Goal: Task Accomplishment & Management: Use online tool/utility

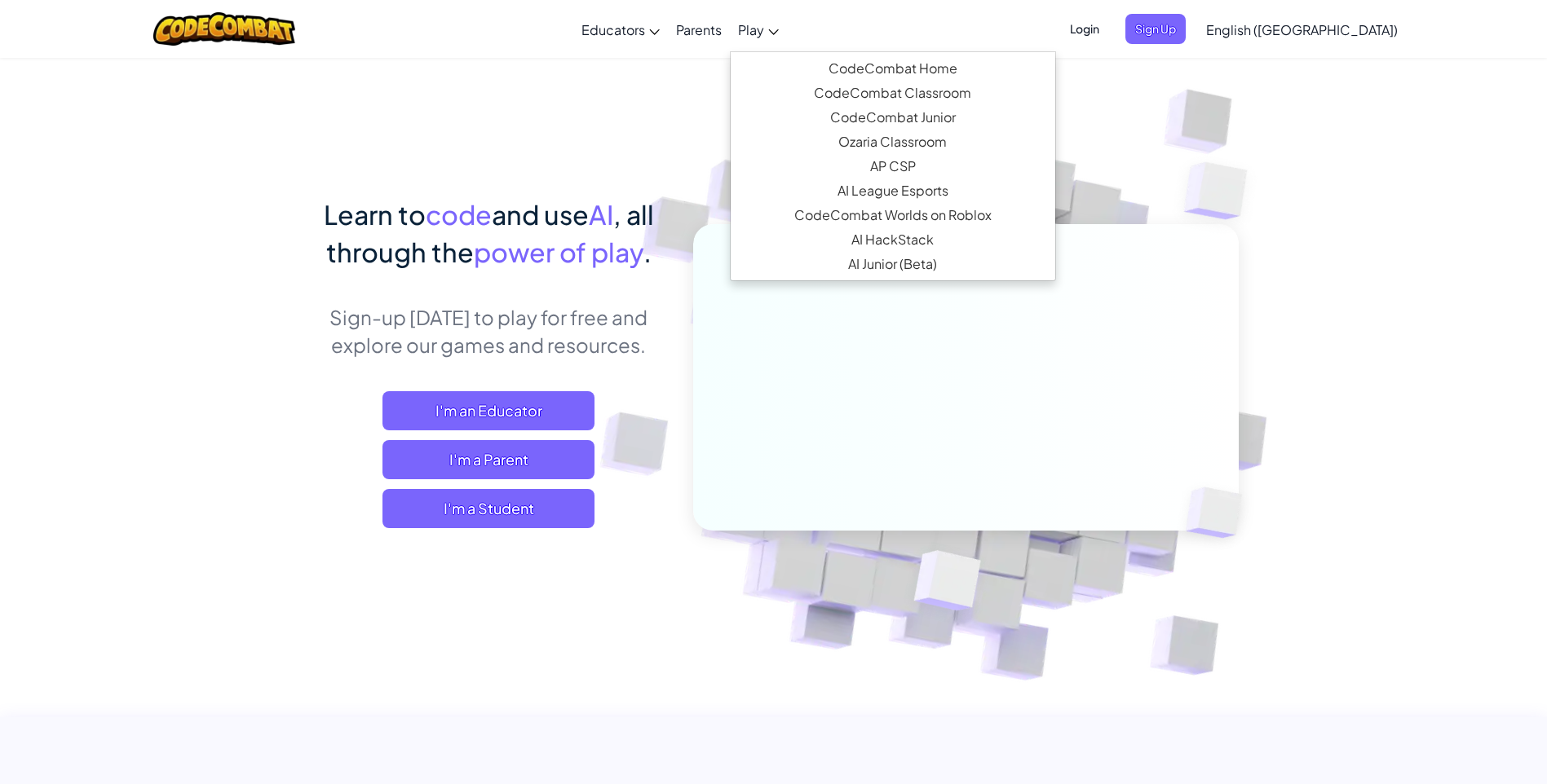
click at [779, 31] on icon at bounding box center [774, 32] width 10 height 6
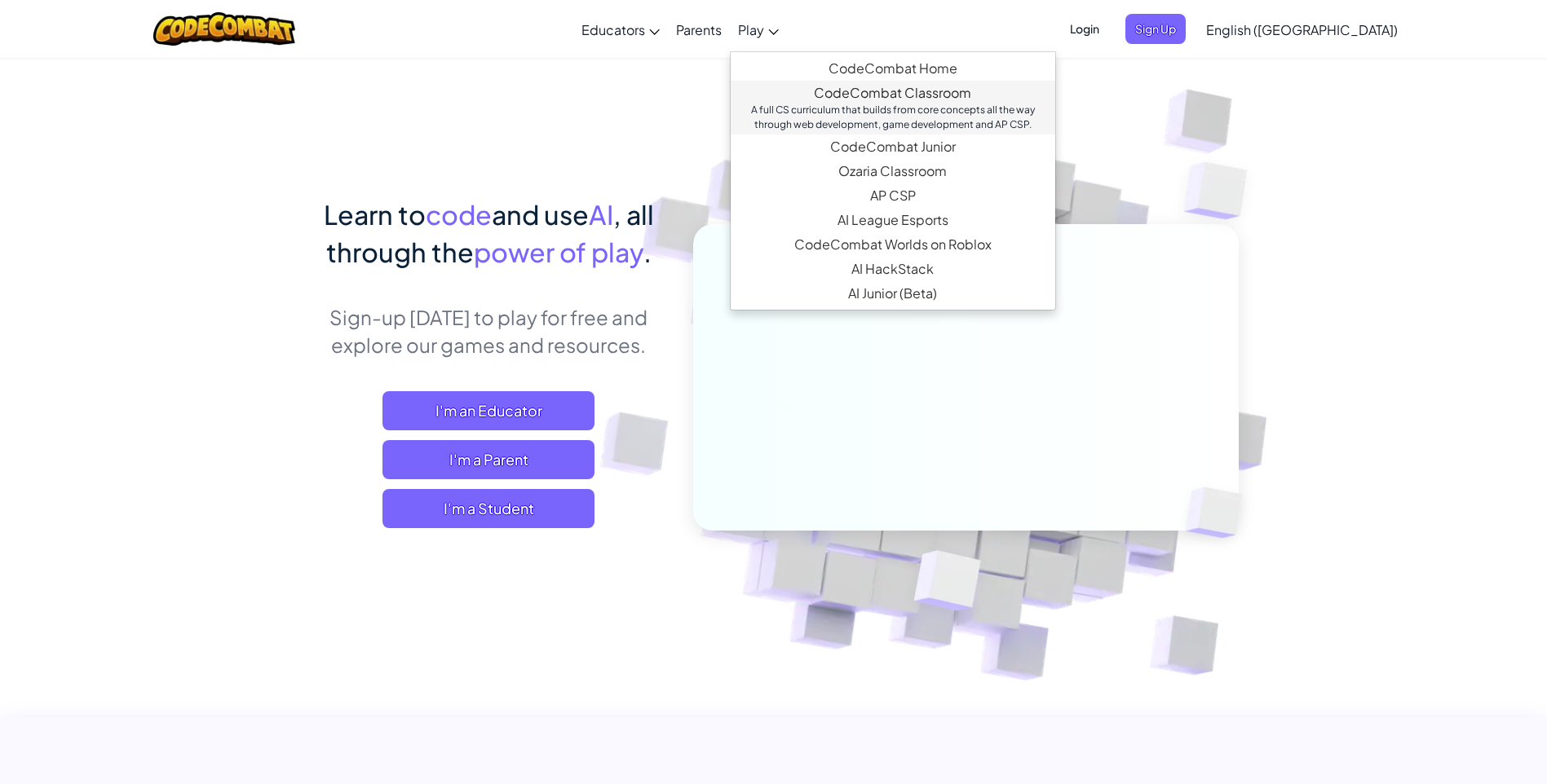
click at [951, 90] on link "CodeCombat Classroom A full CS curriculum that builds from core concepts all th…" at bounding box center [892, 108] width 324 height 53
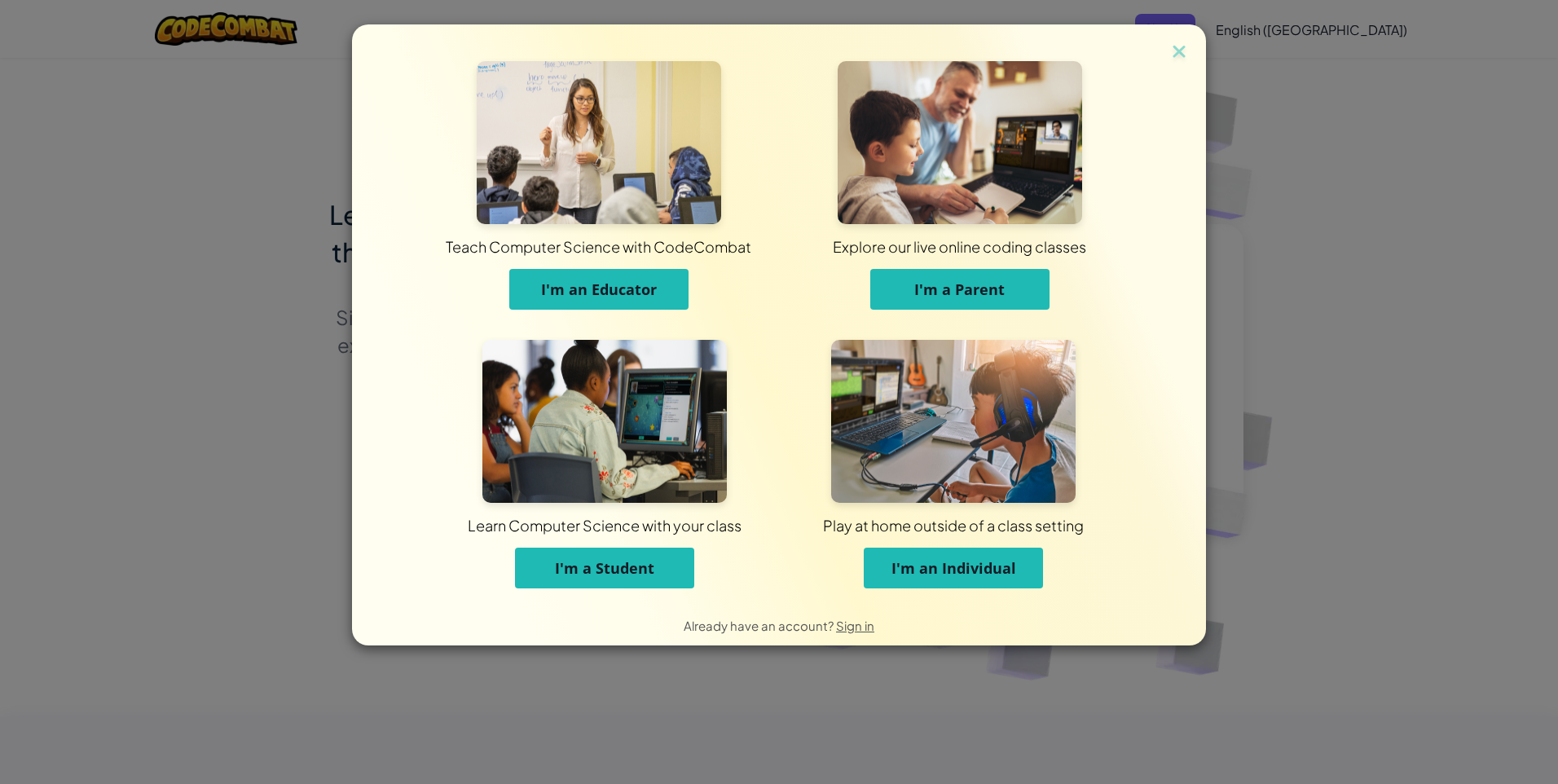
click at [987, 567] on span "I'm an Individual" at bounding box center [954, 567] width 125 height 20
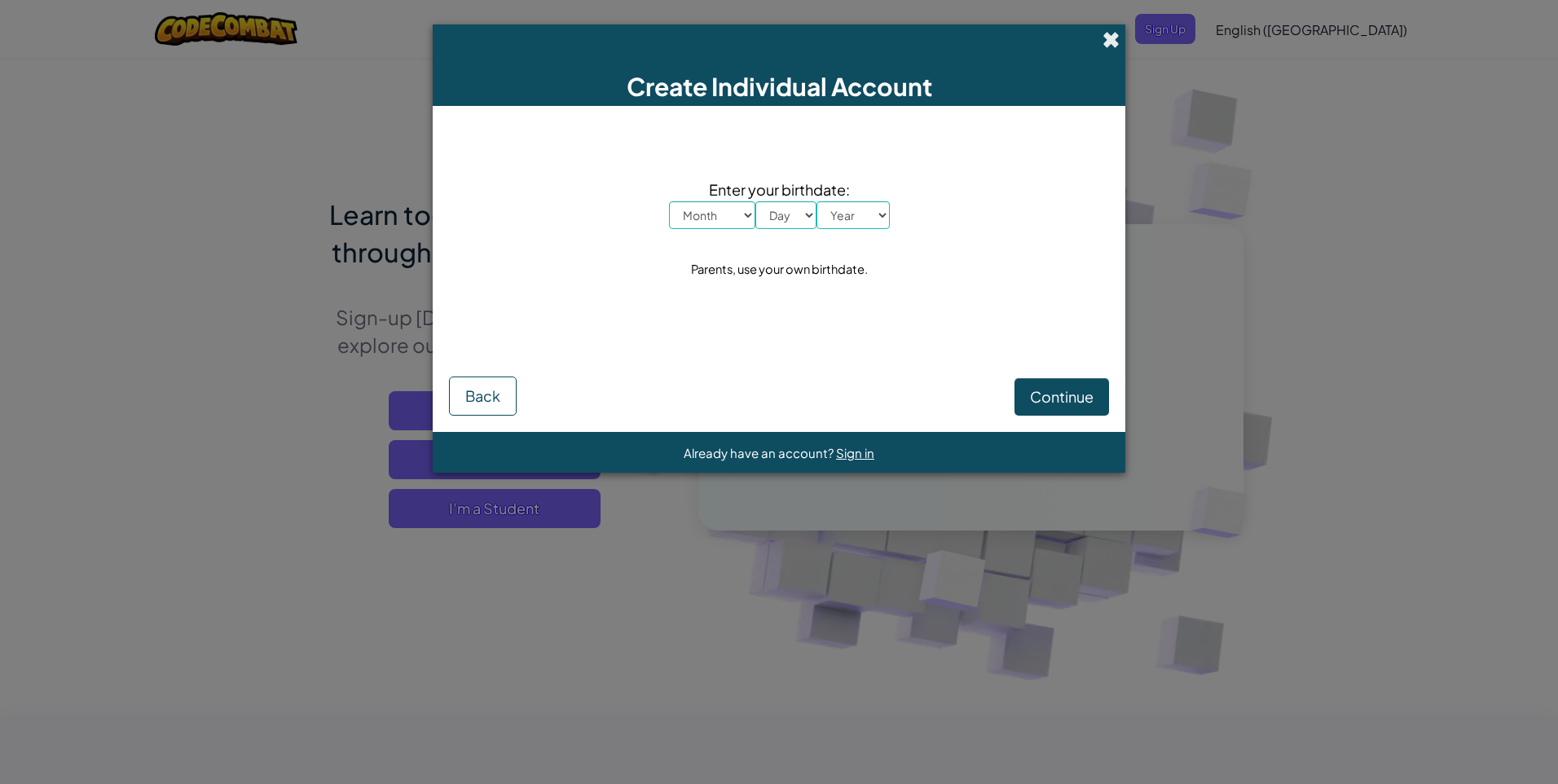
click at [1116, 32] on span at bounding box center [1111, 39] width 17 height 17
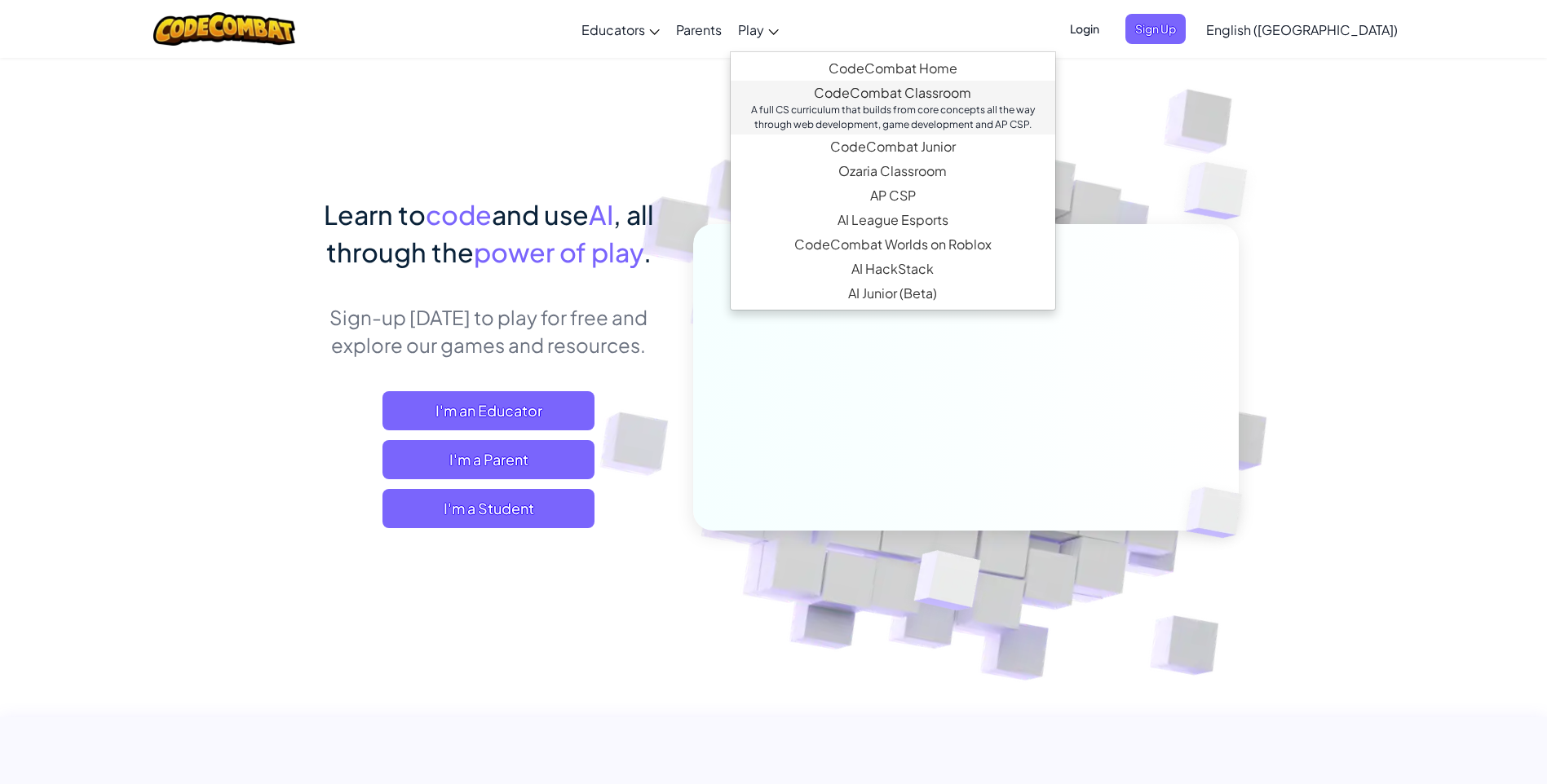
click at [905, 99] on link "CodeCombat Classroom A full CS curriculum that builds from core concepts all th…" at bounding box center [892, 108] width 324 height 53
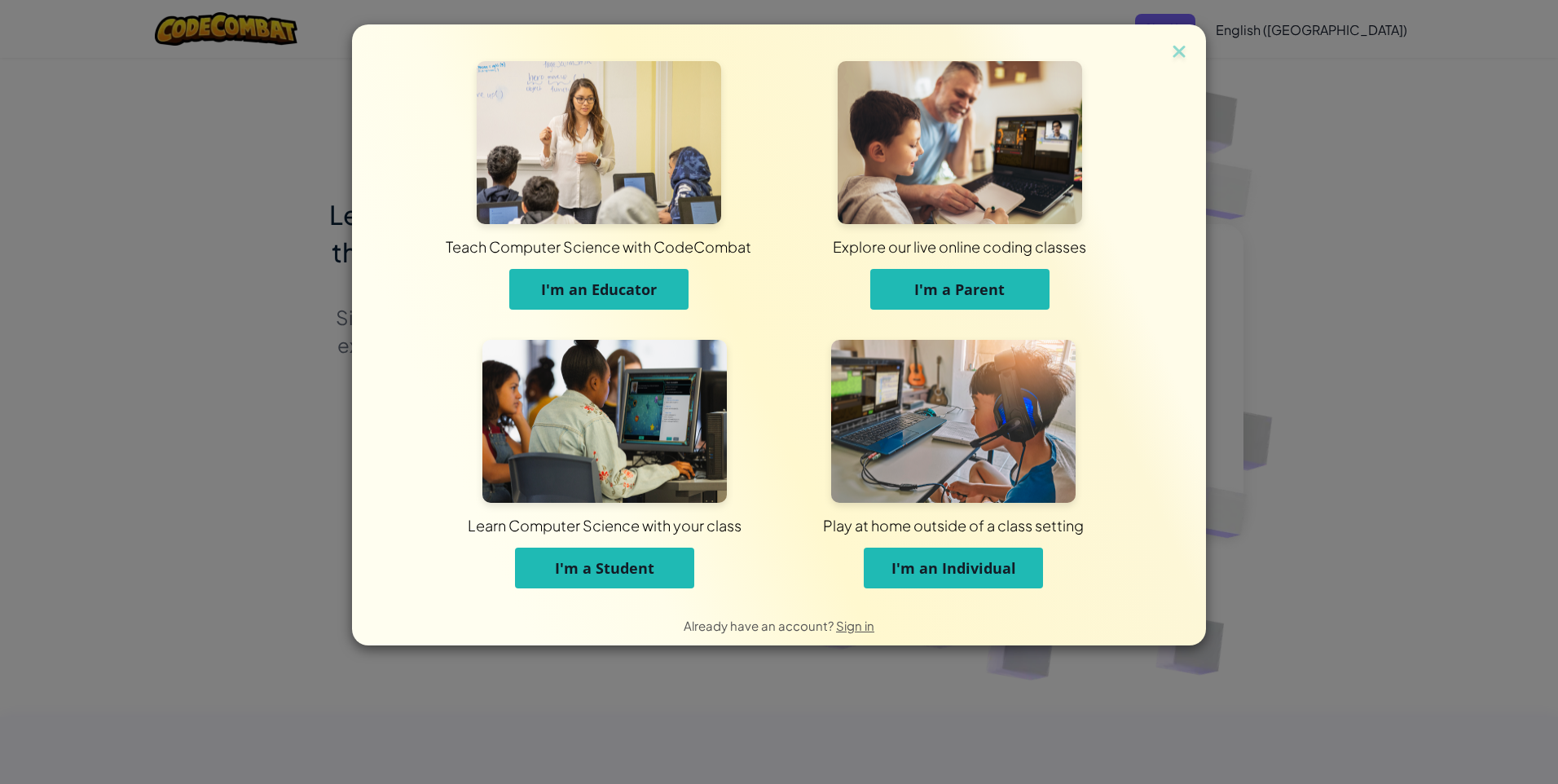
click at [1196, 31] on div "Teach Computer Science with CodeCombat I'm an Educator Explore our live online …" at bounding box center [779, 315] width 854 height 580
click at [1183, 42] on div "Teach Computer Science with CodeCombat I'm an Educator Explore our live online …" at bounding box center [779, 315] width 854 height 580
click at [678, 567] on button "I'm a Student" at bounding box center [605, 567] width 179 height 41
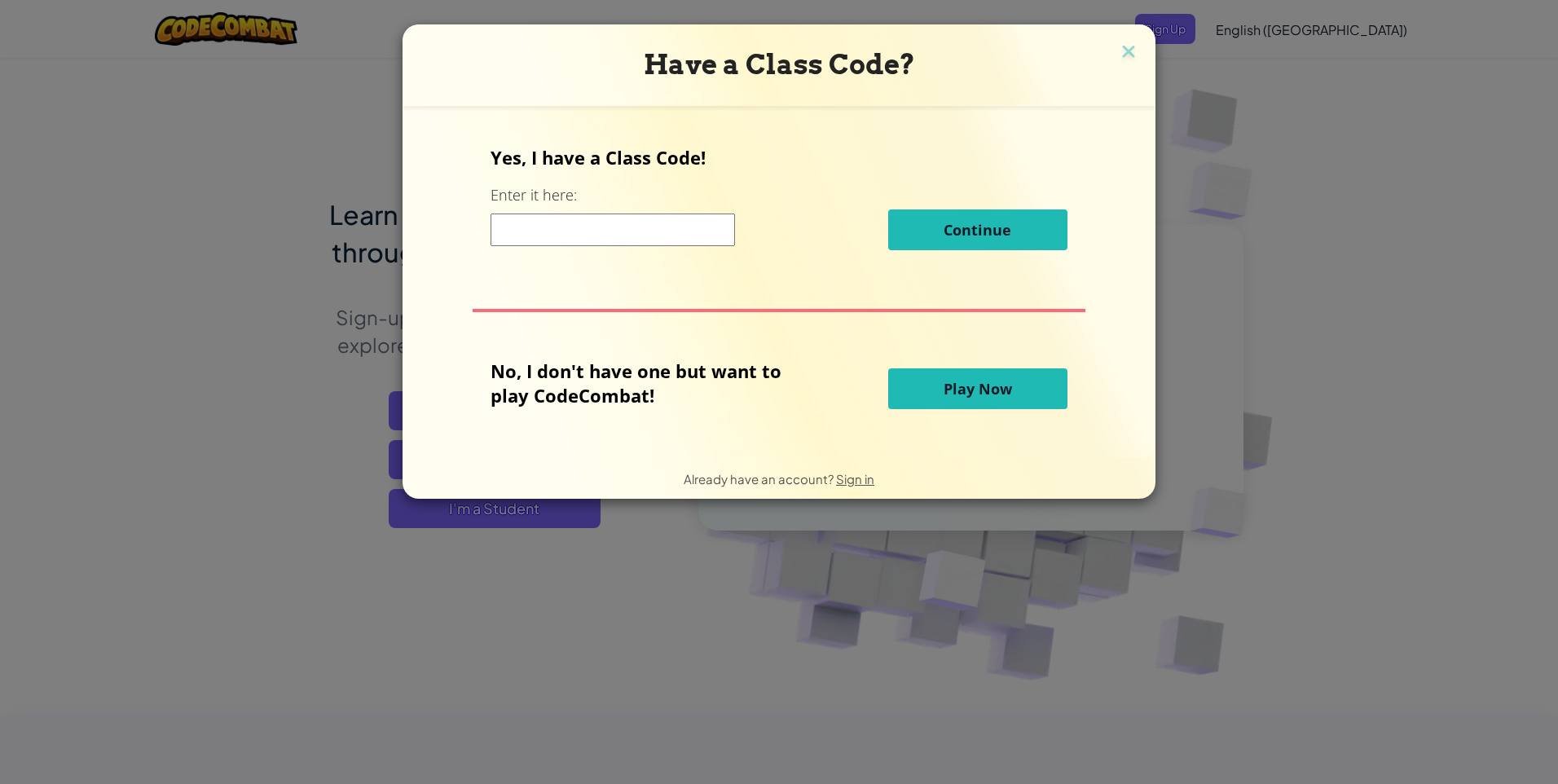
click at [989, 383] on button "Play Now" at bounding box center [978, 388] width 179 height 41
click at [914, 387] on button "Play Now" at bounding box center [978, 388] width 179 height 41
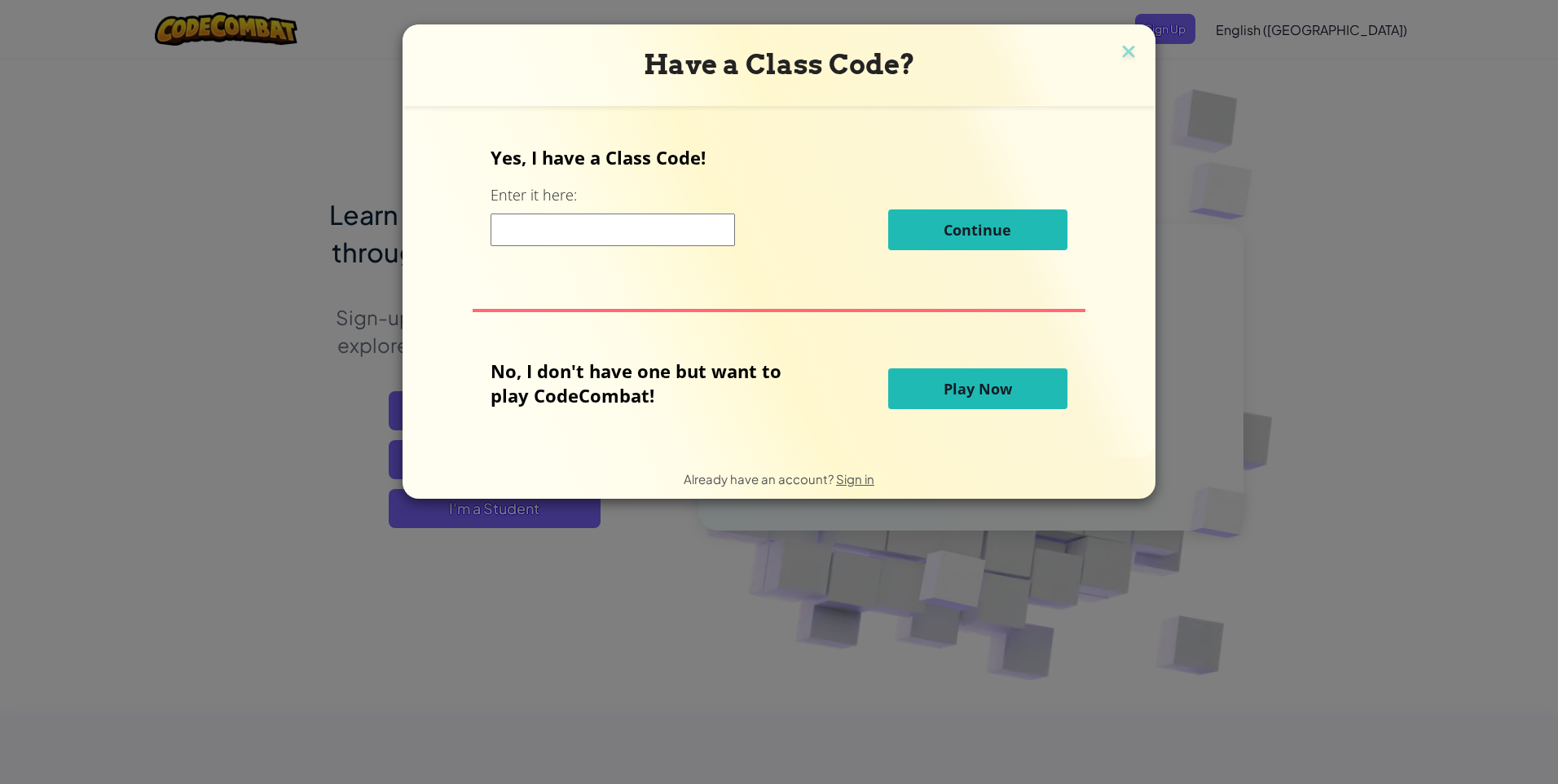
click at [914, 387] on button "Play Now" at bounding box center [978, 388] width 179 height 41
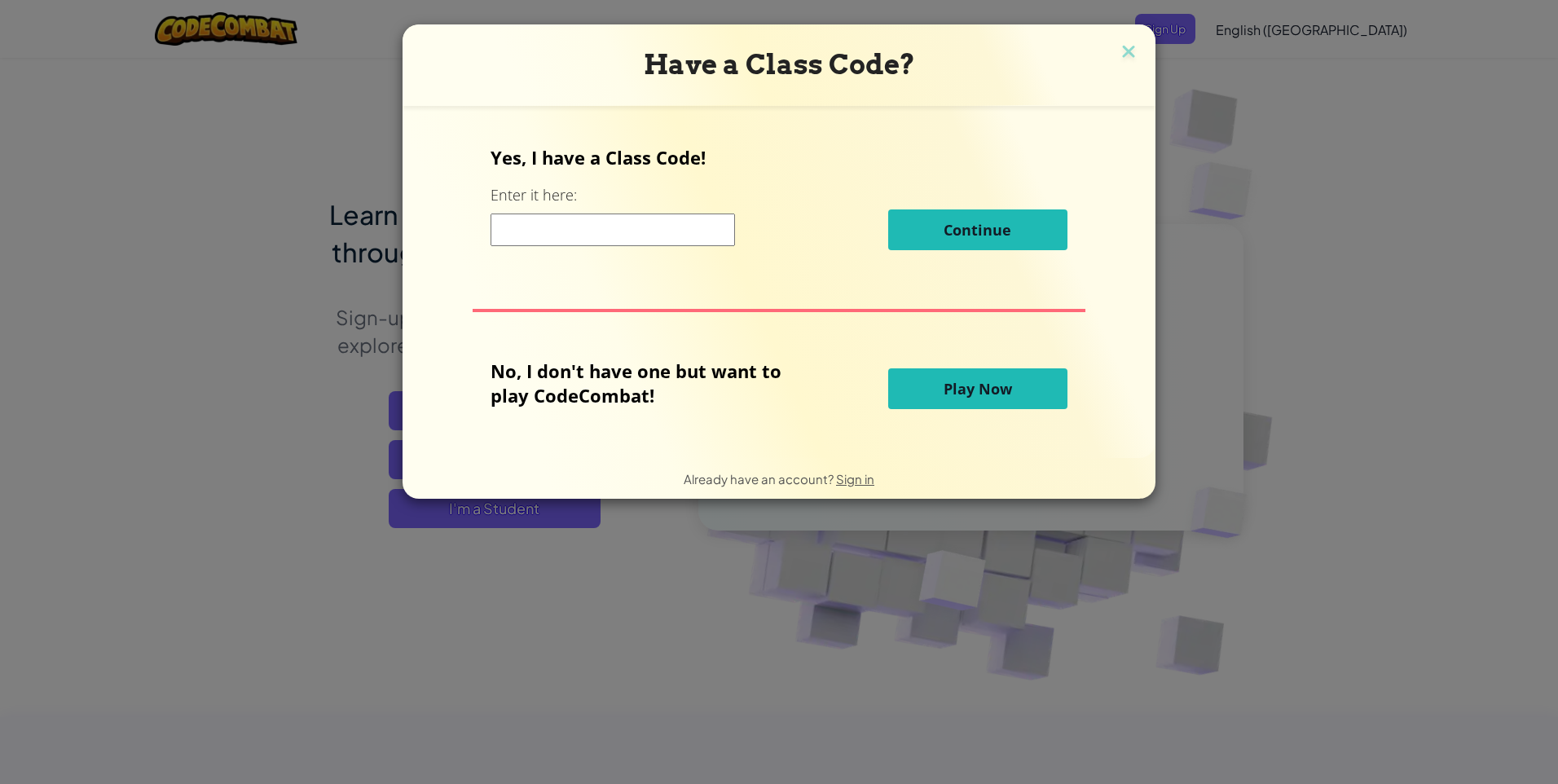
click at [914, 387] on button "Play Now" at bounding box center [978, 388] width 179 height 41
click at [915, 383] on button "Play Now" at bounding box center [978, 388] width 179 height 41
click at [915, 382] on button "Play Now" at bounding box center [978, 388] width 179 height 41
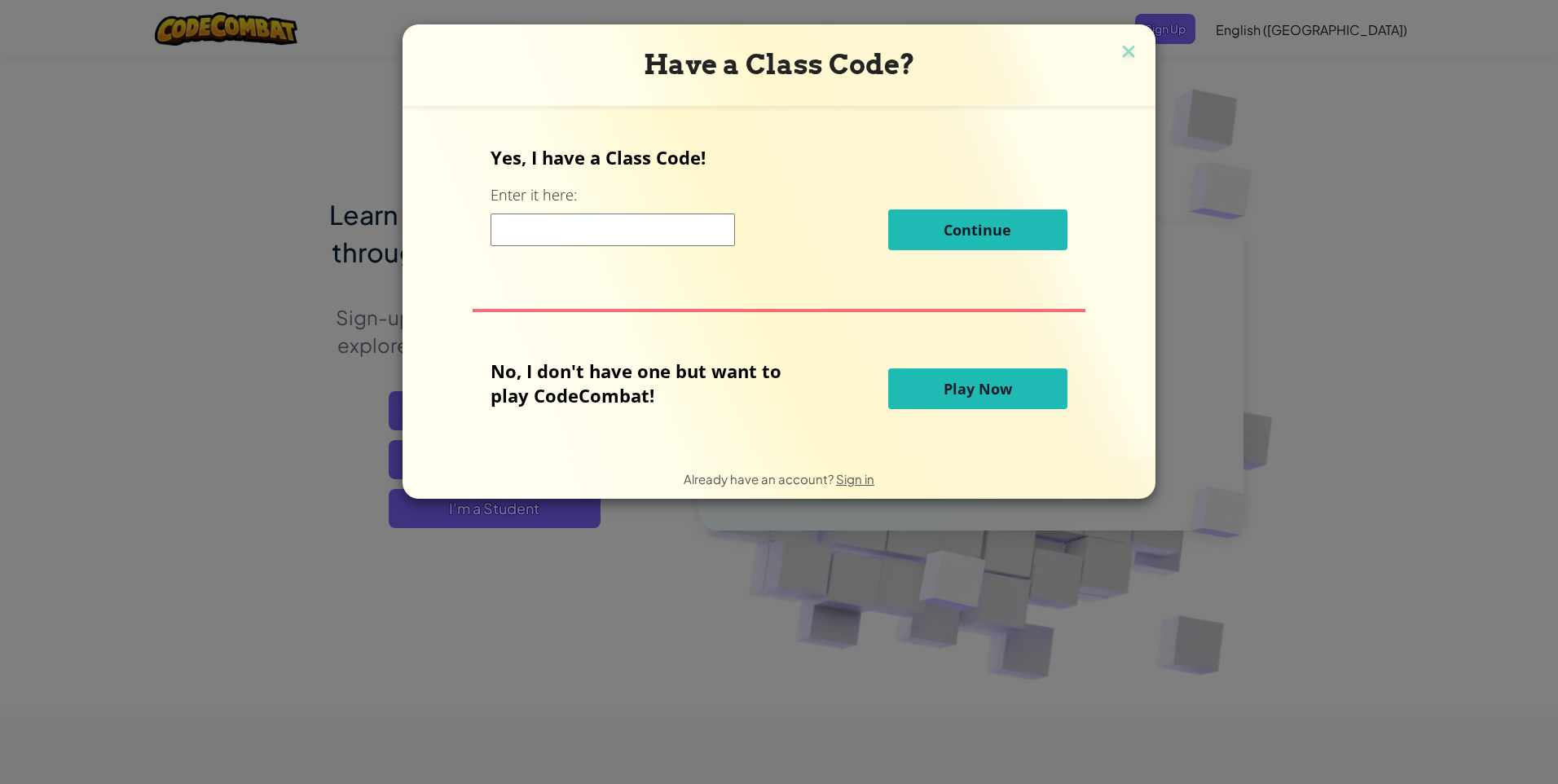
click at [915, 382] on button "Play Now" at bounding box center [978, 388] width 179 height 41
click at [915, 380] on button "Play Now" at bounding box center [978, 388] width 179 height 41
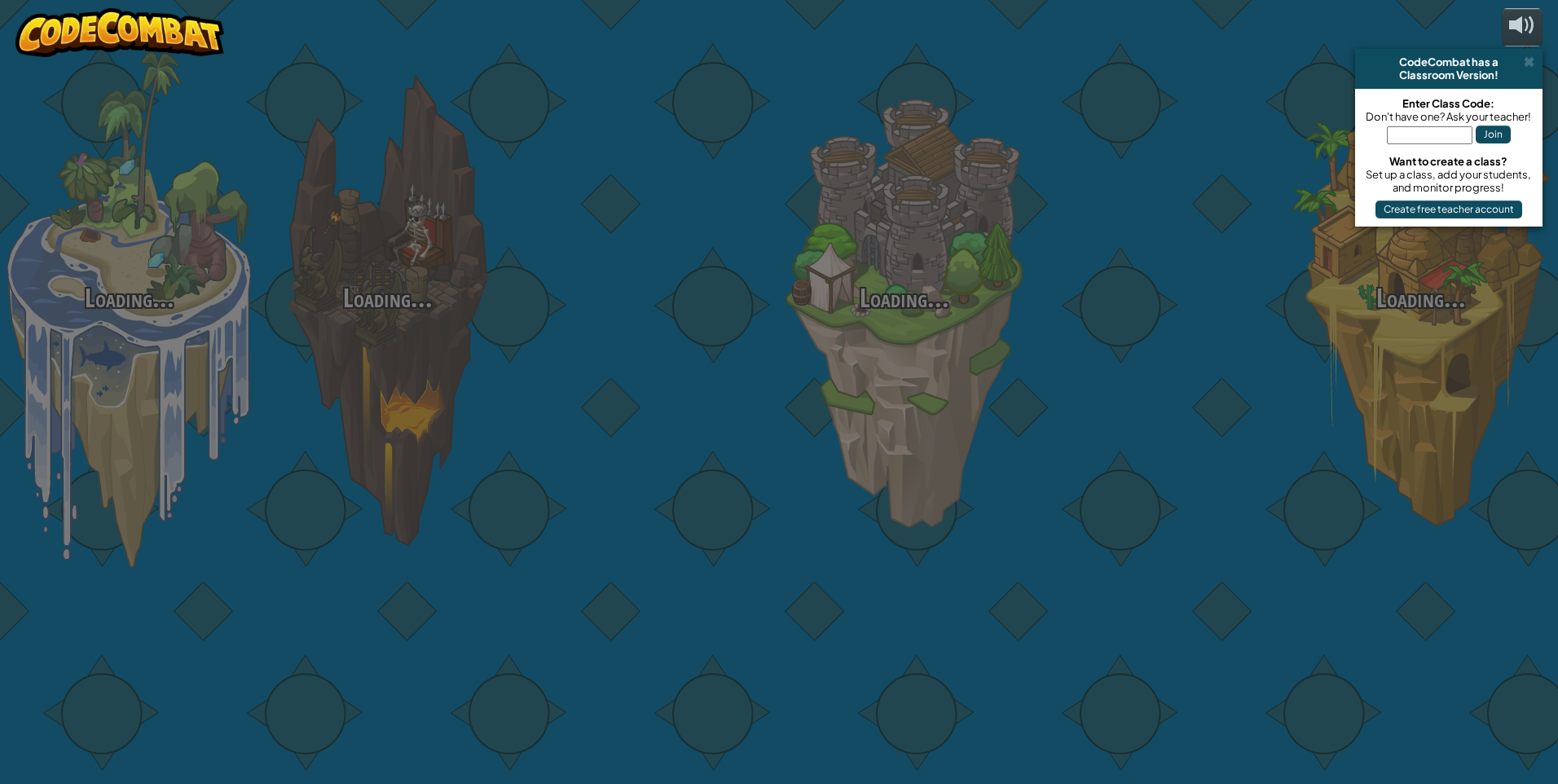
click at [915, 0] on body "powered by CodeCombat has a Classroom Version! Enter Class Code: Don't have one…" at bounding box center [779, 0] width 1558 height 0
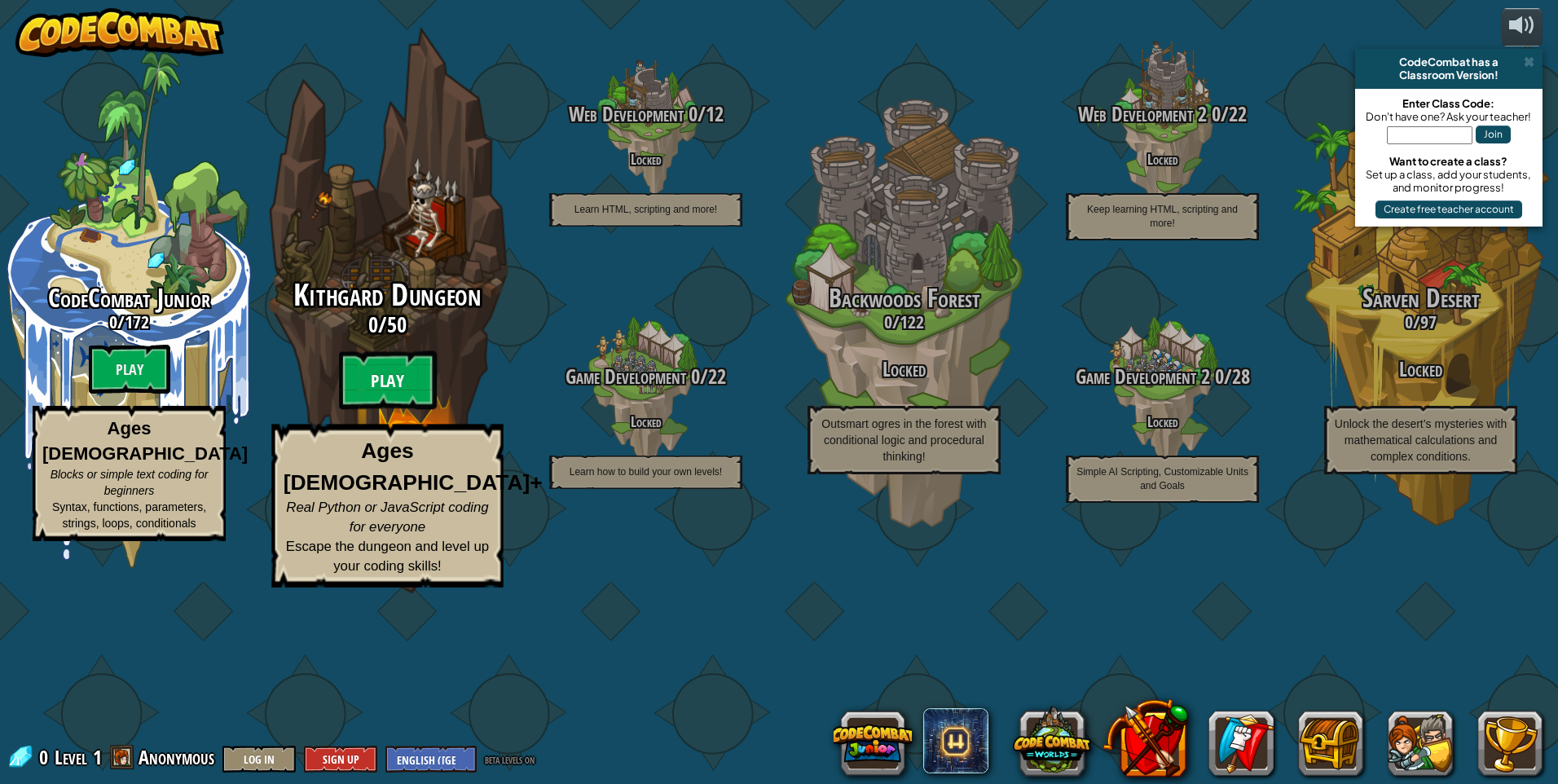
click at [392, 410] on btn "Play" at bounding box center [387, 381] width 98 height 59
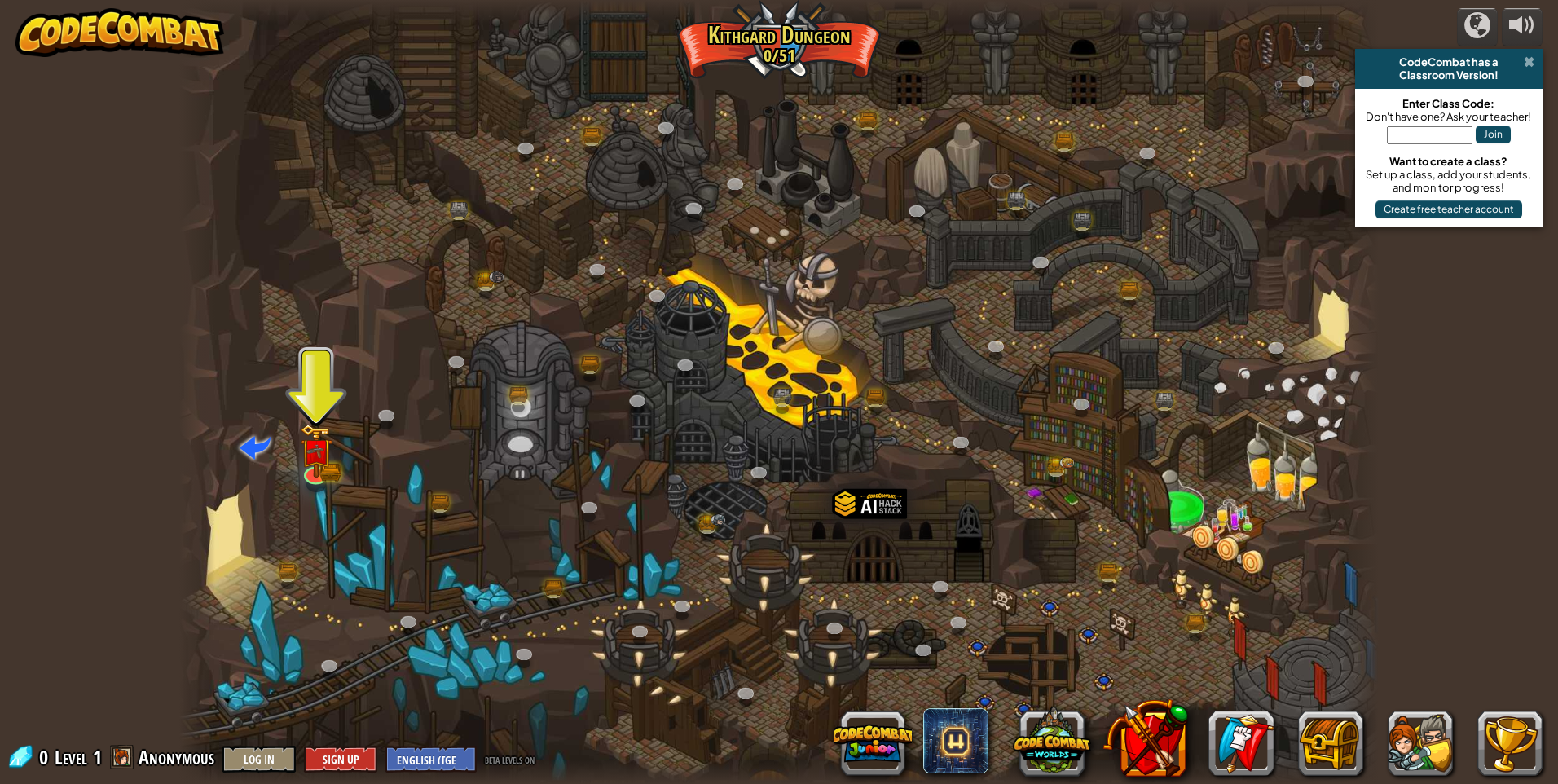
click at [1525, 60] on span at bounding box center [1529, 62] width 10 height 13
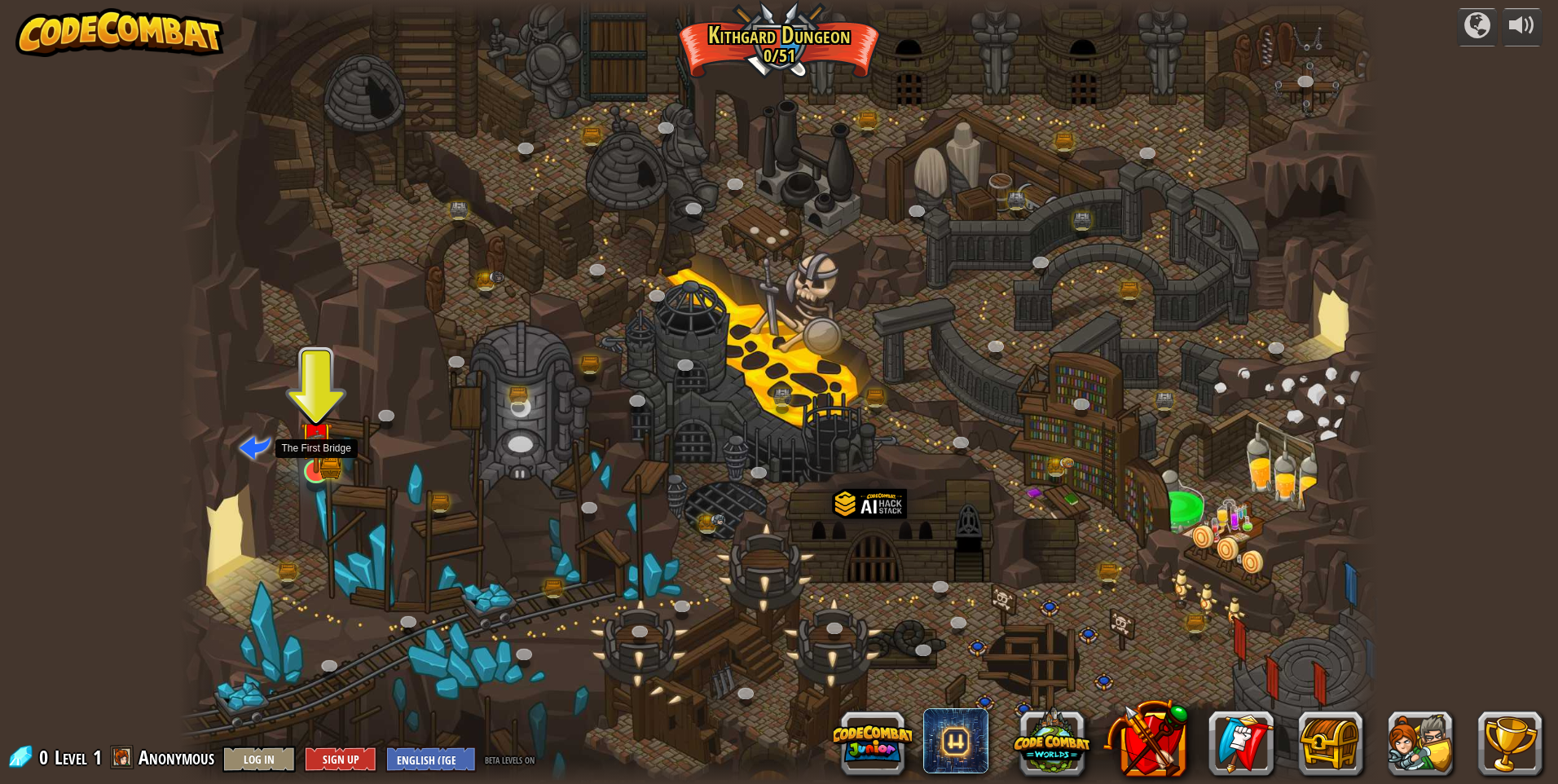
click at [306, 464] on img at bounding box center [316, 438] width 32 height 71
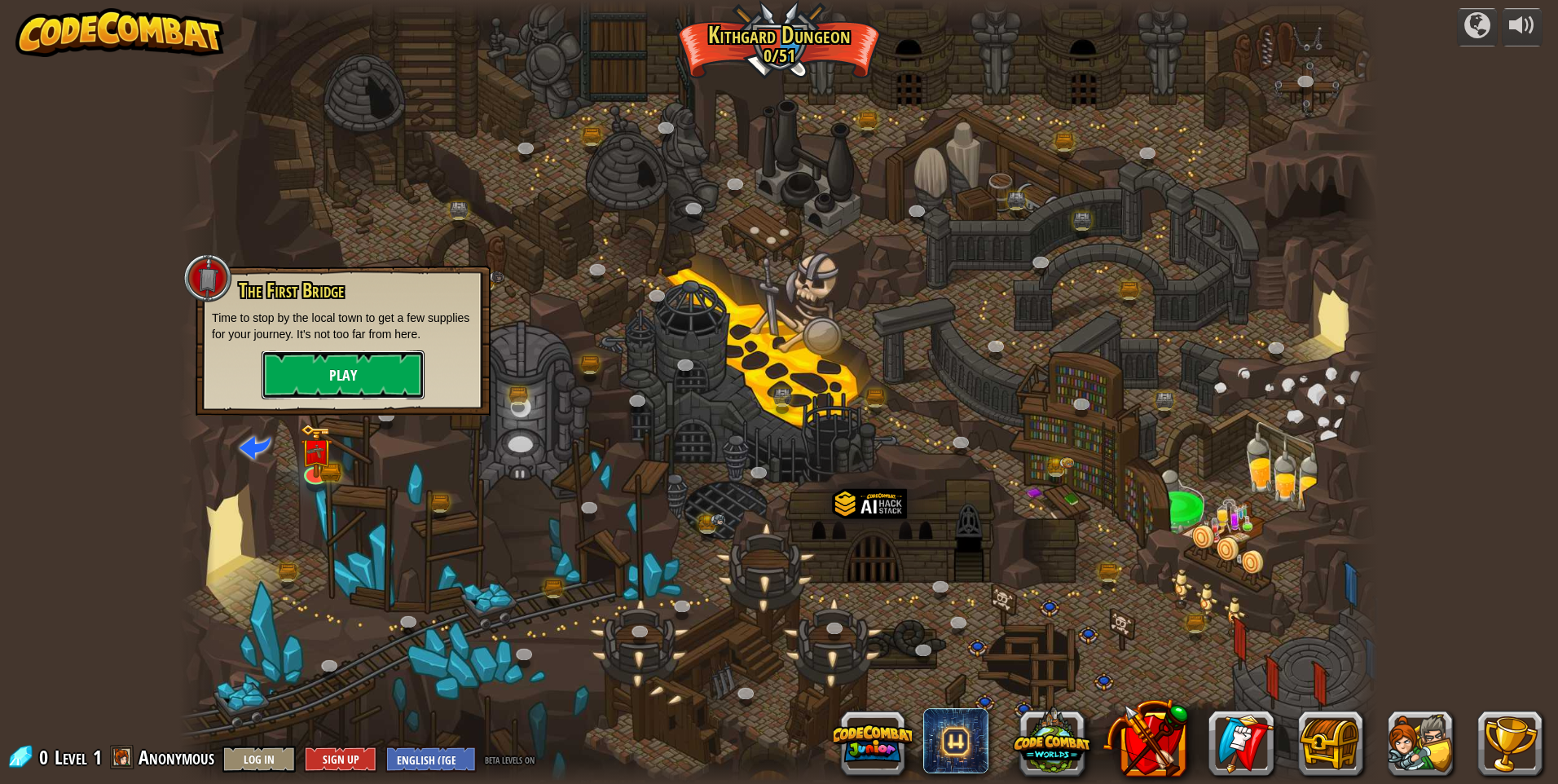
click at [343, 367] on button "Play" at bounding box center [343, 374] width 163 height 49
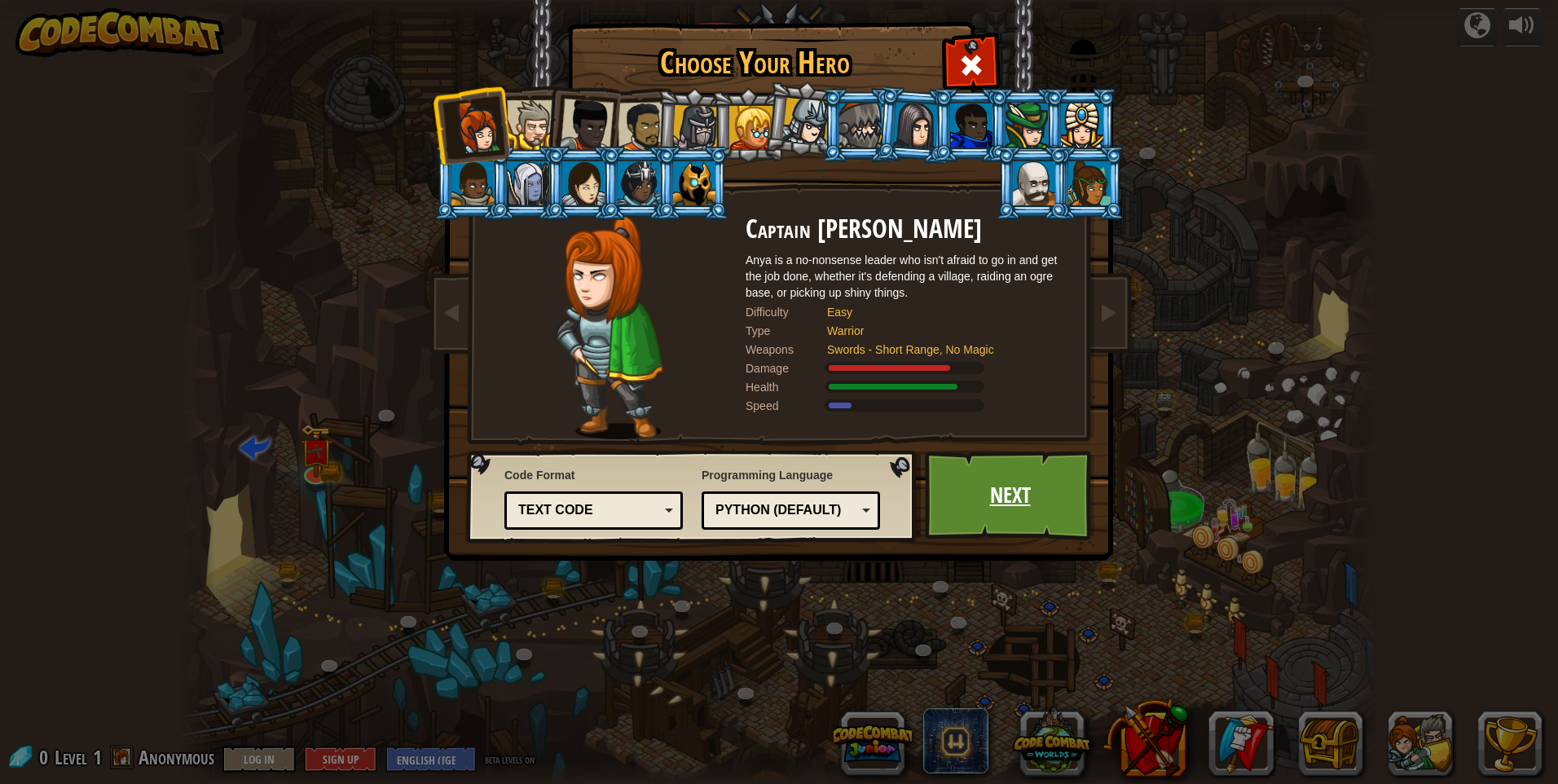
click at [966, 489] on link "Next" at bounding box center [1010, 495] width 171 height 90
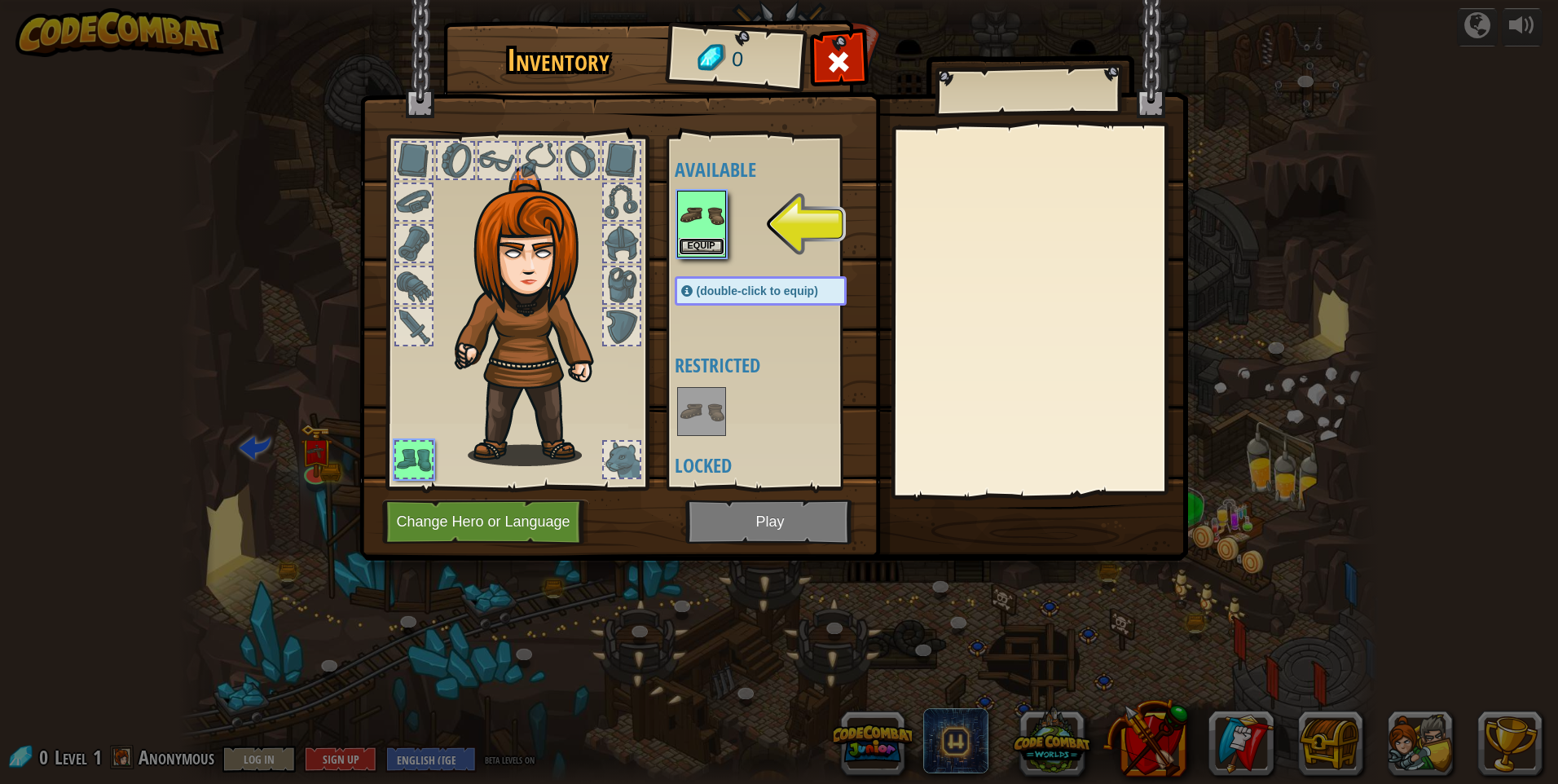
click at [702, 243] on button "Equip" at bounding box center [702, 246] width 46 height 17
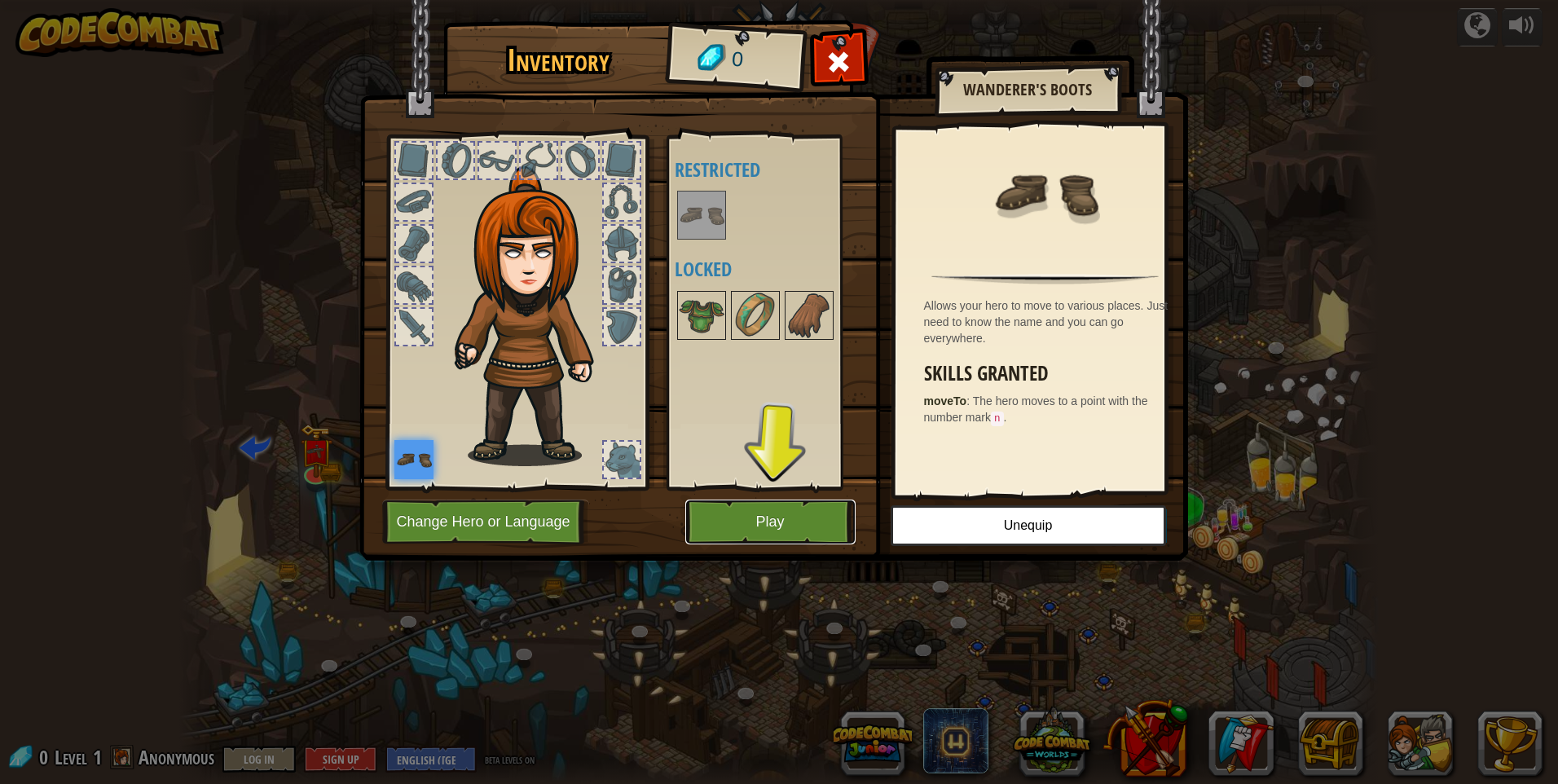
click at [775, 504] on button "Play" at bounding box center [770, 522] width 171 height 45
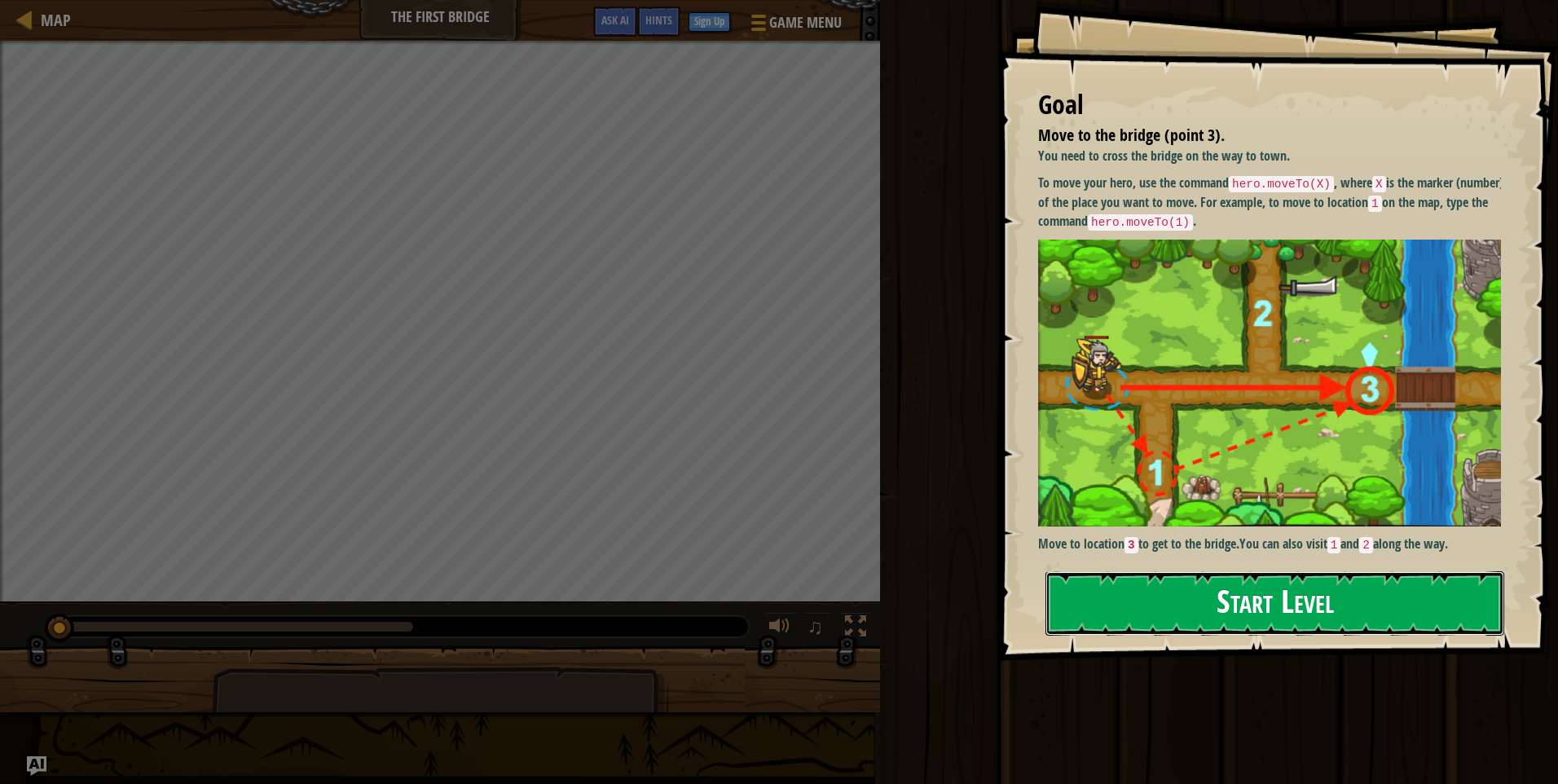
click at [1283, 607] on button "Start Level" at bounding box center [1275, 603] width 459 height 64
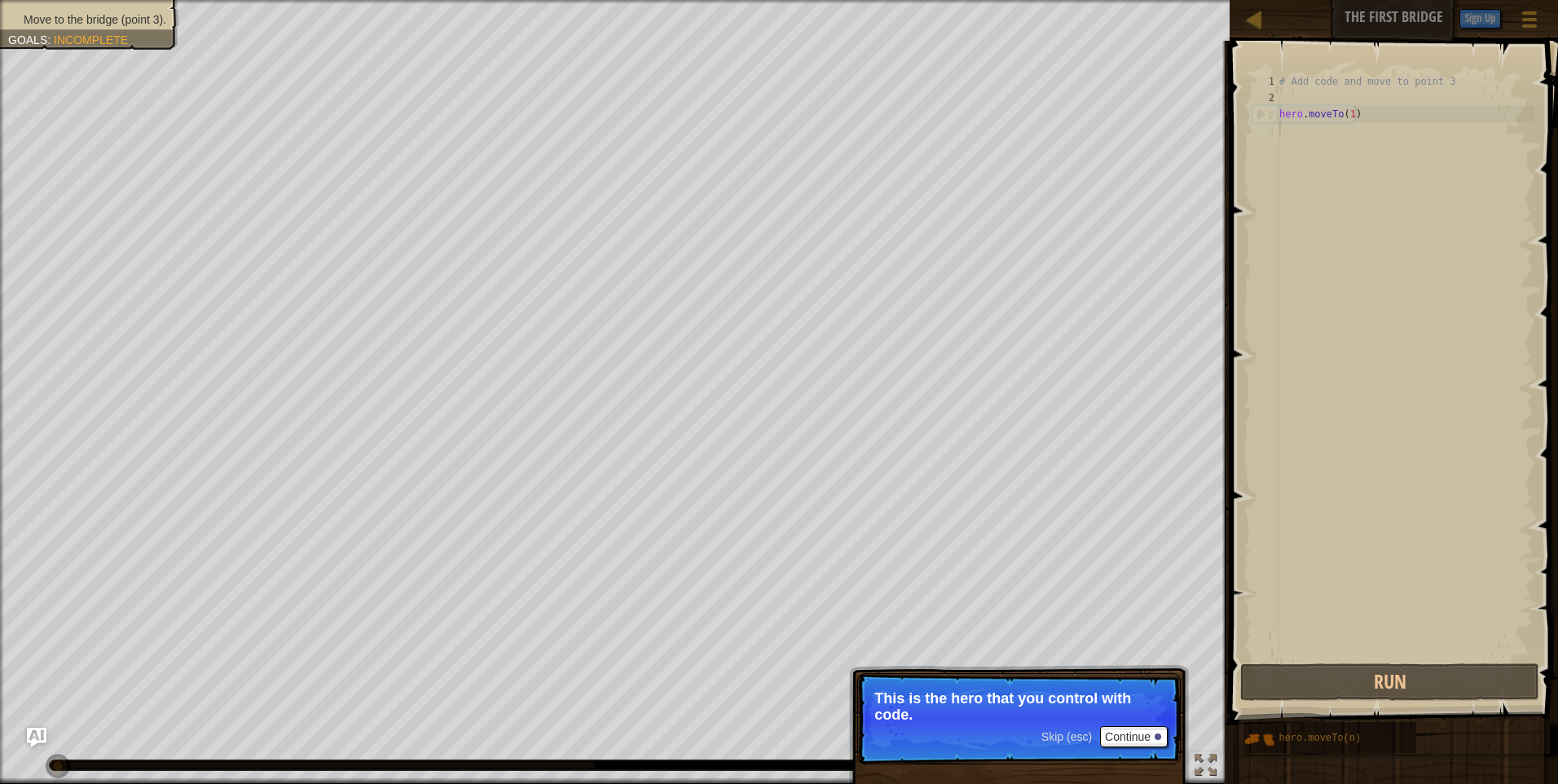
click at [1317, 132] on div "# Add code and move to point 3 hero . moveTo ( 1 )" at bounding box center [1405, 382] width 258 height 619
click at [1395, 682] on button "Run" at bounding box center [1390, 681] width 300 height 37
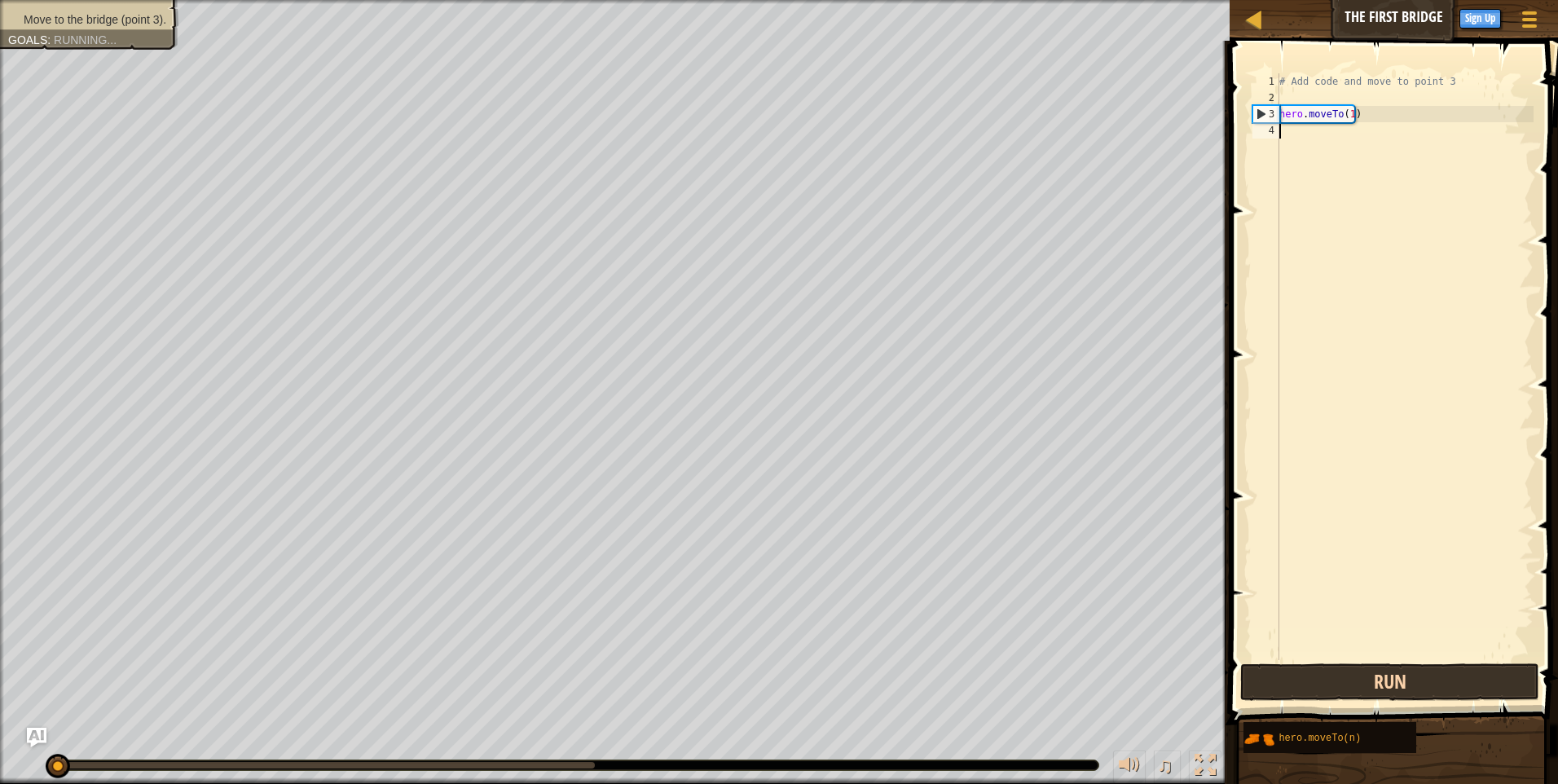
scroll to position [8, 0]
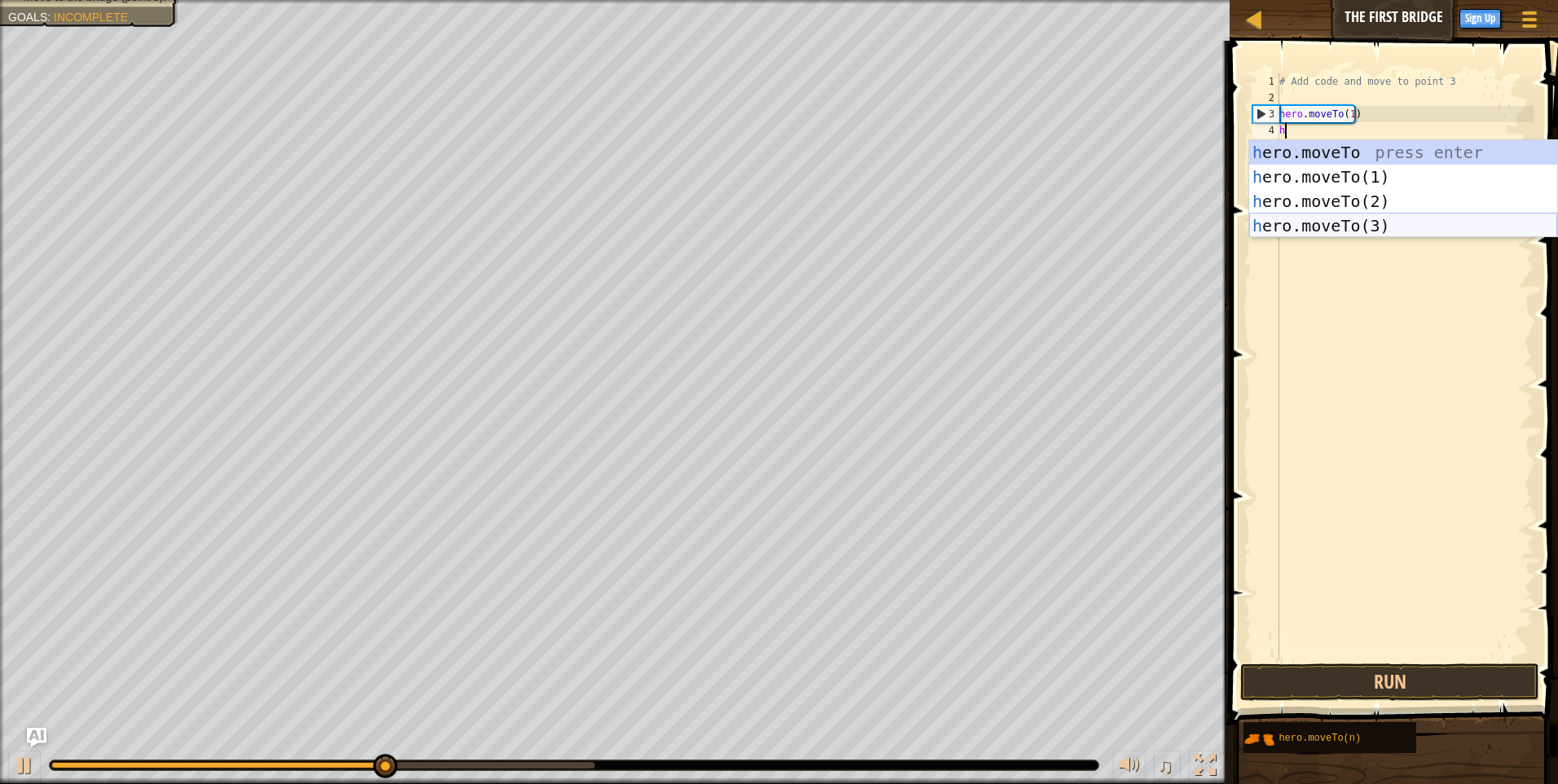
click at [1345, 225] on div "h ero.moveTo press enter h ero.moveTo(1) press enter h ero.moveTo(2) press ente…" at bounding box center [1403, 214] width 308 height 147
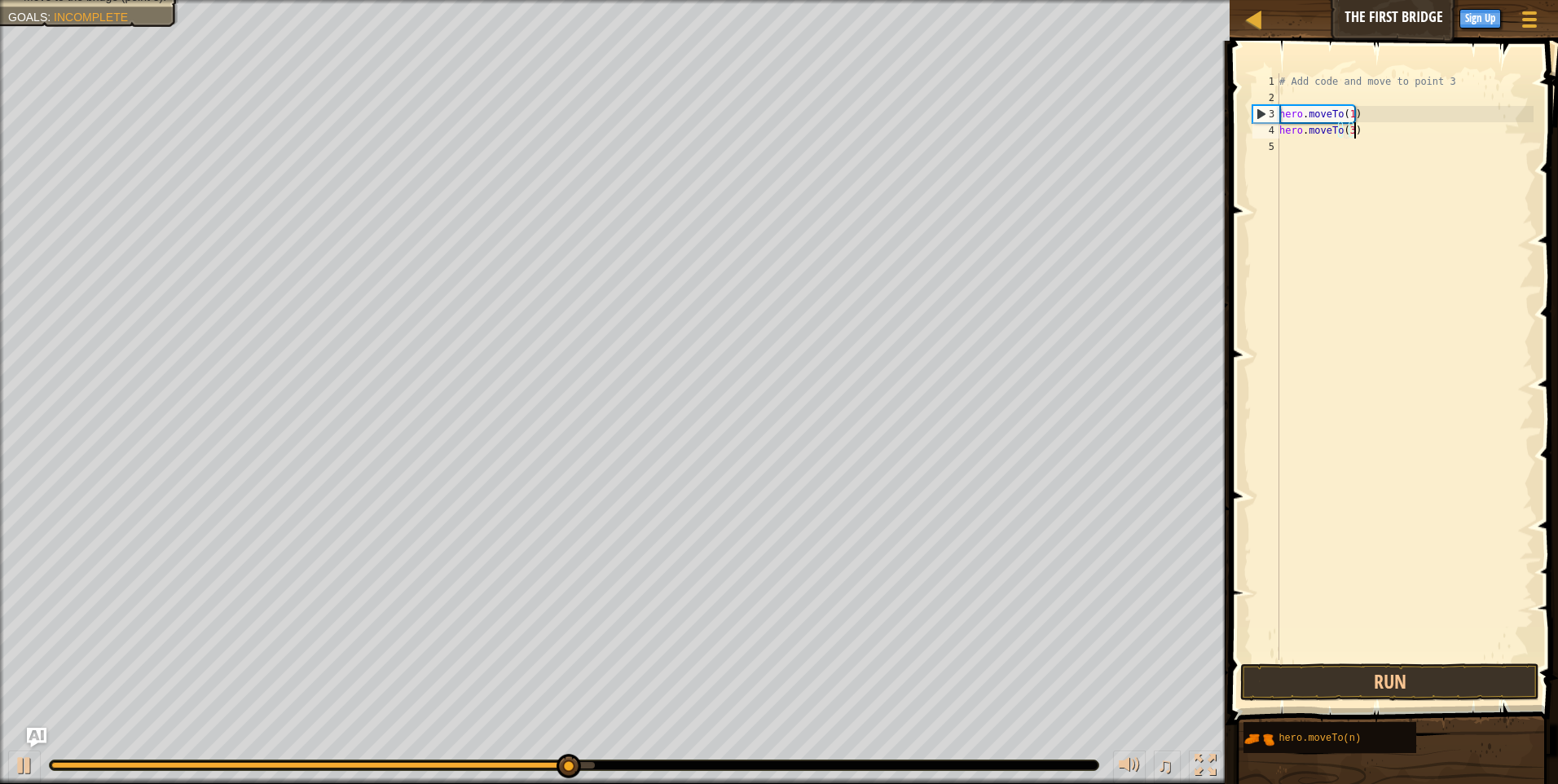
click at [1363, 130] on div "# Add code and move to point 3 hero . moveTo ( 1 ) hero . moveTo ( 3 )" at bounding box center [1405, 382] width 258 height 619
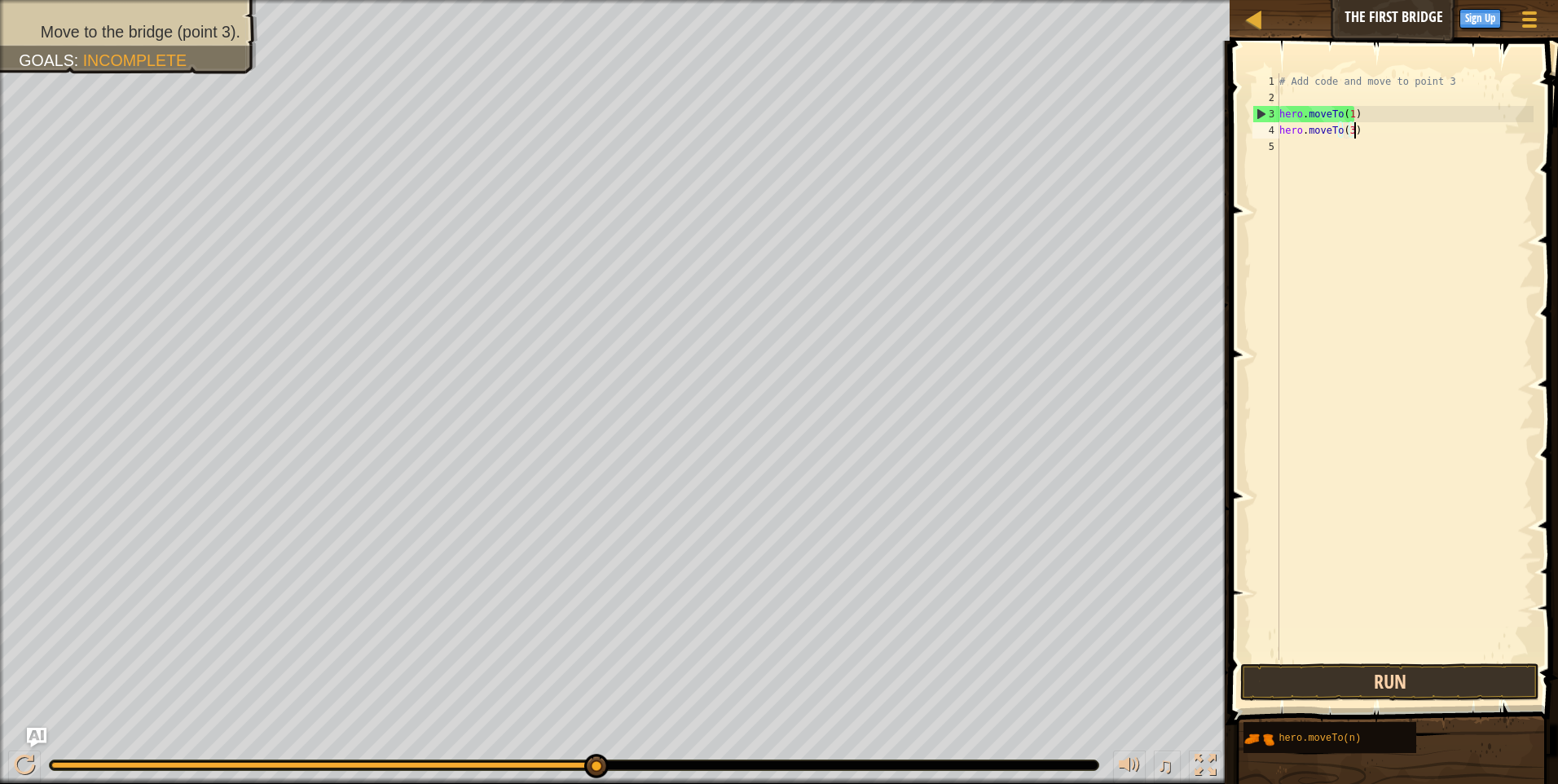
type textarea "hero.moveTo(3)"
click at [1450, 686] on button "Run" at bounding box center [1390, 681] width 300 height 37
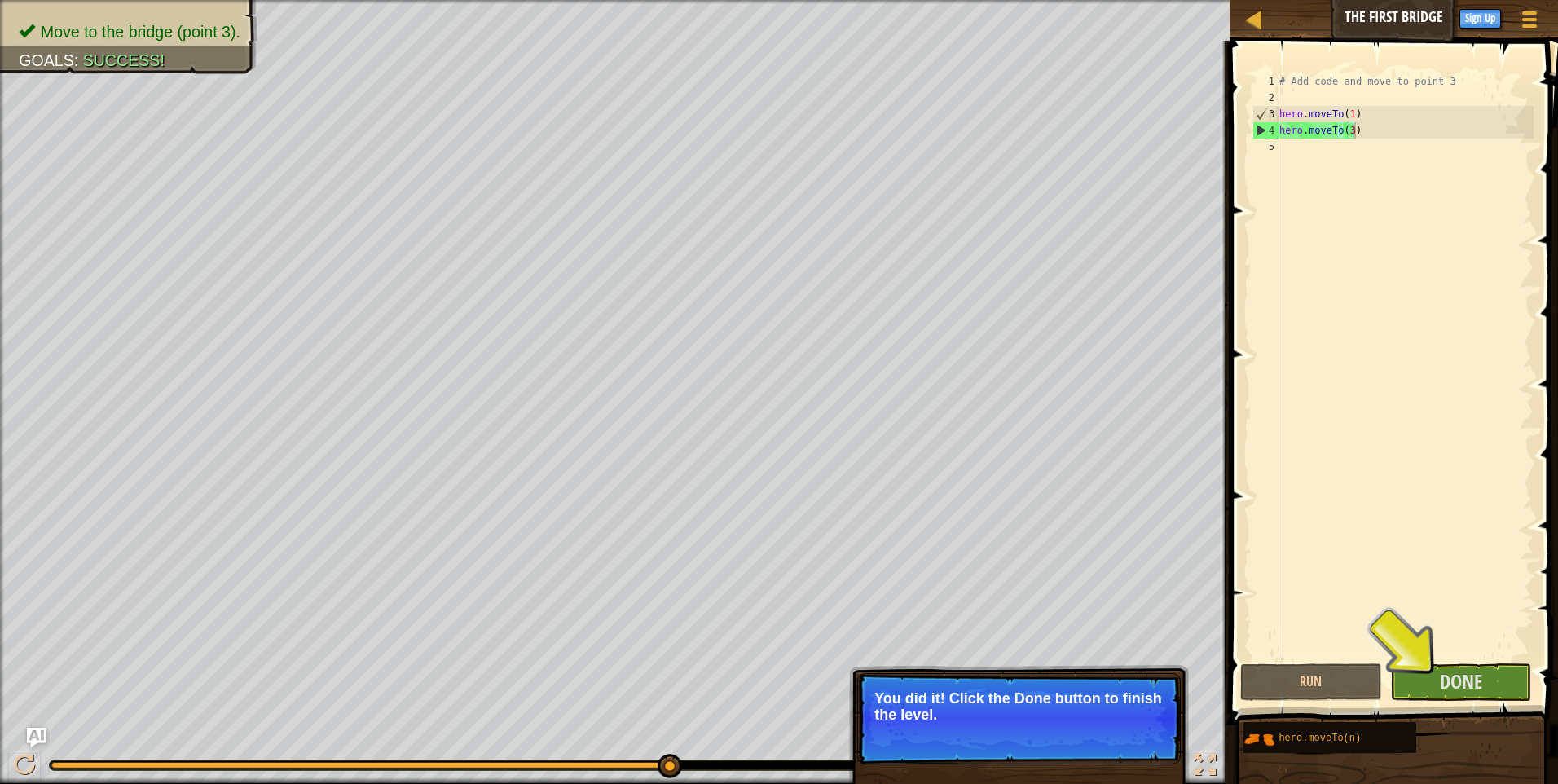
click at [1482, 689] on span "Done" at bounding box center [1462, 681] width 42 height 26
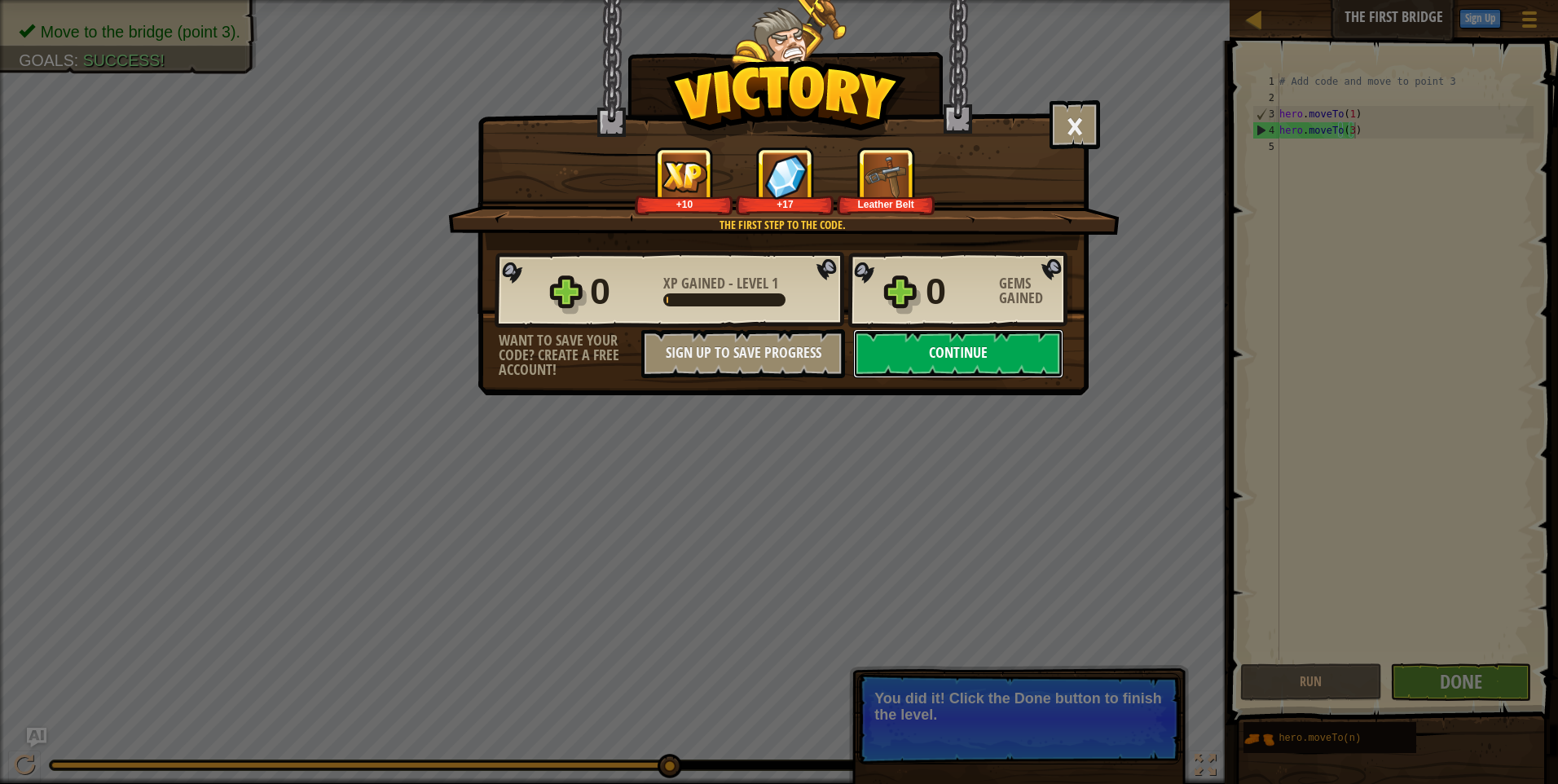
click at [1014, 349] on button "Continue" at bounding box center [958, 353] width 210 height 49
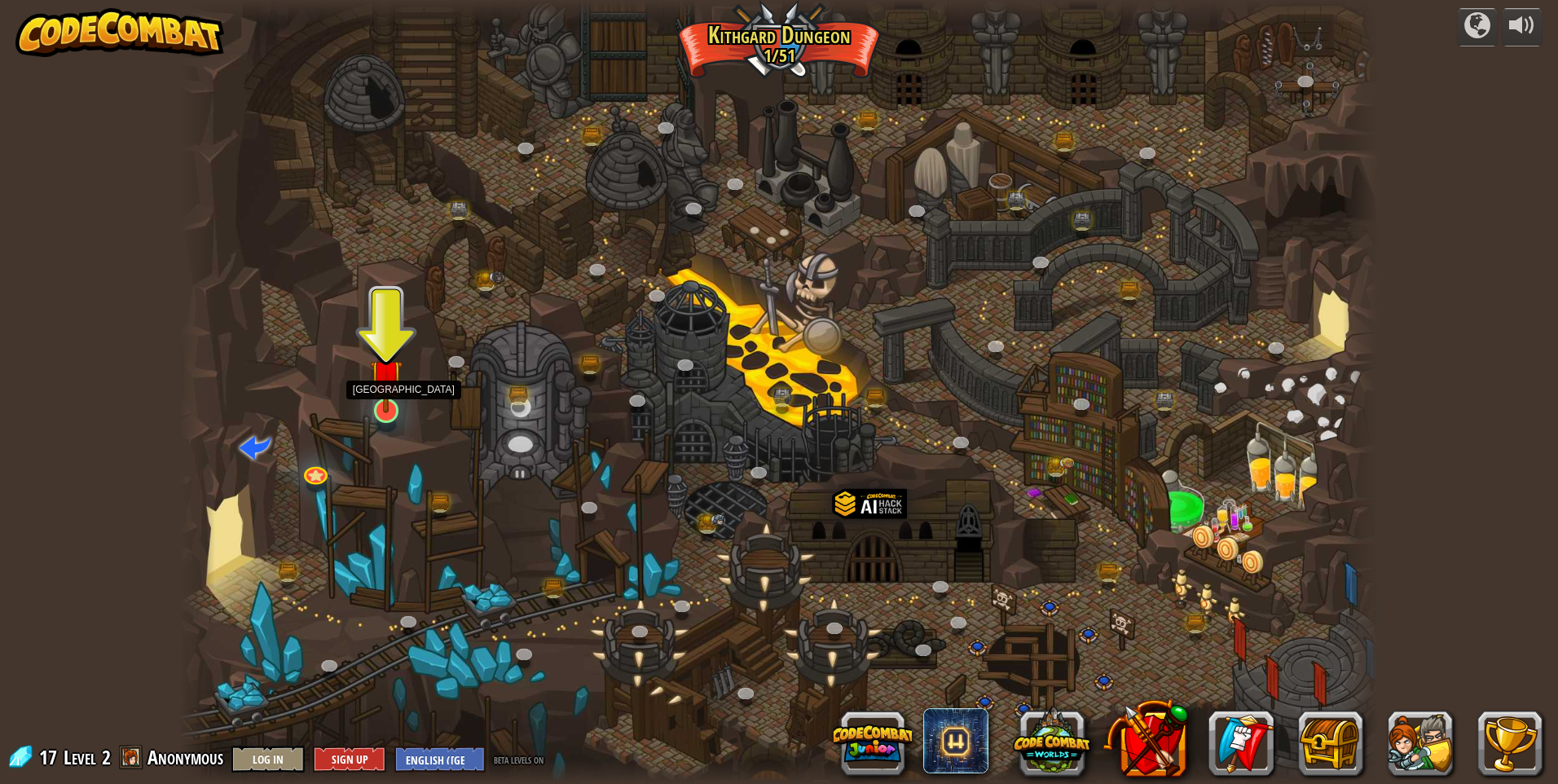
click at [387, 408] on img at bounding box center [386, 376] width 32 height 74
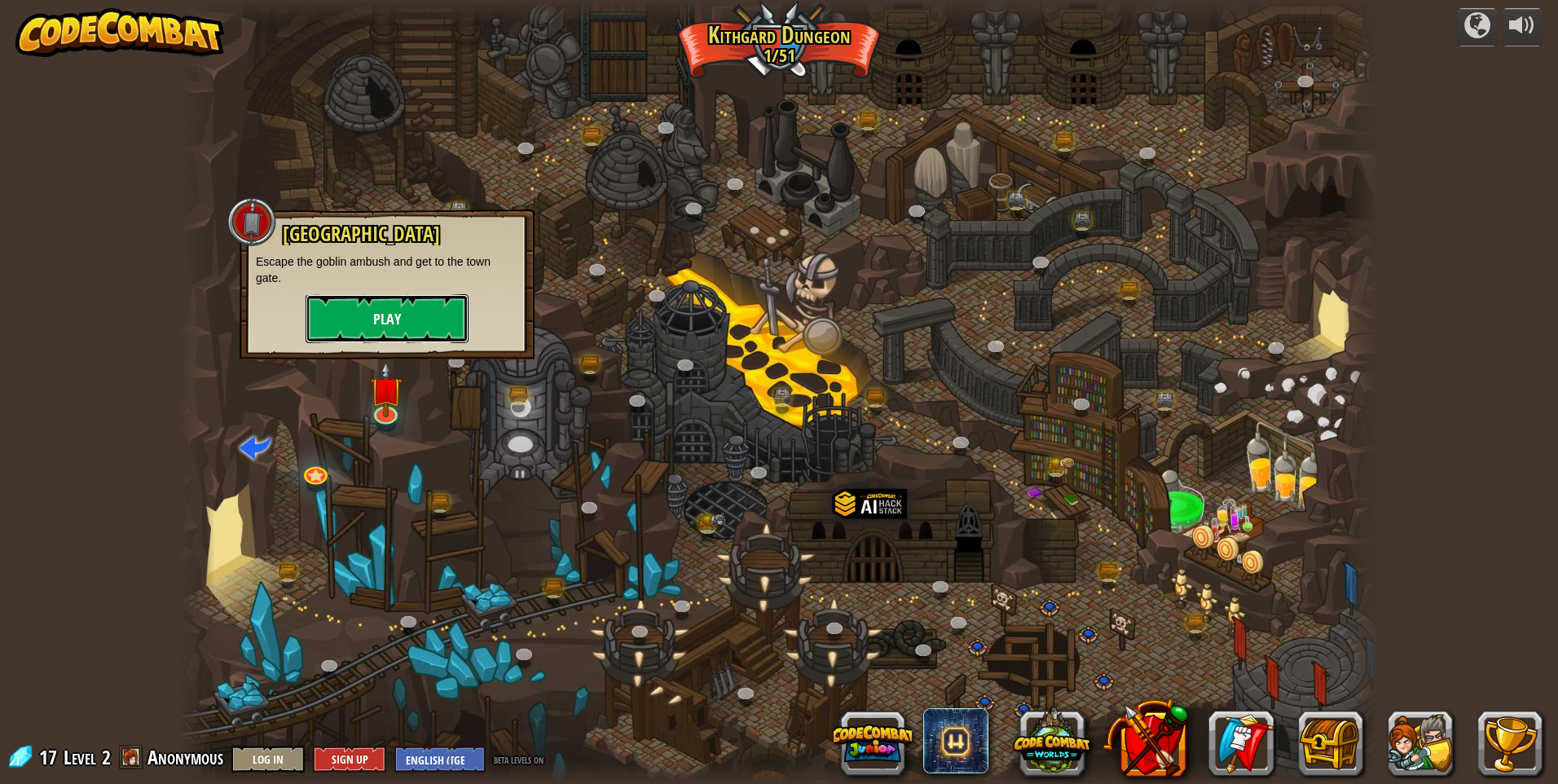
click at [399, 316] on button "Play" at bounding box center [386, 318] width 163 height 49
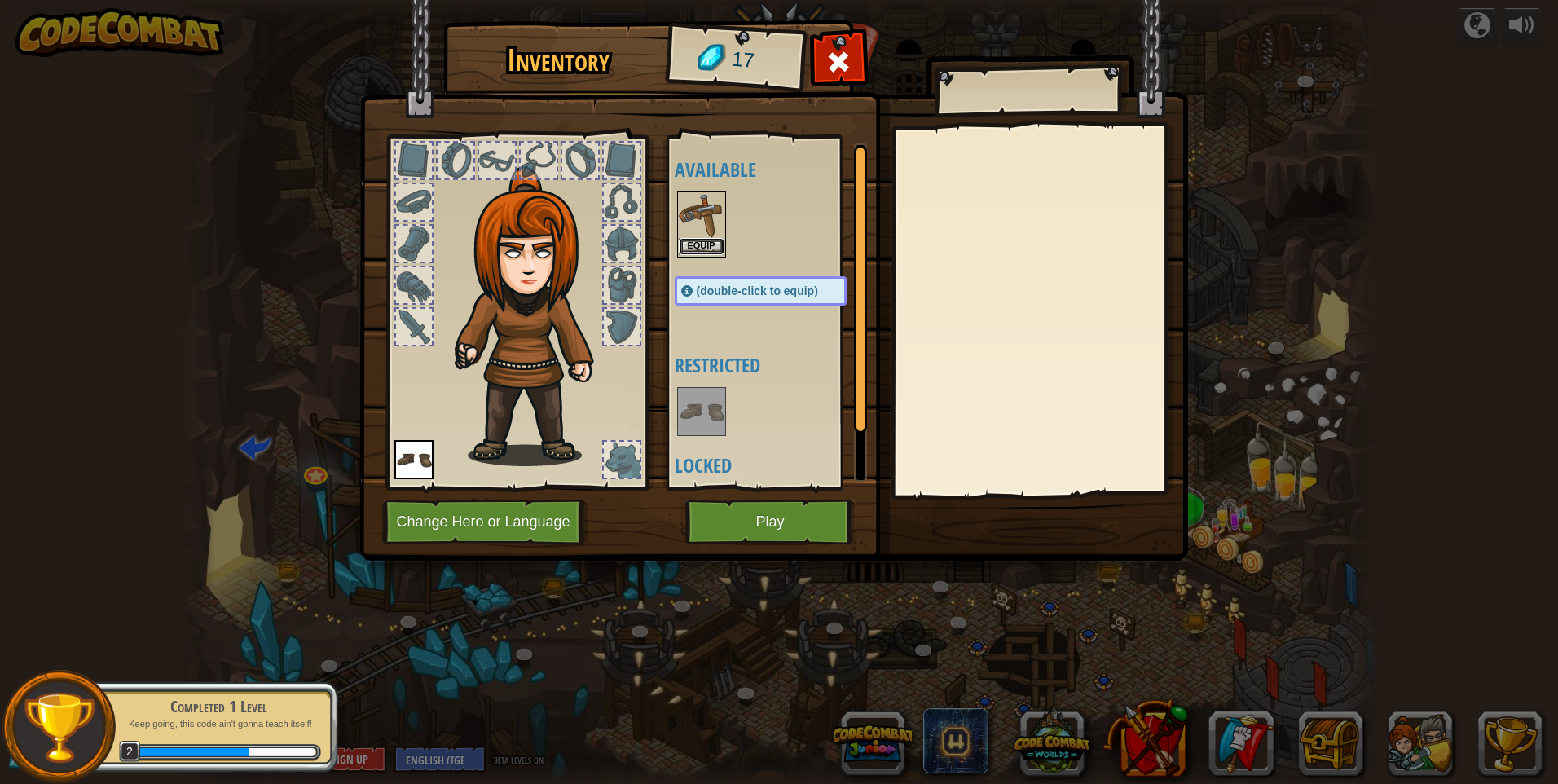
click at [699, 243] on button "Equip" at bounding box center [702, 246] width 46 height 17
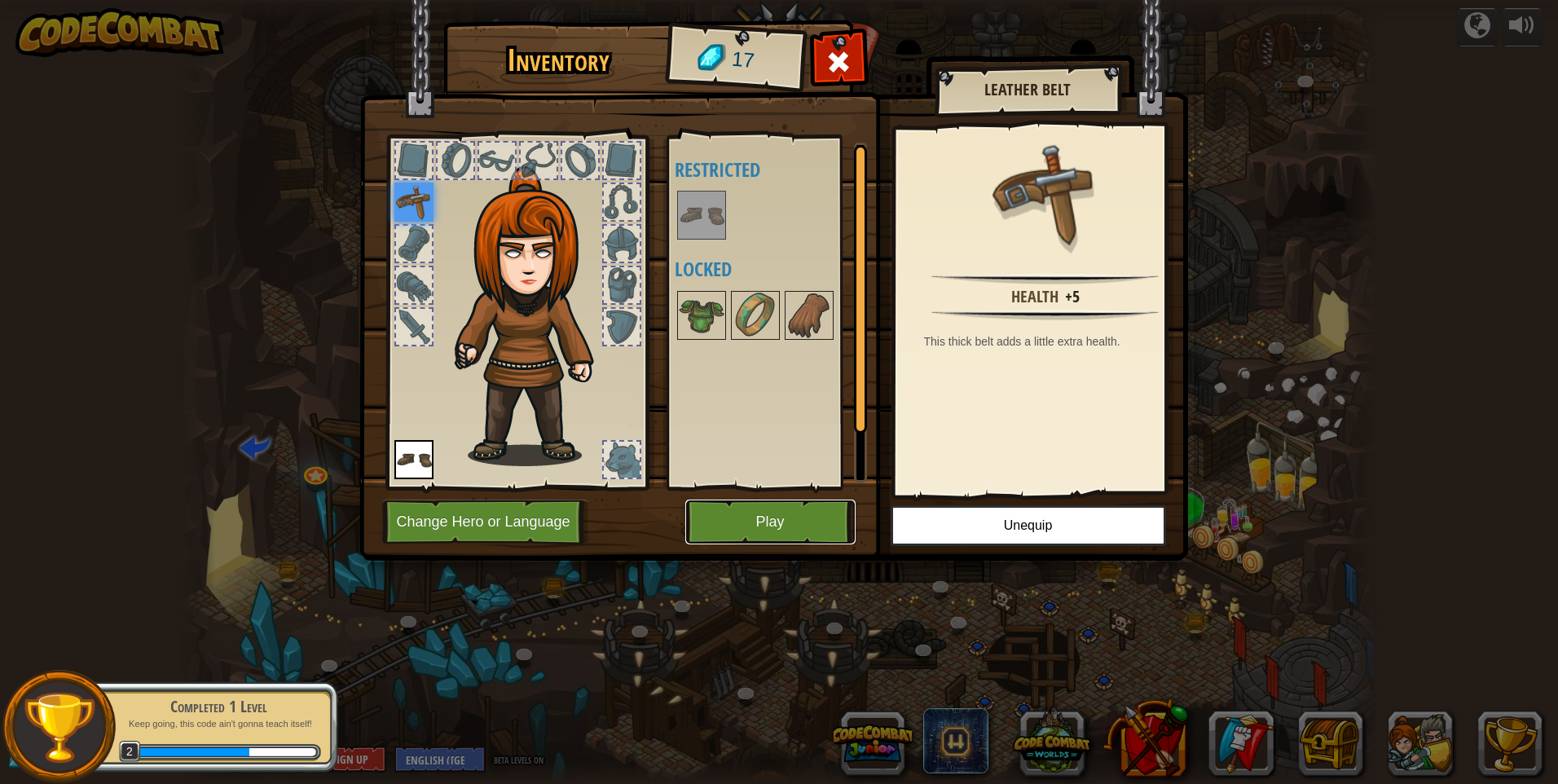
click at [827, 514] on button "Play" at bounding box center [770, 522] width 171 height 45
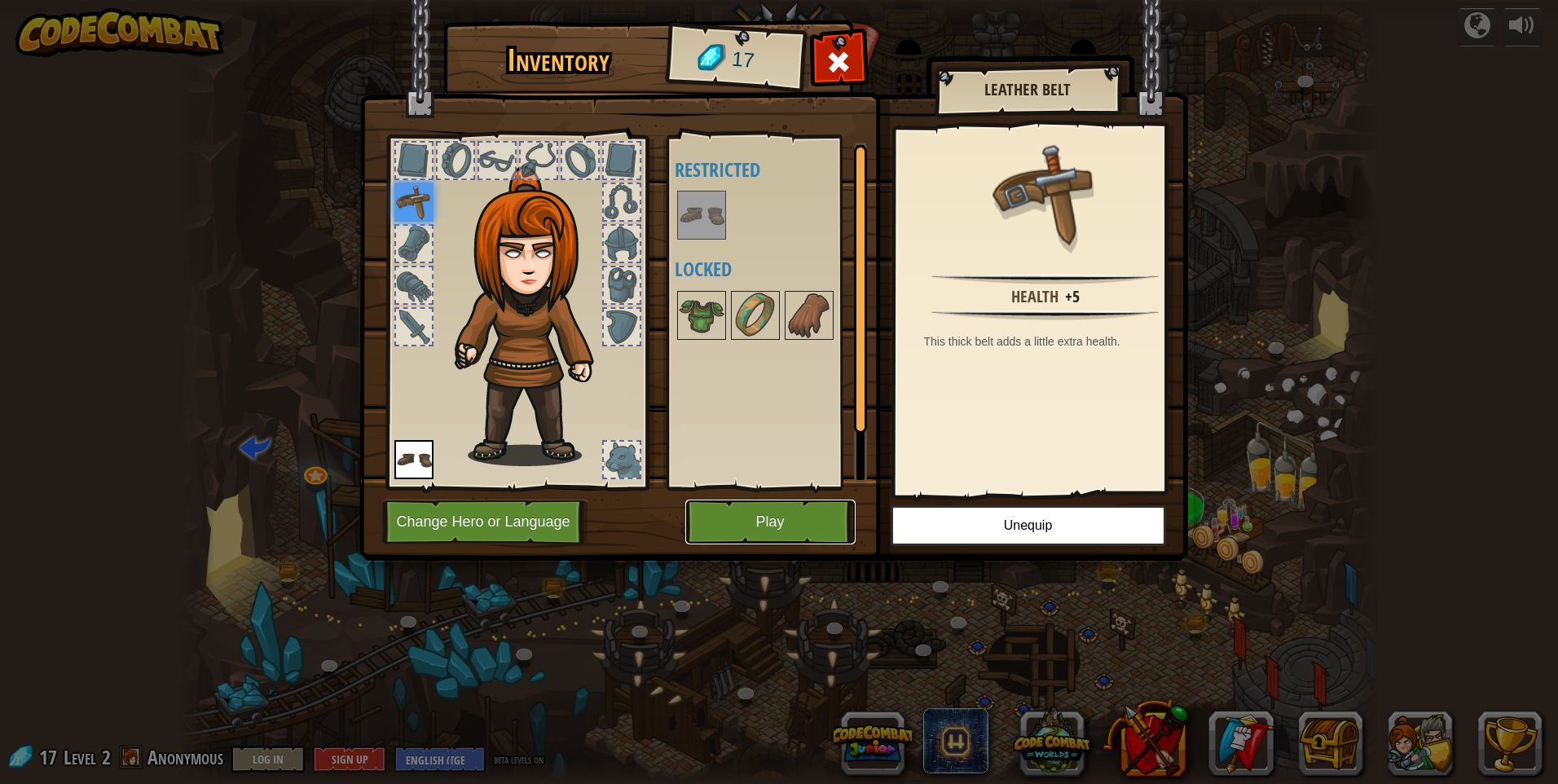
click at [817, 517] on button "Play" at bounding box center [770, 522] width 171 height 45
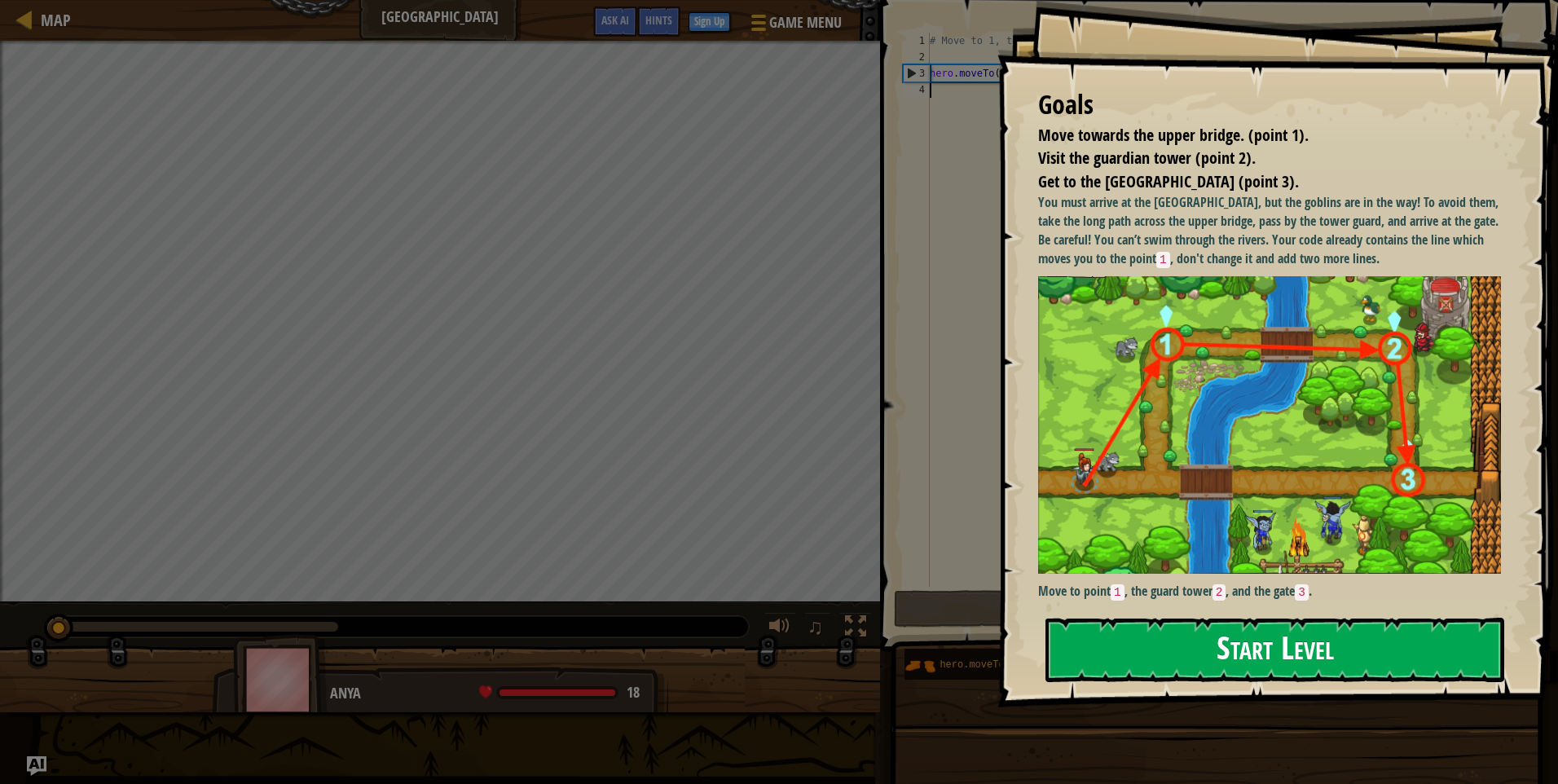
click at [1151, 650] on button "Start Level" at bounding box center [1275, 650] width 459 height 64
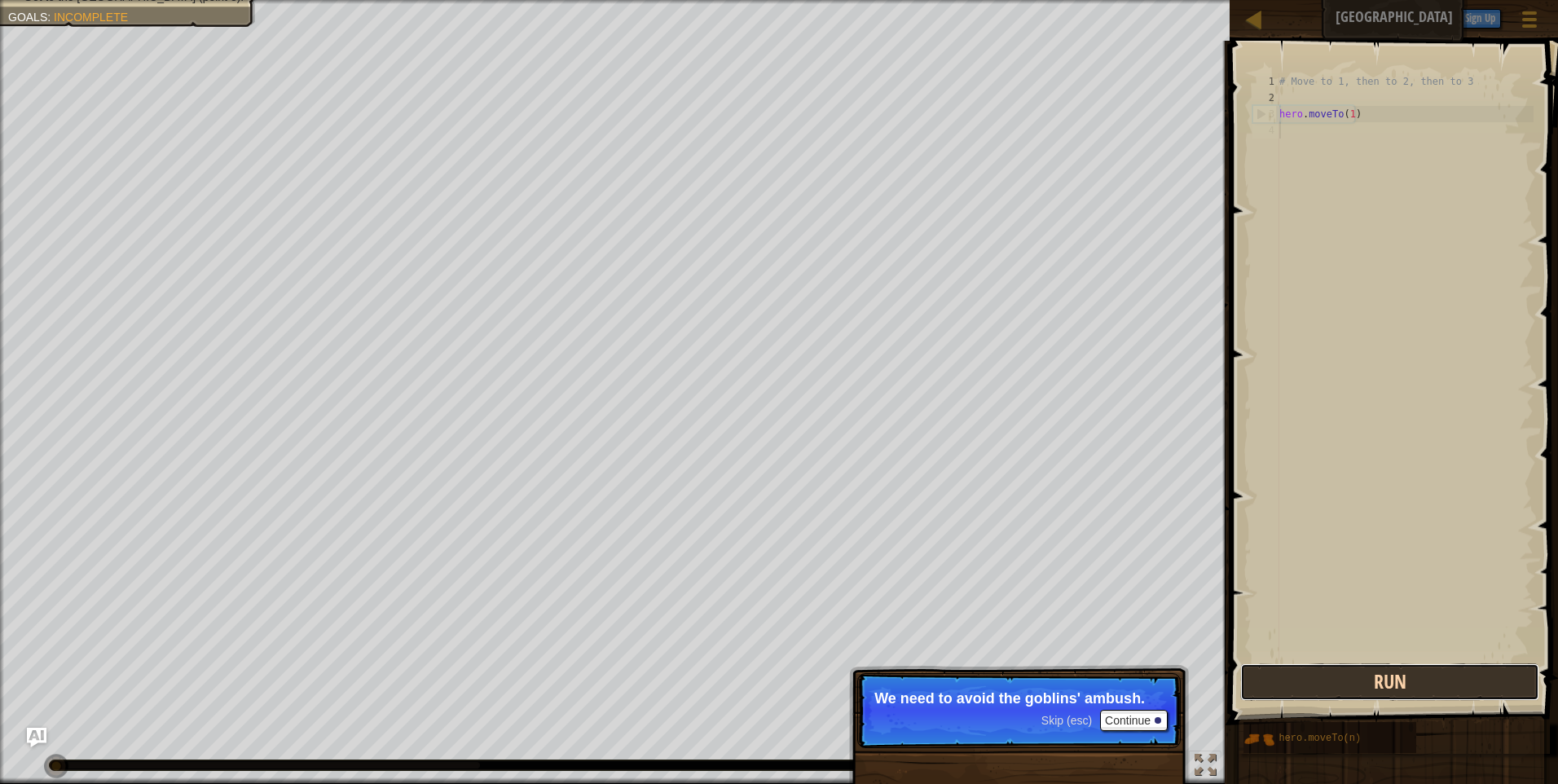
click at [1488, 677] on button "Run" at bounding box center [1390, 681] width 300 height 37
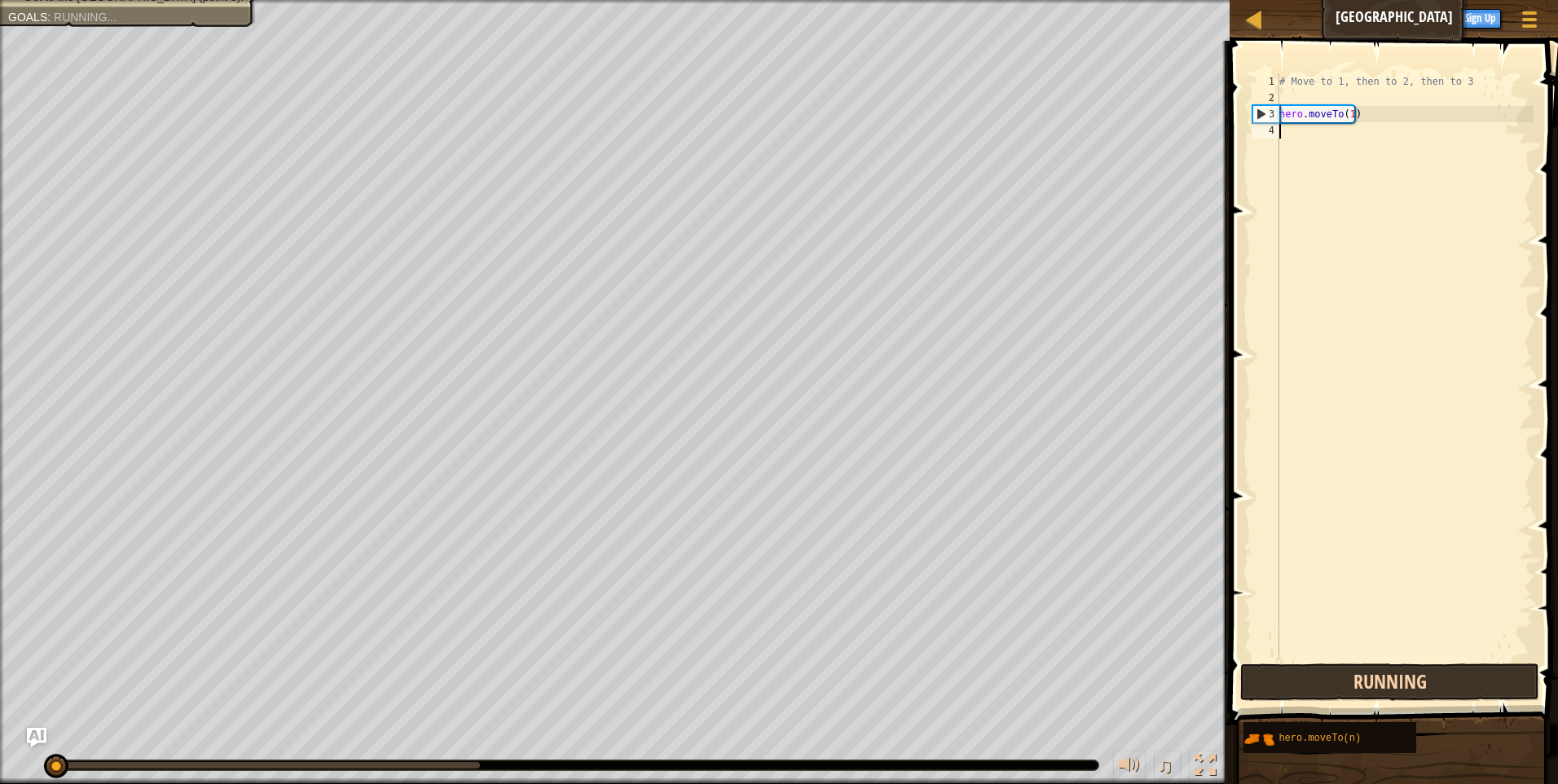
scroll to position [8, 0]
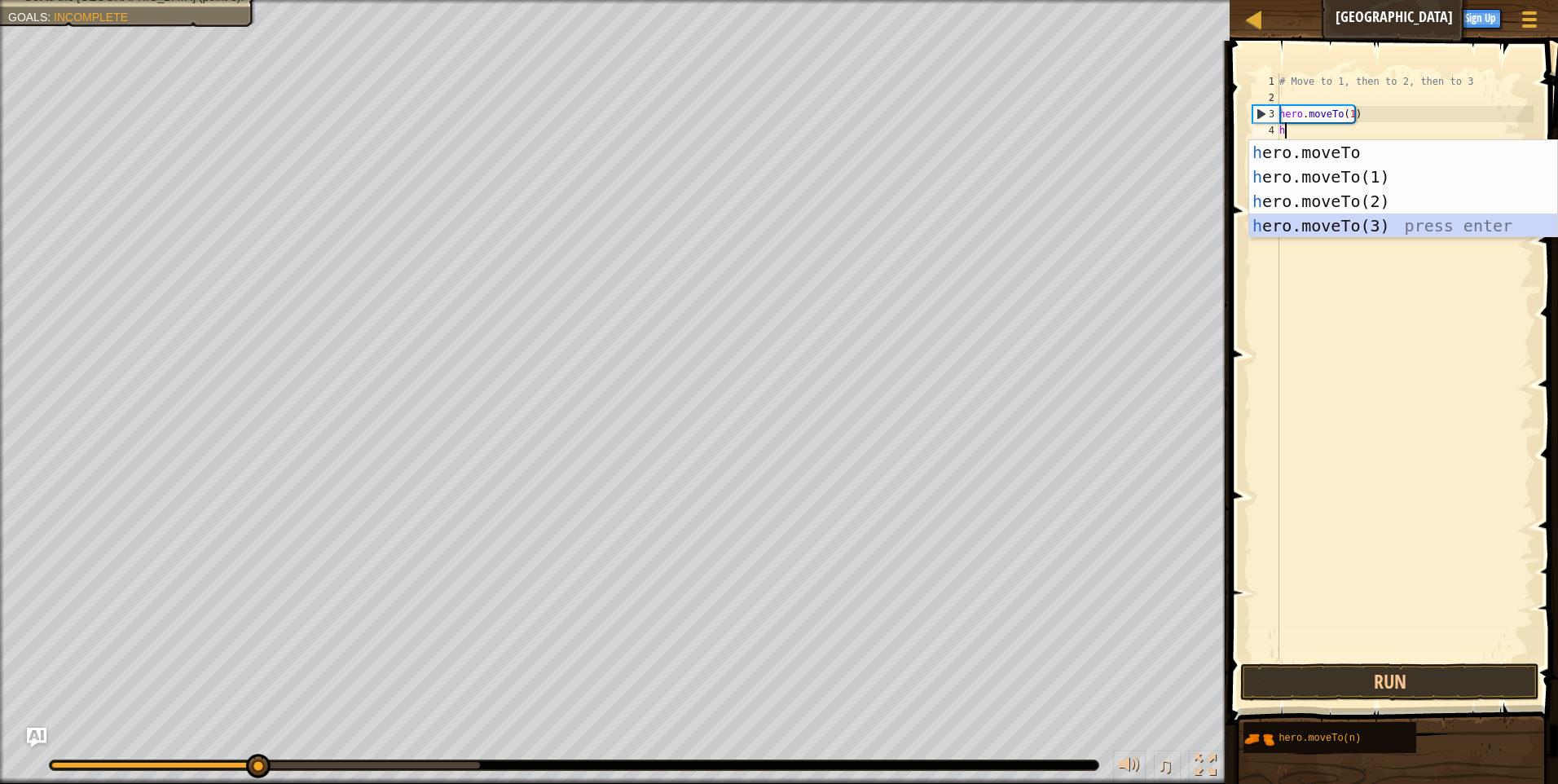
click at [1339, 229] on div "h ero.moveTo press enter h ero.moveTo(1) press enter h ero.moveTo(2) press ente…" at bounding box center [1403, 214] width 308 height 147
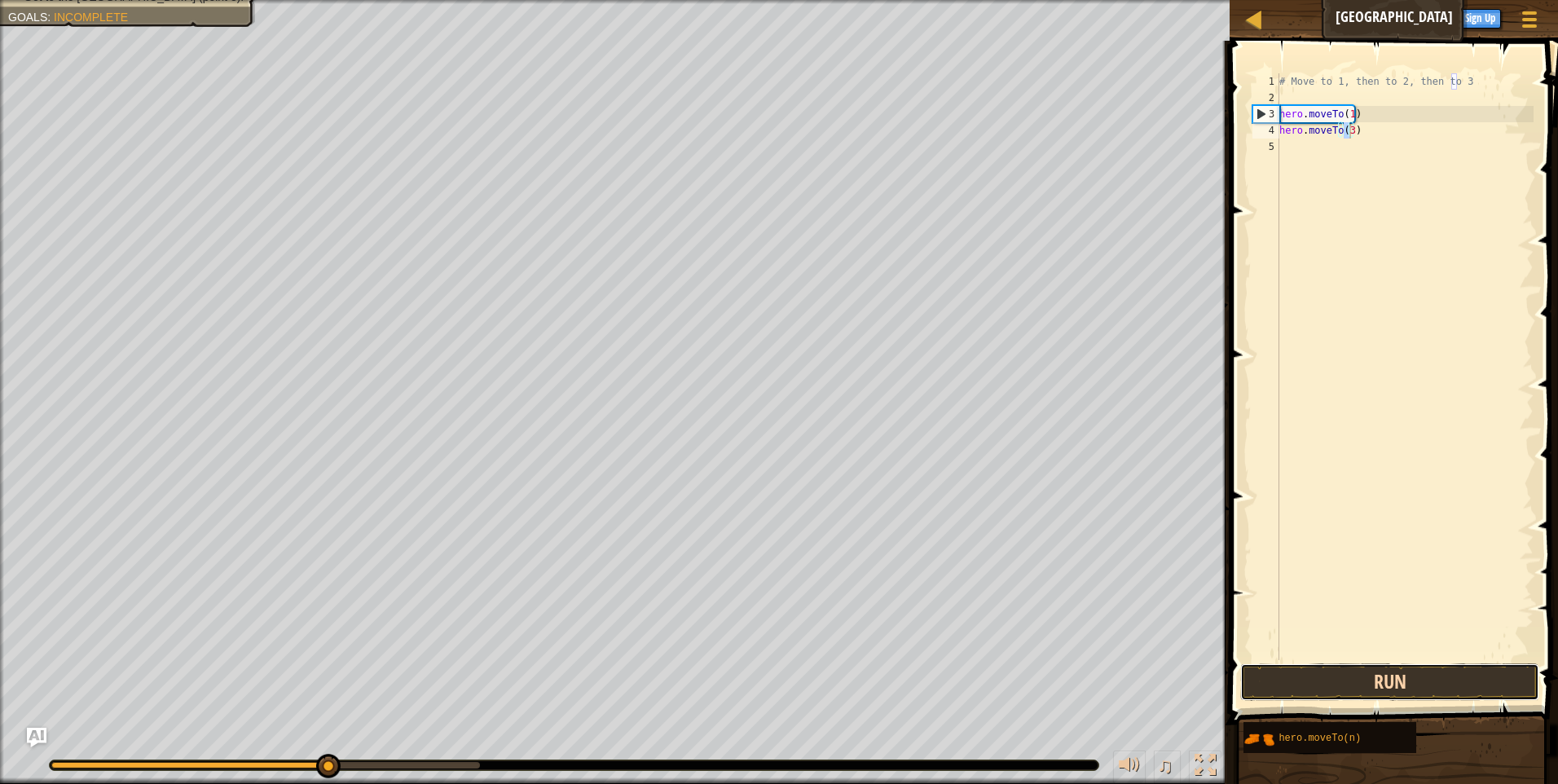
click at [1451, 671] on button "Run" at bounding box center [1390, 681] width 300 height 37
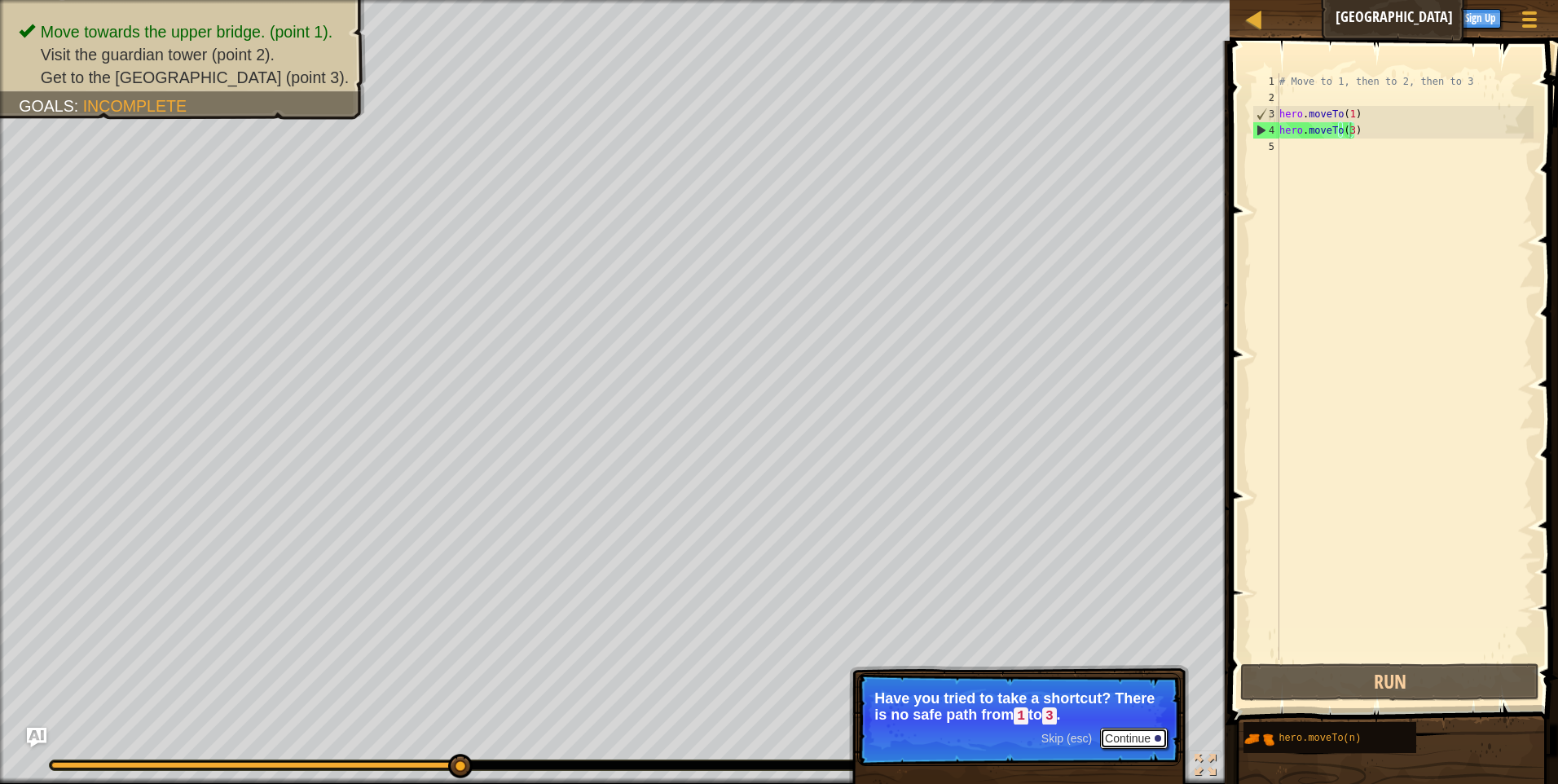
click at [1155, 734] on button "Continue" at bounding box center [1133, 738] width 68 height 21
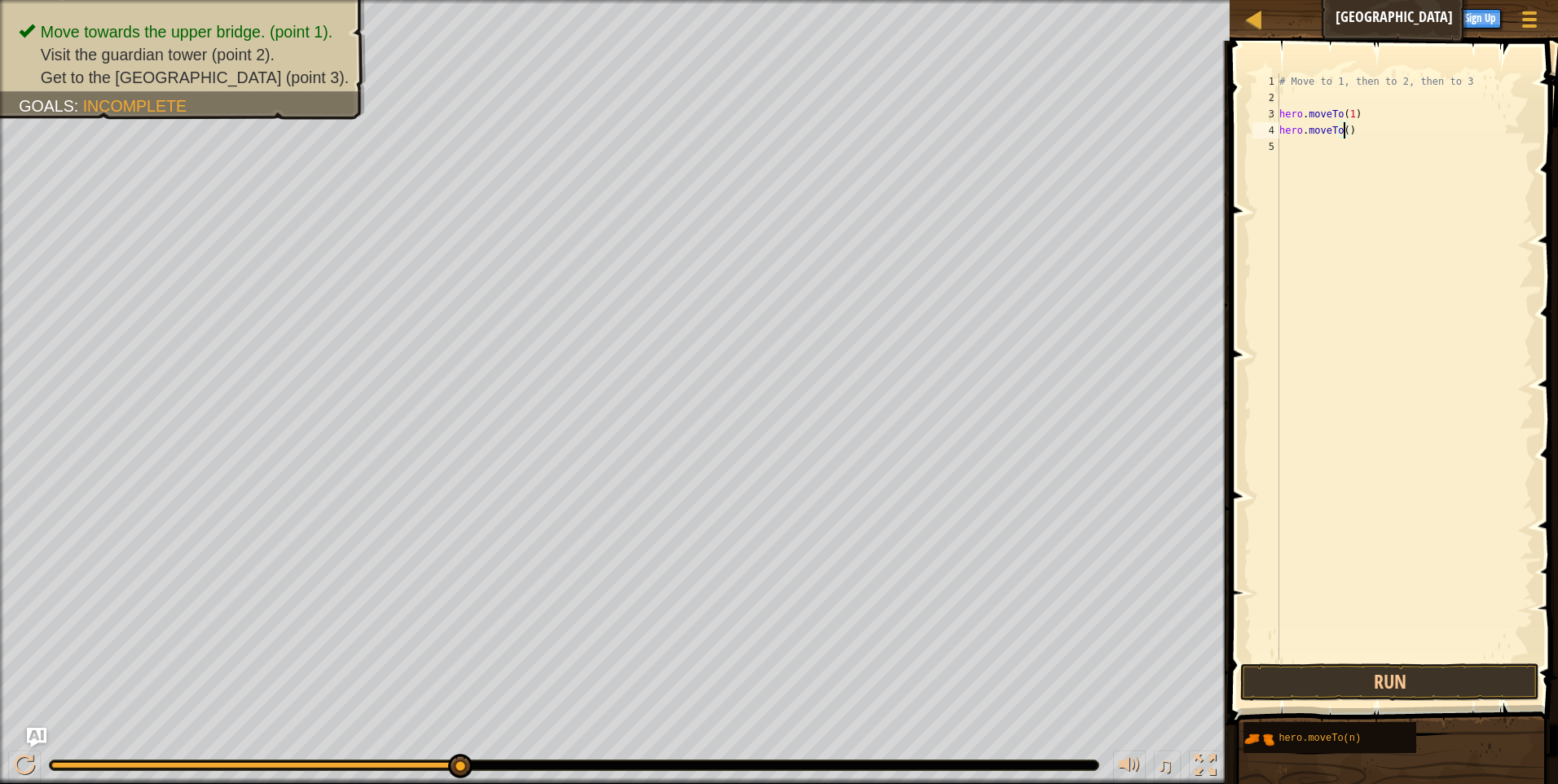
type textarea "hero.moveTo(2)"
click at [1300, 180] on div "# Move to 1, then to 2, then to 3 hero . moveTo ( 1 ) hero . moveTo ( 2 )" at bounding box center [1405, 382] width 258 height 619
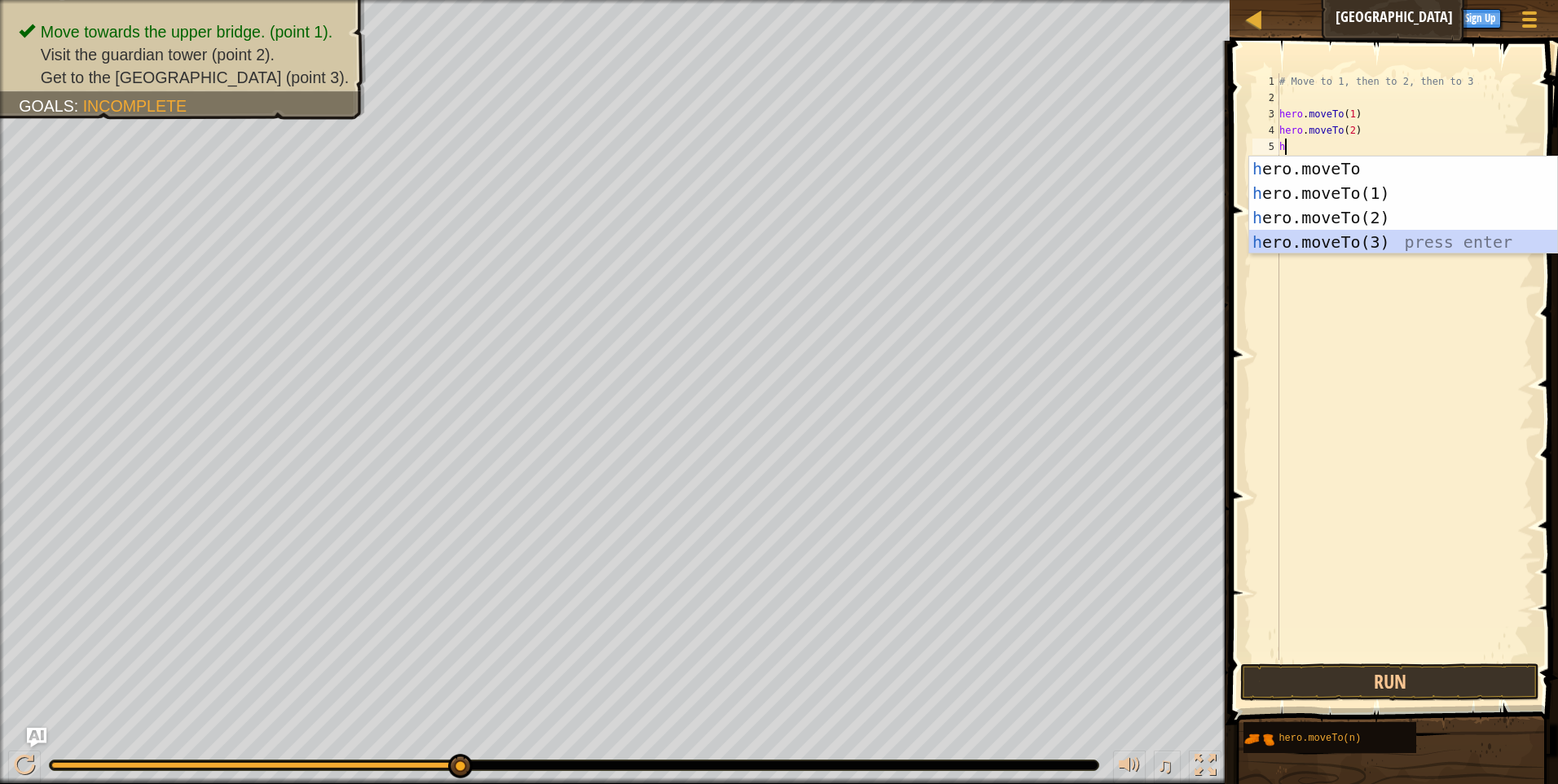
click at [1340, 234] on div "h ero.moveTo press enter h ero.moveTo(1) press enter h ero.moveTo(2) press ente…" at bounding box center [1403, 230] width 308 height 147
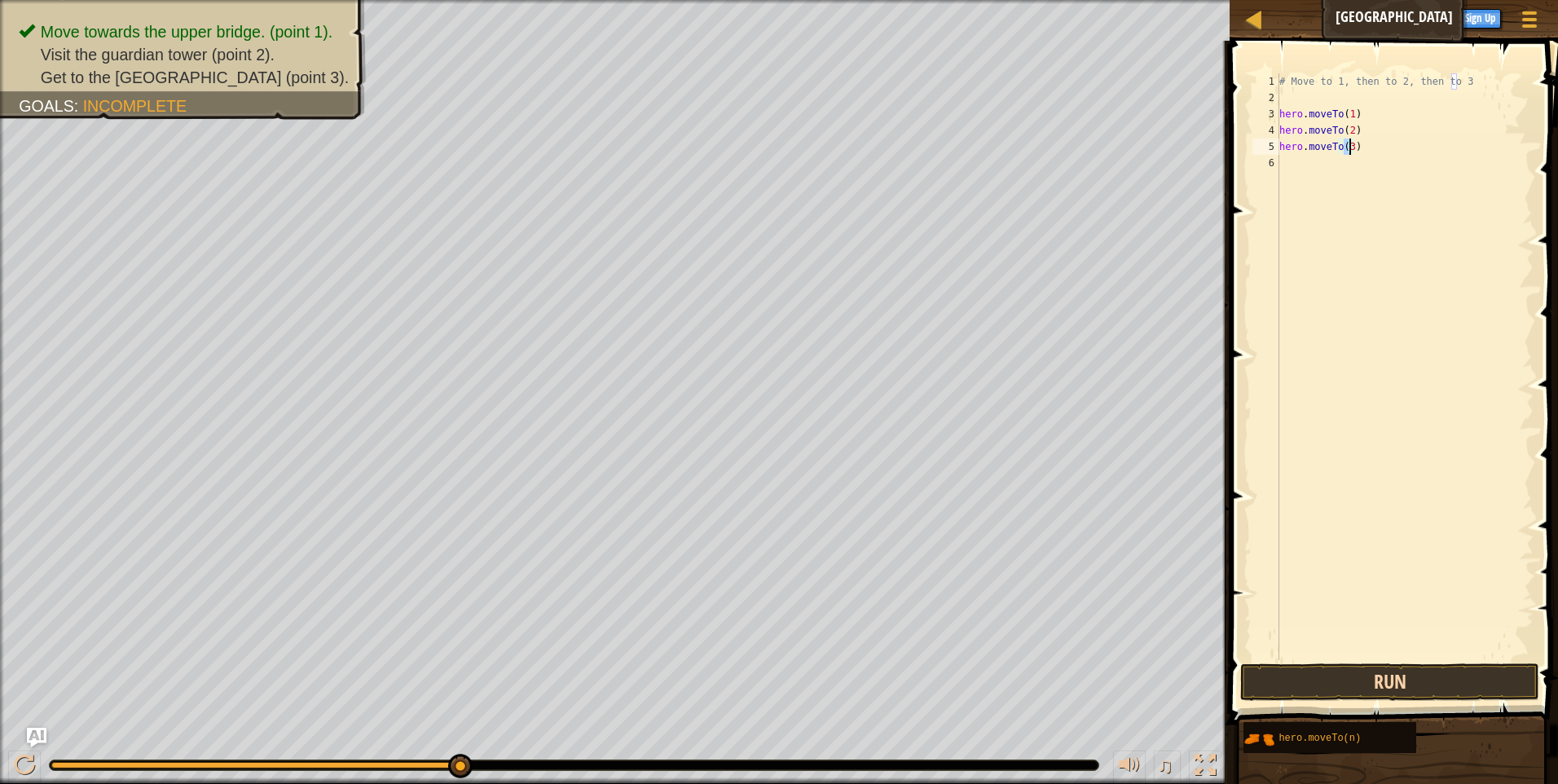
type textarea "hero.moveTo(3)"
click at [1412, 669] on button "Run" at bounding box center [1390, 681] width 300 height 37
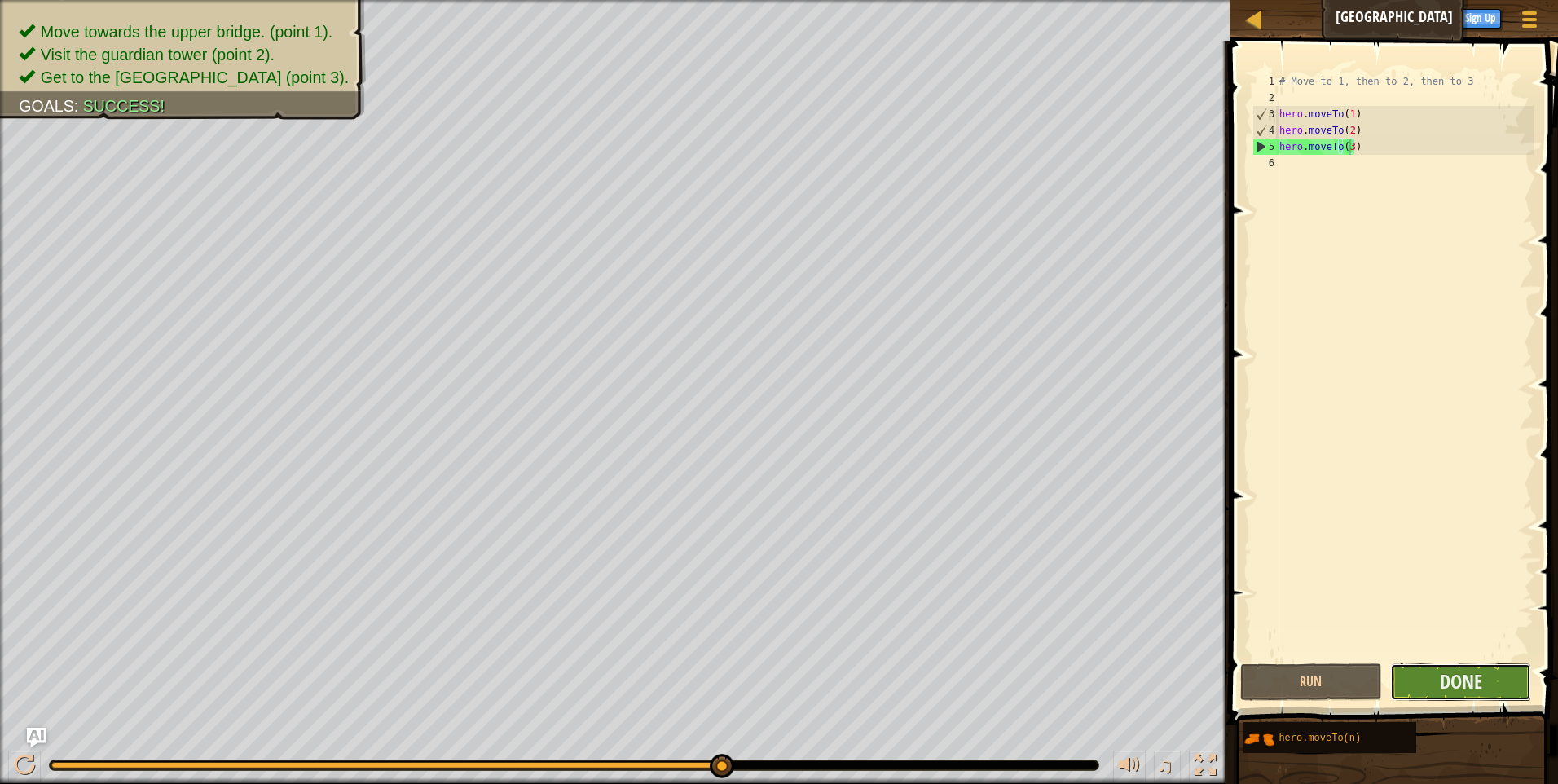
click at [1490, 689] on button "Done" at bounding box center [1461, 681] width 142 height 37
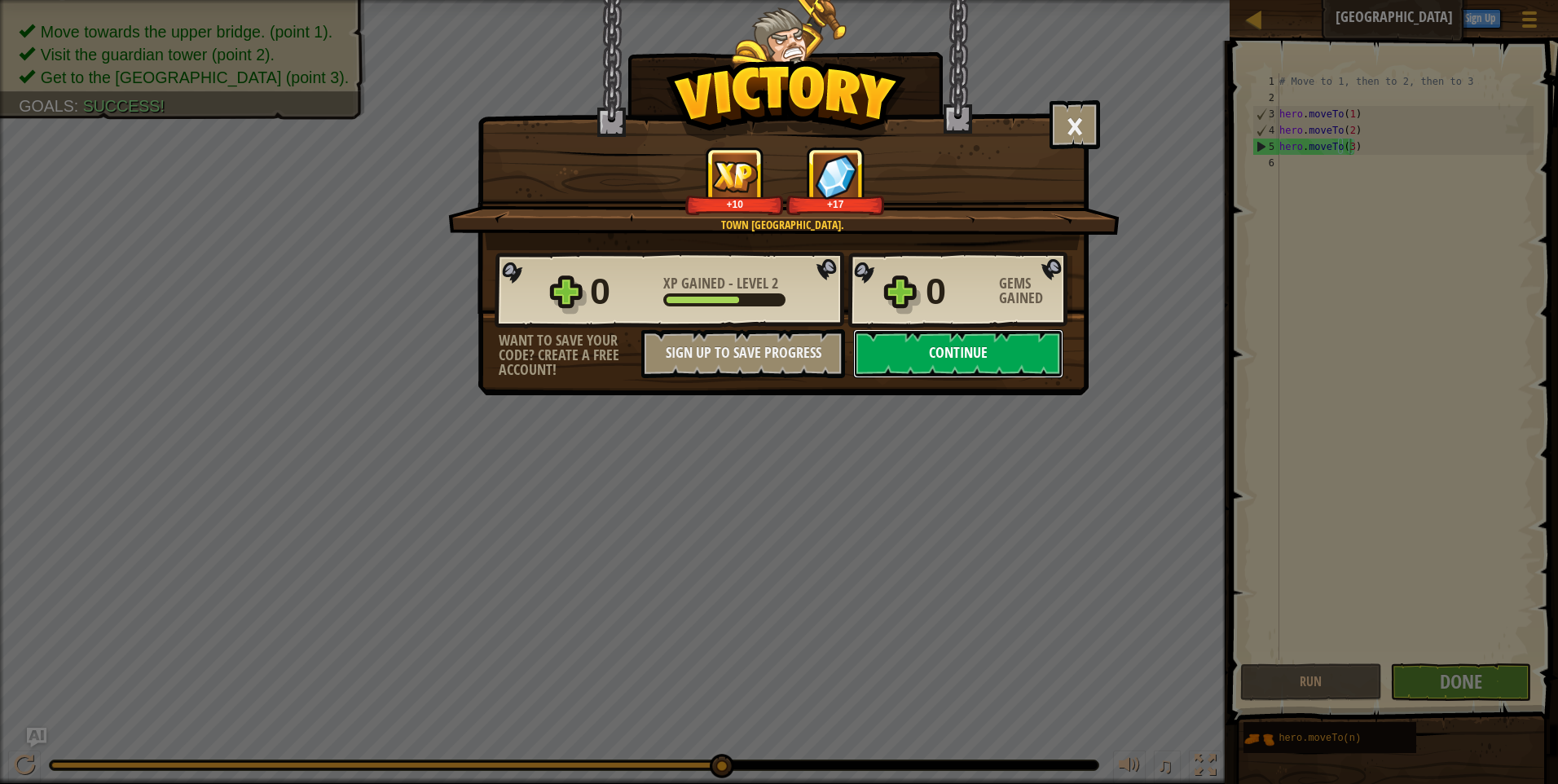
click at [993, 333] on button "Continue" at bounding box center [958, 353] width 210 height 49
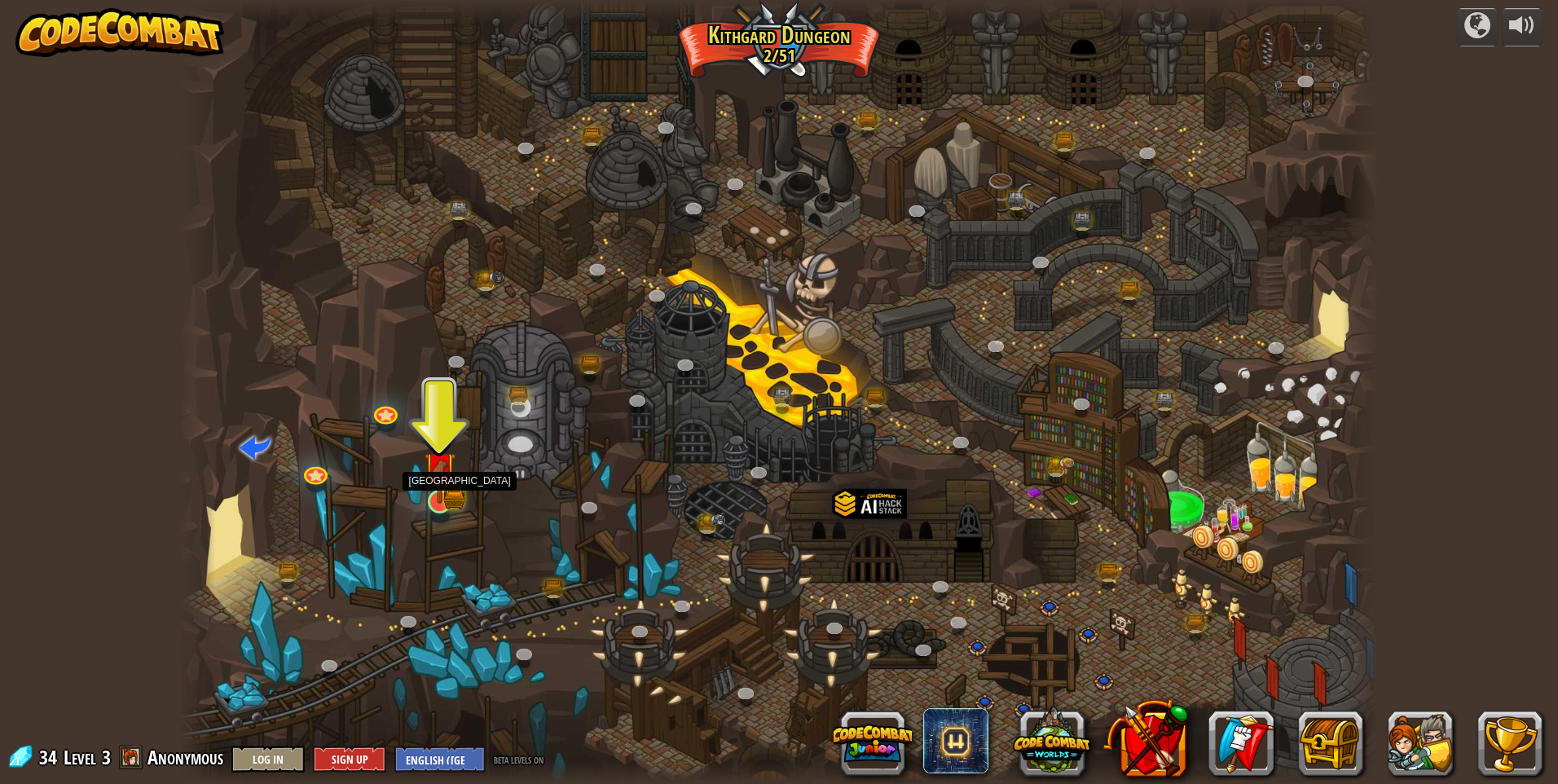
click at [434, 471] on img at bounding box center [440, 469] width 19 height 19
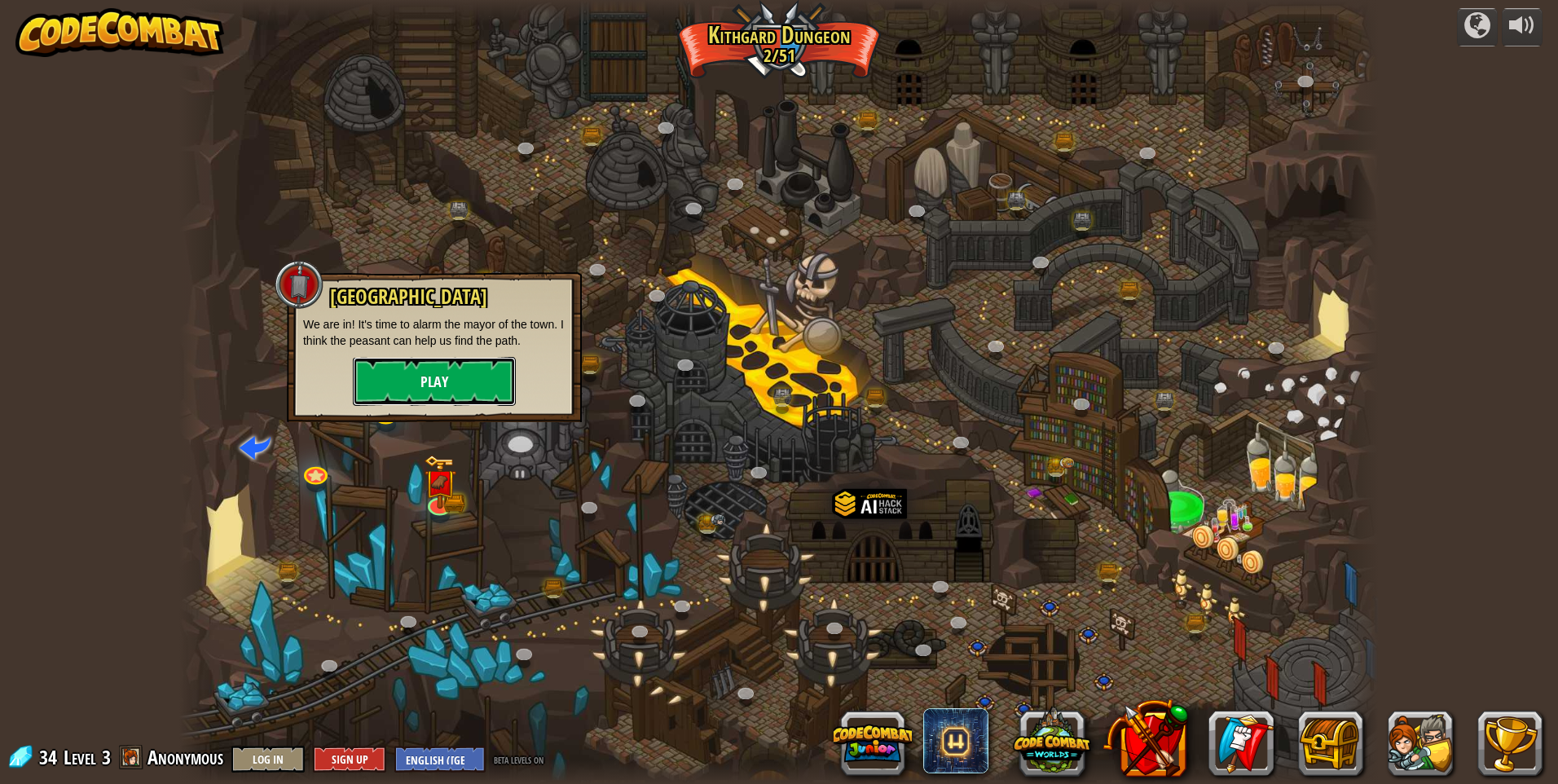
click at [433, 378] on button "Play" at bounding box center [434, 381] width 163 height 49
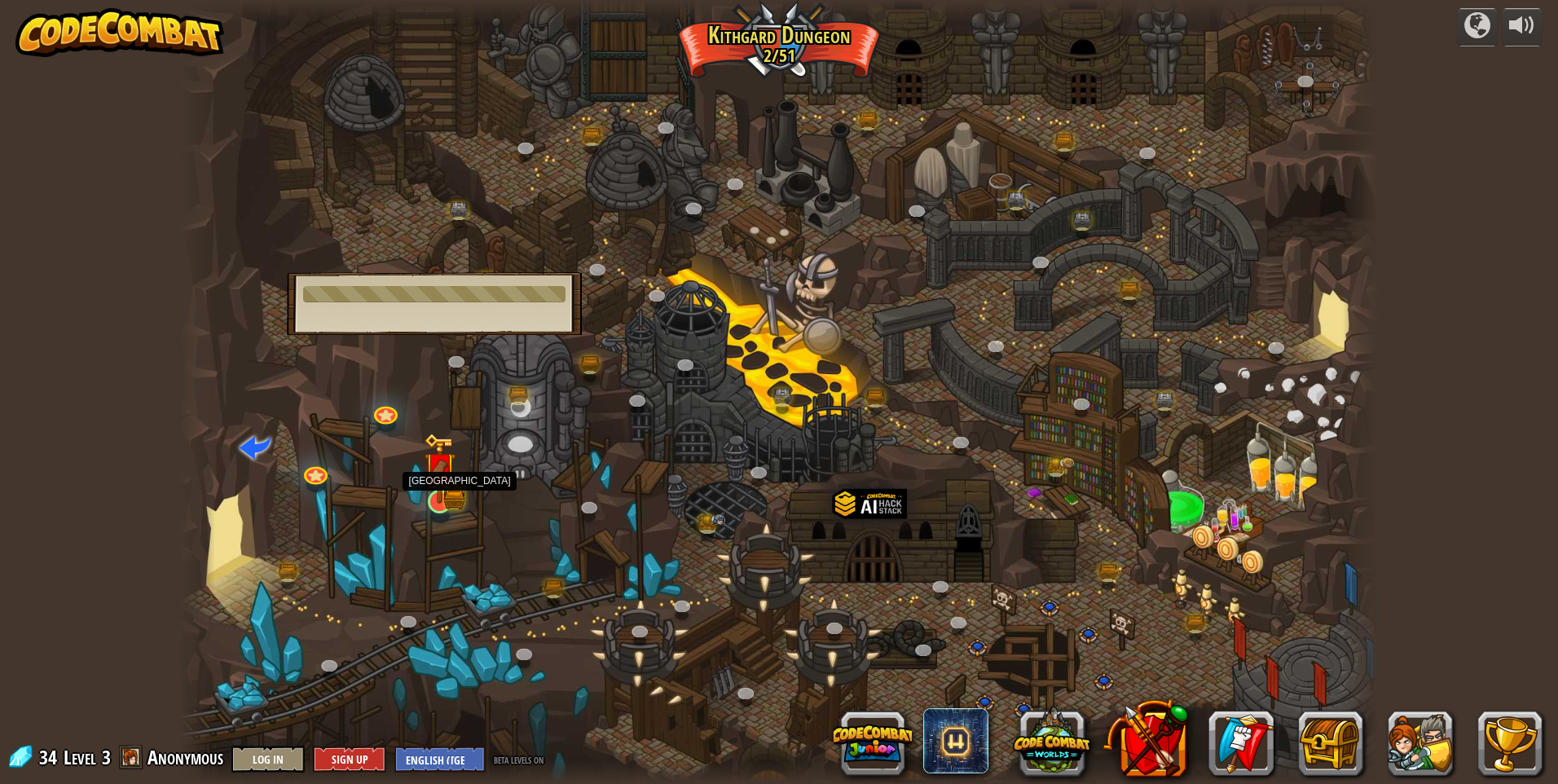
click at [446, 485] on img at bounding box center [440, 468] width 32 height 71
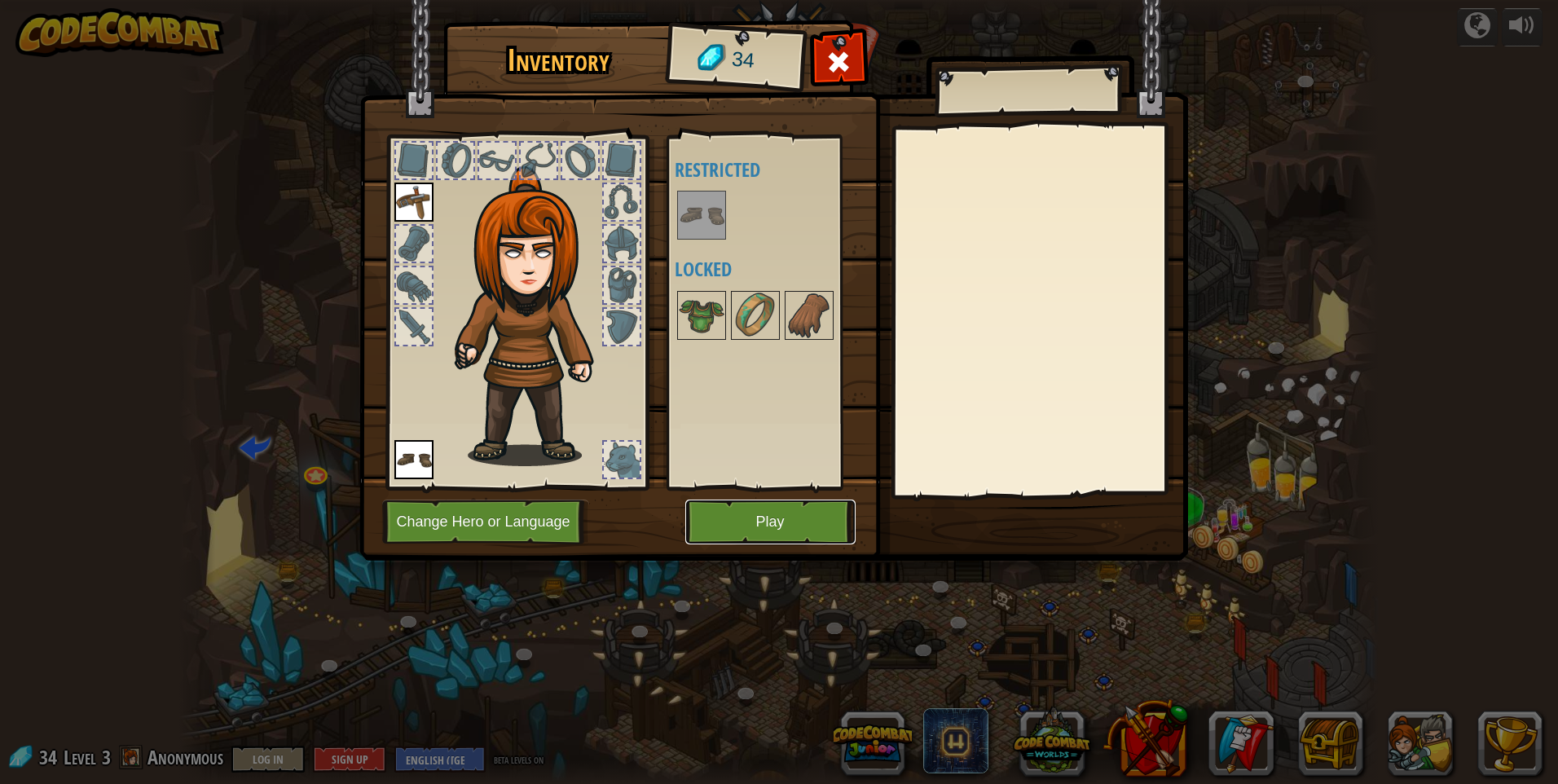
click at [777, 511] on button "Play" at bounding box center [770, 522] width 171 height 45
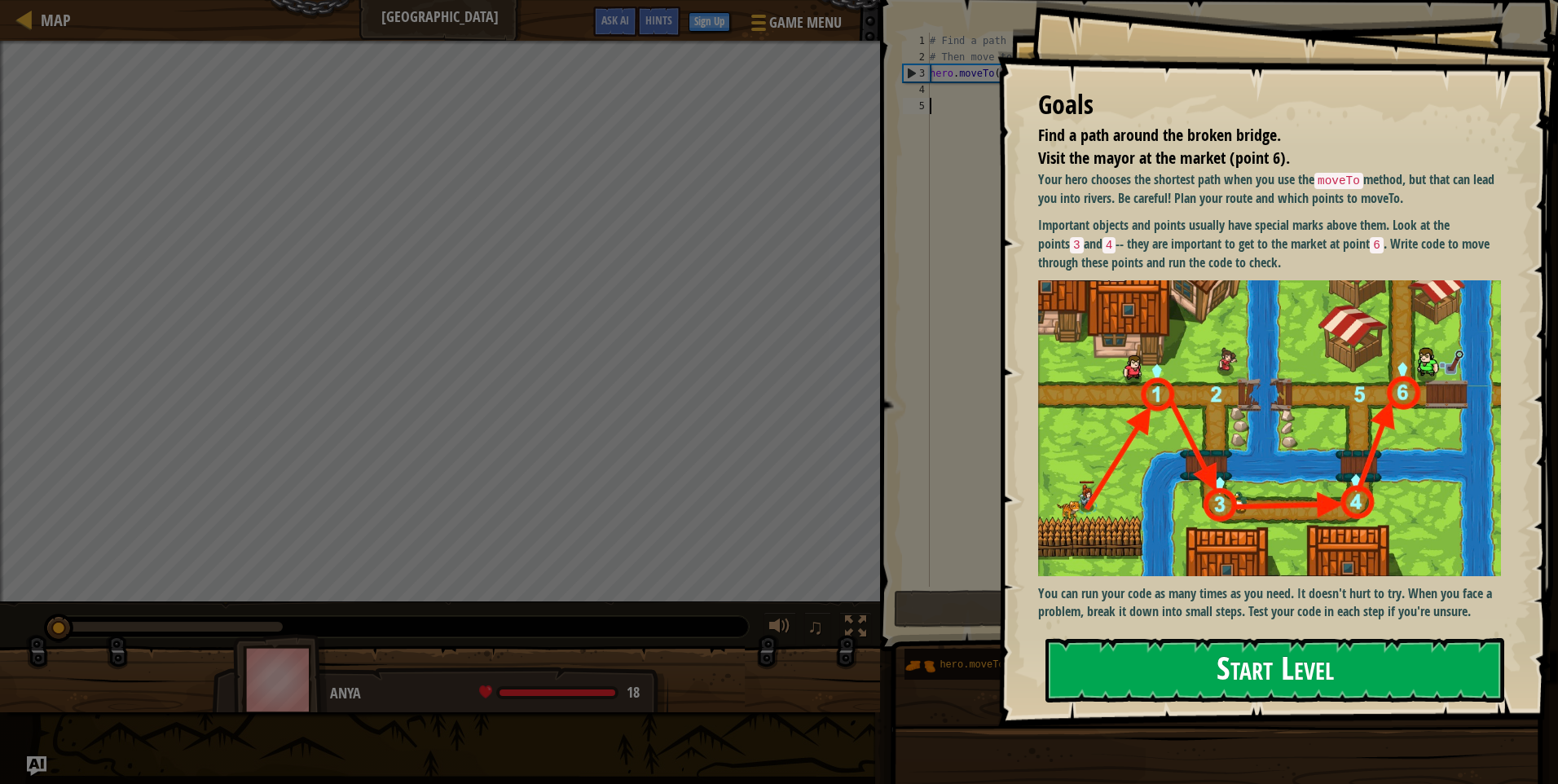
click at [1161, 651] on button "Start Level" at bounding box center [1275, 670] width 459 height 64
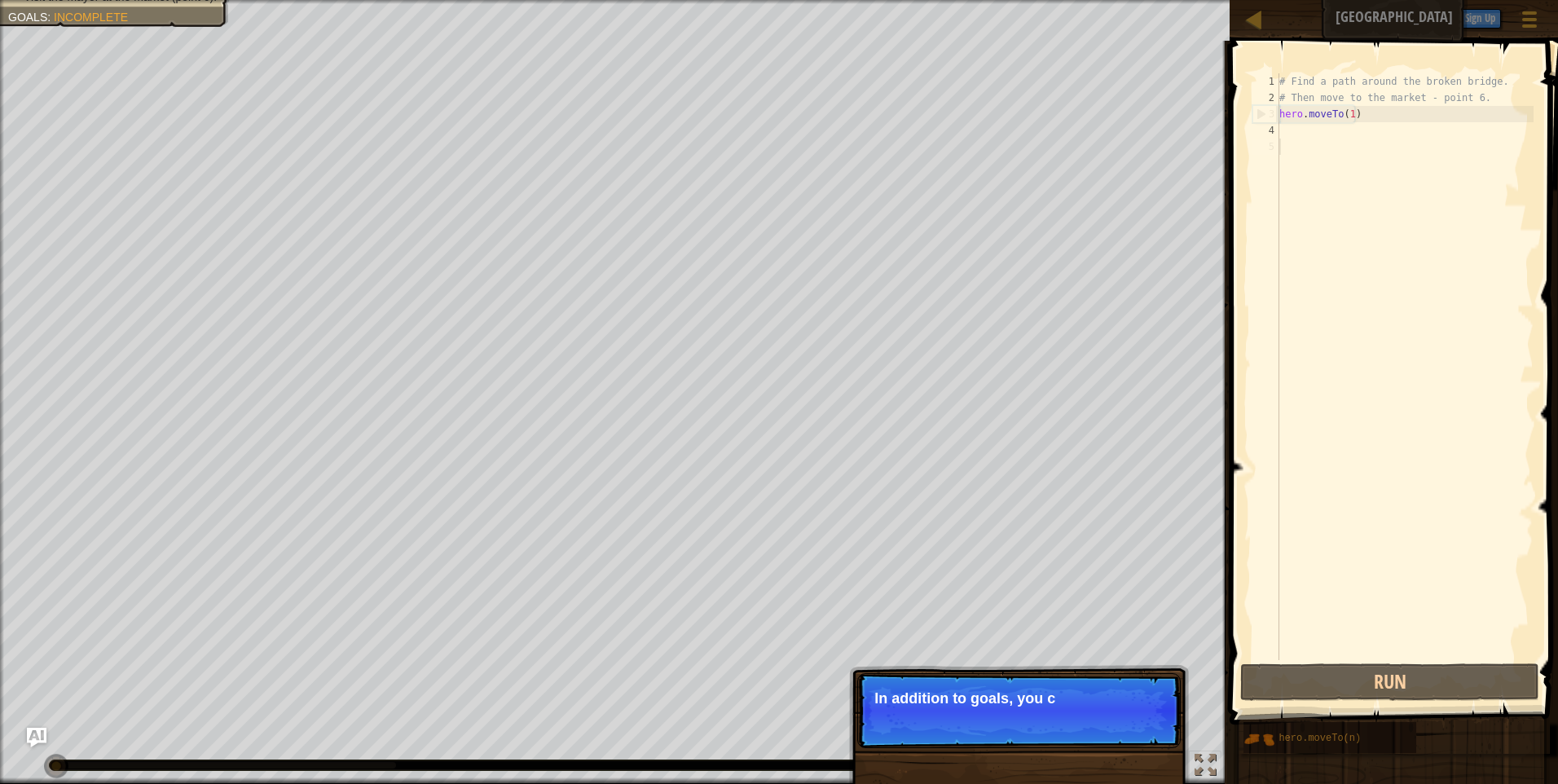
click at [1301, 140] on div "# Find a path around the broken bridge. # Then move to the market - point 6. he…" at bounding box center [1405, 382] width 258 height 619
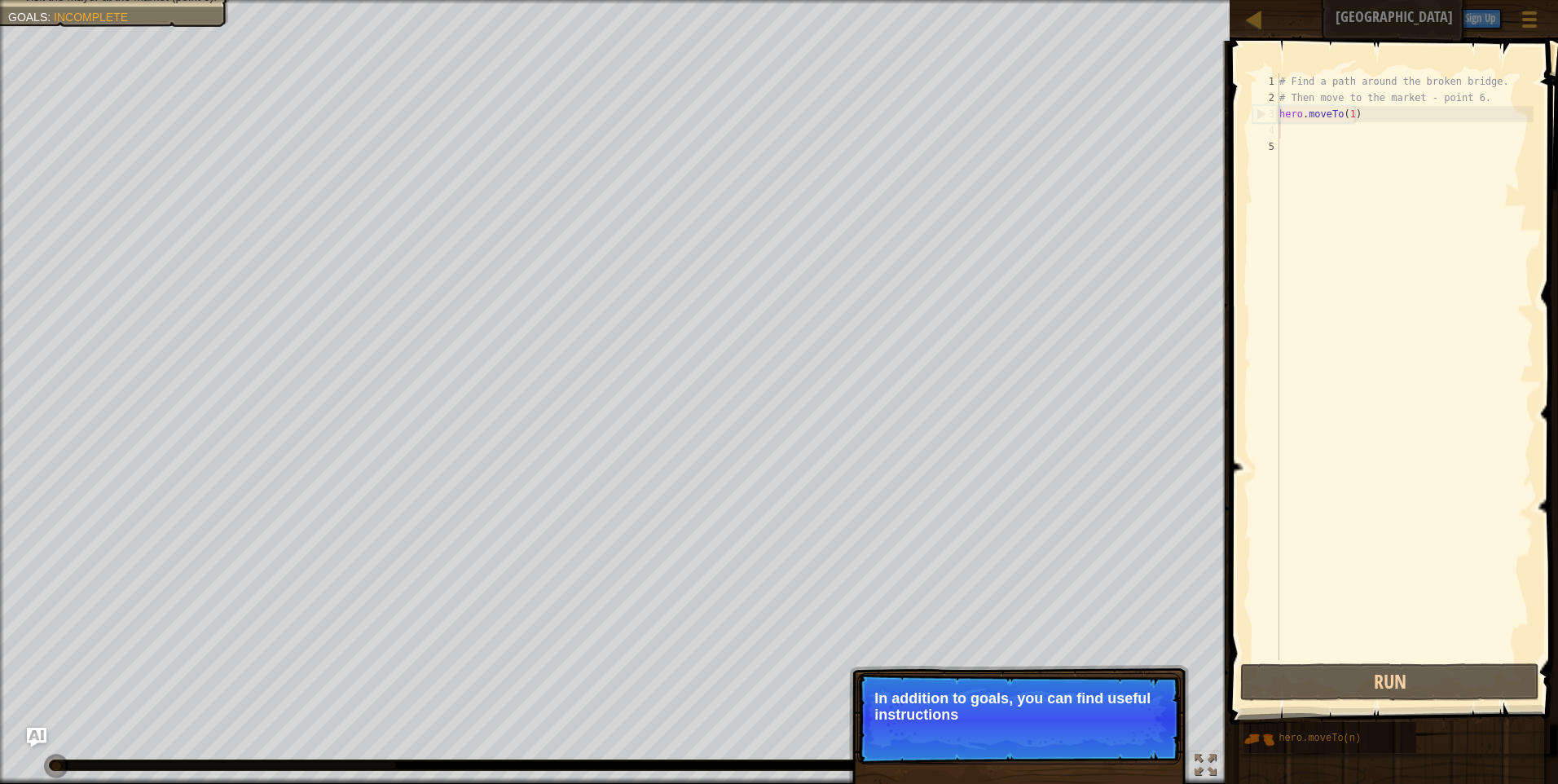
click at [1298, 130] on div "# Find a path around the broken bridge. # Then move to the market - point 6. he…" at bounding box center [1405, 382] width 258 height 619
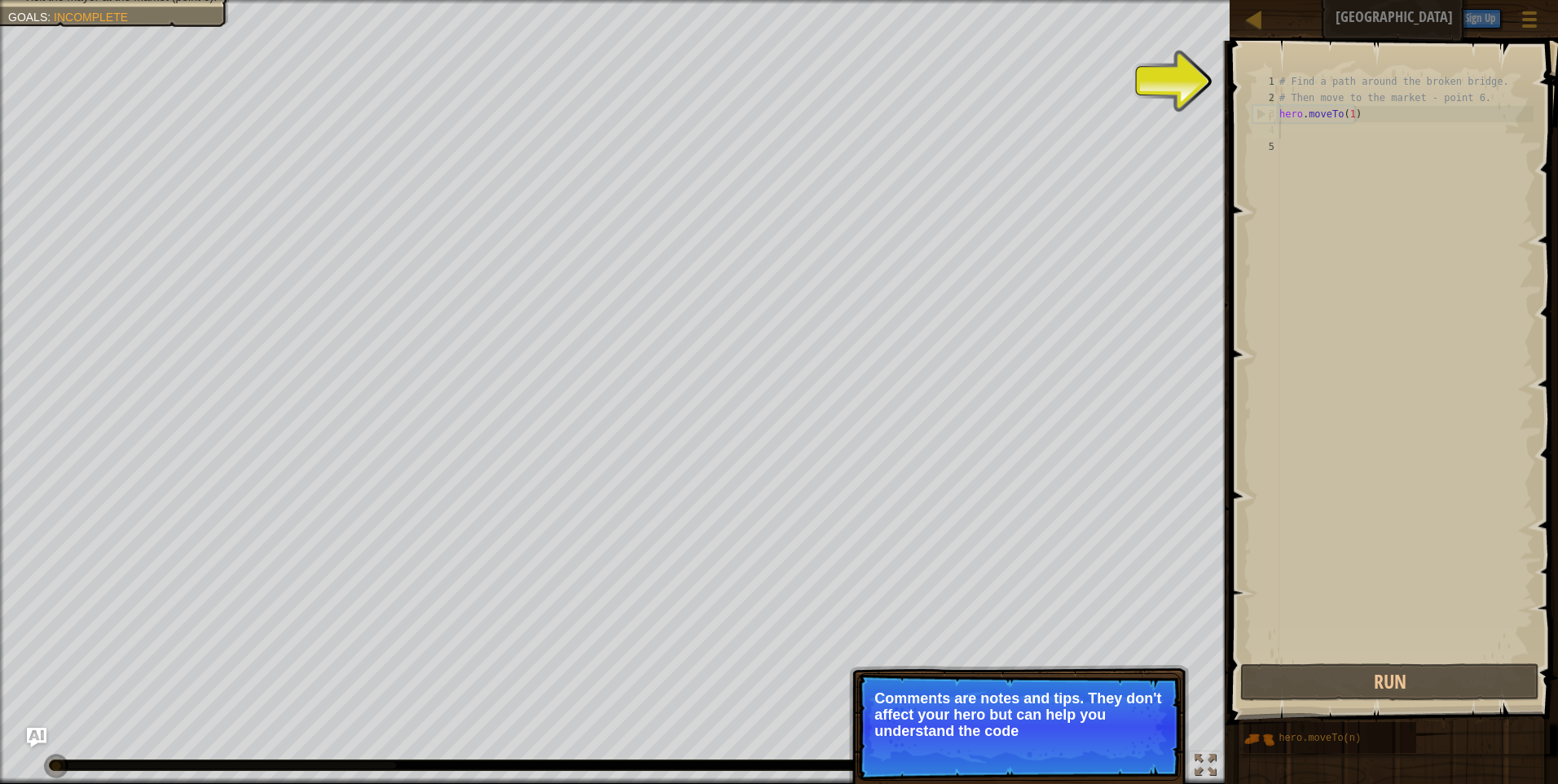
click at [1298, 130] on div "# Find a path around the broken bridge. # Then move to the market - point 6. he…" at bounding box center [1405, 382] width 258 height 619
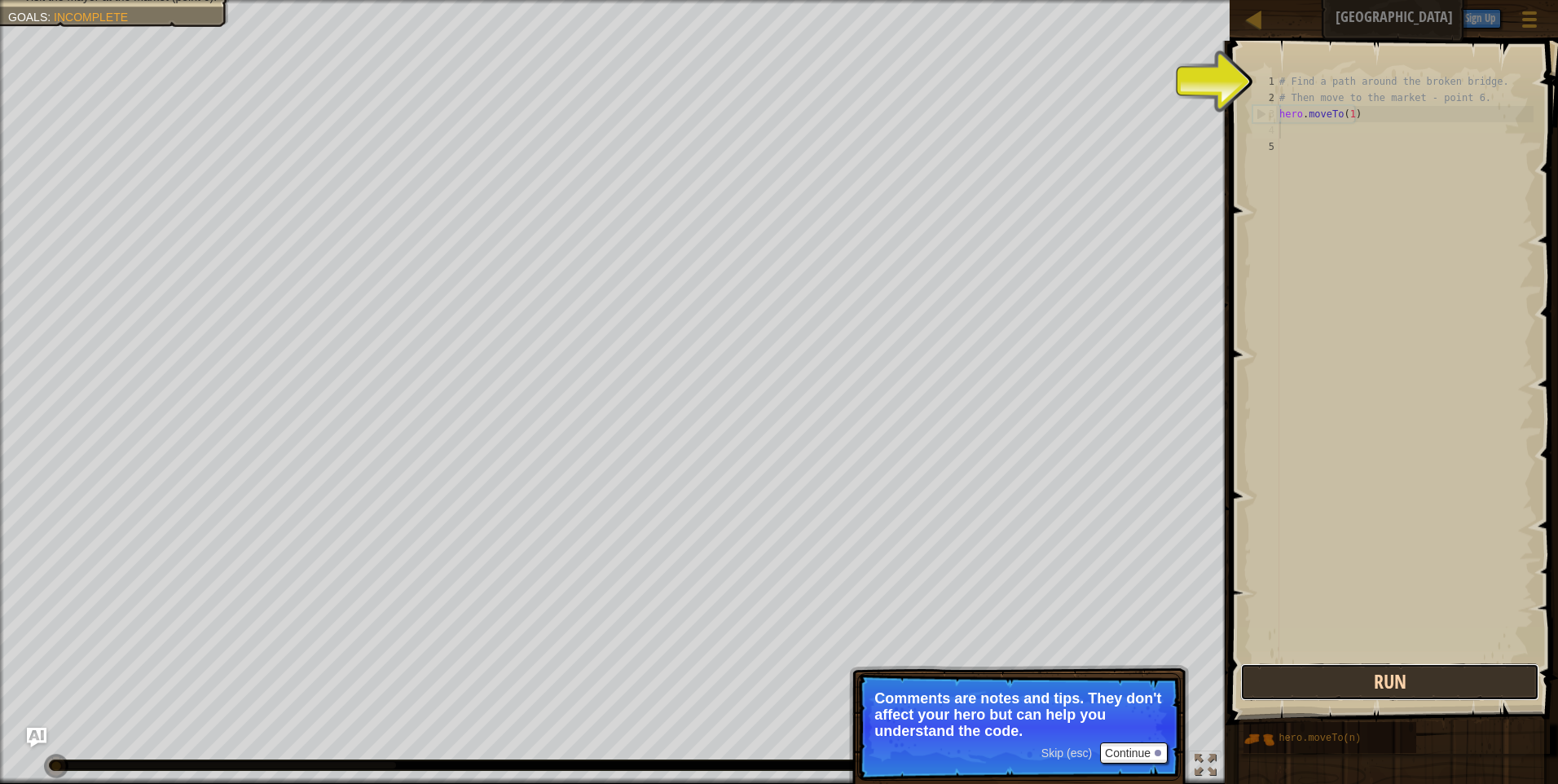
click at [1338, 690] on button "Run" at bounding box center [1390, 681] width 300 height 37
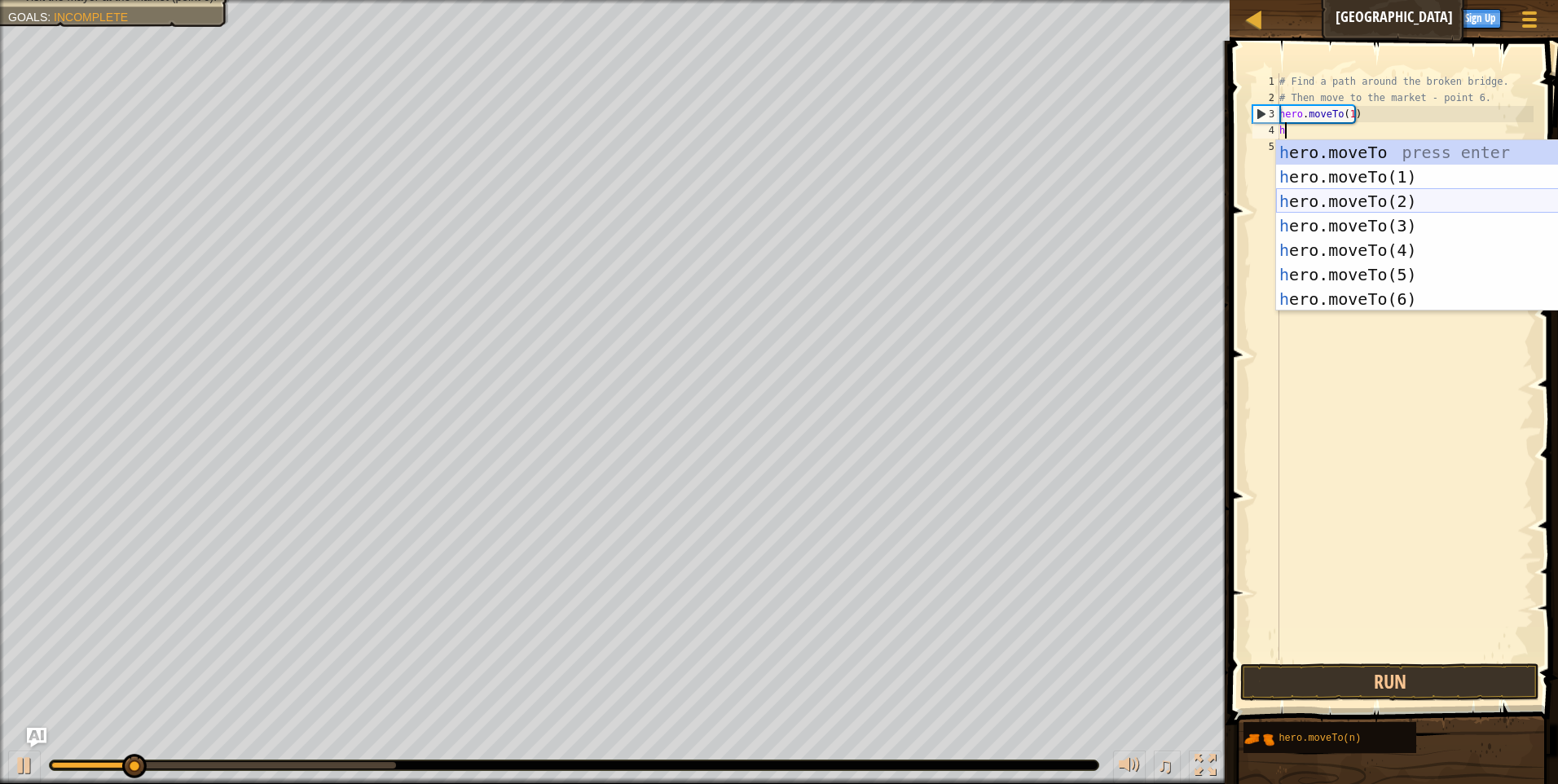
click at [1328, 201] on div "h ero.moveTo press enter h ero.moveTo(1) press enter h ero.moveTo(2) press ente…" at bounding box center [1430, 250] width 308 height 220
type textarea "hero.moveTo(2)"
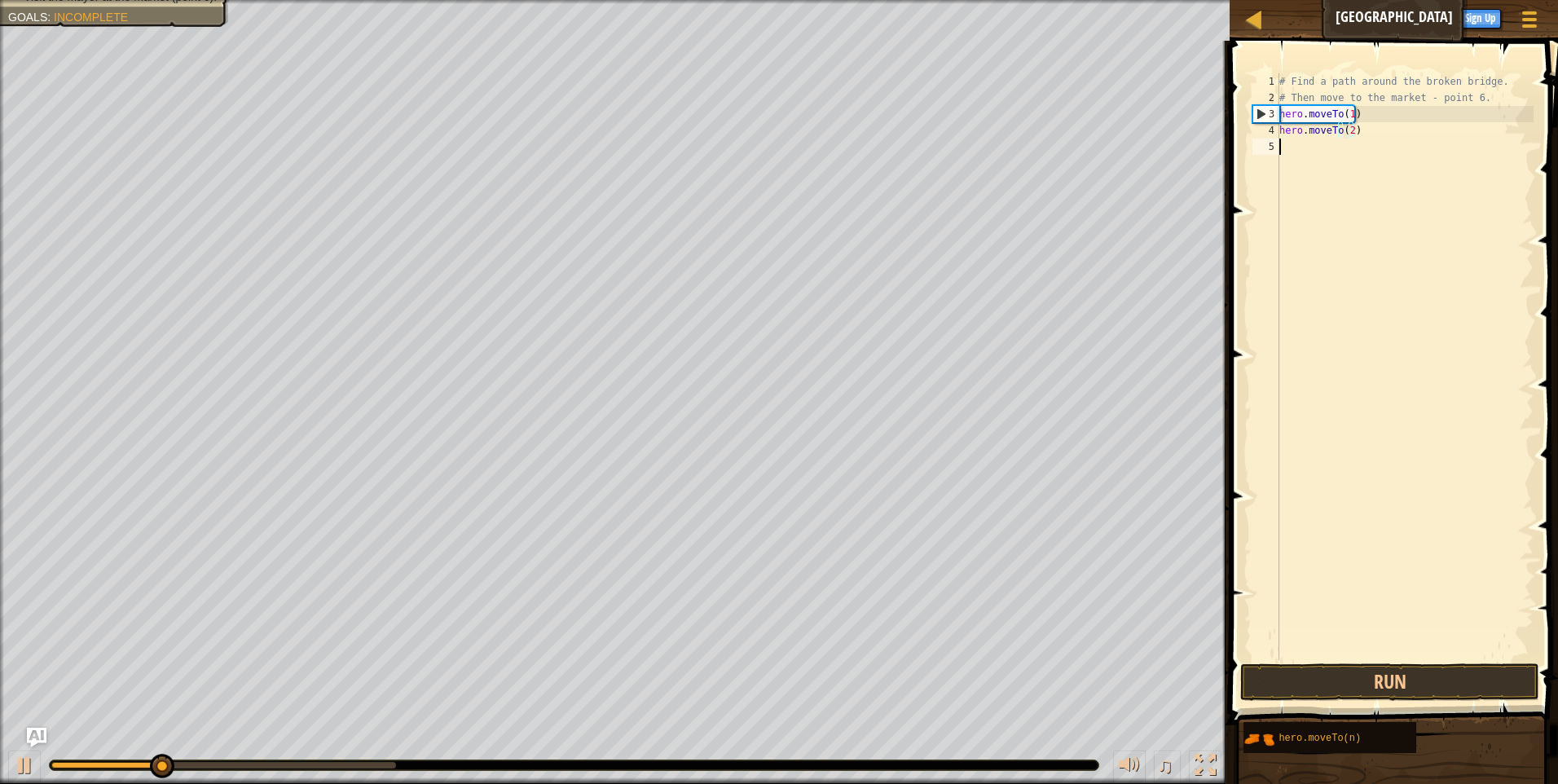
click at [1306, 155] on div "# Find a path around the broken bridge. # Then move to the market - point 6. he…" at bounding box center [1405, 382] width 258 height 619
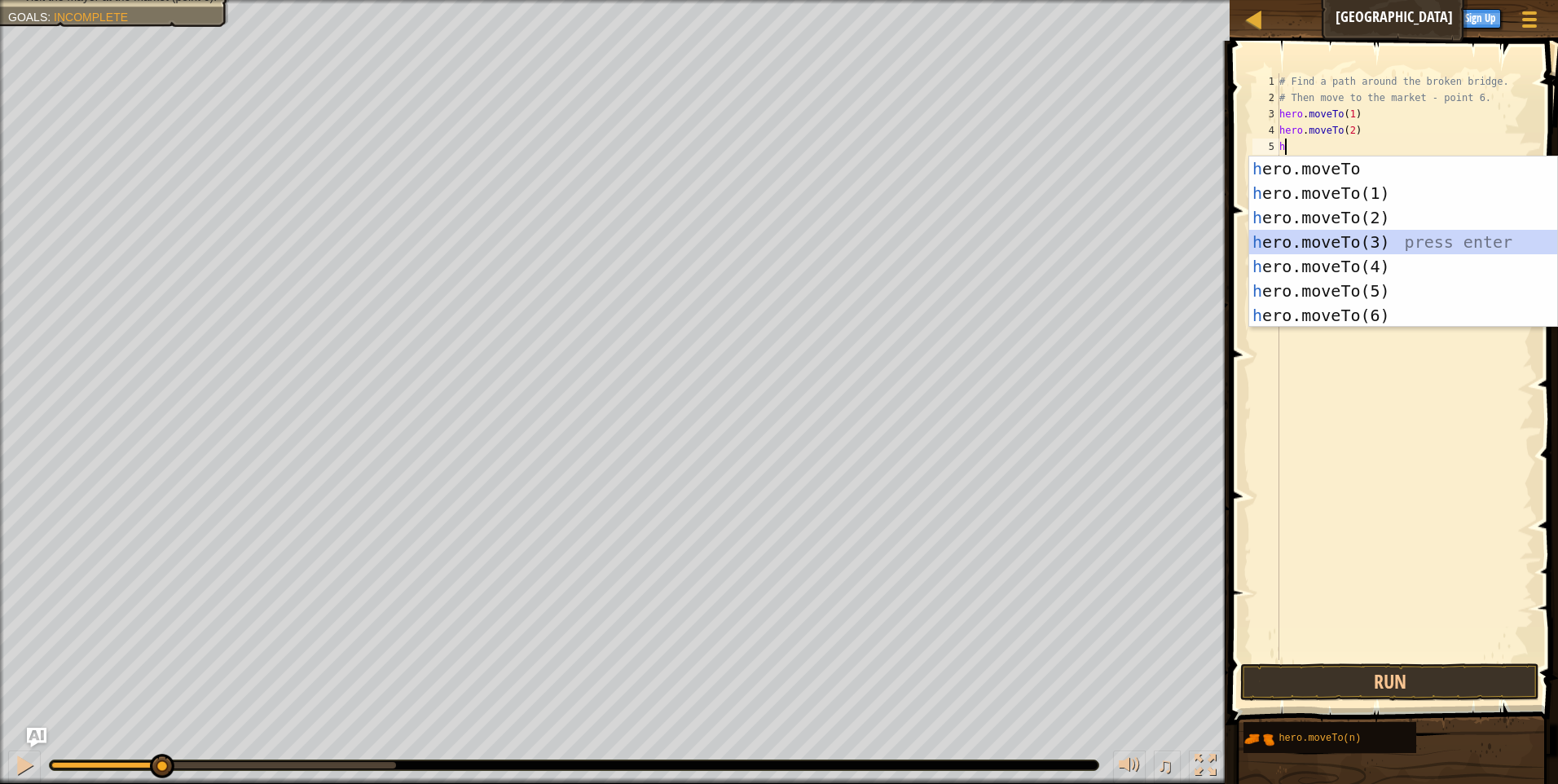
click at [1339, 252] on div "h ero.moveTo press enter h ero.moveTo(1) press enter h ero.moveTo(2) press ente…" at bounding box center [1403, 266] width 308 height 220
type textarea "hero.moveTo(3)"
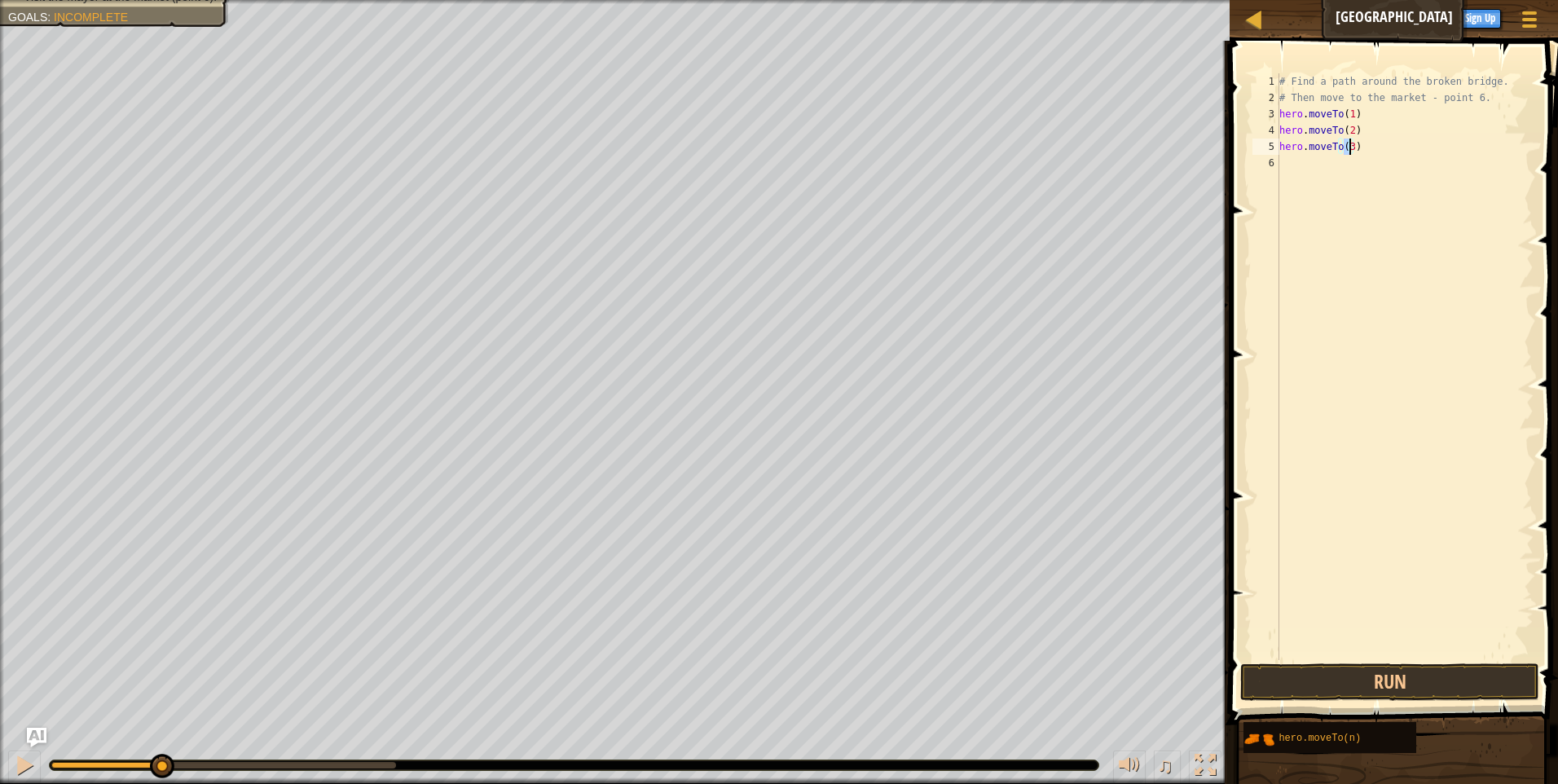
click at [1296, 170] on div "# Find a path around the broken bridge. # Then move to the market - point 6. he…" at bounding box center [1405, 382] width 258 height 619
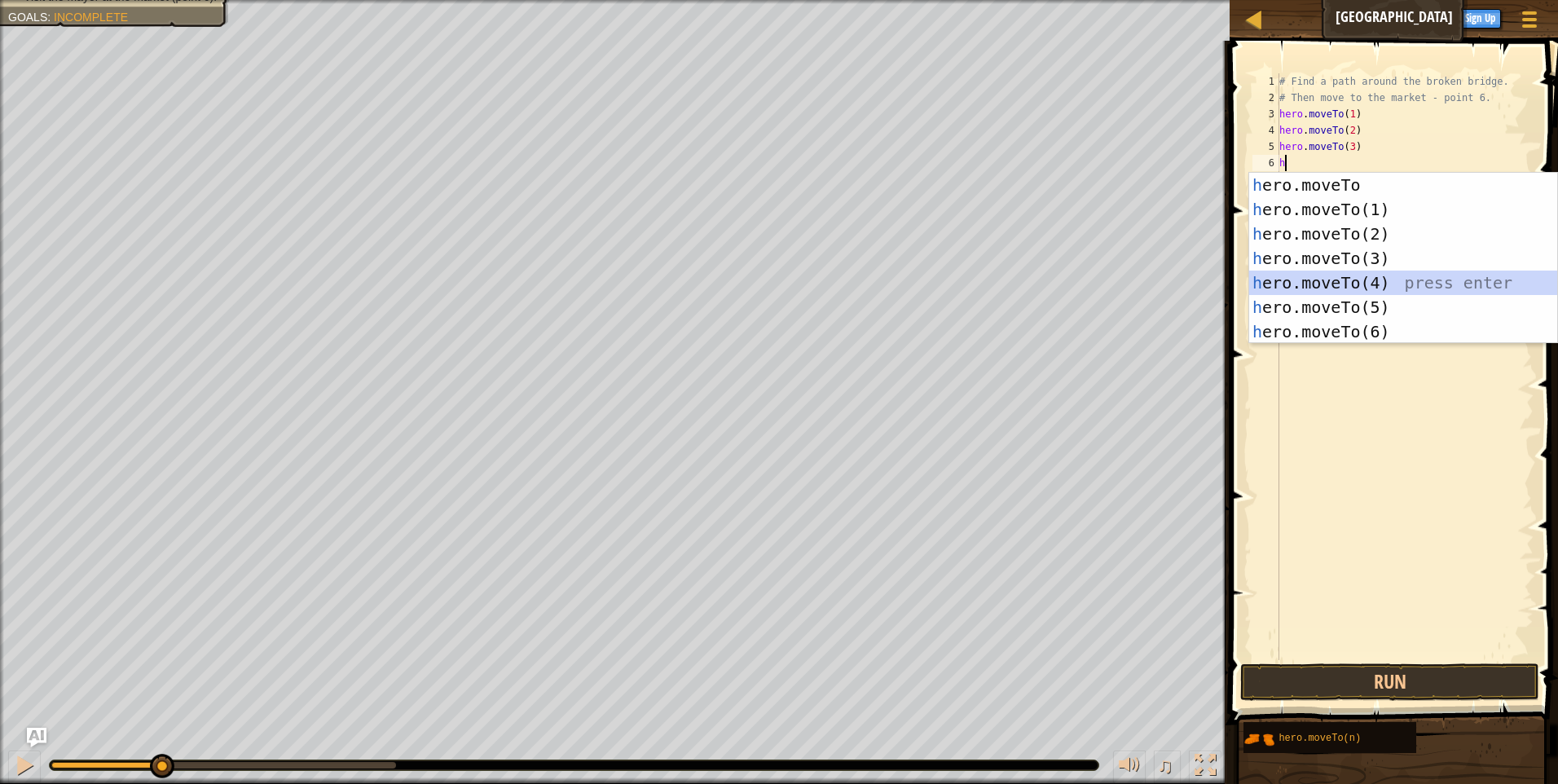
click at [1333, 280] on div "h ero.moveTo press enter h ero.moveTo(1) press enter h ero.moveTo(2) press ente…" at bounding box center [1403, 282] width 308 height 220
type textarea "hero.moveTo(4)"
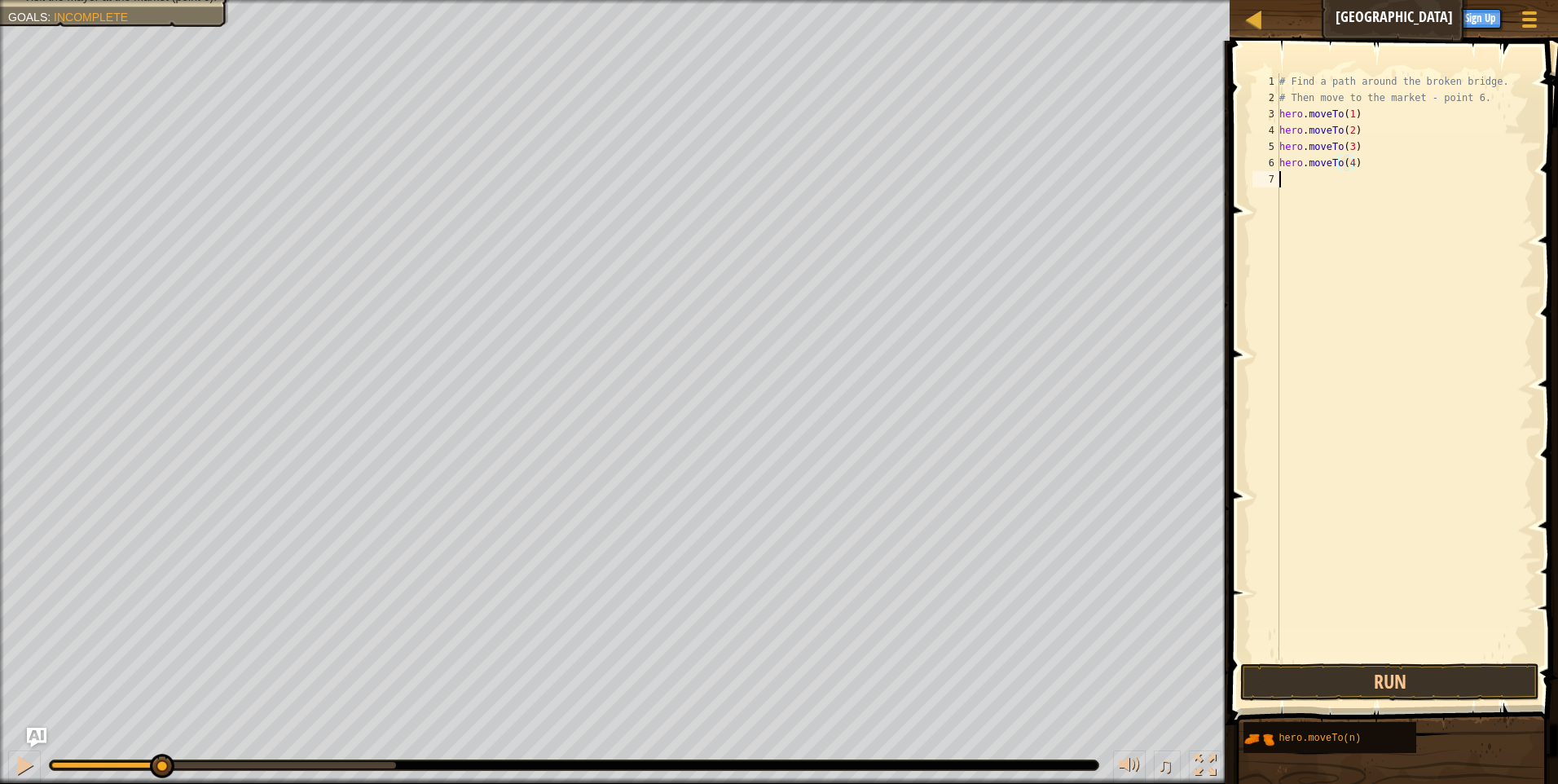
click at [1305, 193] on div "# Find a path around the broken bridge. # Then move to the market - point 6. he…" at bounding box center [1405, 382] width 258 height 619
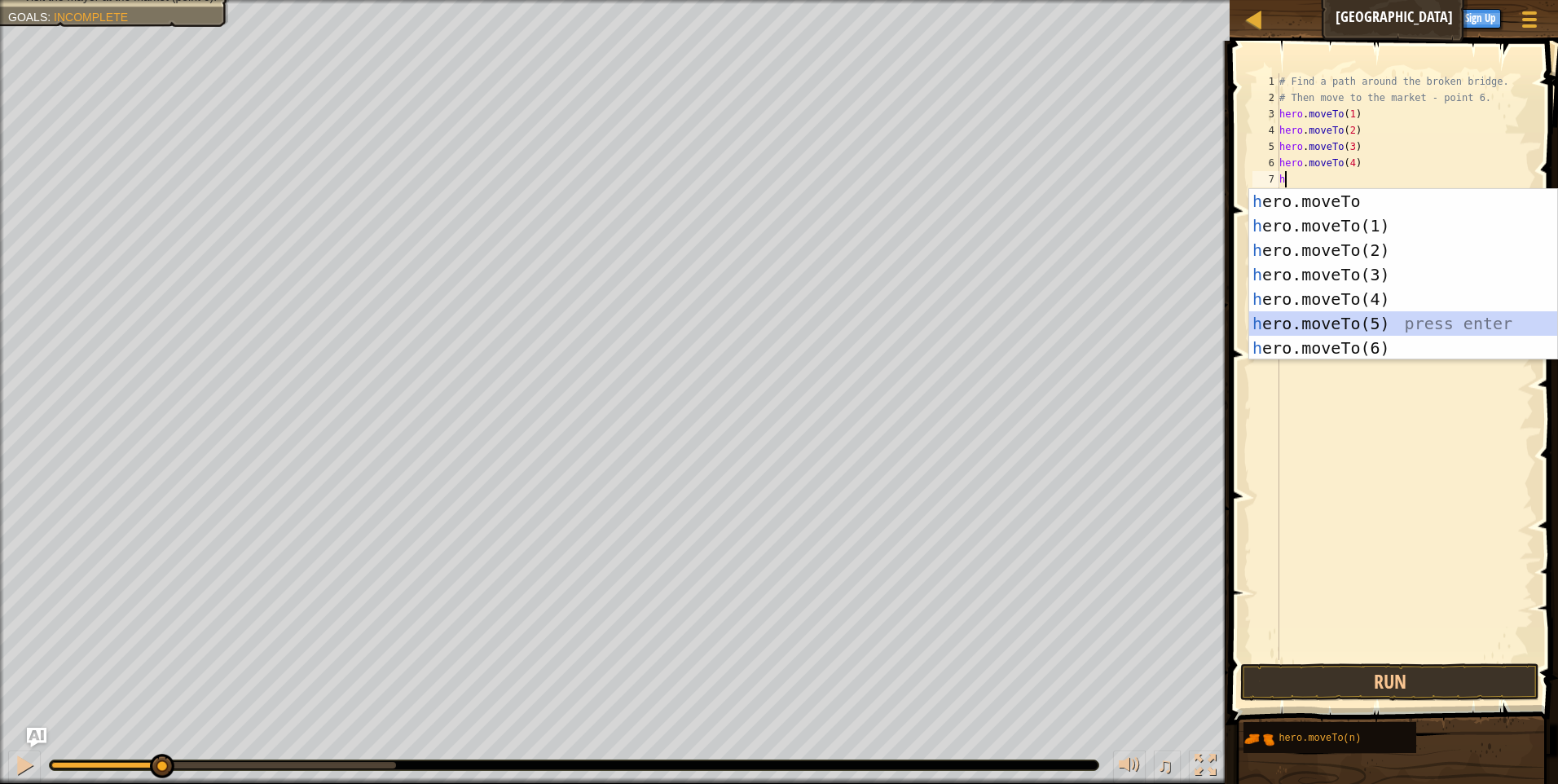
click at [1349, 324] on div "h ero.moveTo press enter h ero.moveTo(1) press enter h ero.moveTo(2) press ente…" at bounding box center [1403, 299] width 308 height 220
type textarea "hero.moveTo(5)"
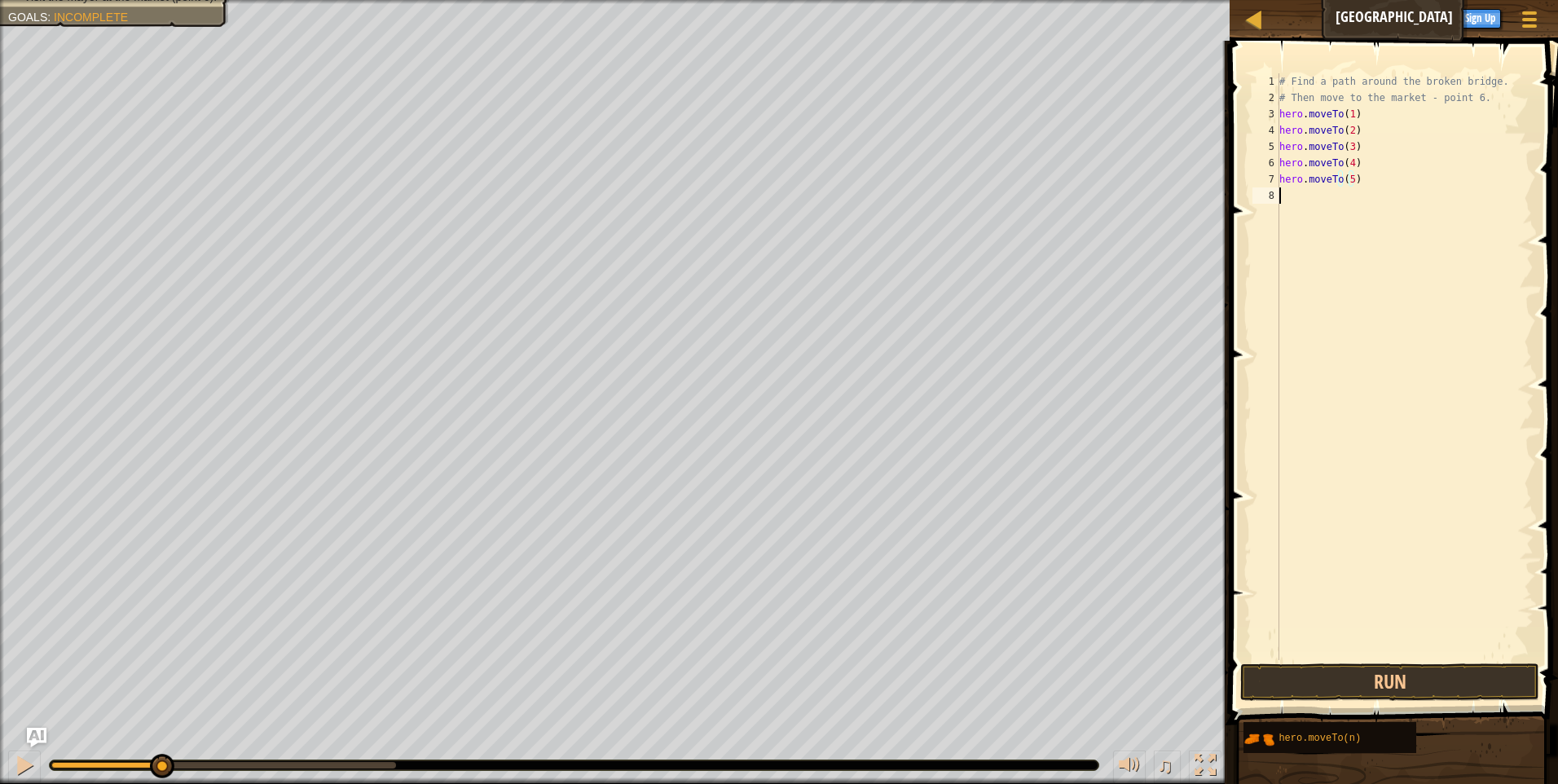
click at [1300, 215] on div "# Find a path around the broken bridge. # Then move to the market - point 6. he…" at bounding box center [1405, 382] width 258 height 619
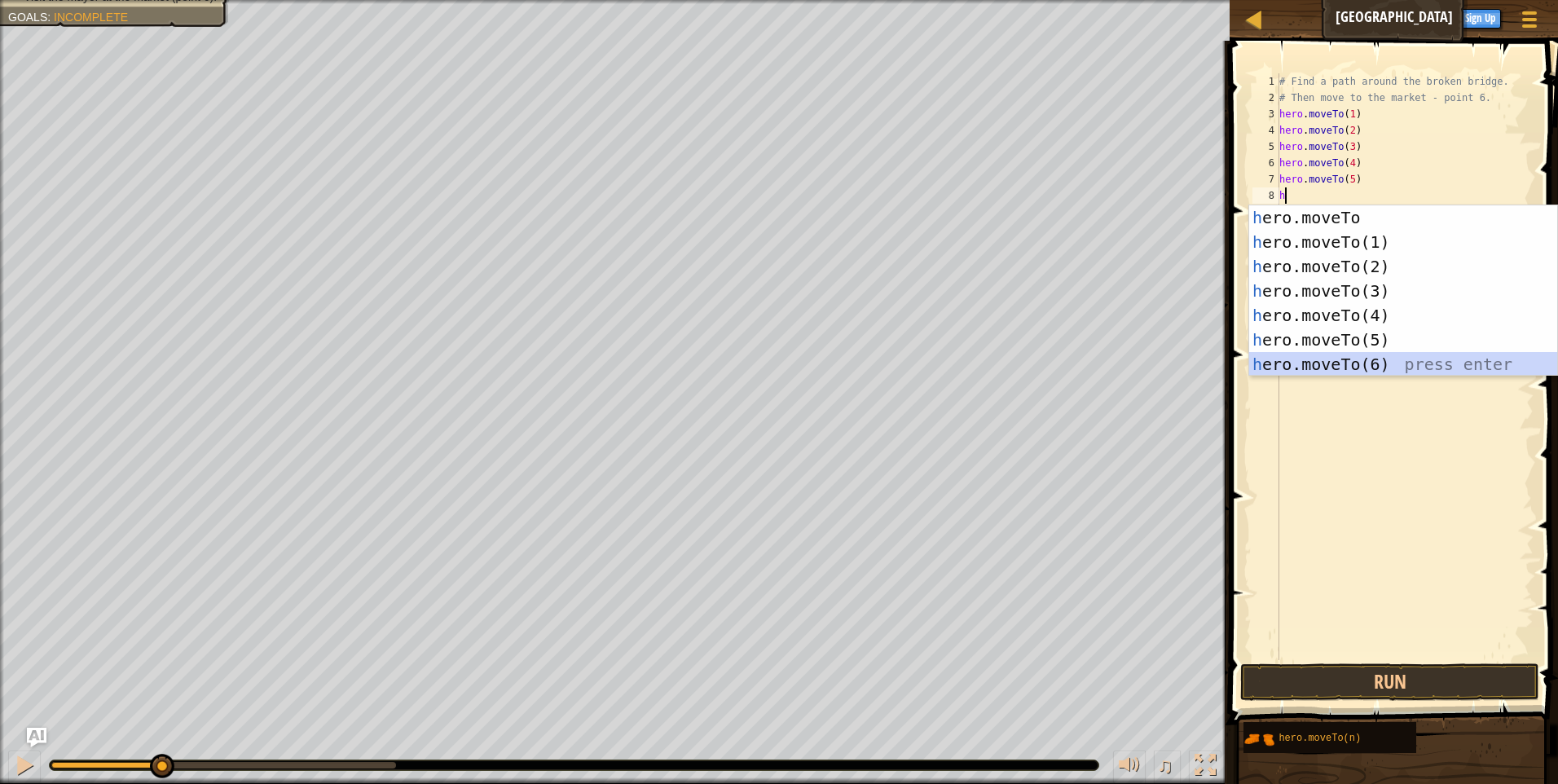
click at [1341, 356] on div "h ero.moveTo press enter h ero.moveTo(1) press enter h ero.moveTo(2) press ente…" at bounding box center [1403, 315] width 308 height 220
type textarea "hero.moveTo(6)"
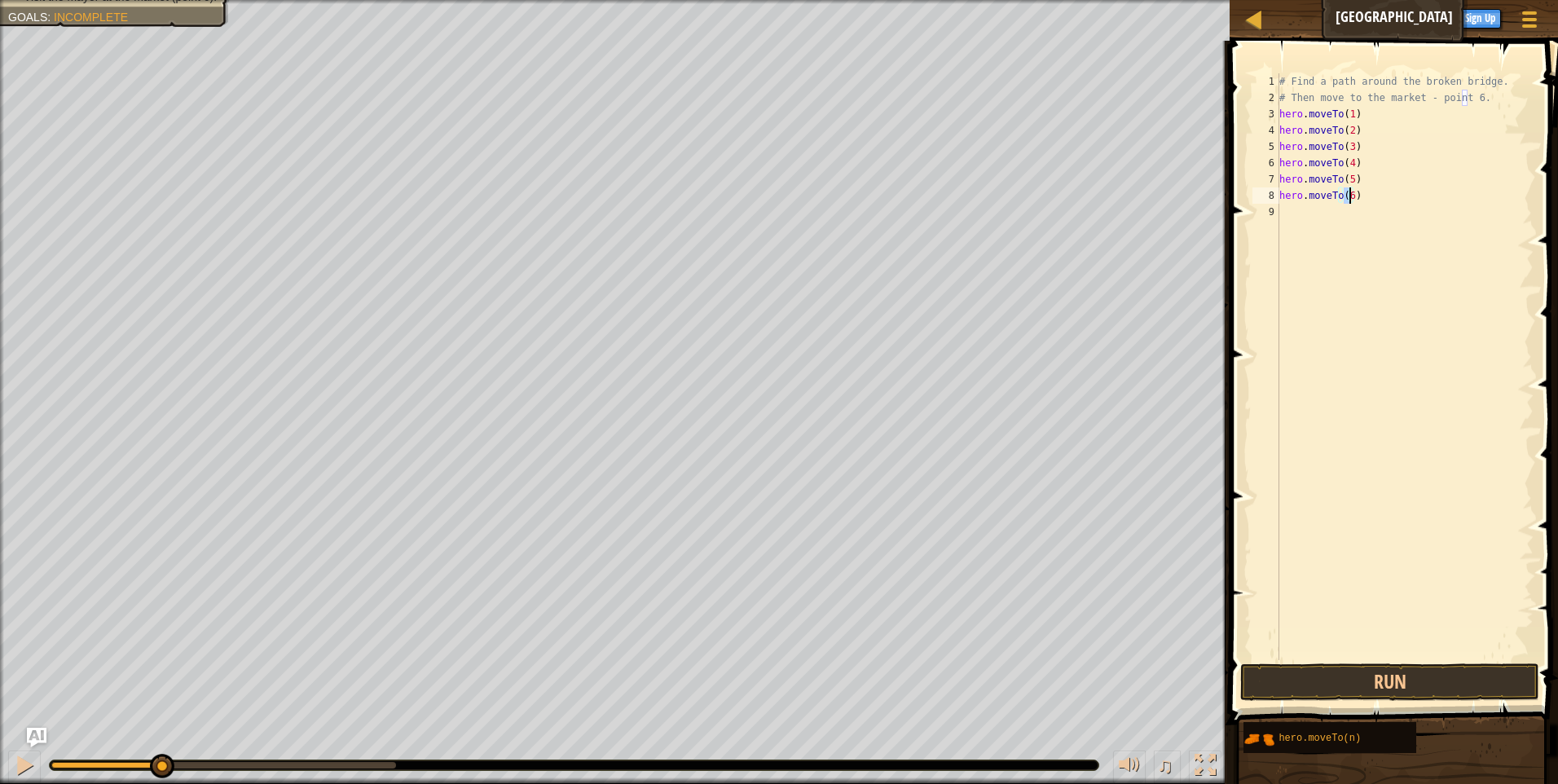
click at [1283, 215] on div "# Find a path around the broken bridge. # Then move to the market - point 6. he…" at bounding box center [1405, 382] width 258 height 619
type textarea "h"
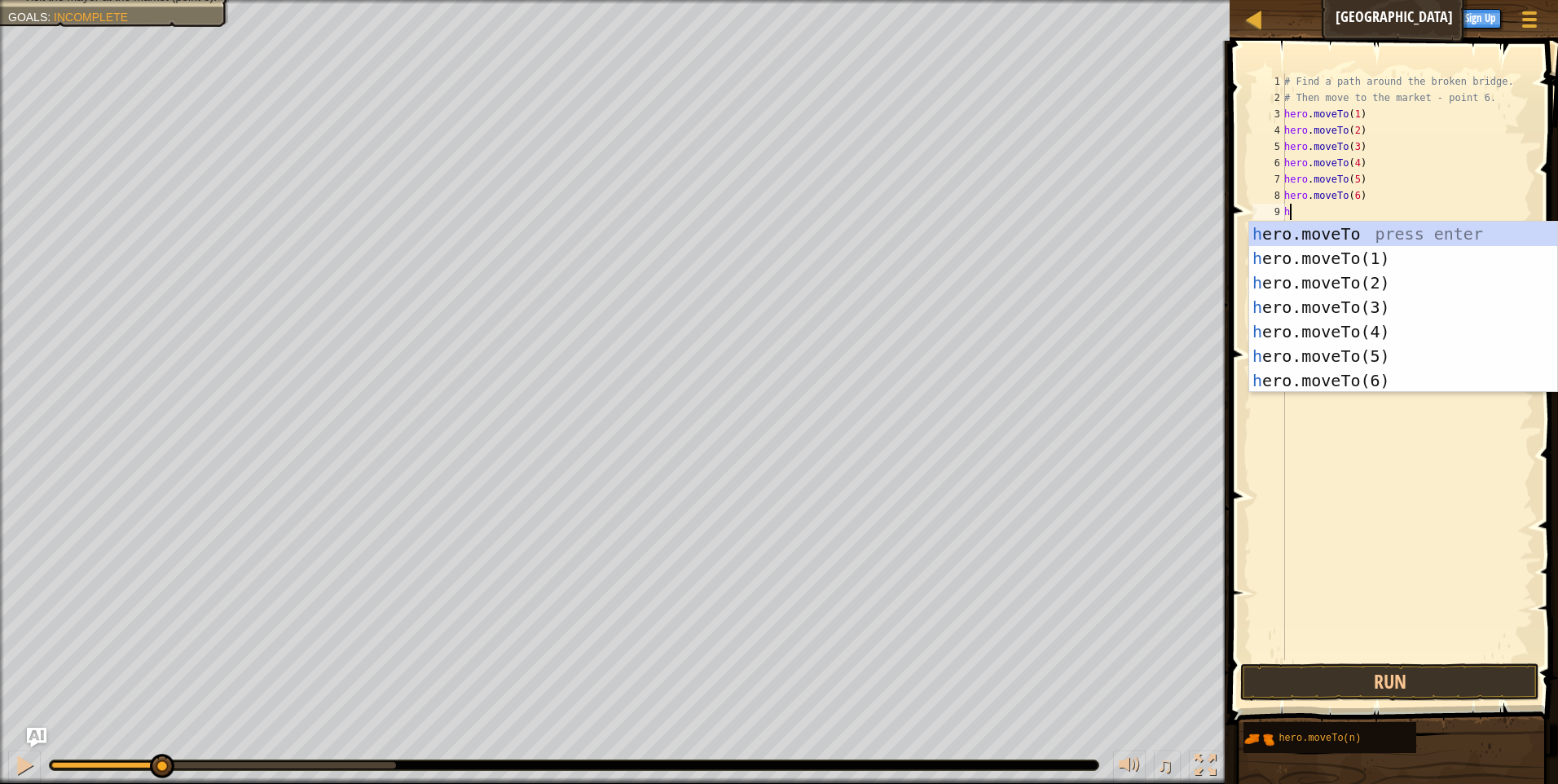
click at [1340, 461] on div "# Find a path around the broken bridge. # Then move to the market - point 6. he…" at bounding box center [1407, 382] width 253 height 619
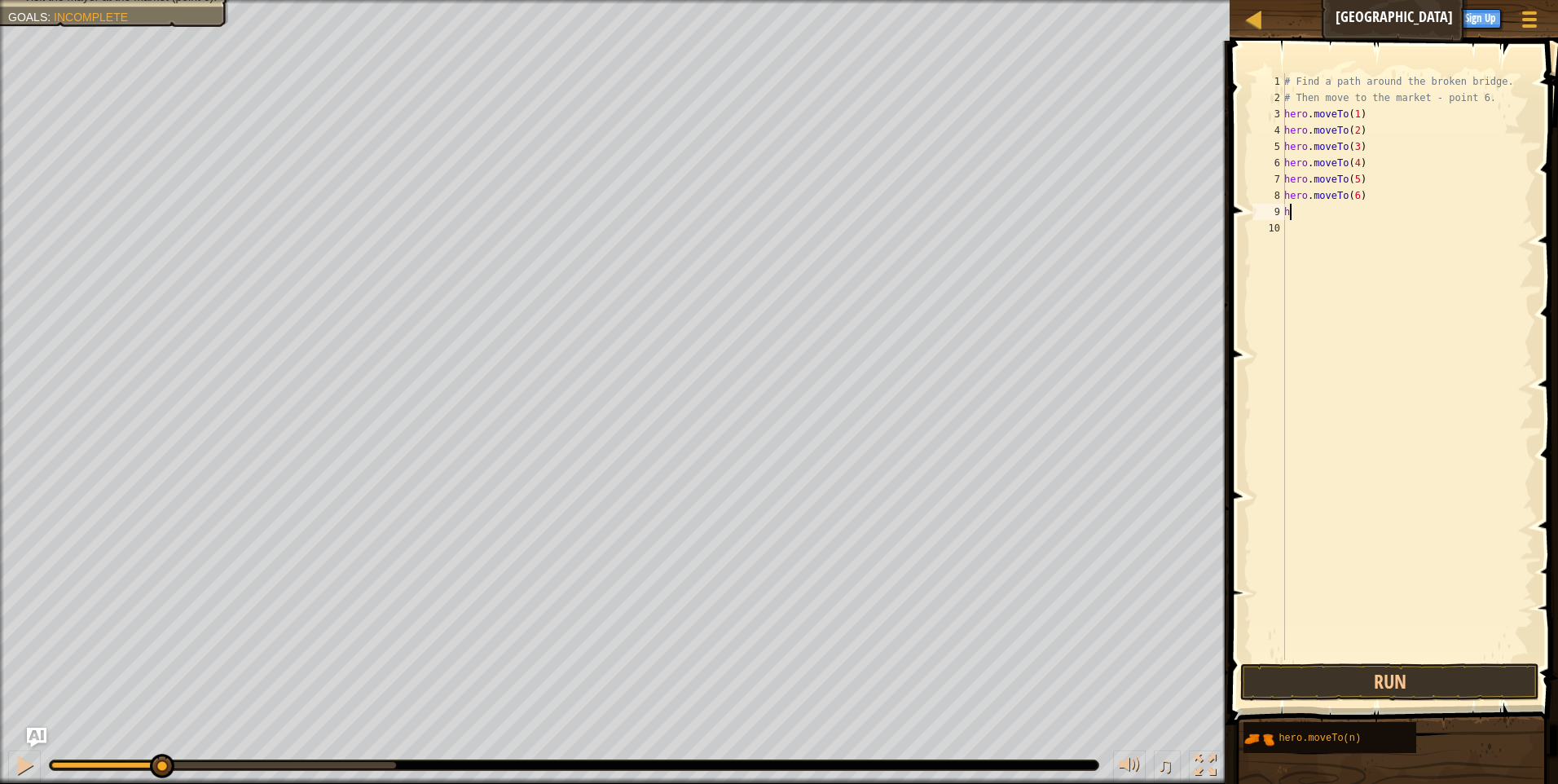
click at [1300, 210] on div "# Find a path around the broken bridge. # Then move to the market - point 6. he…" at bounding box center [1407, 382] width 253 height 619
type textarea "h"
click at [1383, 679] on button "Run" at bounding box center [1390, 681] width 300 height 37
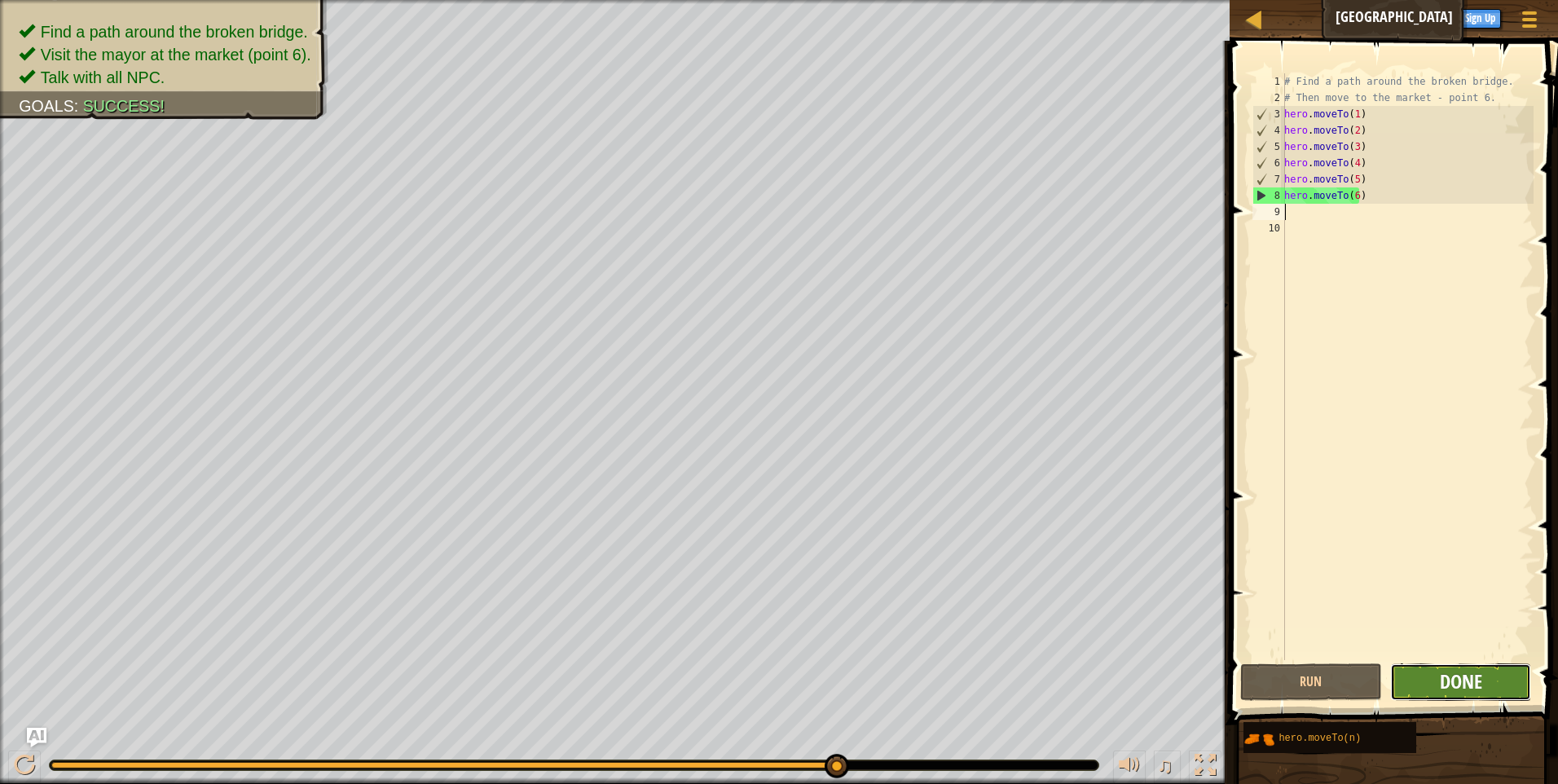
click at [1440, 689] on button "Done" at bounding box center [1461, 681] width 142 height 37
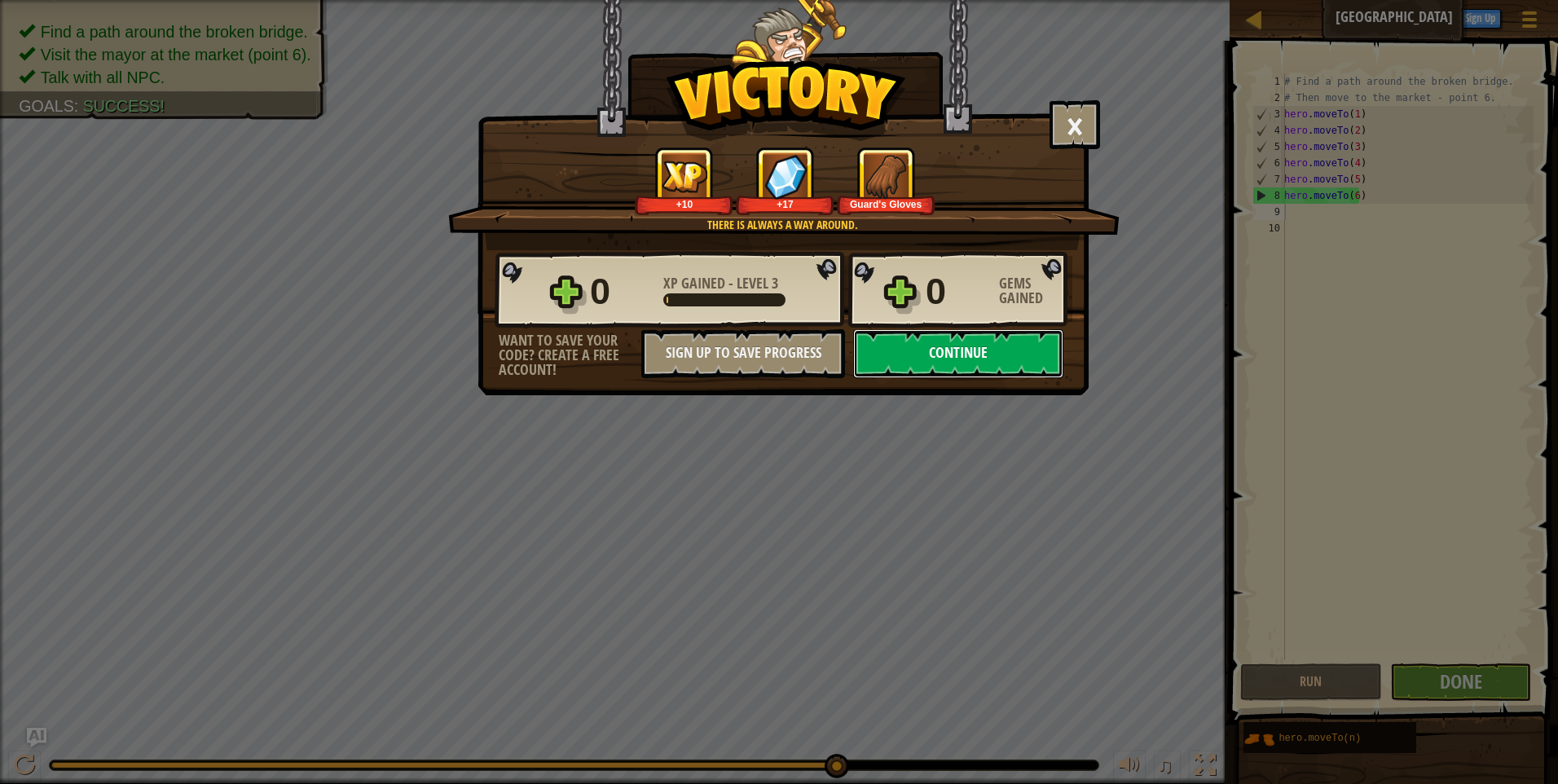
click at [960, 333] on button "Continue" at bounding box center [958, 353] width 210 height 49
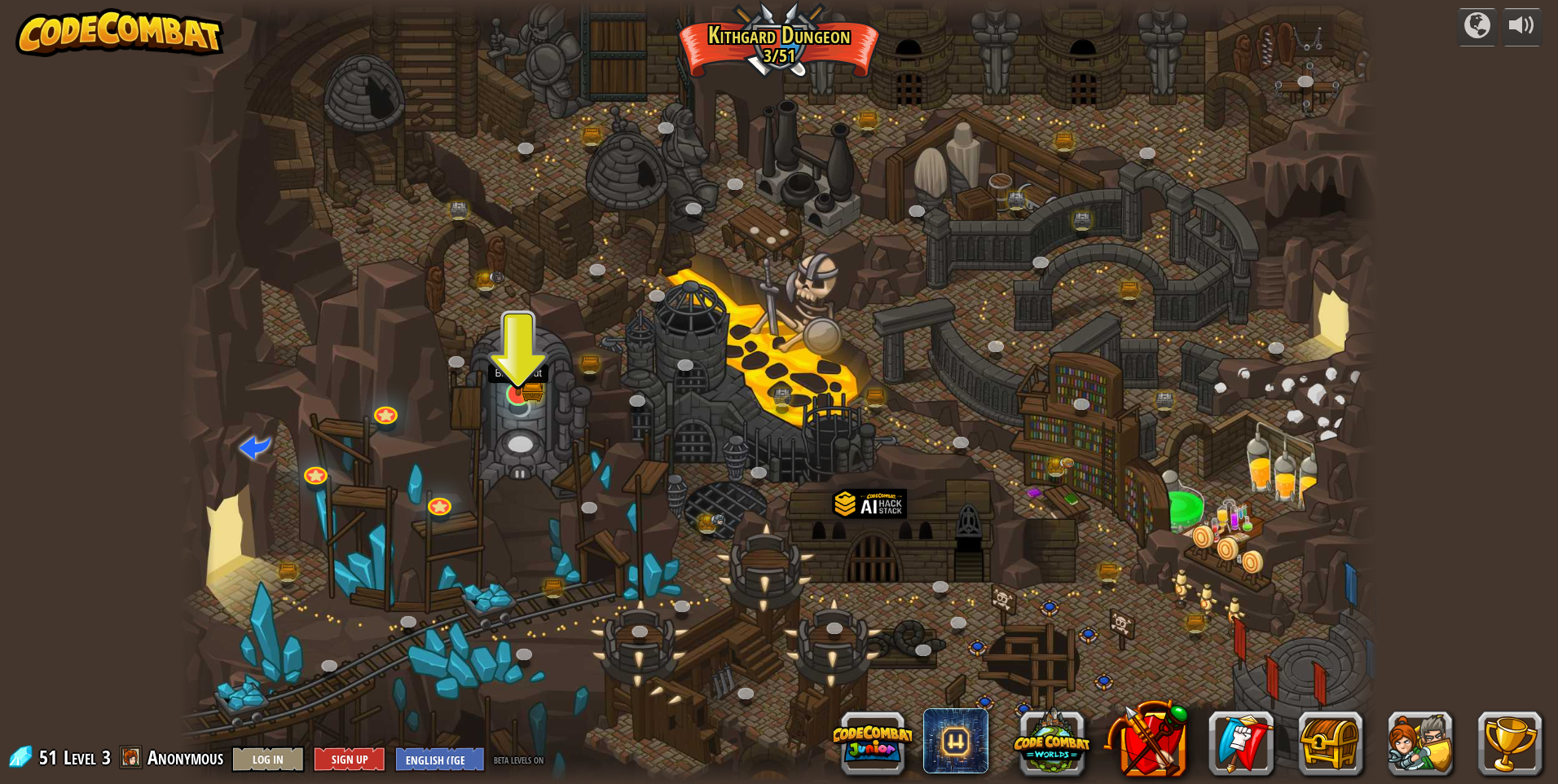
click at [522, 383] on img at bounding box center [518, 361] width 32 height 71
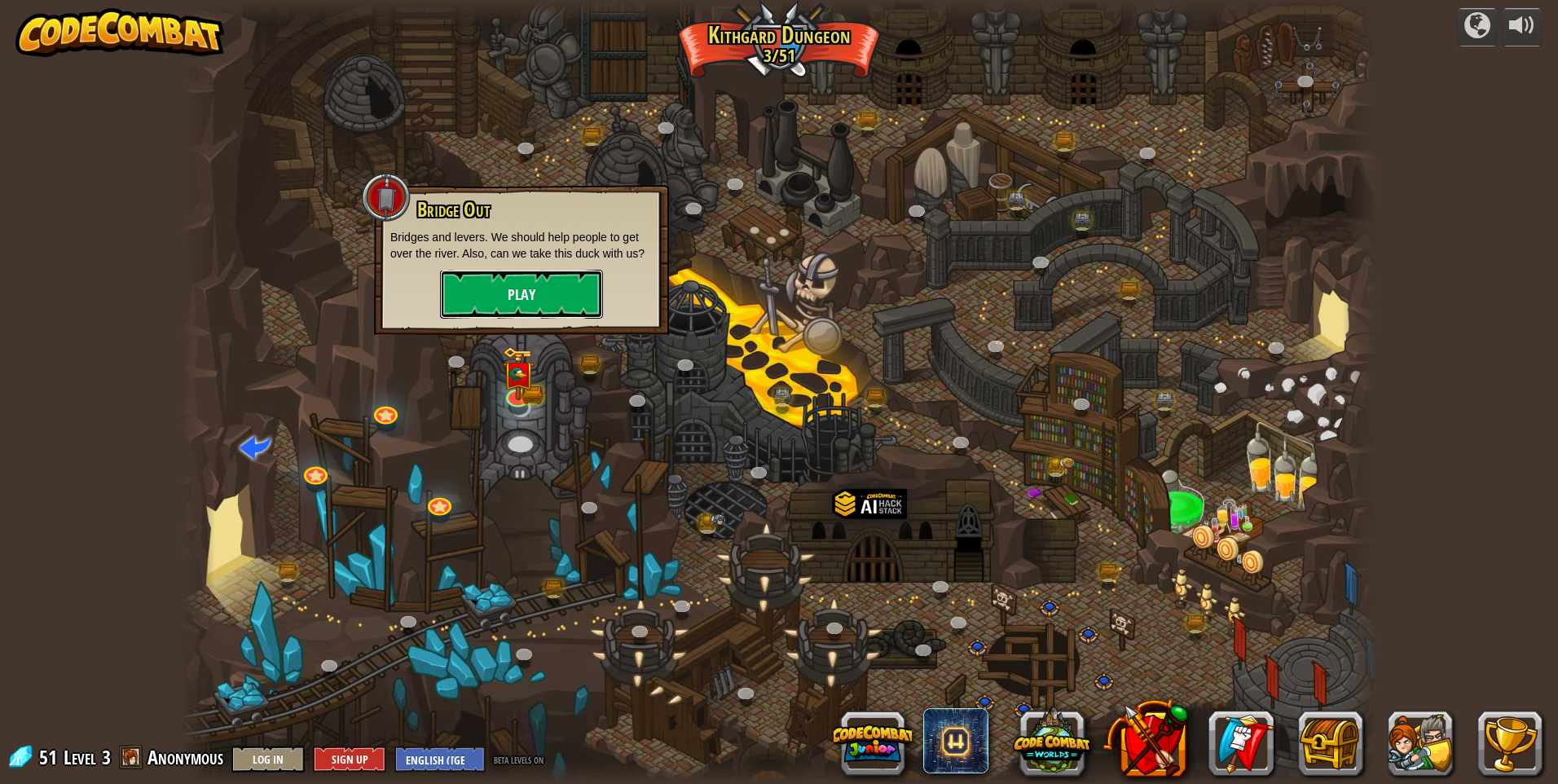
click at [525, 299] on button "Play" at bounding box center [521, 294] width 163 height 49
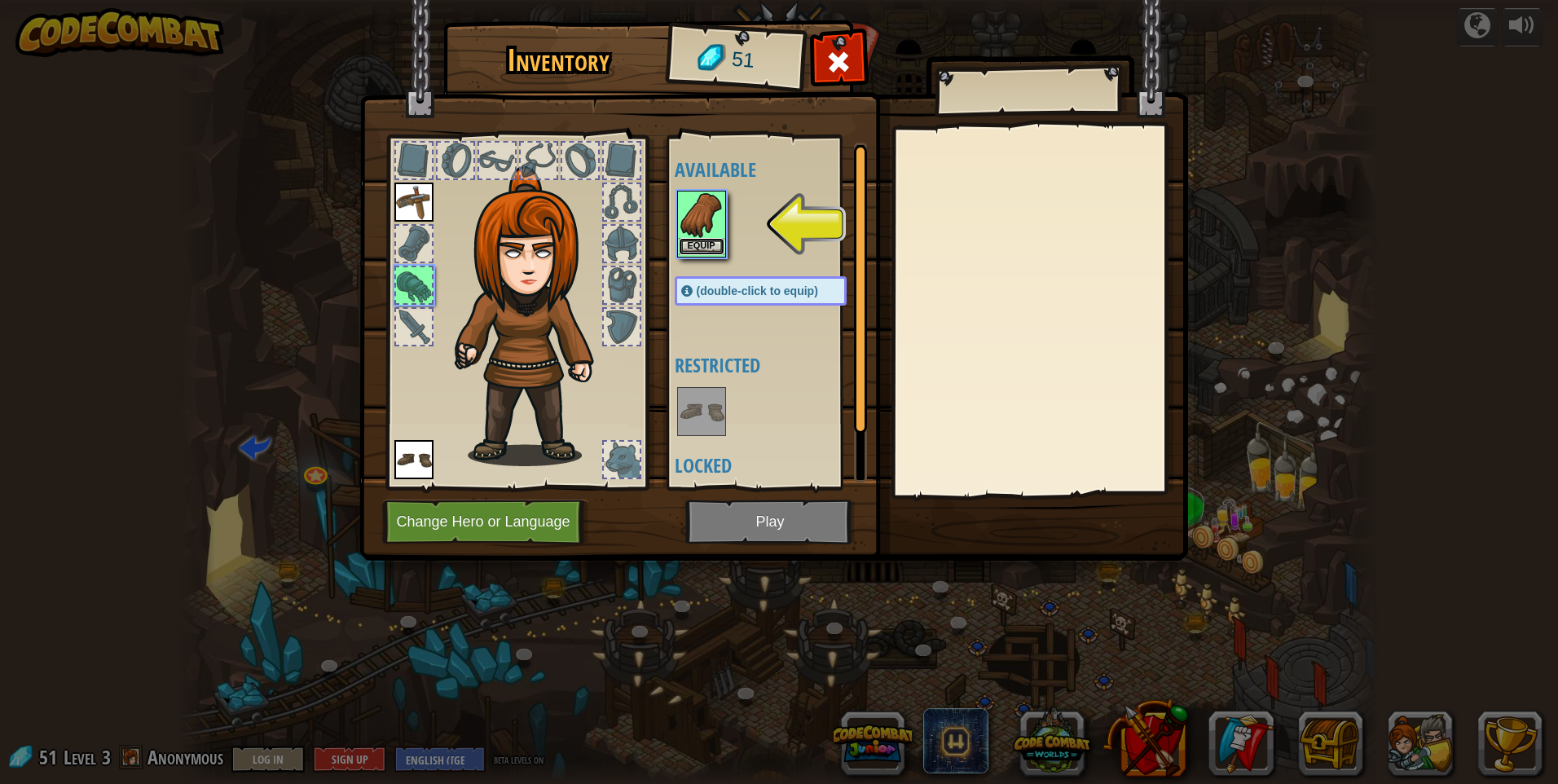
click at [689, 245] on button "Equip" at bounding box center [702, 246] width 46 height 17
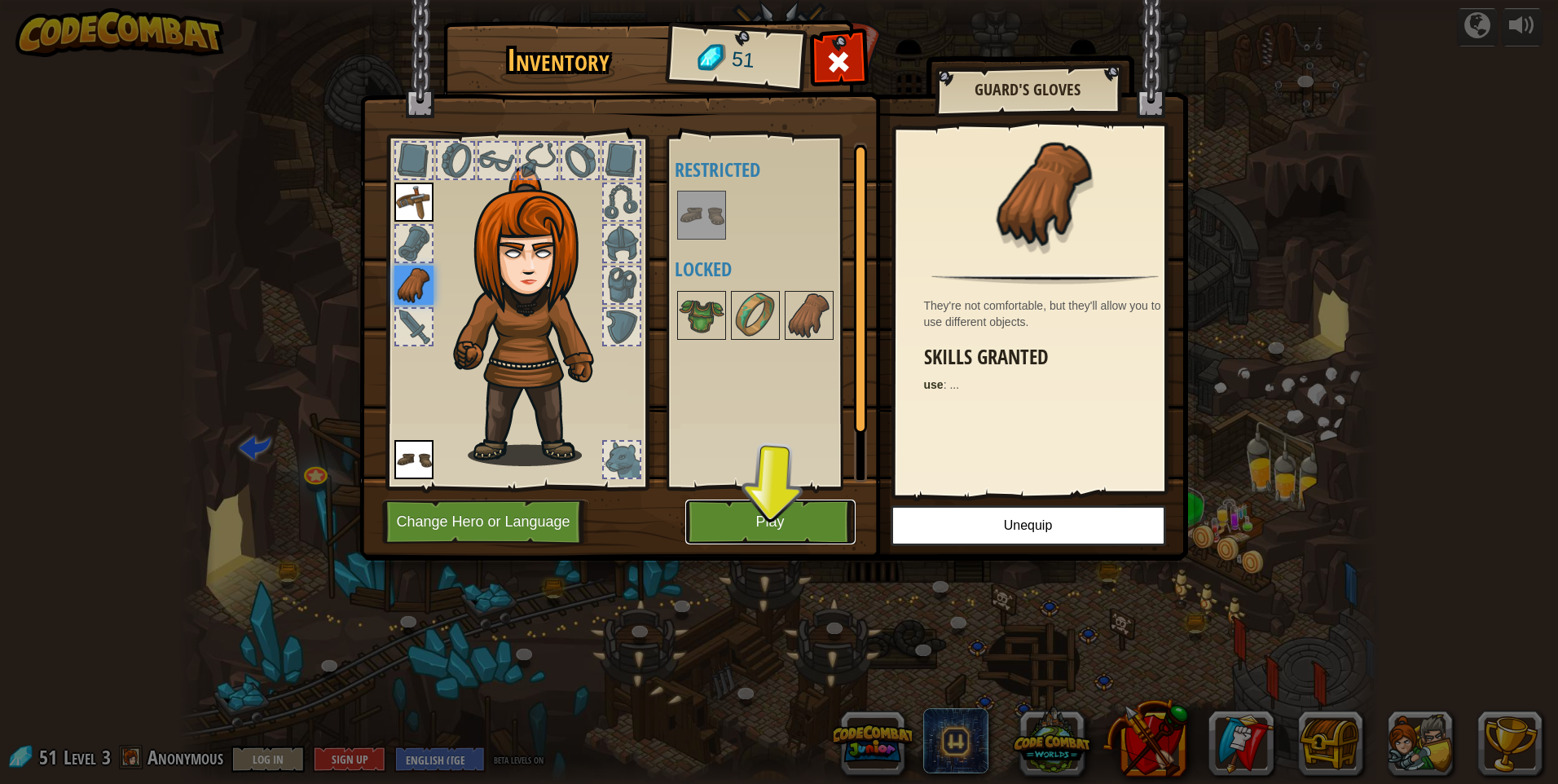
click at [790, 524] on button "Play" at bounding box center [770, 522] width 171 height 45
click at [789, 514] on button "Play" at bounding box center [770, 522] width 171 height 45
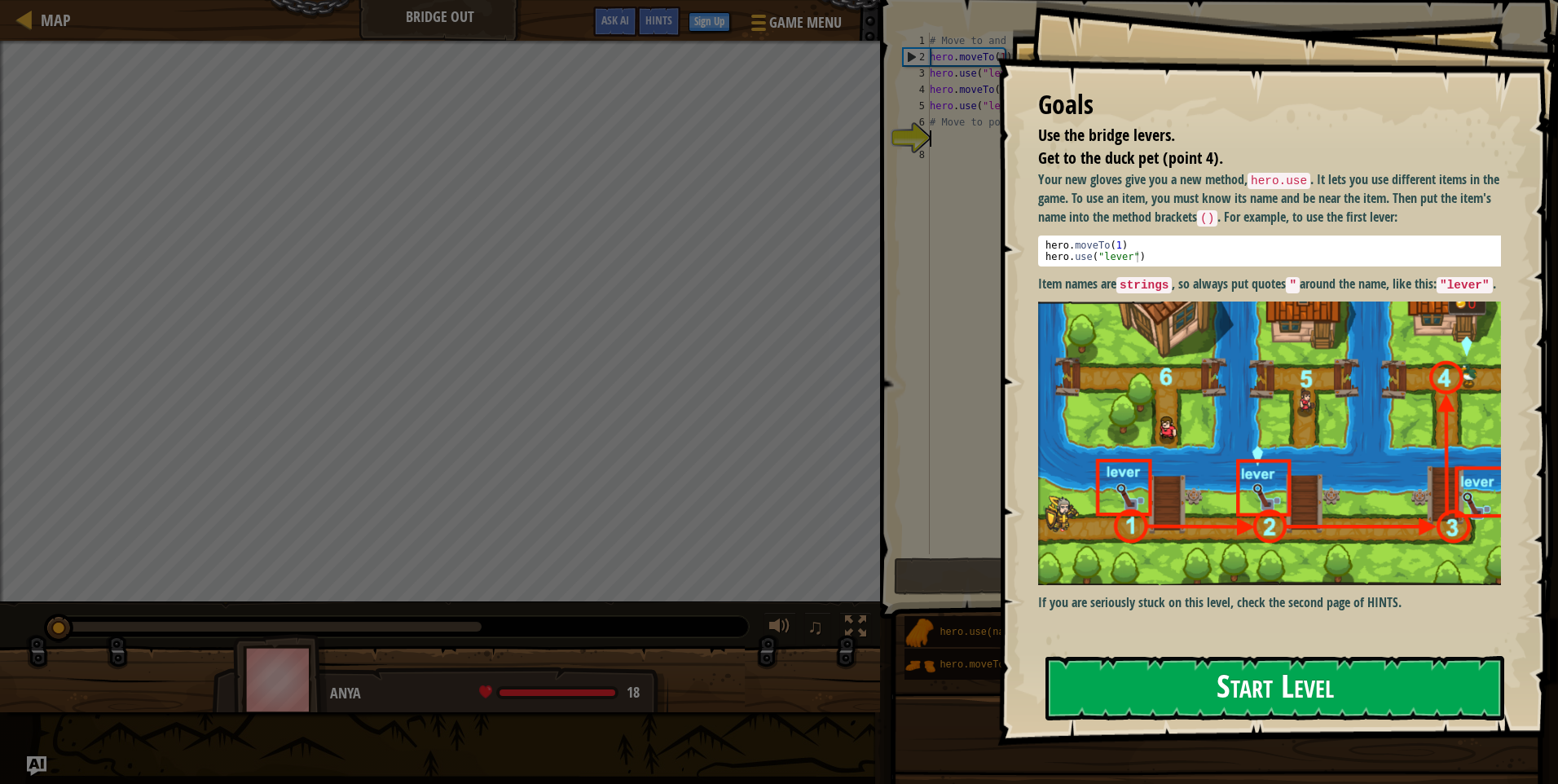
click at [1155, 668] on button "Start Level" at bounding box center [1275, 688] width 459 height 64
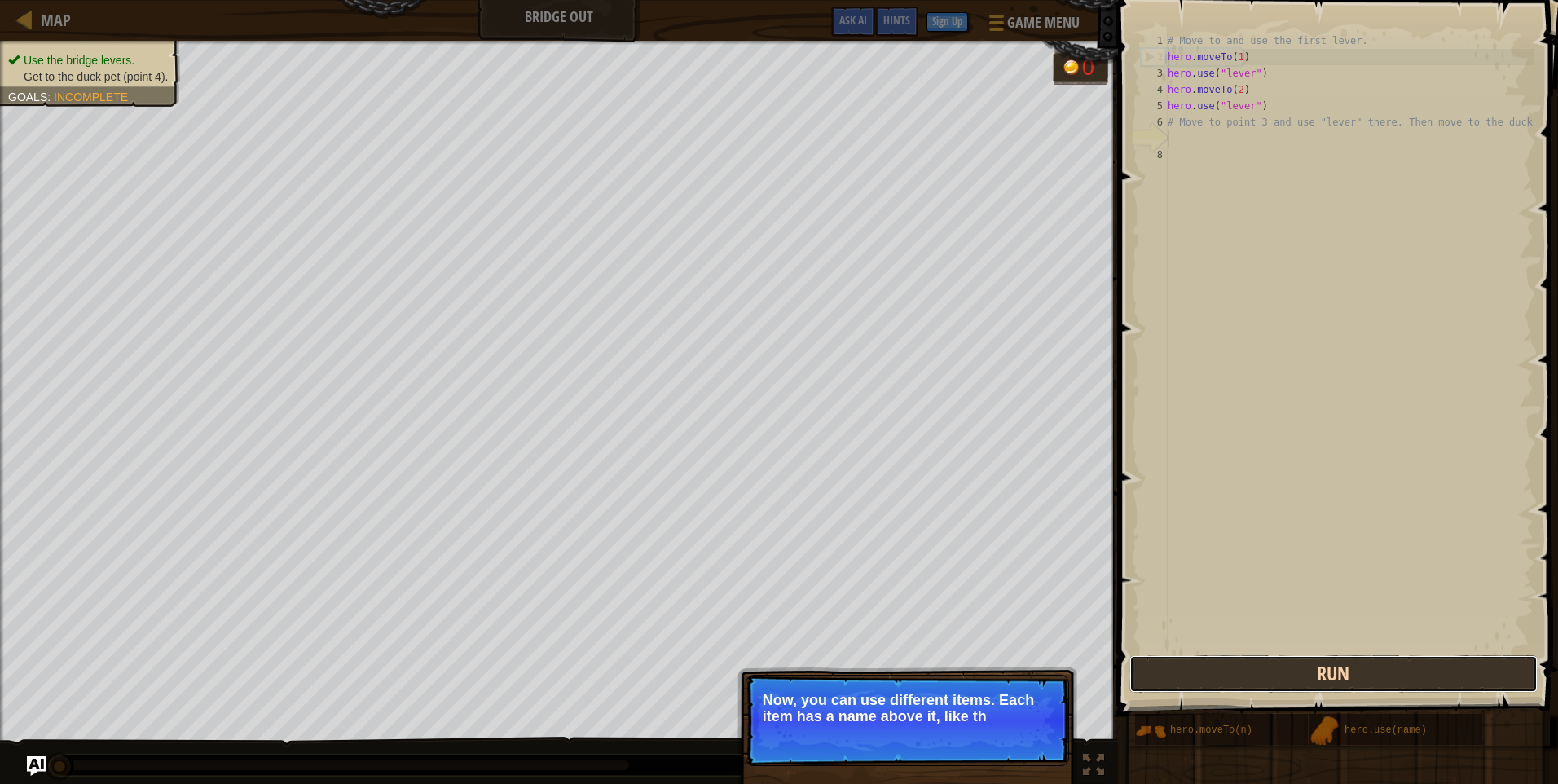
click at [1304, 685] on button "Run" at bounding box center [1334, 673] width 408 height 37
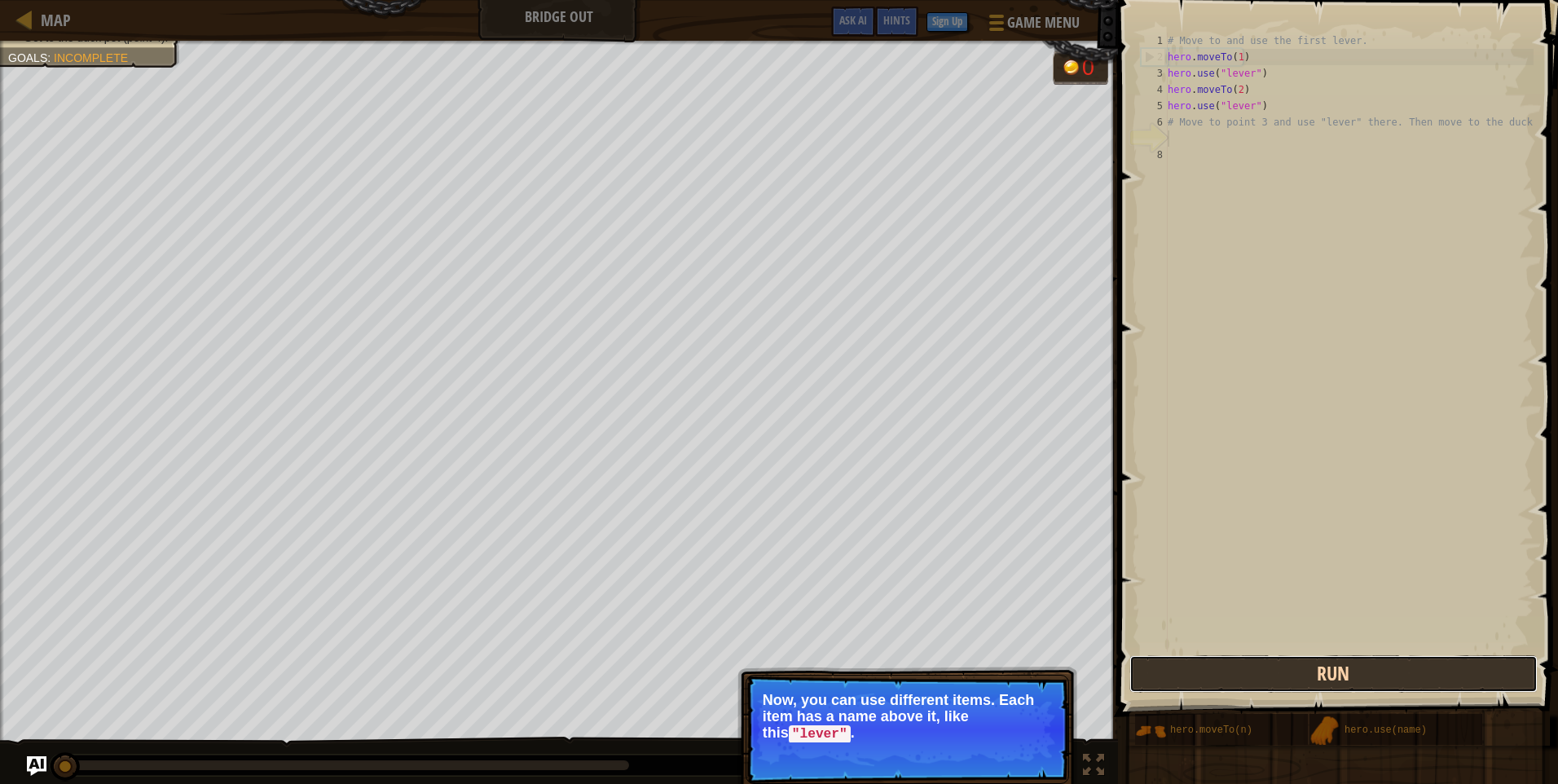
click at [1306, 671] on button "Run" at bounding box center [1334, 673] width 408 height 37
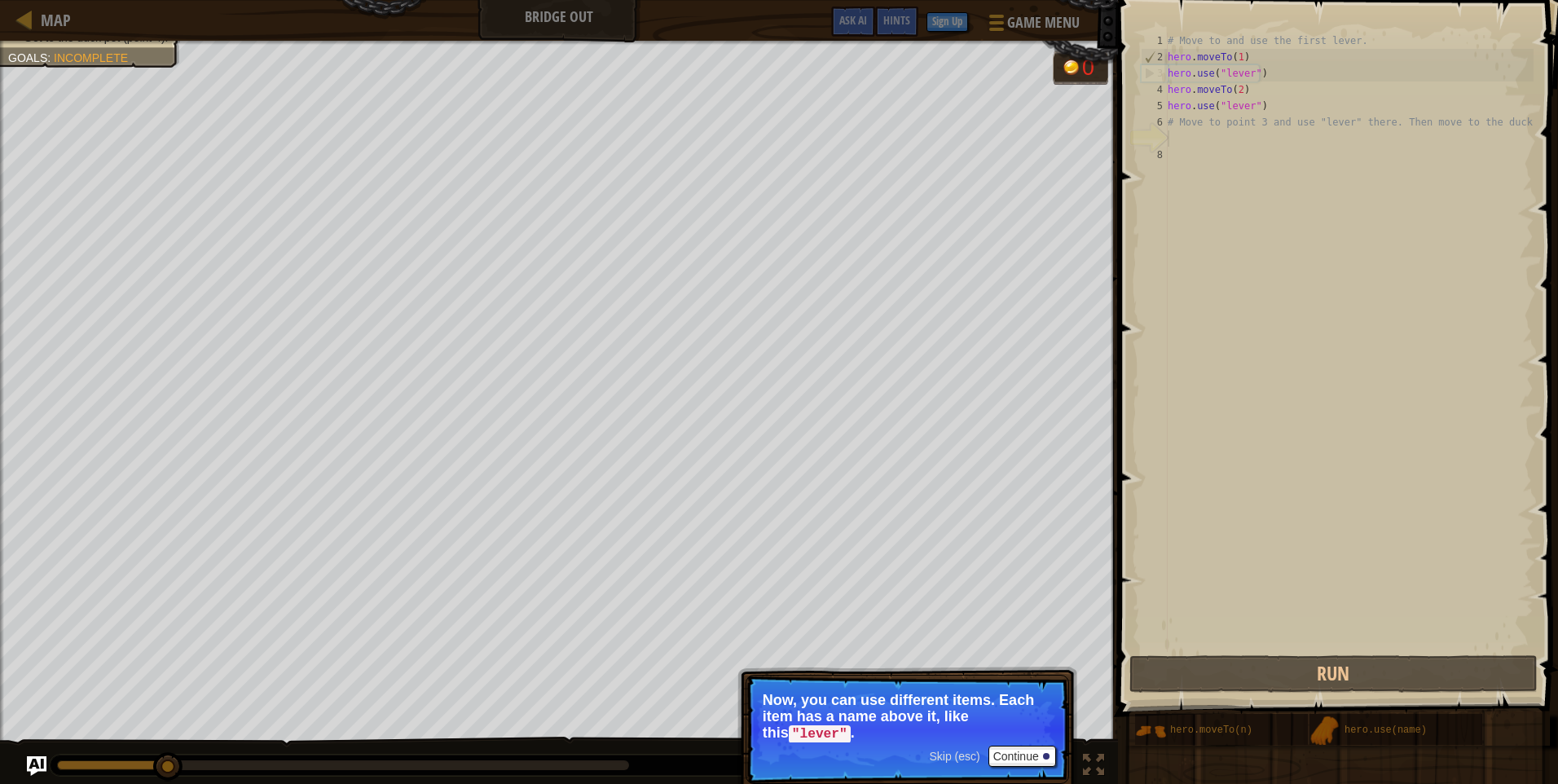
scroll to position [8, 0]
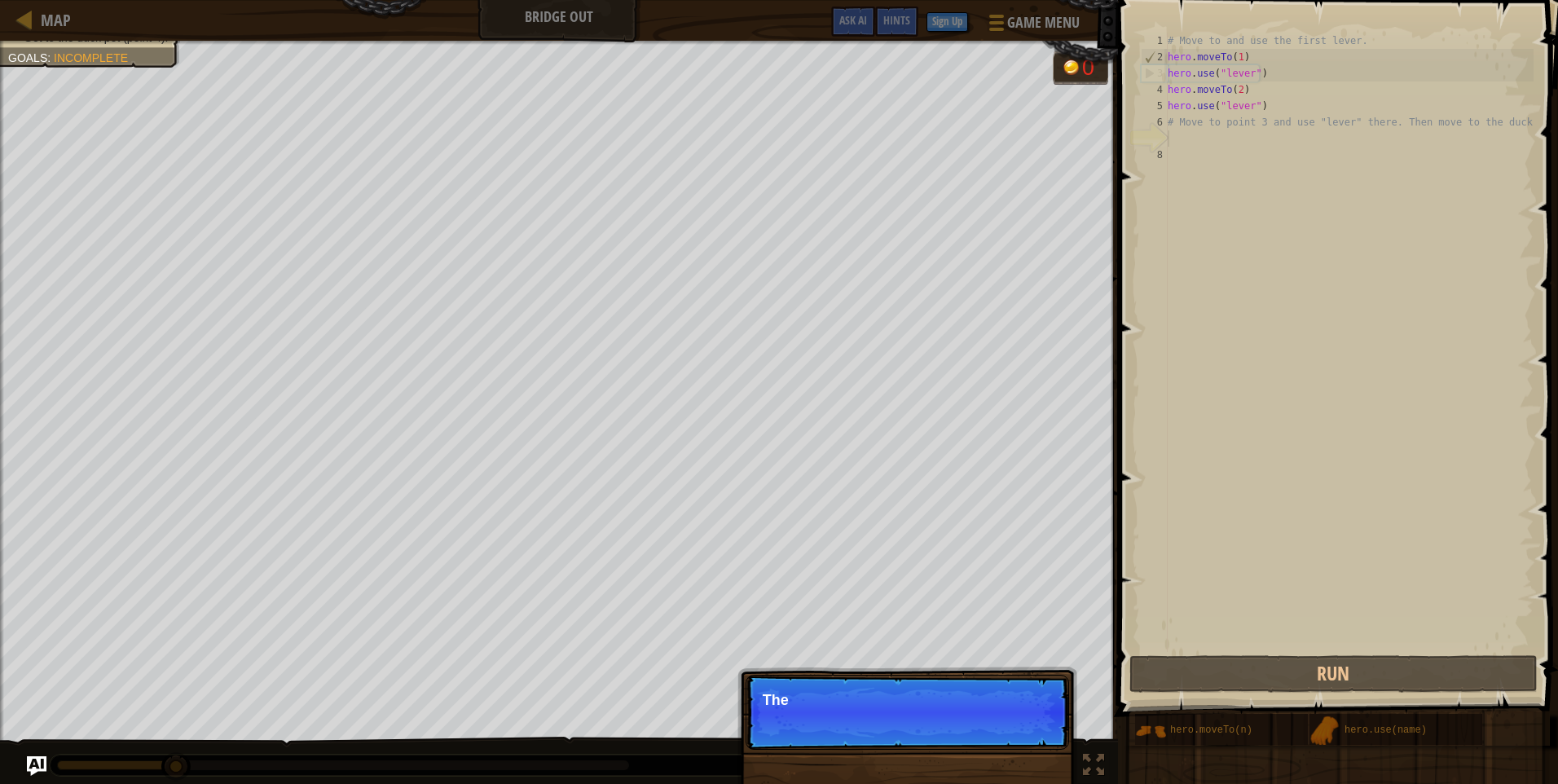
click at [1178, 143] on div "# Move to and use the first lever. hero . moveTo ( 1 ) hero . use ( "lever" ) h…" at bounding box center [1349, 358] width 369 height 651
click at [1175, 141] on div "# Move to and use the first lever. hero . moveTo ( 1 ) hero . use ( "lever" ) h…" at bounding box center [1349, 358] width 369 height 651
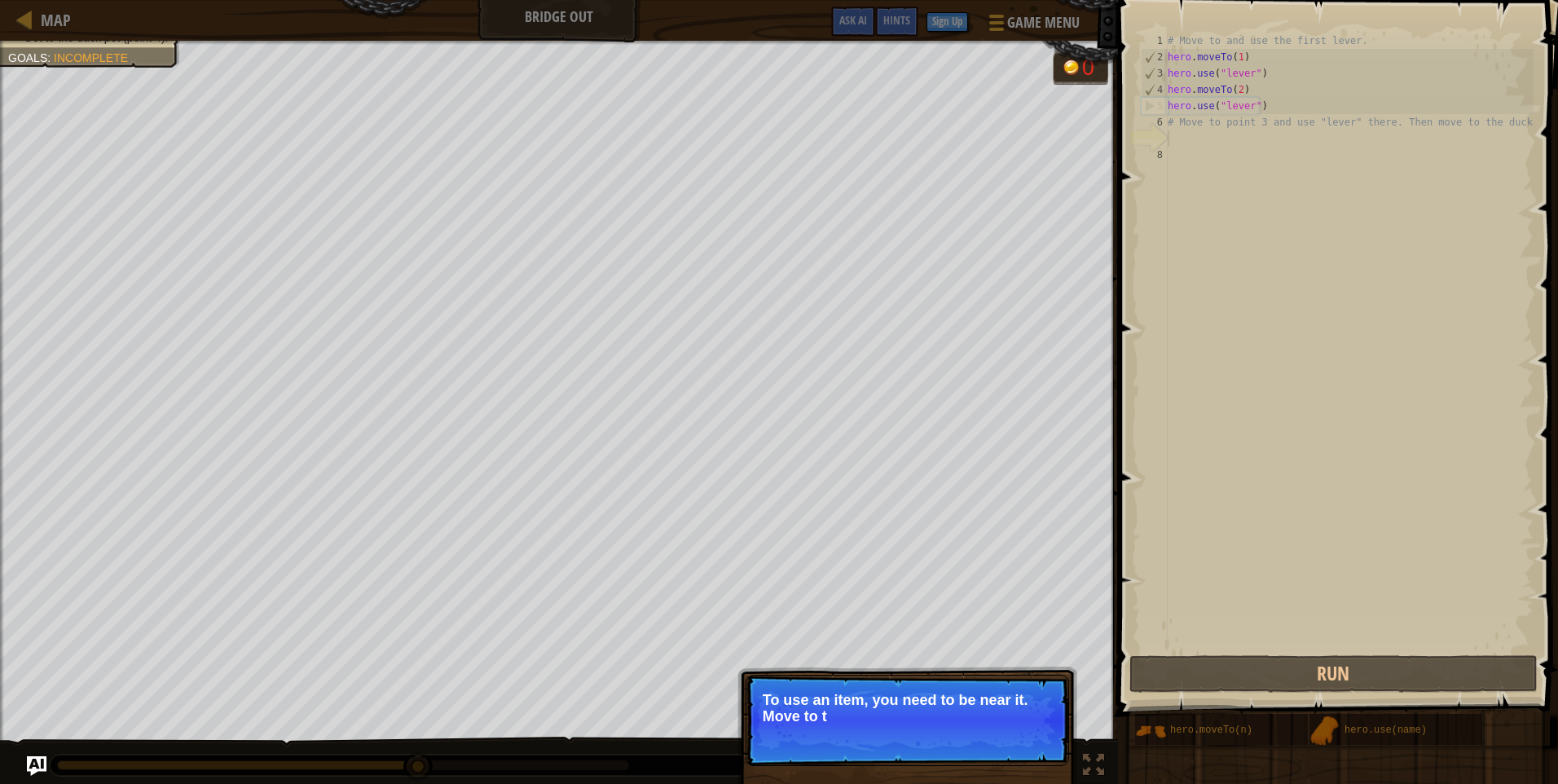
click at [1174, 134] on div "# Move to and use the first lever. hero . moveTo ( 1 ) hero . use ( "lever" ) h…" at bounding box center [1349, 358] width 369 height 651
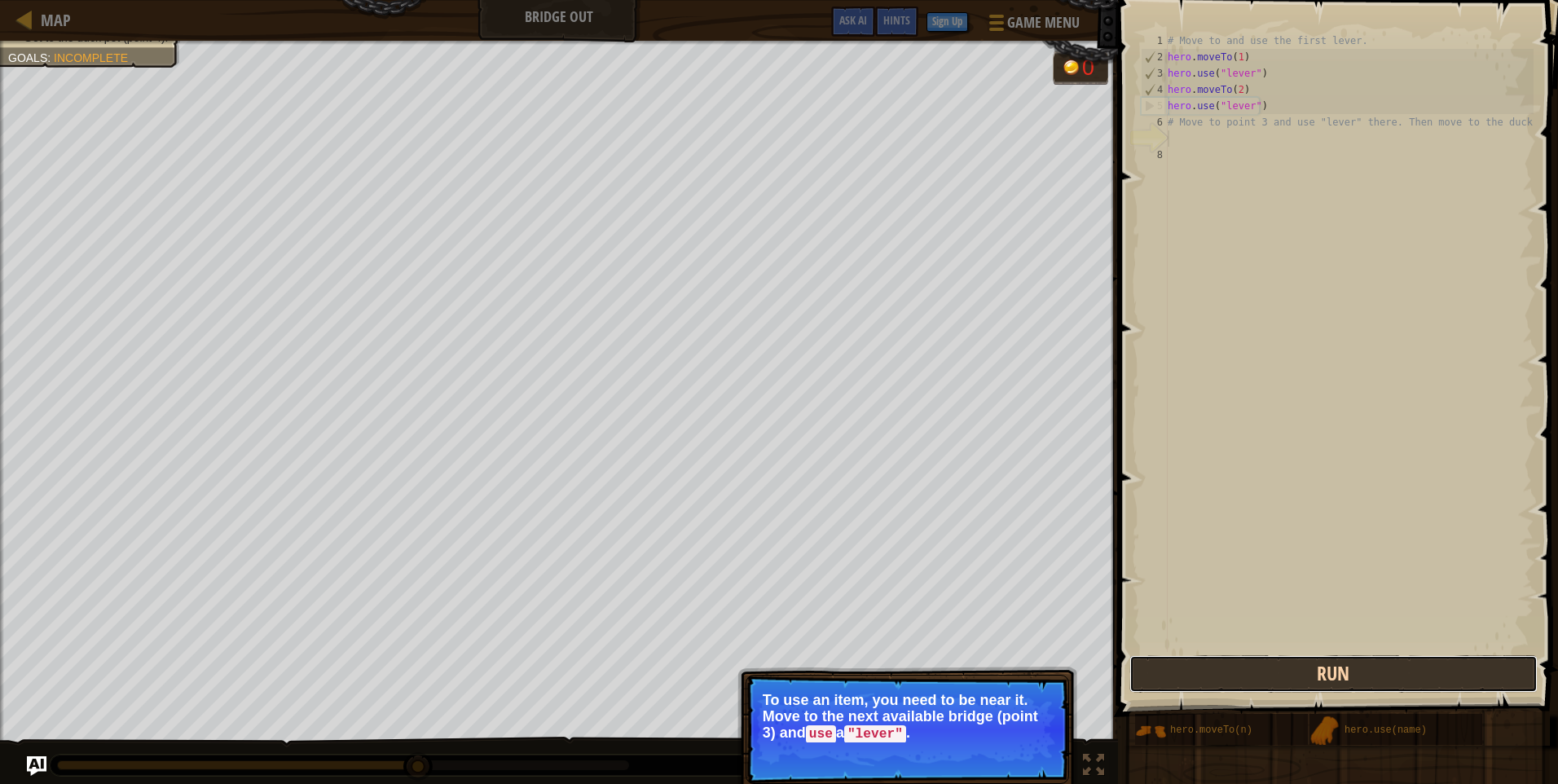
click at [1301, 671] on button "Run" at bounding box center [1334, 673] width 408 height 37
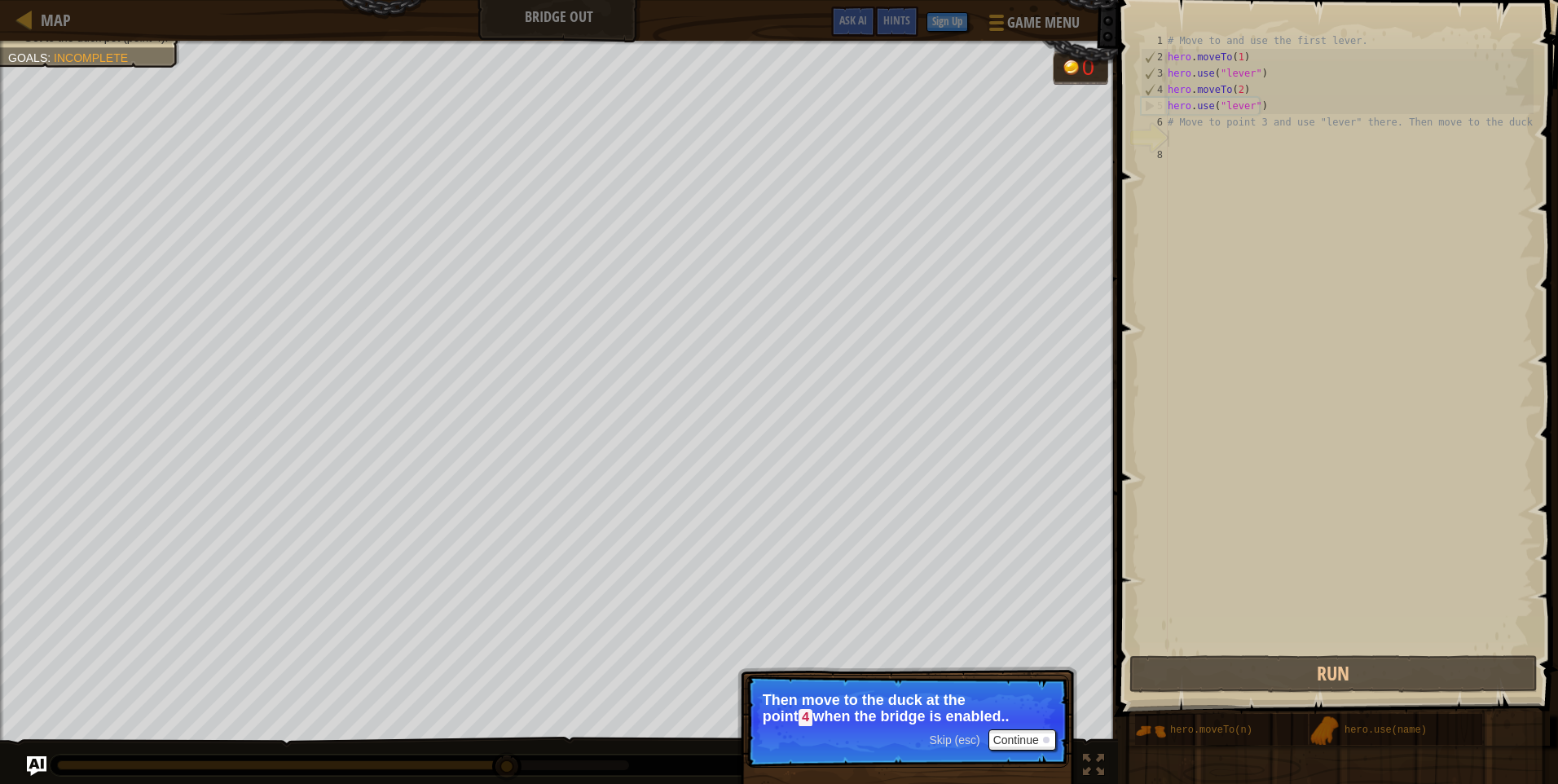
click at [941, 735] on span "Skip (esc)" at bounding box center [954, 740] width 51 height 13
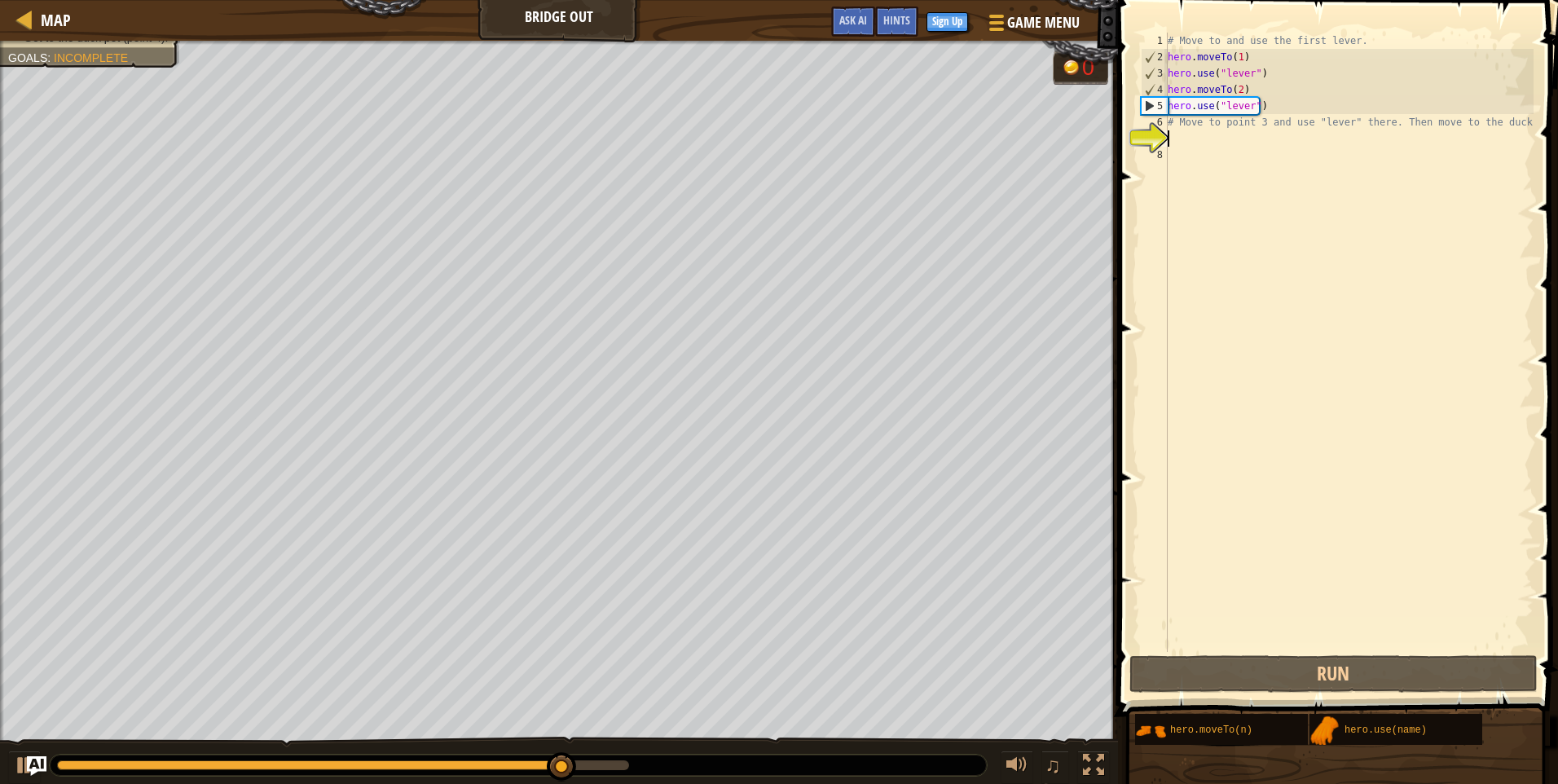
click at [1174, 143] on div "# Move to and use the first lever. hero . moveTo ( 1 ) hero . use ( "lever" ) h…" at bounding box center [1349, 358] width 369 height 651
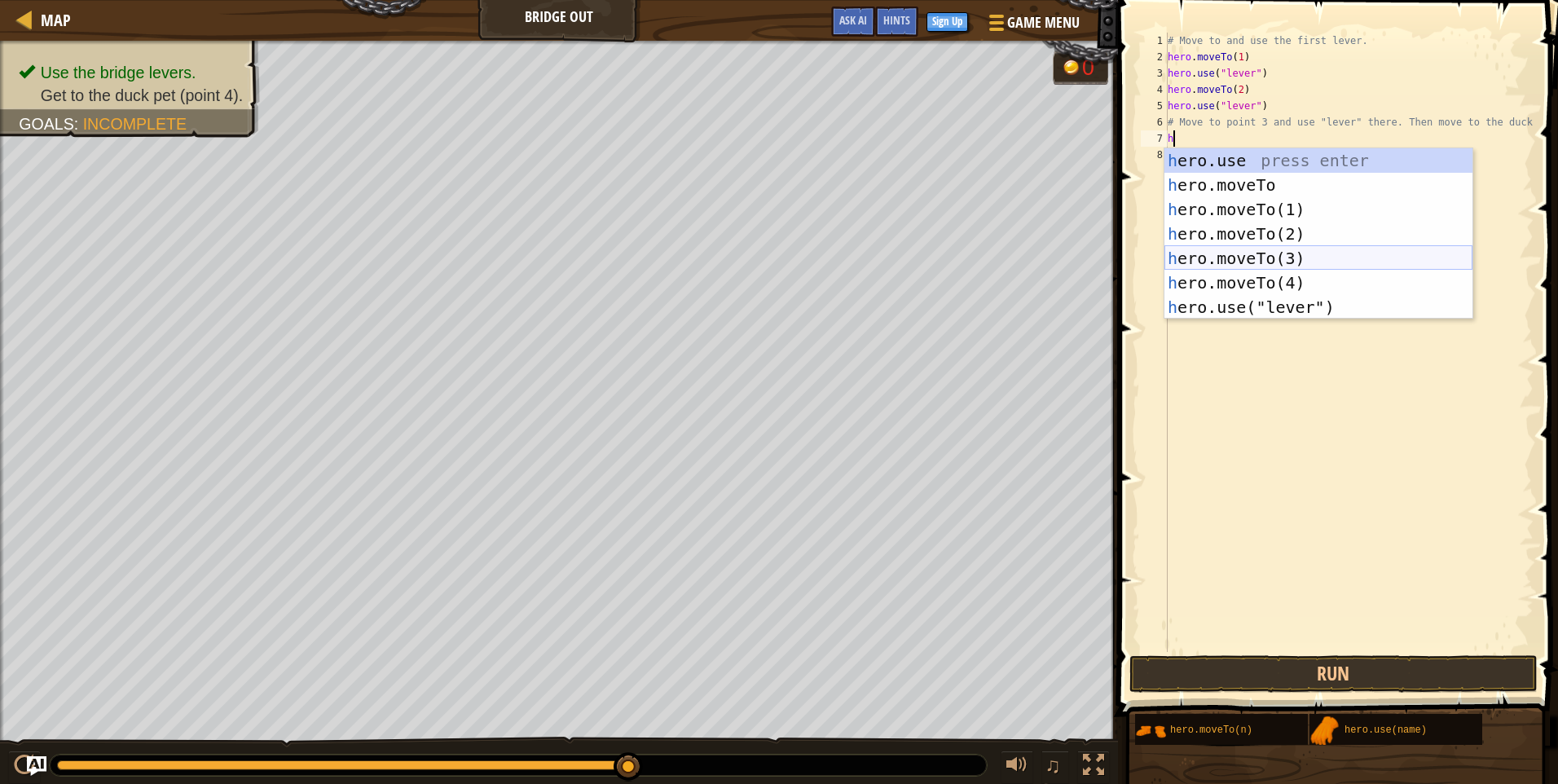
click at [1247, 256] on div "h ero.use press enter h ero.moveTo press enter h ero.moveTo(1) press enter h er…" at bounding box center [1319, 258] width 308 height 220
type textarea "hero.moveTo(3)"
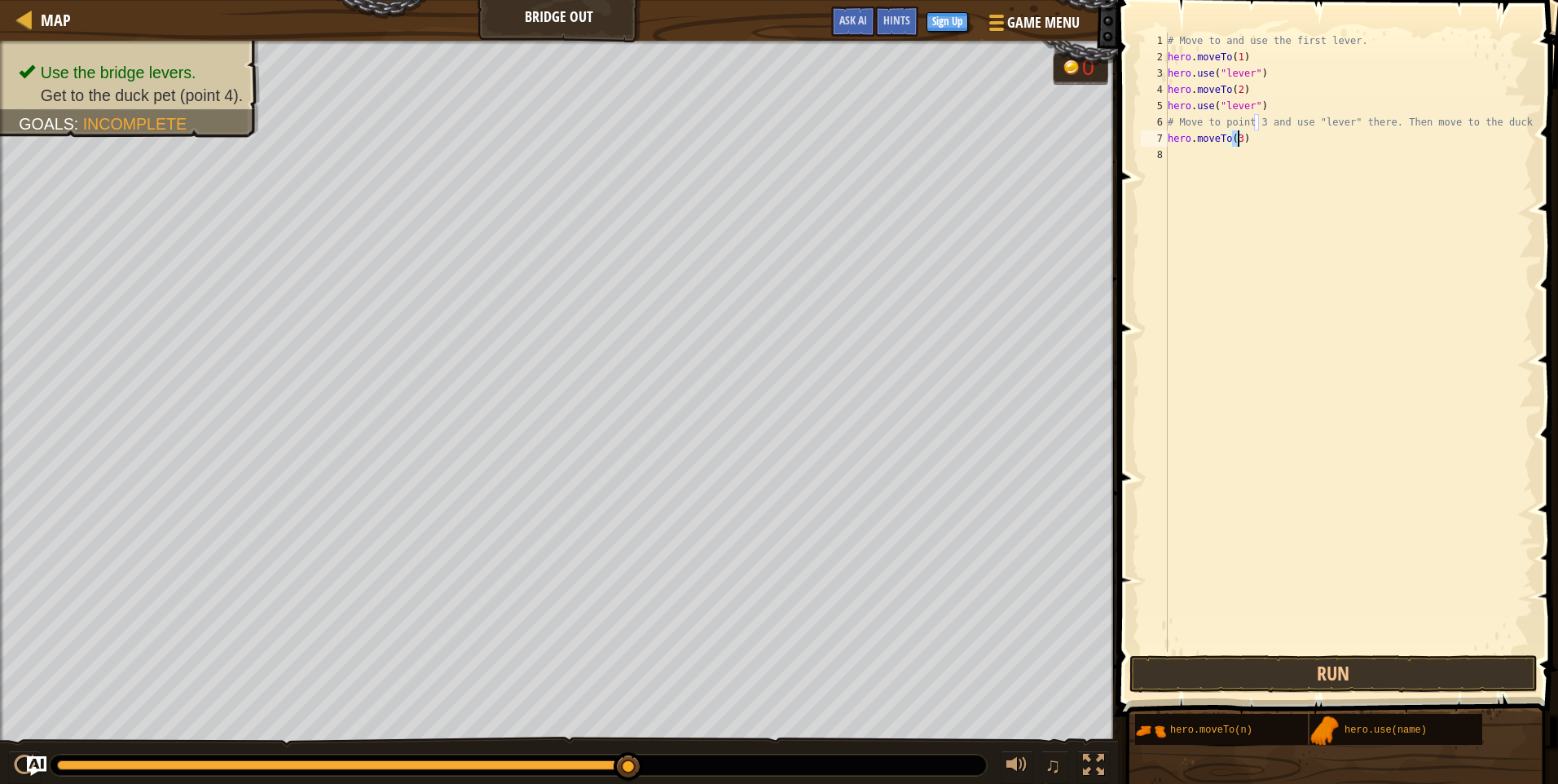
click at [1184, 161] on div "# Move to and use the first lever. hero . moveTo ( 1 ) hero . use ( "lever" ) h…" at bounding box center [1349, 358] width 369 height 651
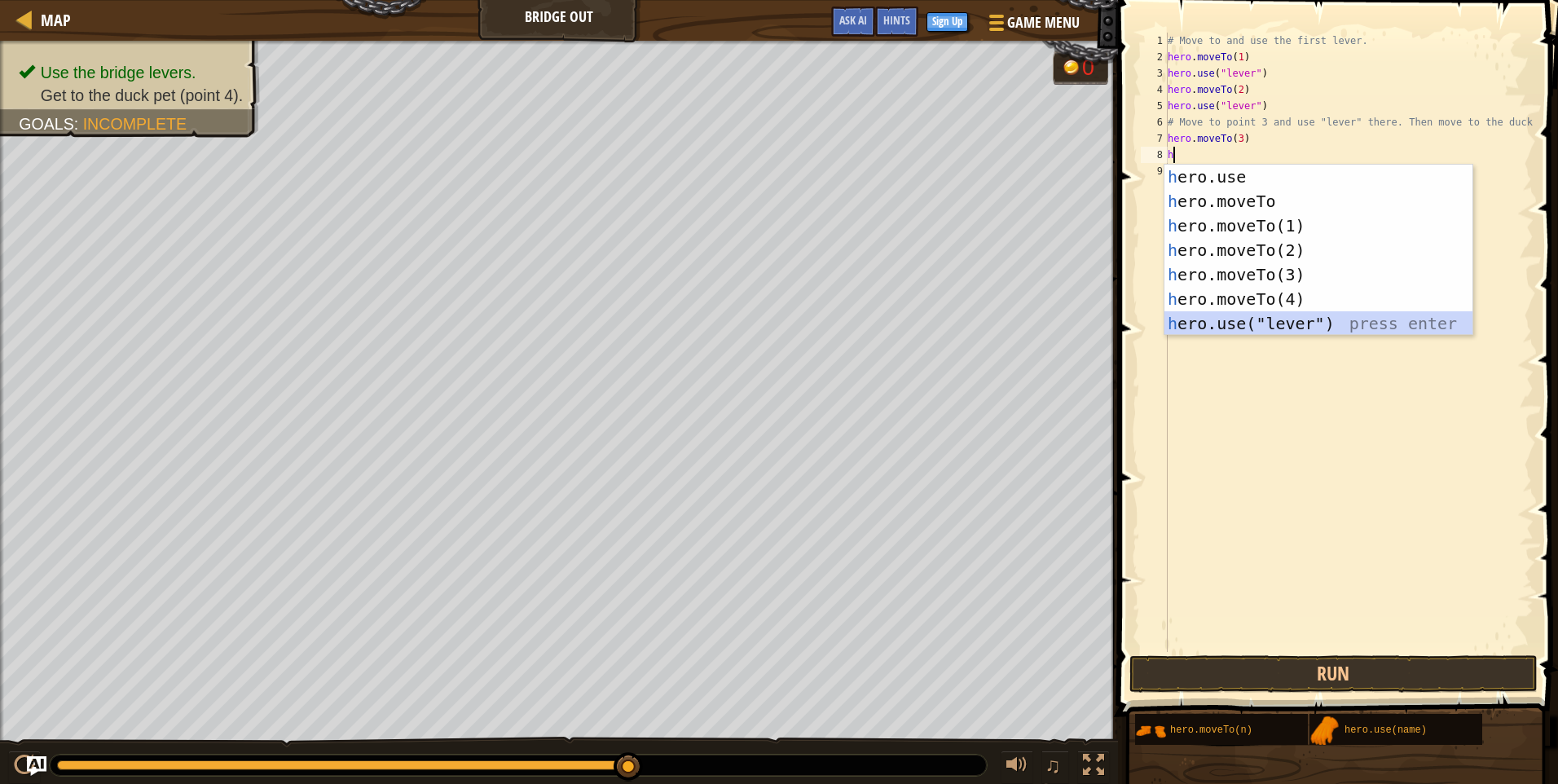
click at [1227, 330] on div "h ero.use press enter h ero.moveTo press enter h ero.moveTo(1) press enter h er…" at bounding box center [1319, 275] width 308 height 220
type textarea "hero.use("lever")"
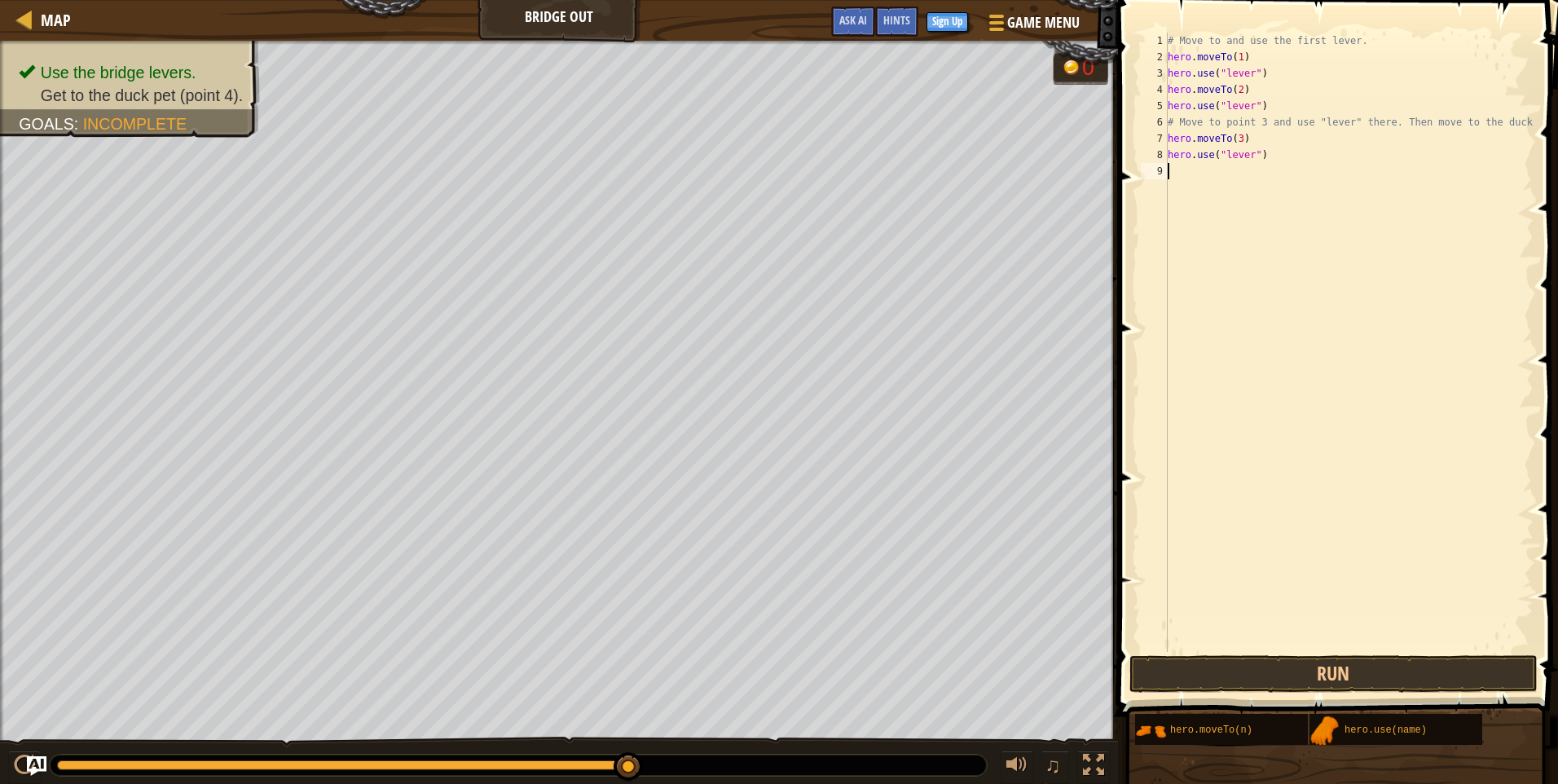
click at [1184, 182] on div "# Move to and use the first lever. hero . moveTo ( 1 ) hero . use ( "lever" ) h…" at bounding box center [1349, 358] width 369 height 651
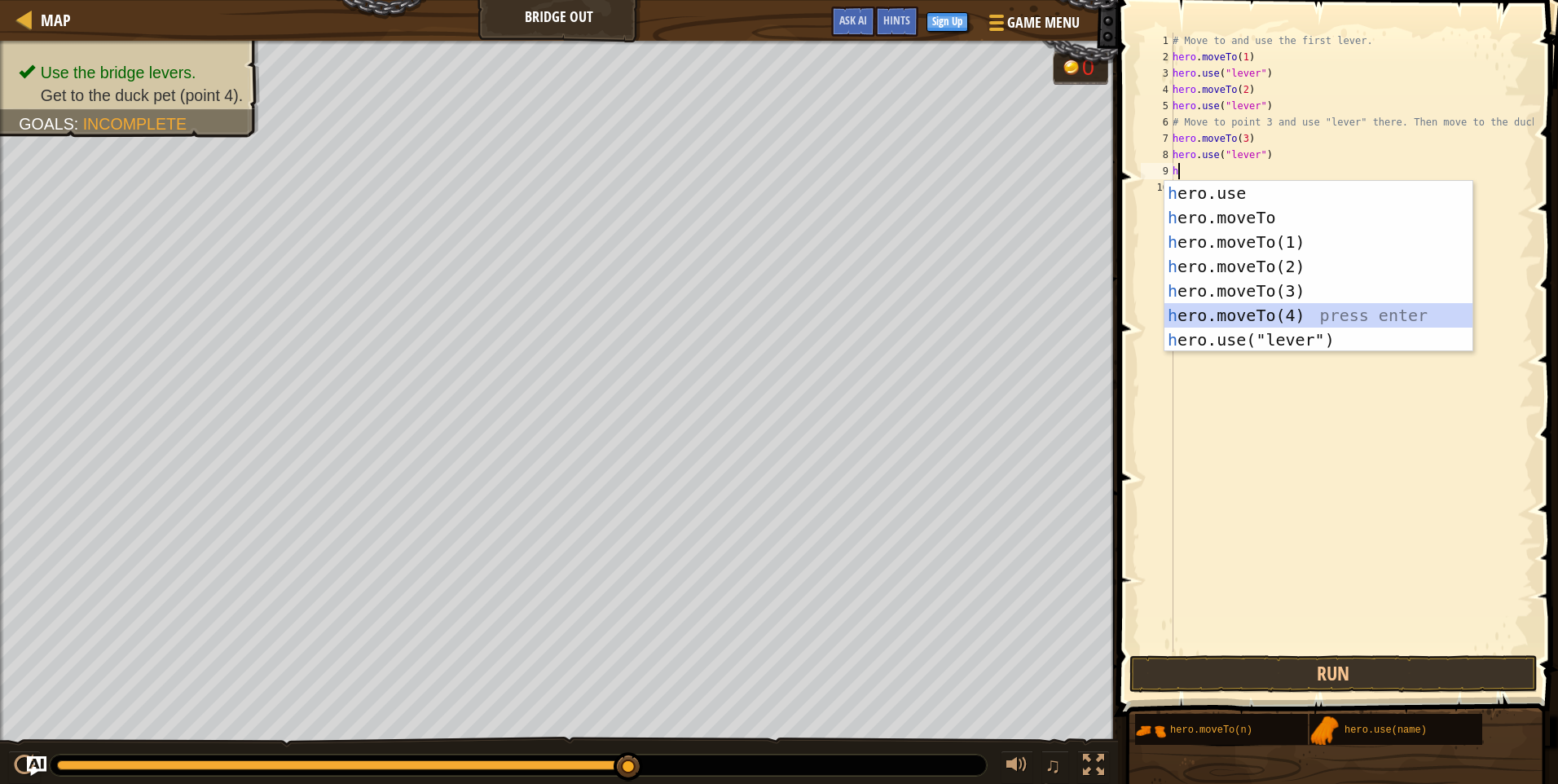
click at [1242, 314] on div "h ero.use press enter h ero.moveTo press enter h ero.moveTo(1) press enter h er…" at bounding box center [1319, 291] width 308 height 220
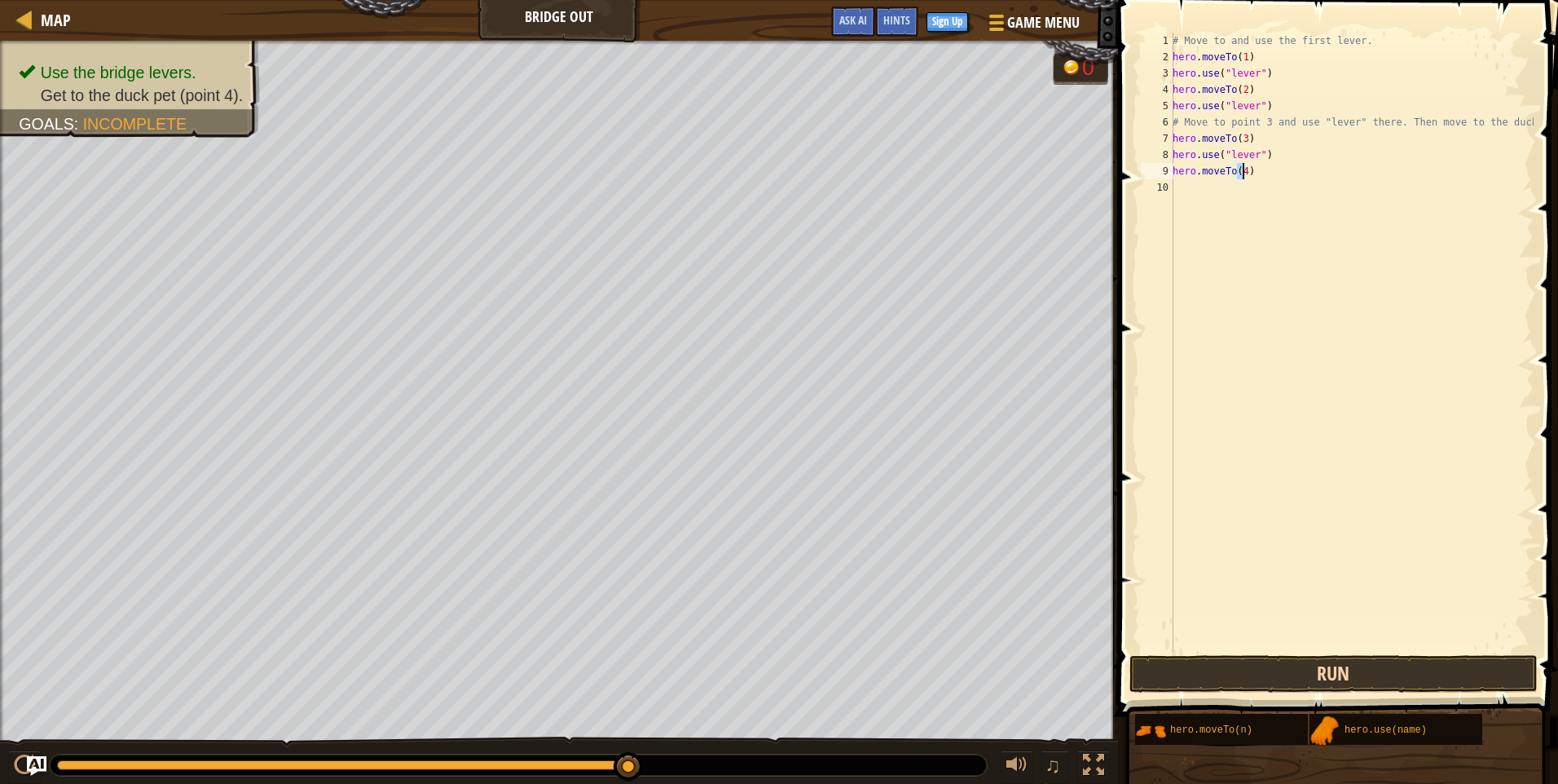
type textarea "hero.moveTo(4)"
click at [1332, 675] on button "Run" at bounding box center [1334, 673] width 408 height 37
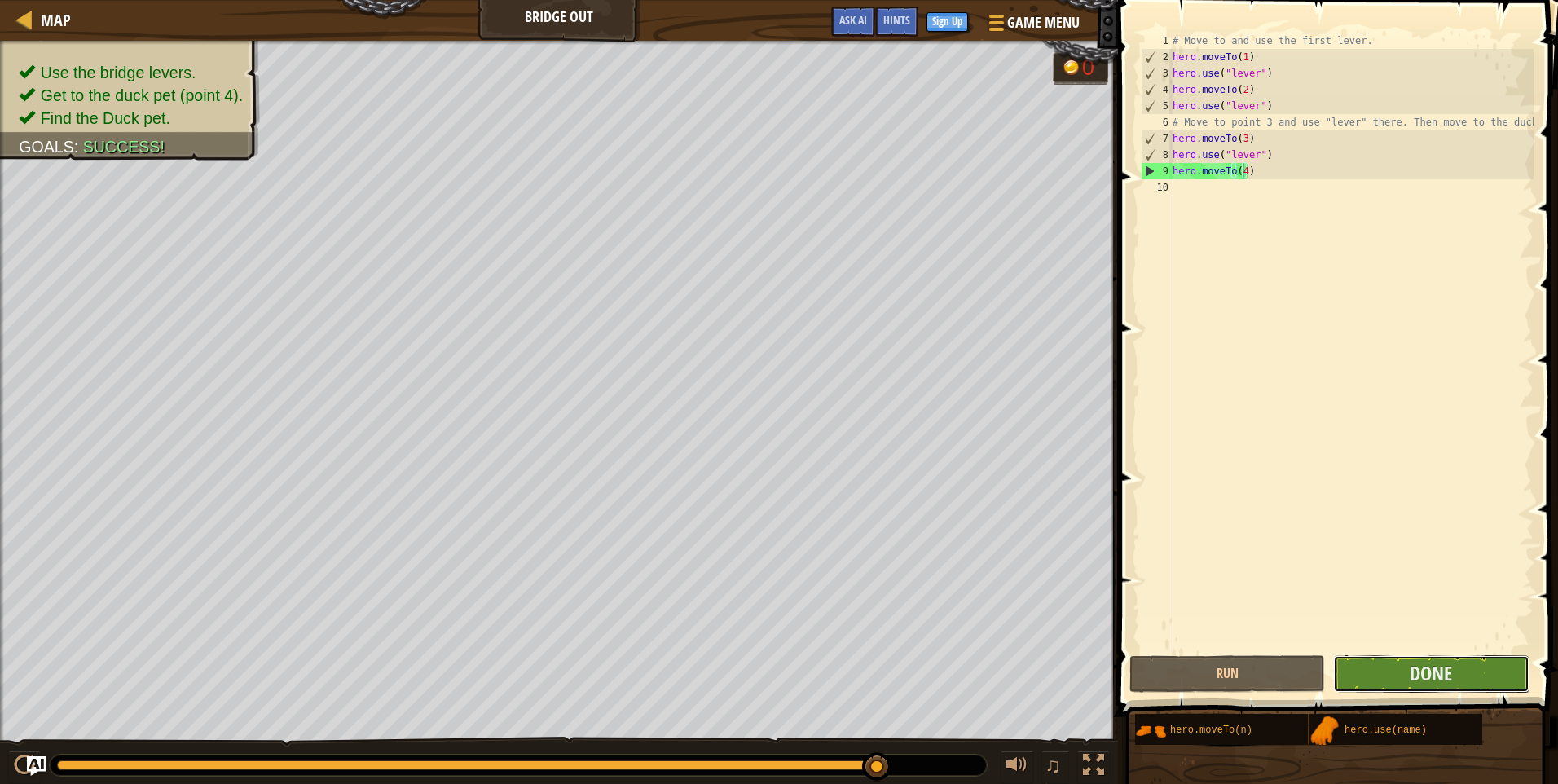
click at [1390, 671] on button "Done" at bounding box center [1431, 673] width 196 height 37
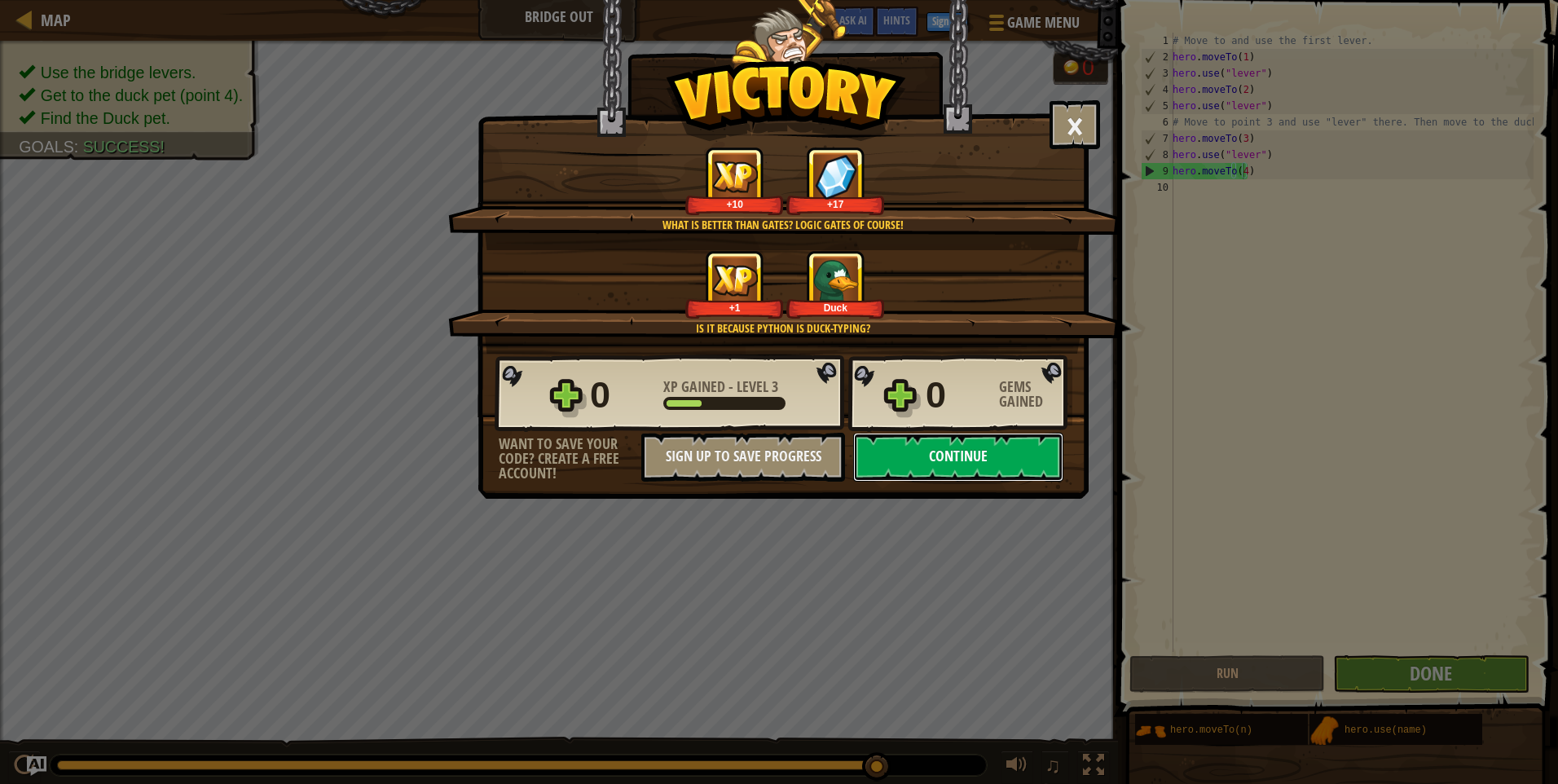
click at [1028, 456] on button "Continue" at bounding box center [958, 457] width 210 height 49
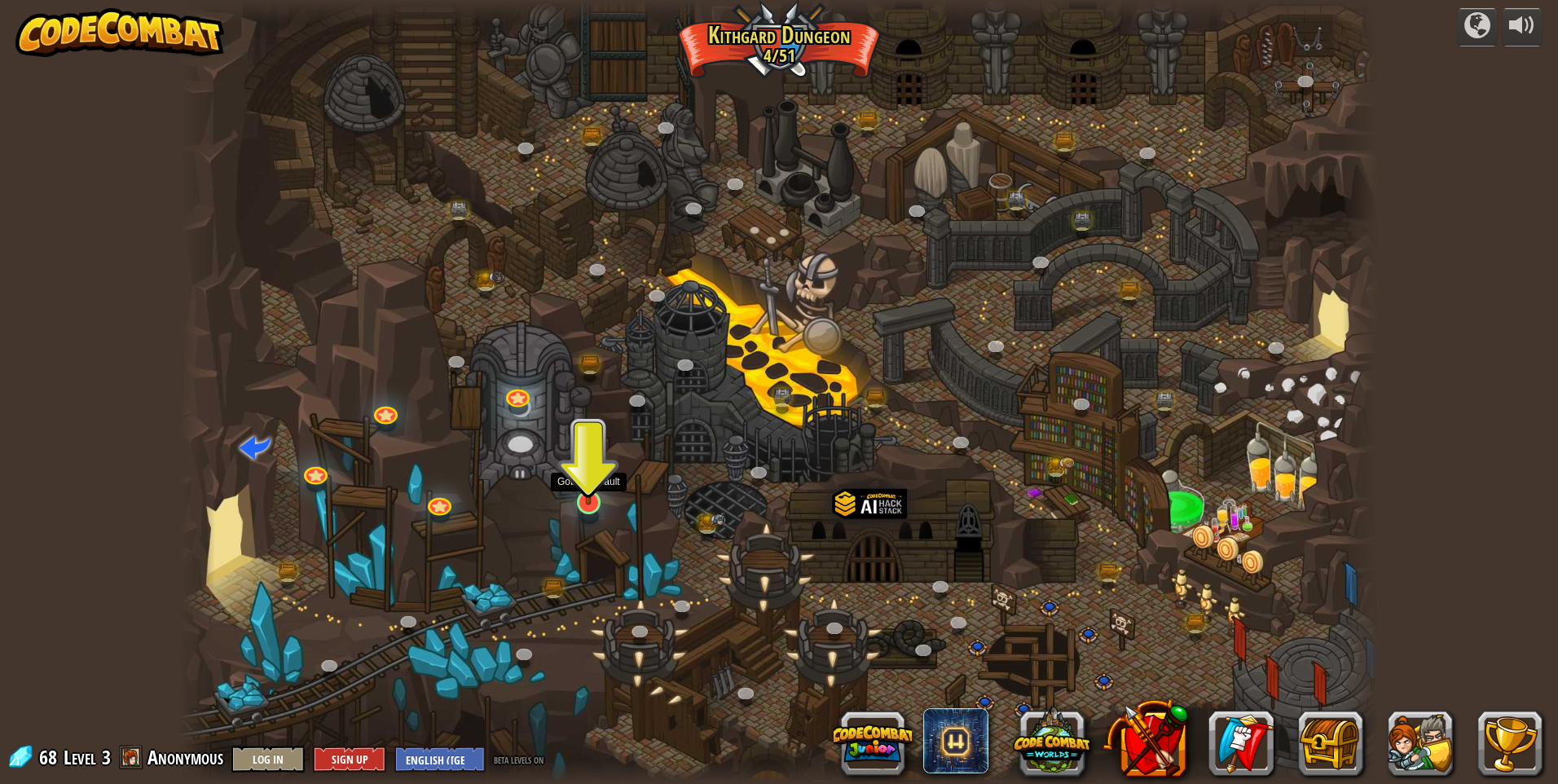
click at [586, 478] on img at bounding box center [590, 467] width 32 height 74
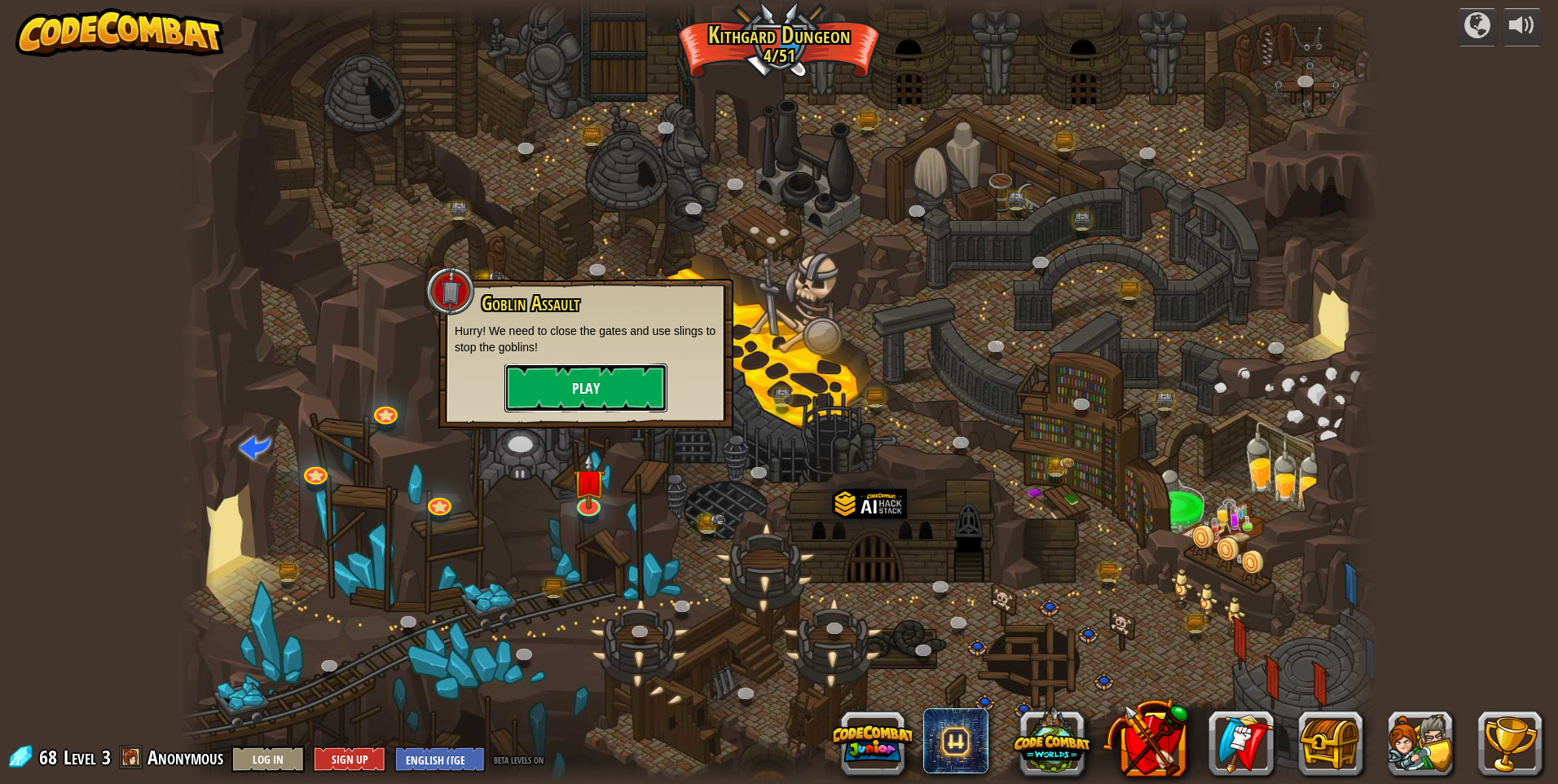
click at [609, 386] on button "Play" at bounding box center [586, 387] width 163 height 49
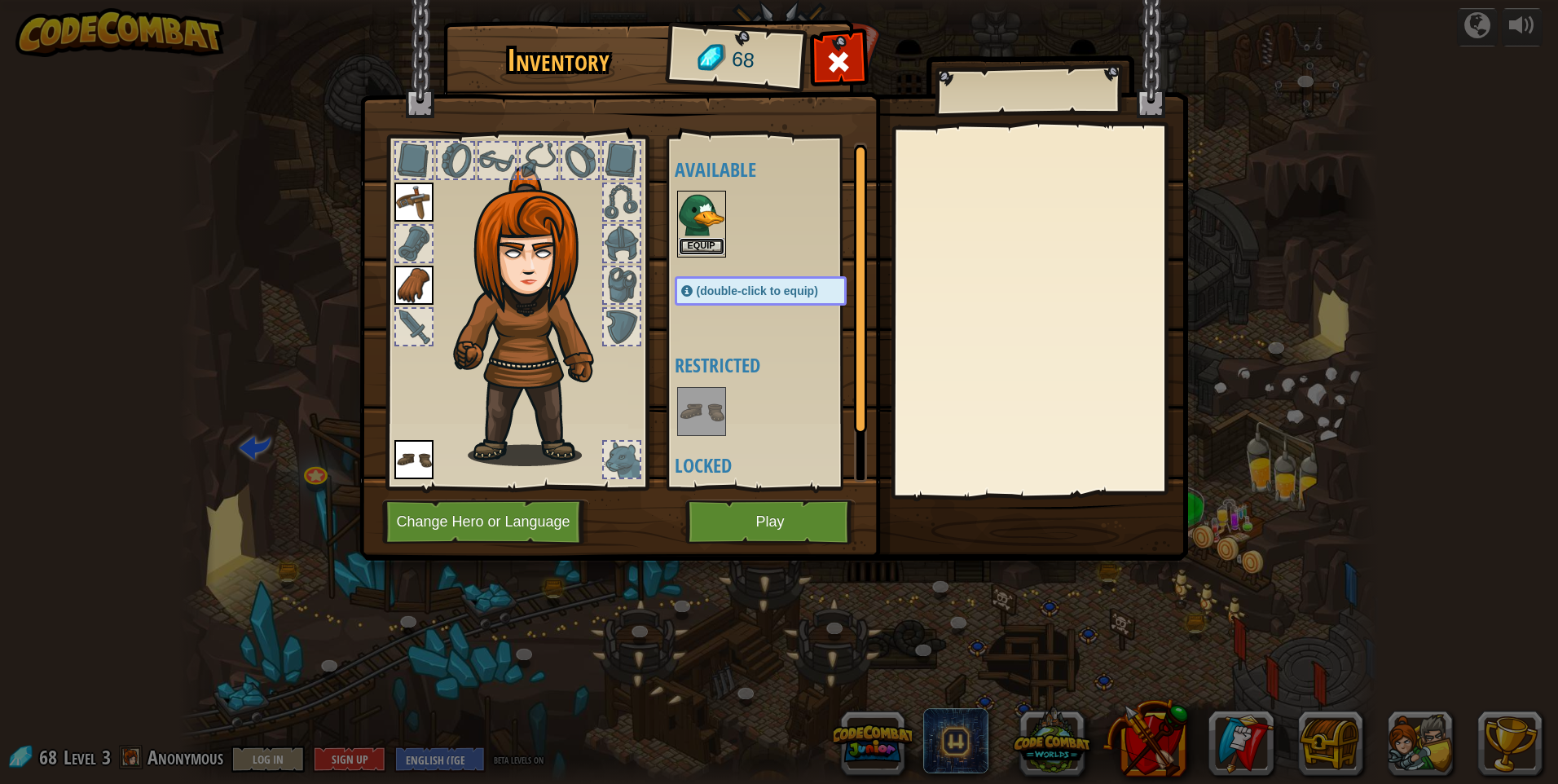
click at [696, 246] on button "Equip" at bounding box center [702, 246] width 46 height 17
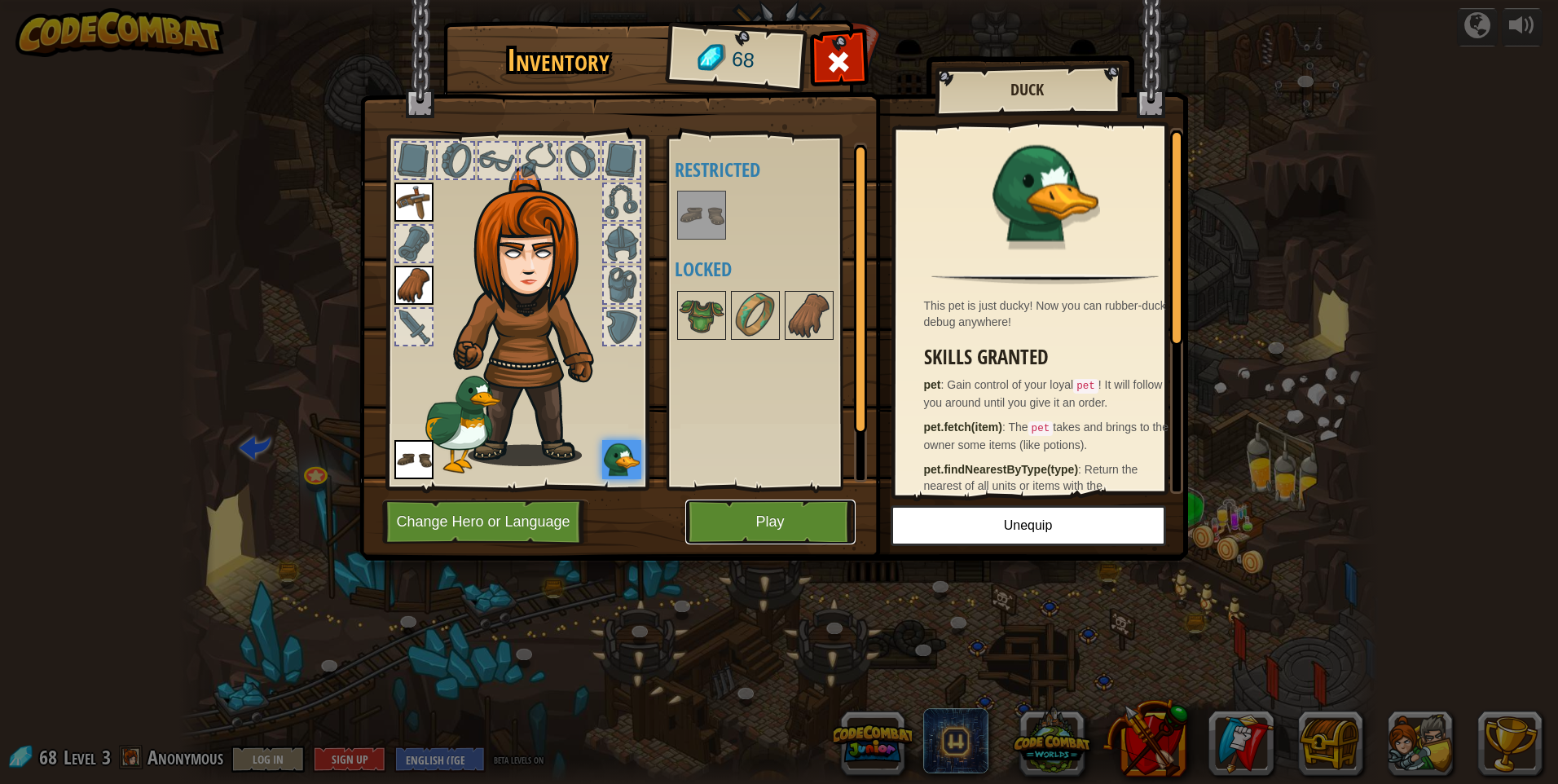
click at [810, 505] on button "Play" at bounding box center [770, 522] width 171 height 45
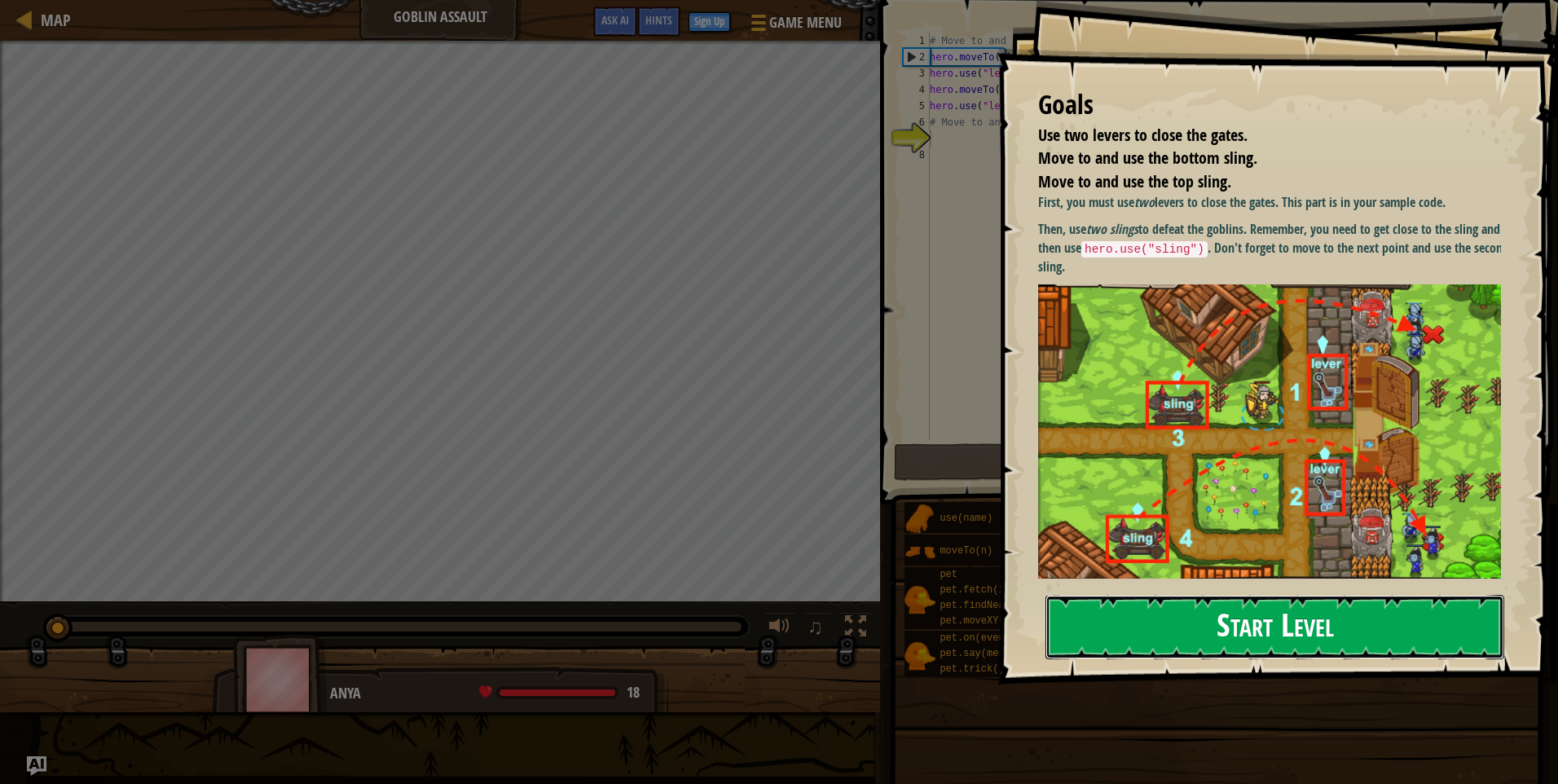
click at [1192, 620] on button "Start Level" at bounding box center [1275, 627] width 459 height 64
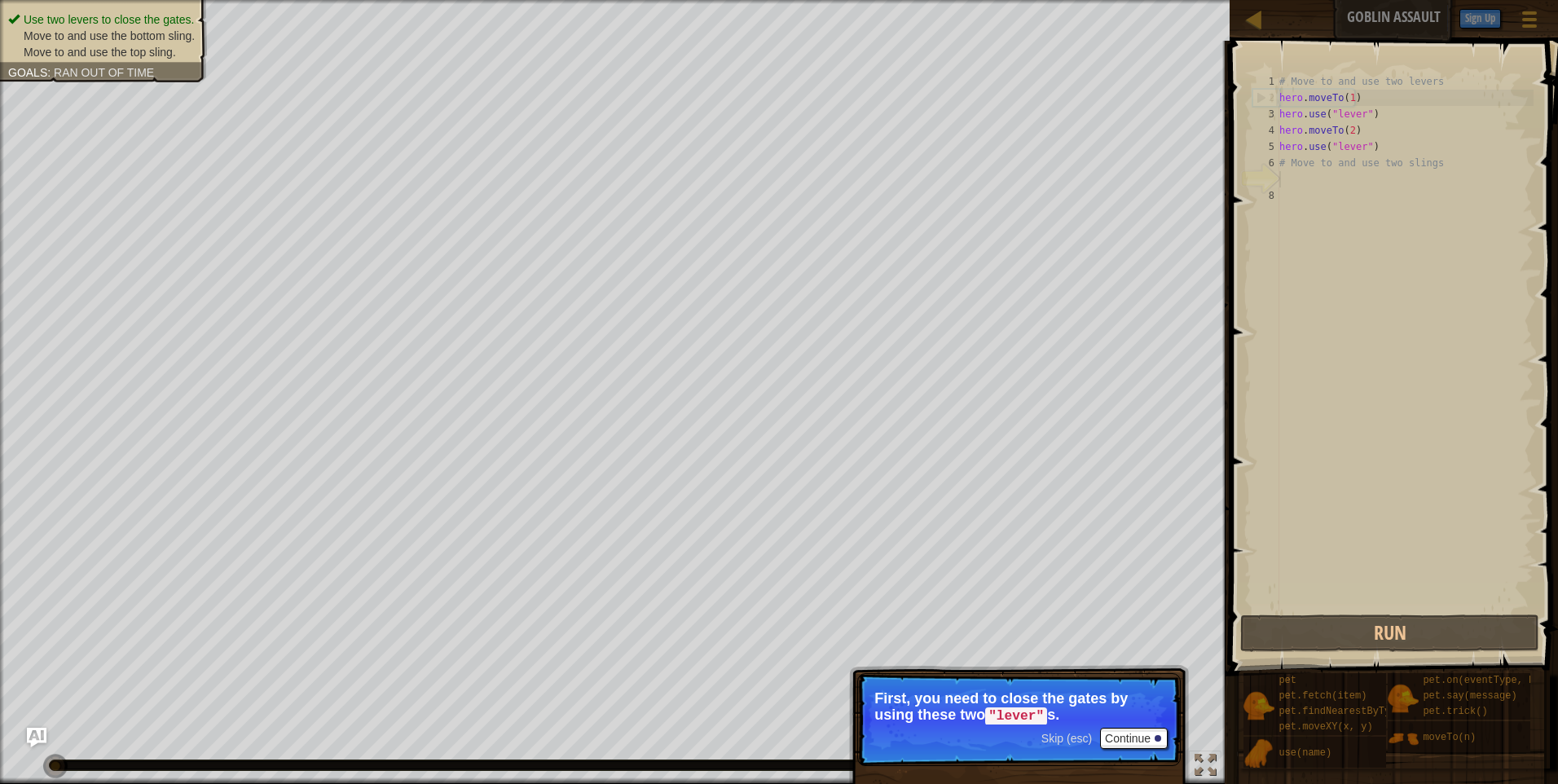
click at [1049, 740] on span "Skip (esc)" at bounding box center [1067, 738] width 51 height 13
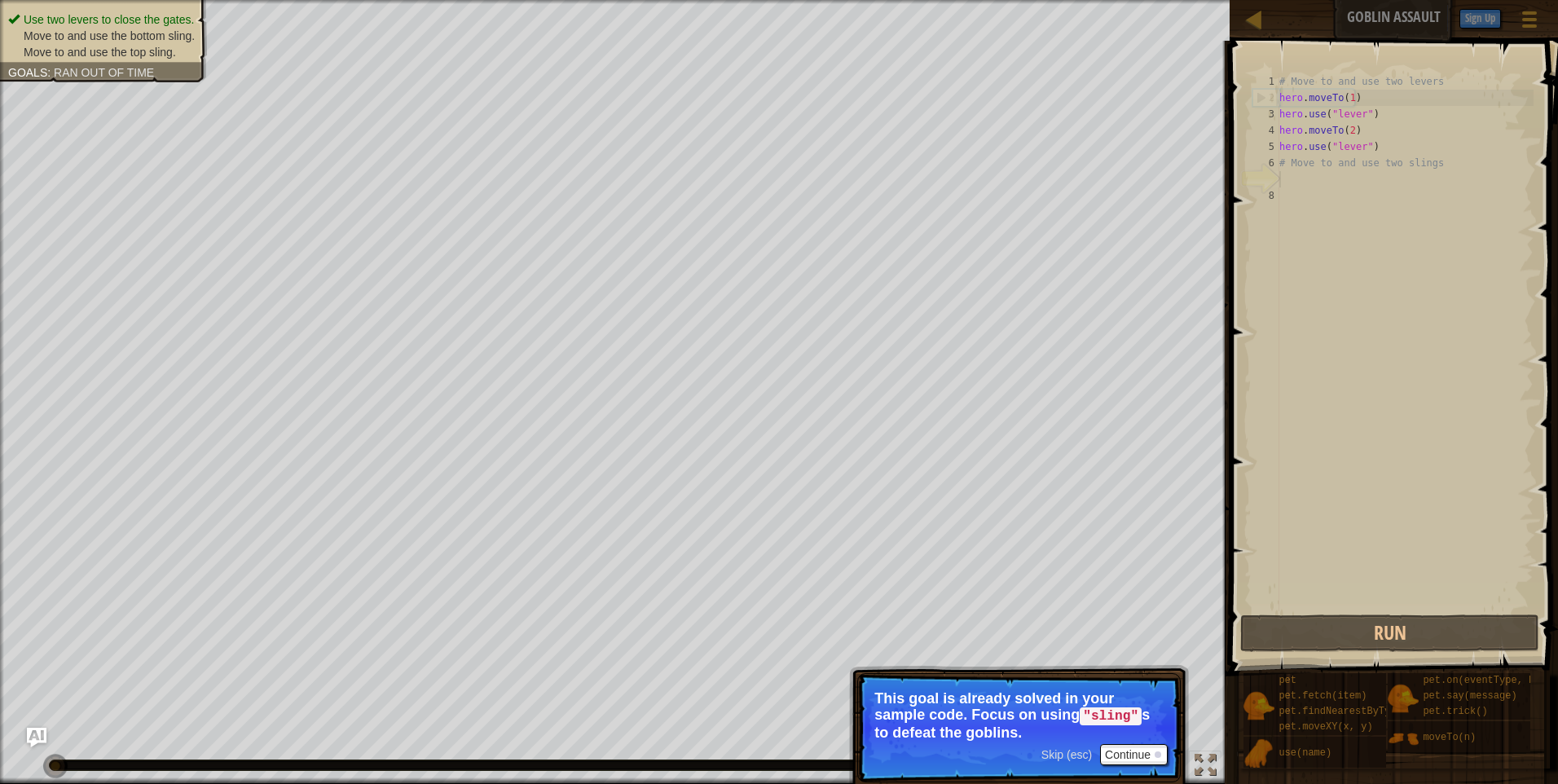
click at [1060, 748] on span "Skip (esc)" at bounding box center [1067, 754] width 51 height 13
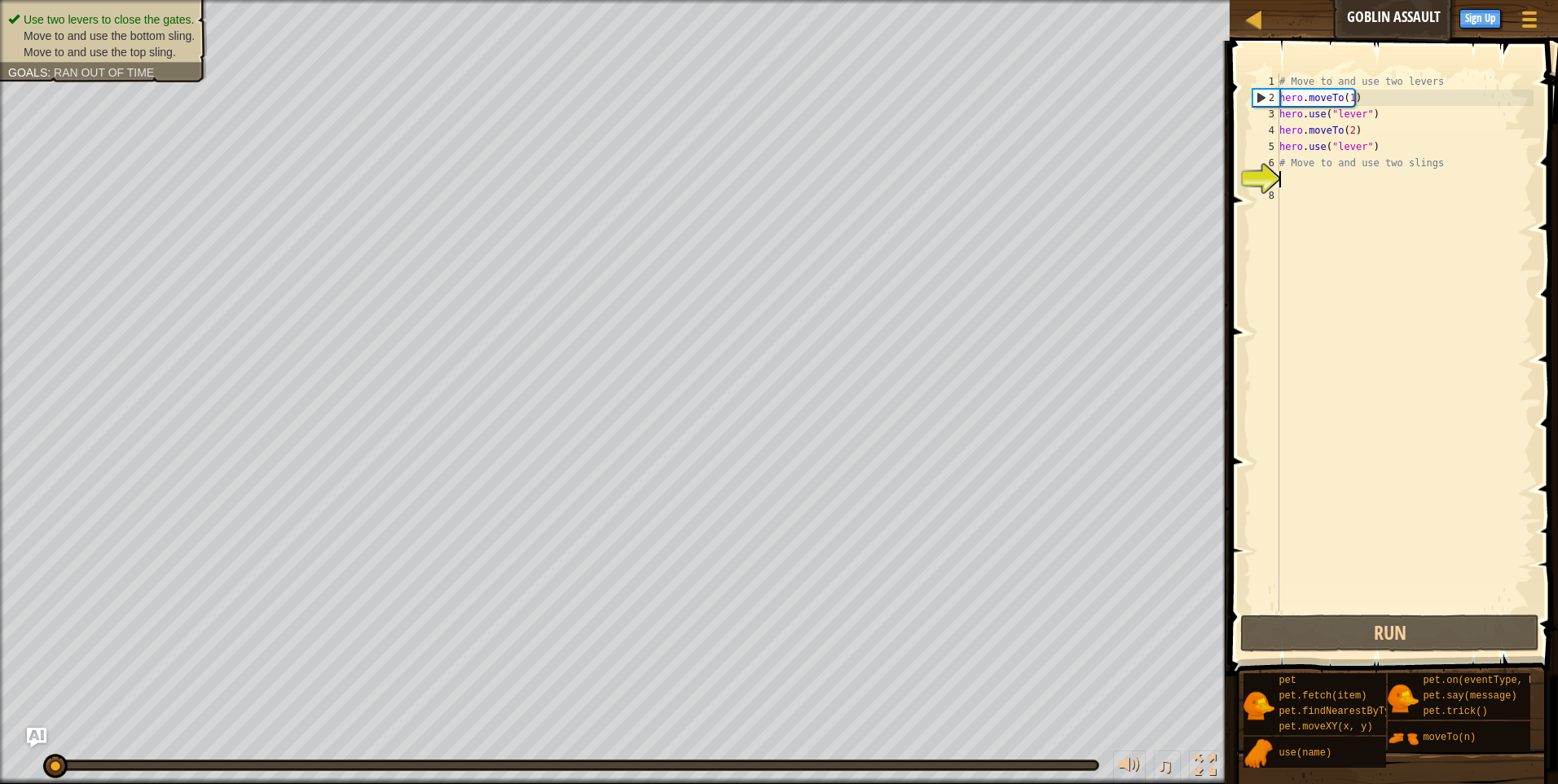
click at [1290, 178] on div "# Move to and use two levers hero . moveTo ( 1 ) hero . use ( "lever" ) hero . …" at bounding box center [1405, 359] width 258 height 570
click at [1290, 165] on div "# Move to and use two levers hero . moveTo ( 1 ) hero . use ( "lever" ) hero . …" at bounding box center [1405, 359] width 258 height 570
click at [1281, 155] on div "# Move to and use two levers hero . moveTo ( 1 ) hero . use ( "lever" ) hero . …" at bounding box center [1405, 359] width 258 height 570
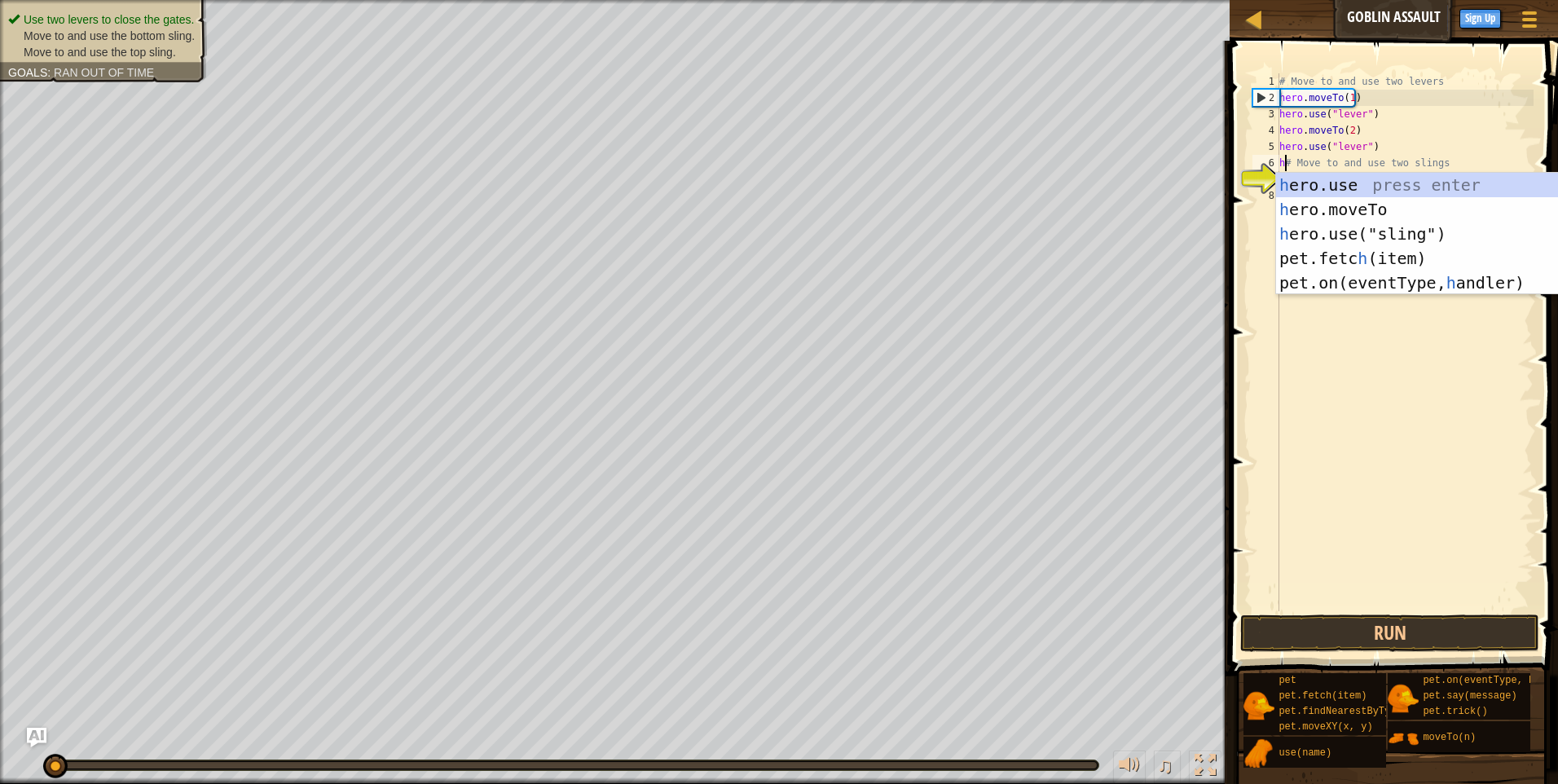
scroll to position [8, 1]
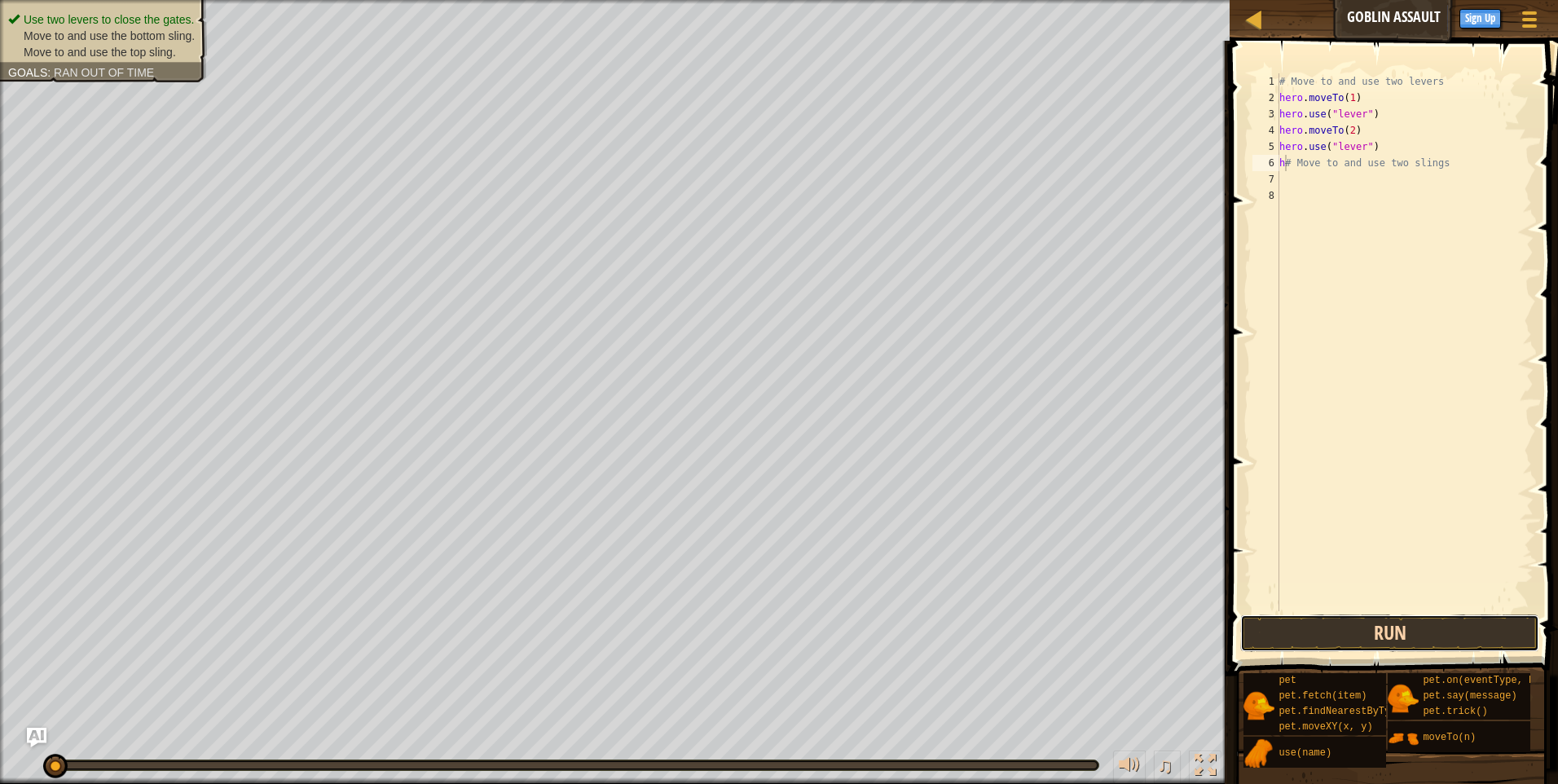
click at [1379, 631] on button "Run" at bounding box center [1390, 632] width 300 height 37
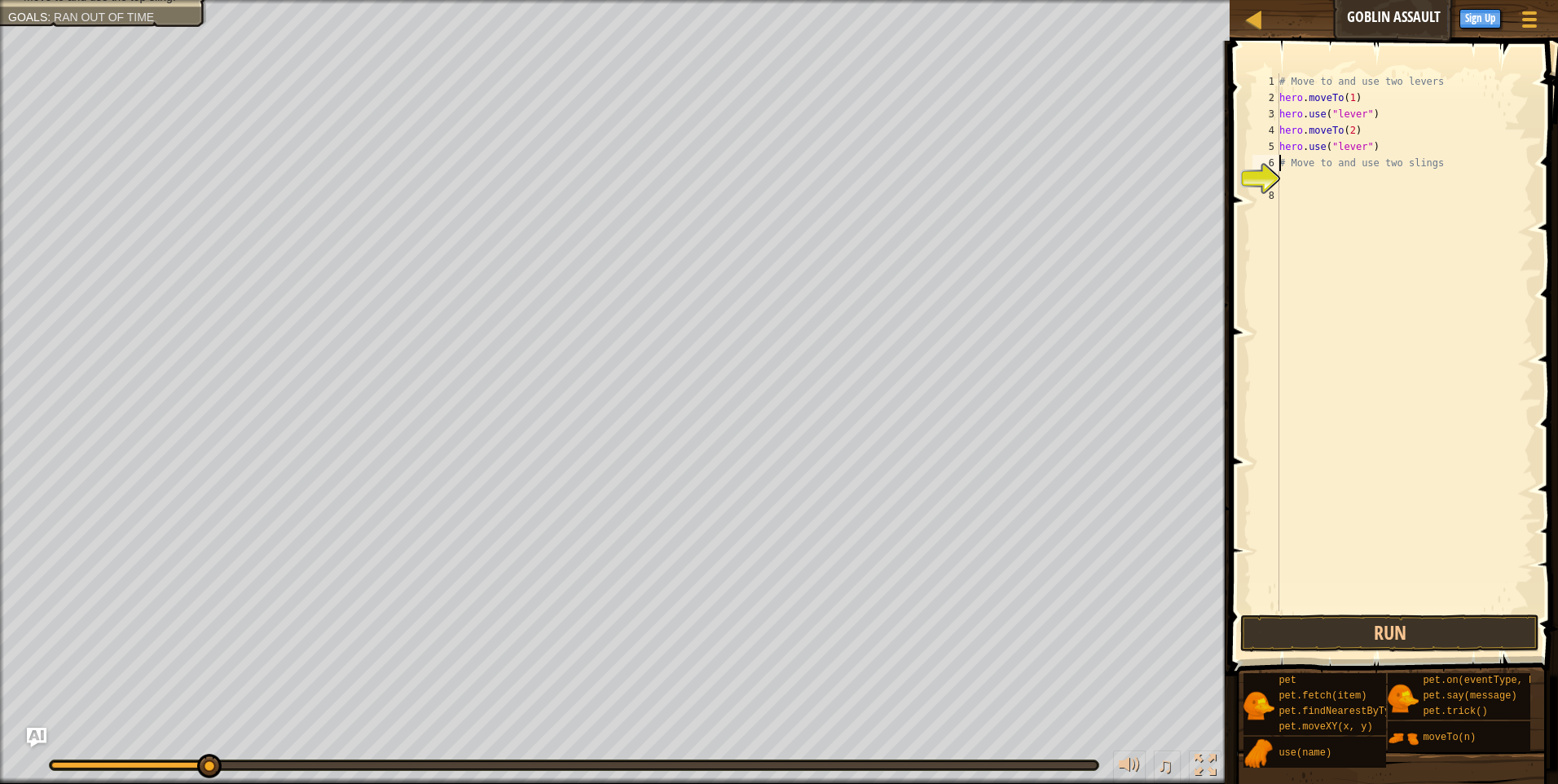
click at [1282, 159] on div "# Move to and use two levers hero . moveTo ( 1 ) hero . use ( "lever" ) hero . …" at bounding box center [1405, 359] width 258 height 570
click at [1364, 633] on button "Run" at bounding box center [1390, 632] width 300 height 37
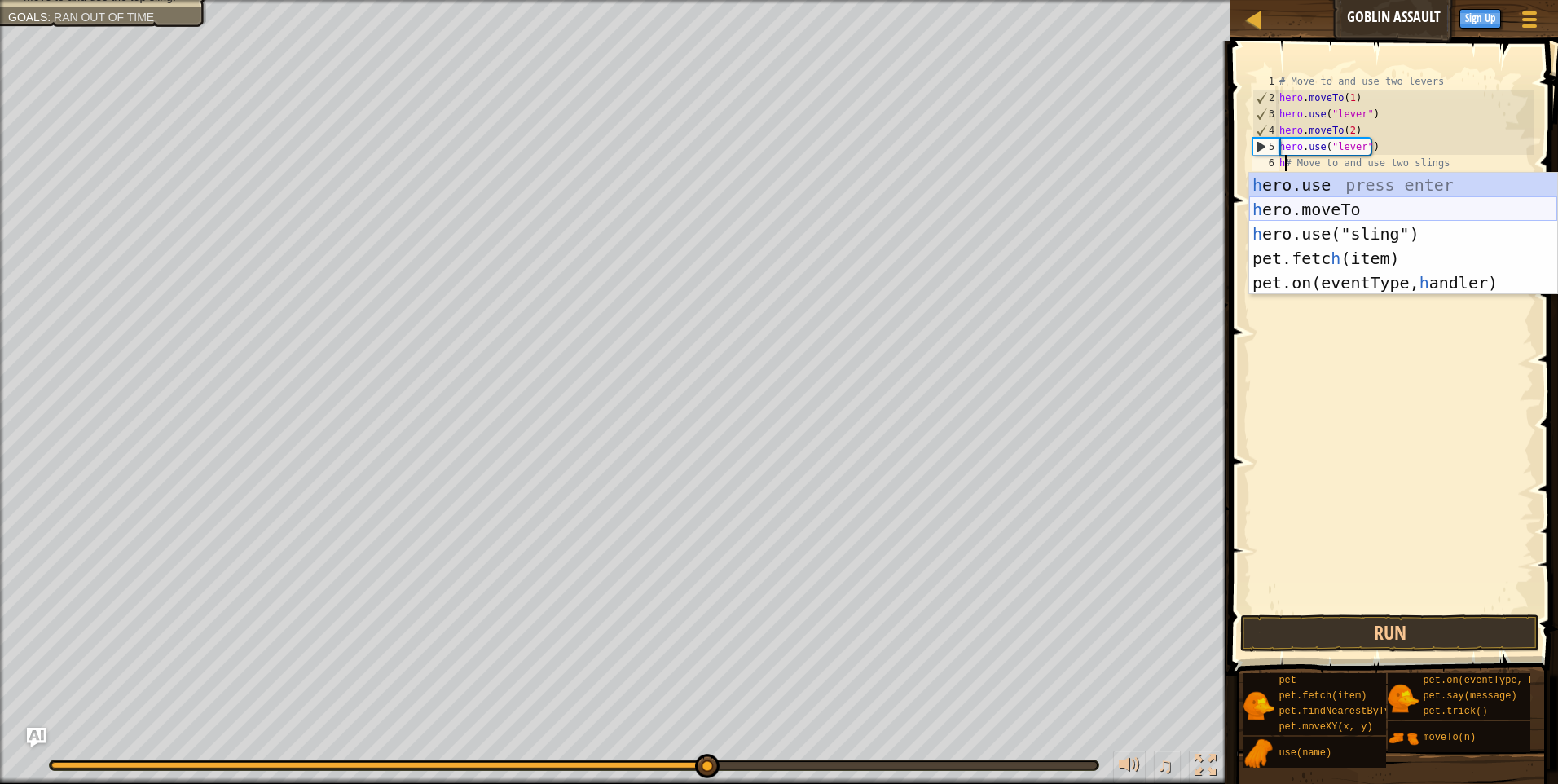
click at [1319, 205] on div "h ero.use press enter h ero.moveTo press enter h ero.use("sling") press enter p…" at bounding box center [1403, 258] width 308 height 171
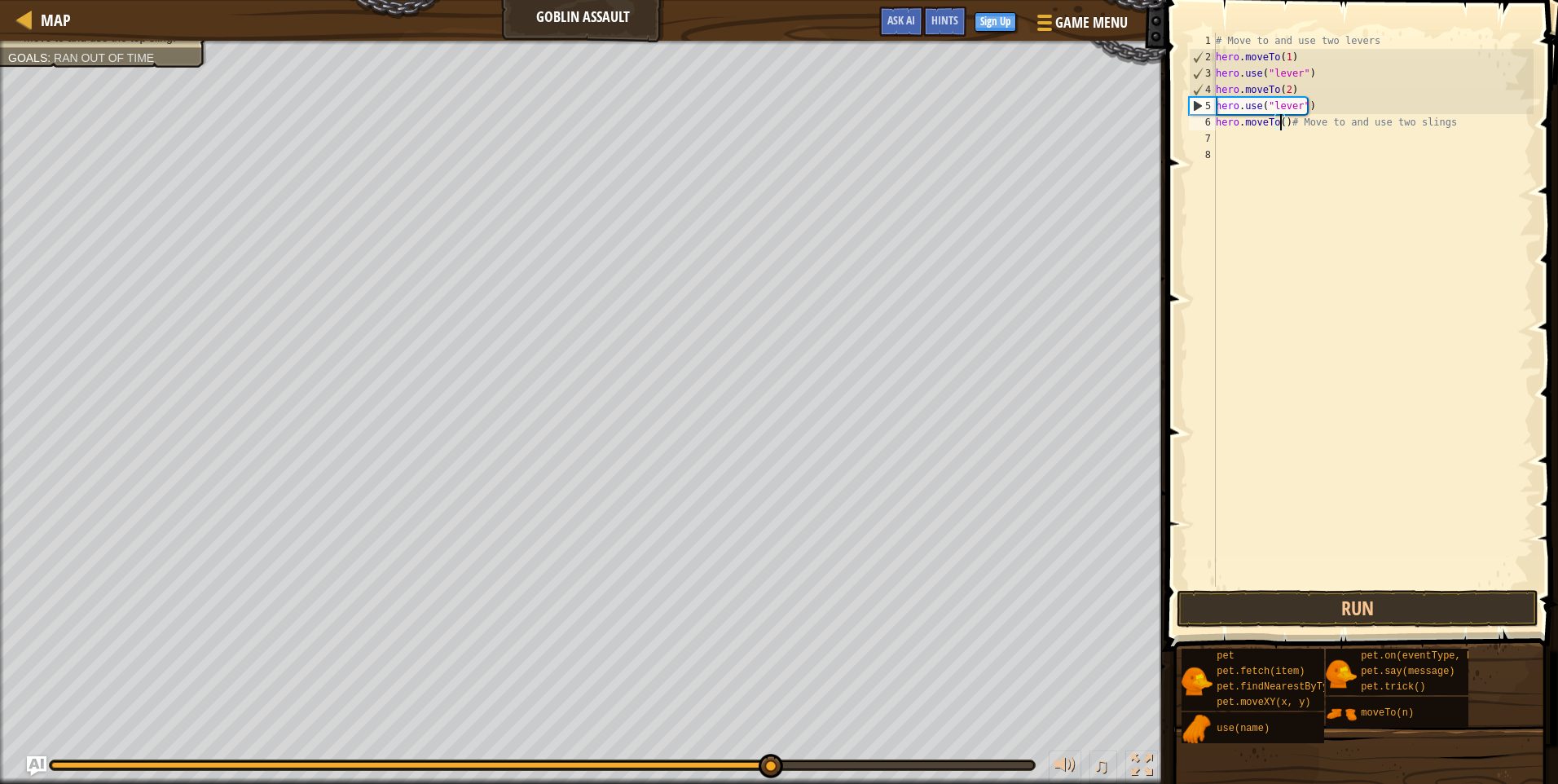
type textarea "hero.moveTo(4)# Move to and use two slings"
click at [1226, 139] on div "# Move to and use two levers hero . moveTo ( 1 ) hero . use ( "lever" ) hero . …" at bounding box center [1373, 325] width 322 height 587
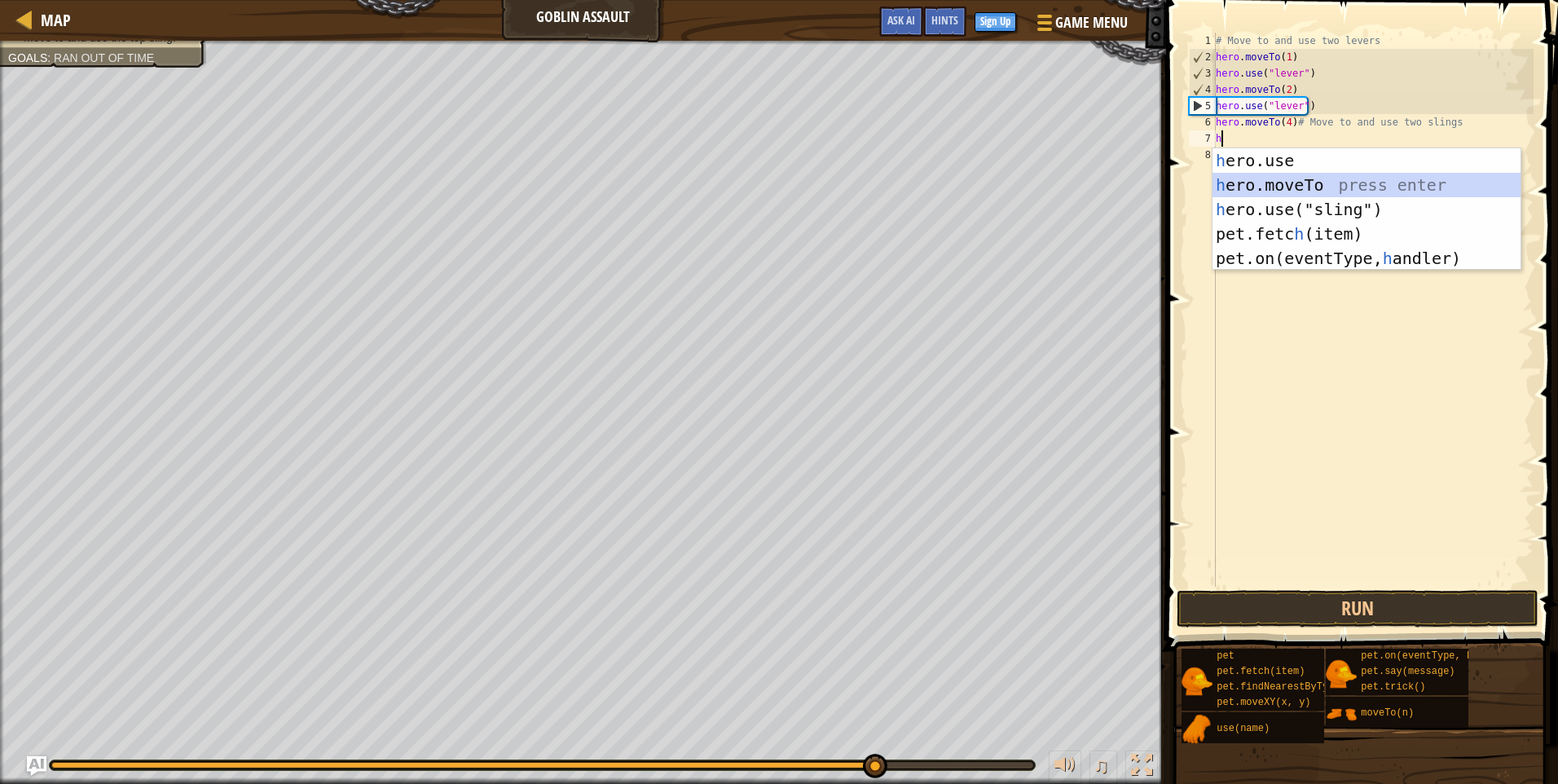
click at [1313, 177] on div "h ero.use press enter h ero.moveTo press enter h ero.use("sling") press enter p…" at bounding box center [1366, 233] width 308 height 171
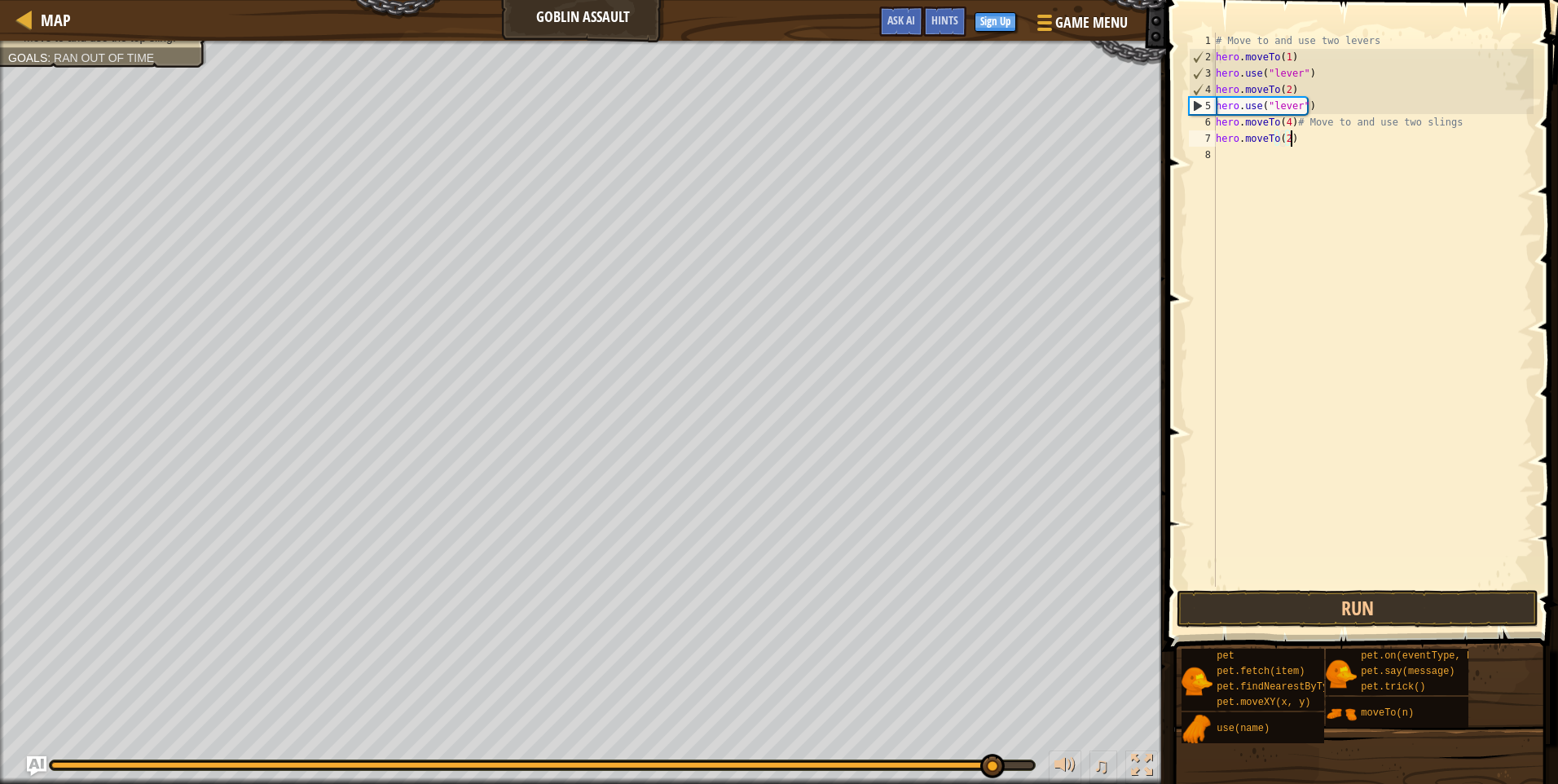
click at [1297, 134] on div "# Move to and use two levers hero . moveTo ( 1 ) hero . use ( "lever" ) hero . …" at bounding box center [1373, 325] width 322 height 587
type textarea "h"
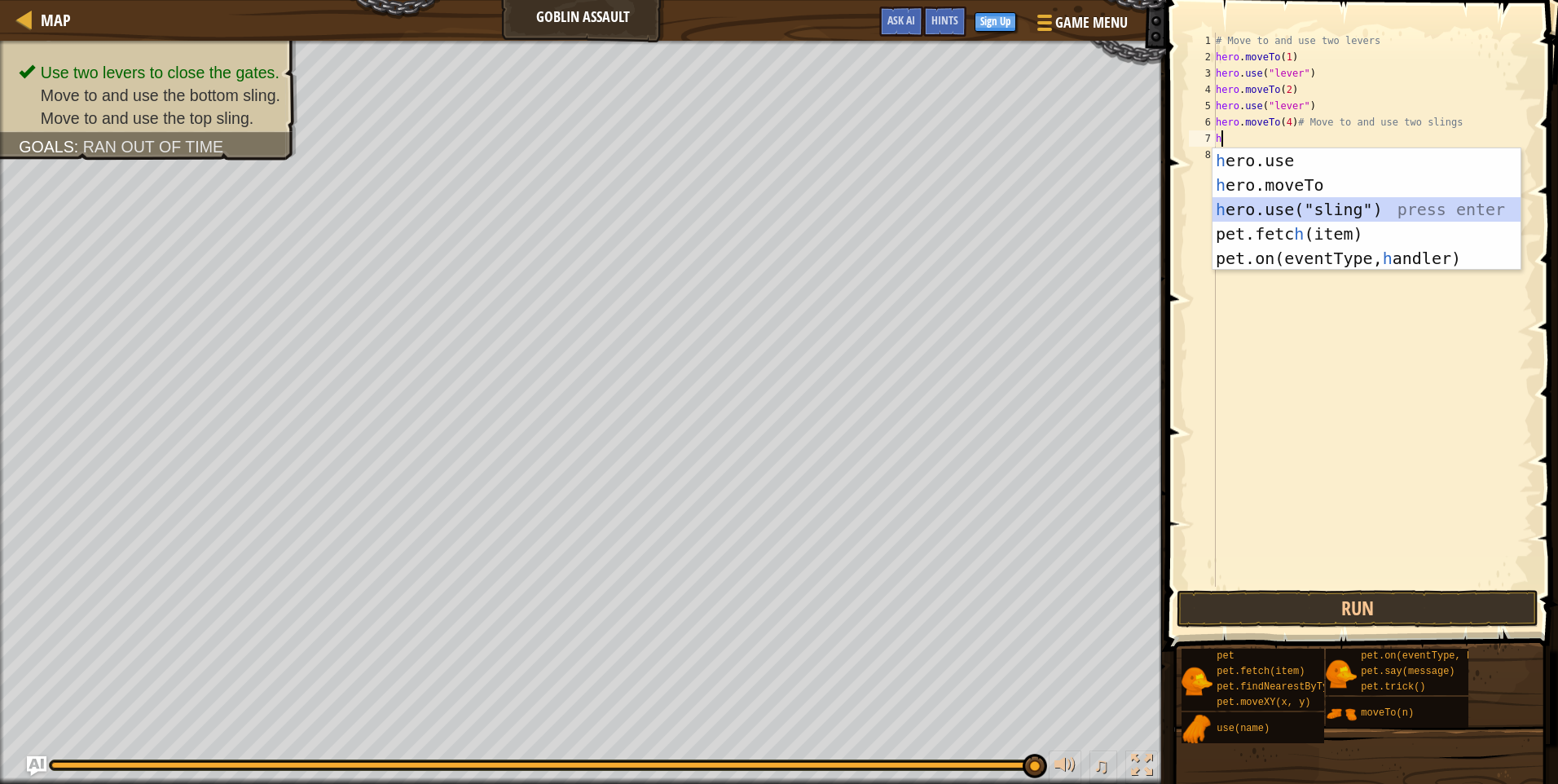
click at [1307, 201] on div "h ero.use press enter h ero.moveTo press enter h ero.use("sling") press enter p…" at bounding box center [1366, 233] width 308 height 171
type textarea "hero.use("sling")"
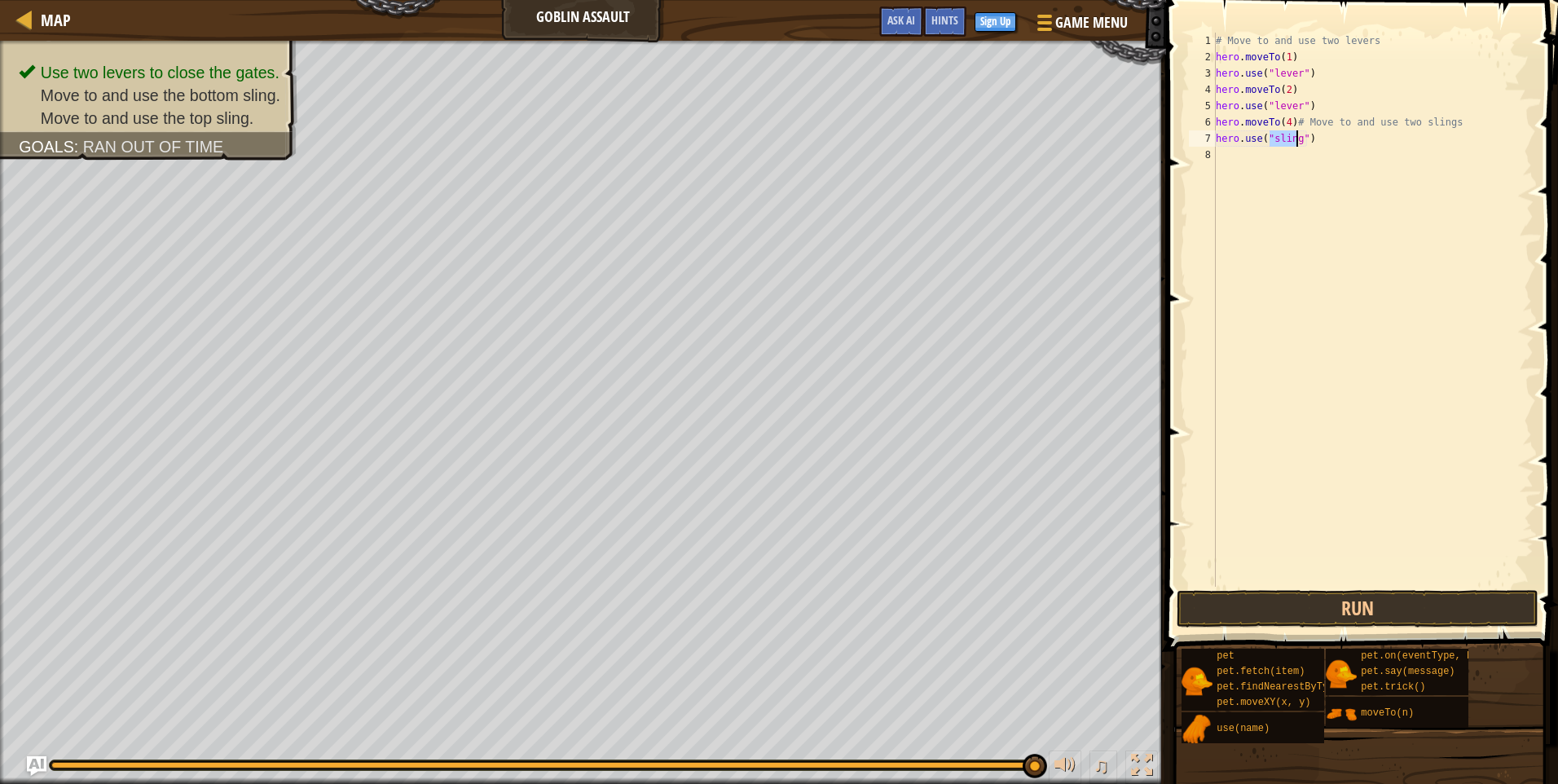
click at [1248, 162] on div "# Move to and use two levers hero . moveTo ( 1 ) hero . use ( "lever" ) hero . …" at bounding box center [1373, 325] width 322 height 587
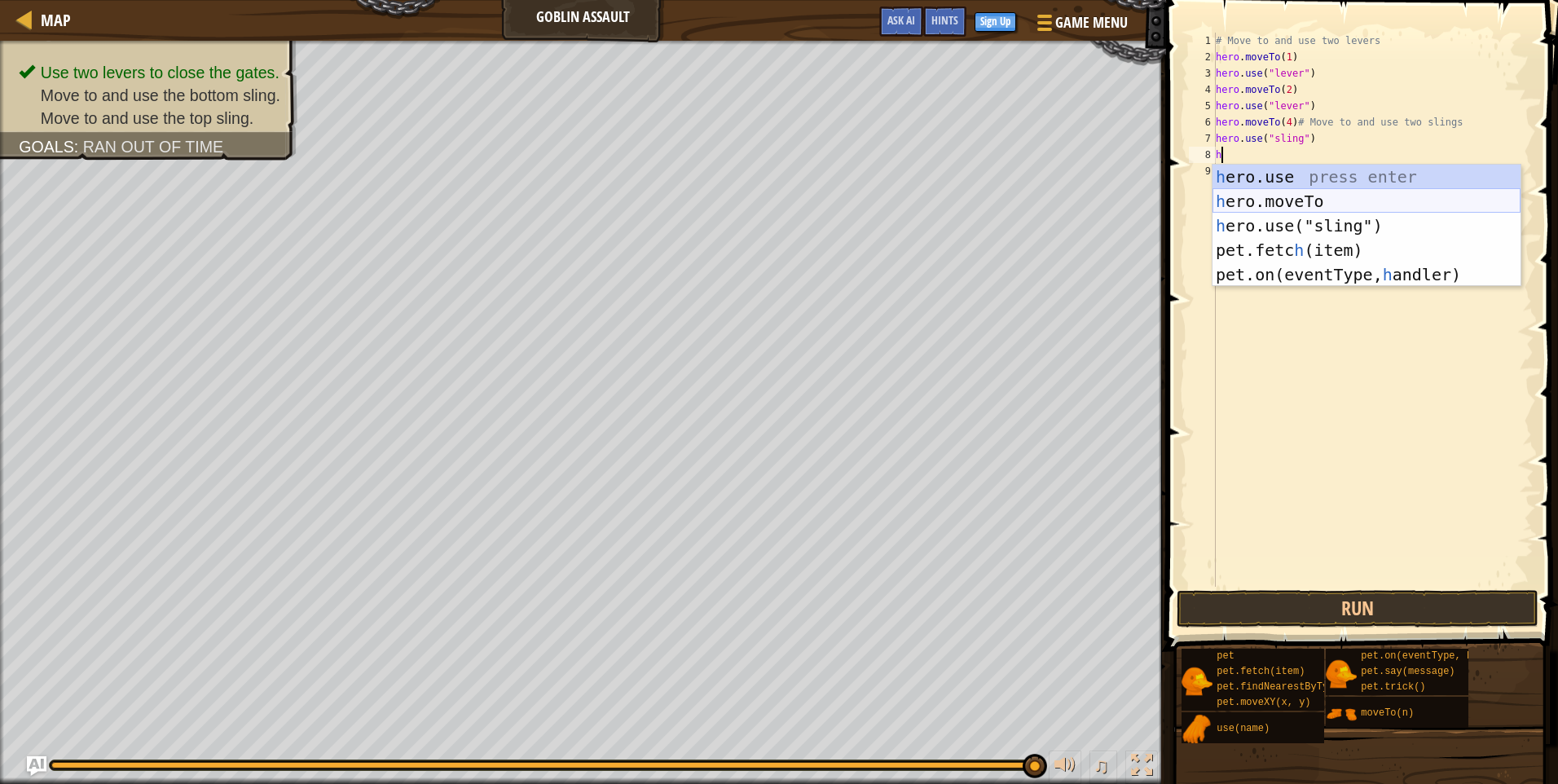
click at [1282, 195] on div "h ero.use press enter h ero.moveTo press enter h ero.use("sling") press enter p…" at bounding box center [1366, 250] width 308 height 171
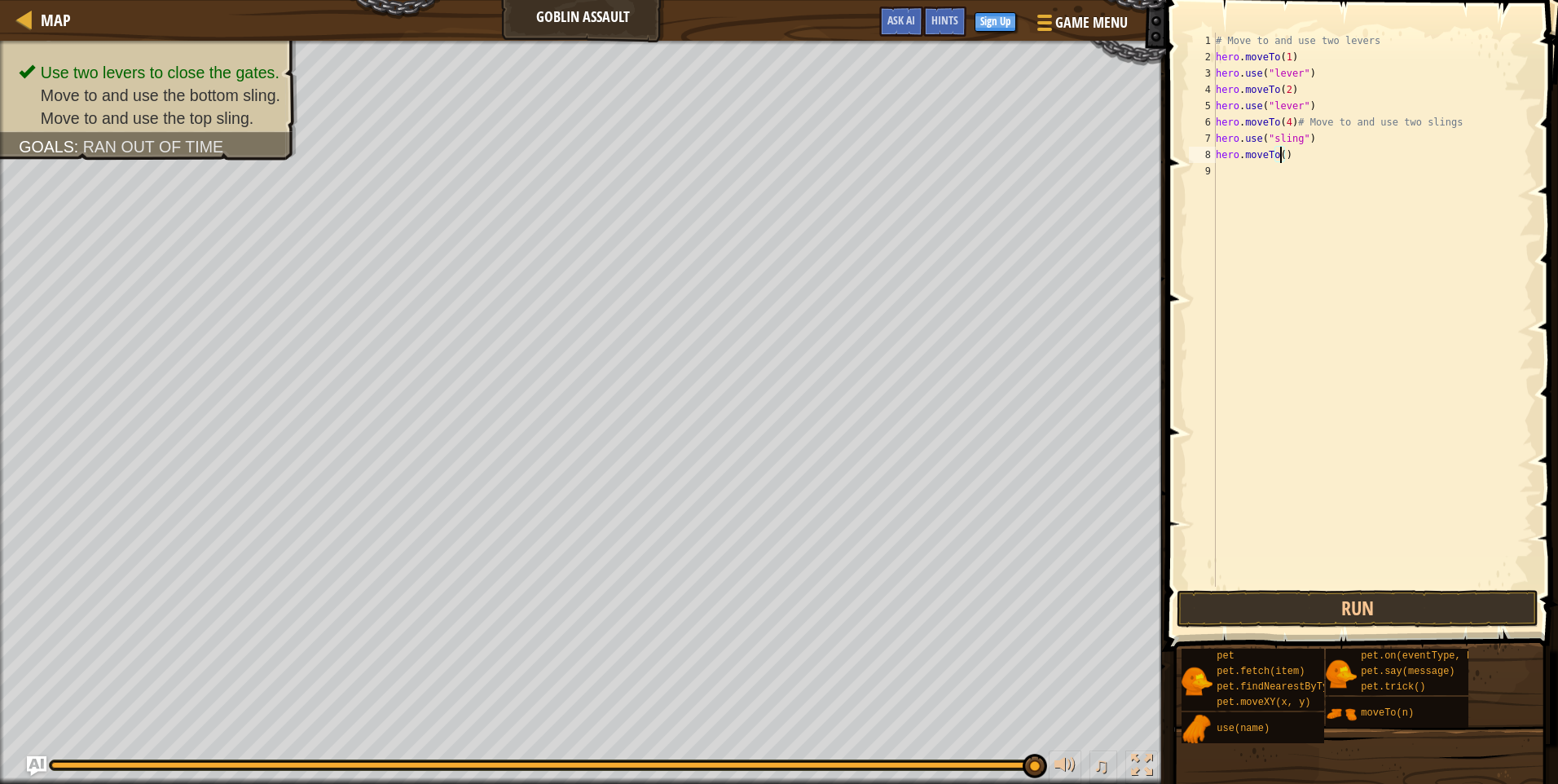
type textarea "hero.moveTo(3)"
click at [1230, 166] on div "# Move to and use two levers hero . moveTo ( 1 ) hero . use ( "lever" ) hero . …" at bounding box center [1373, 325] width 322 height 587
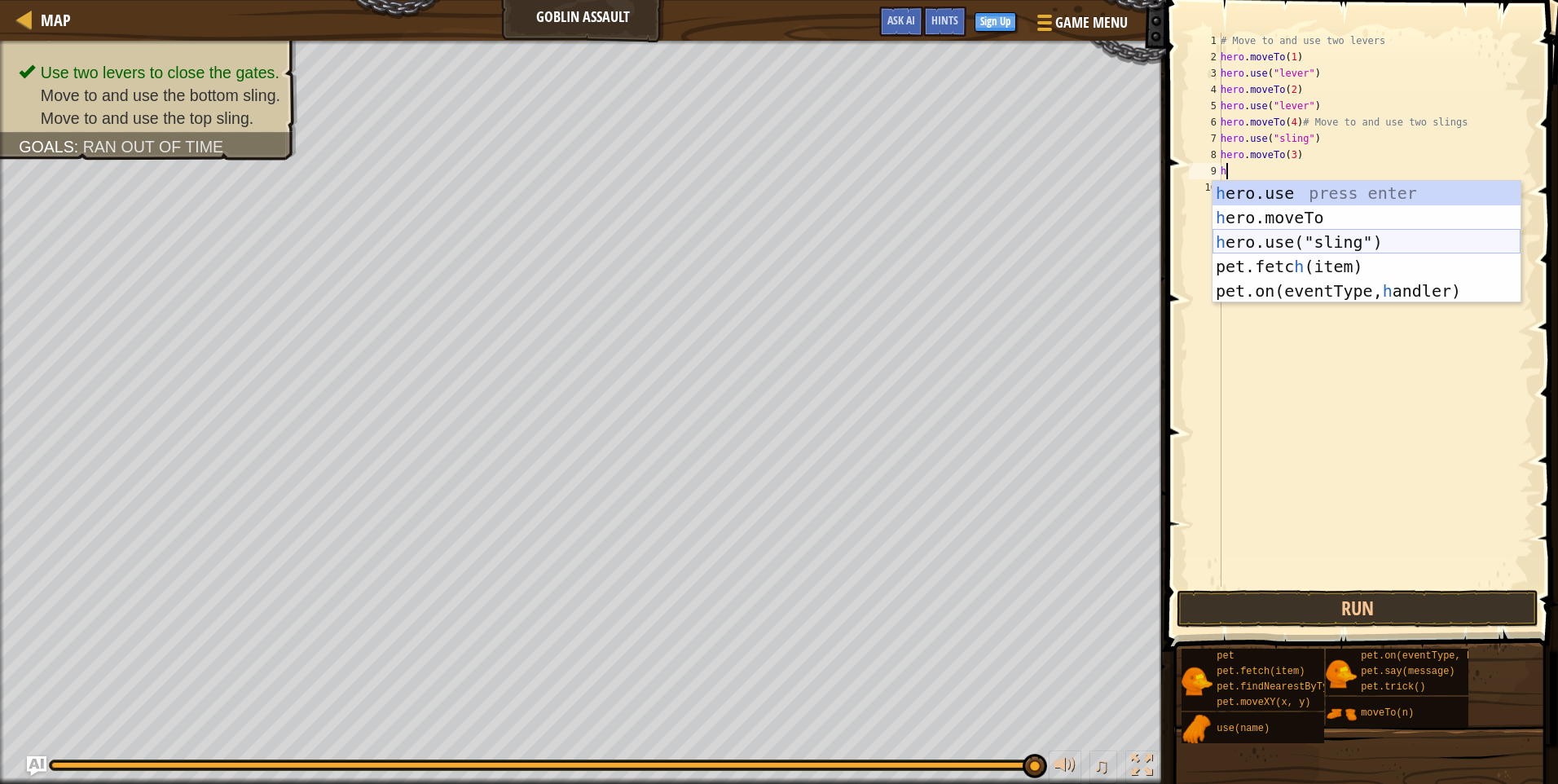
click at [1295, 237] on div "h ero.use press enter h ero.moveTo press enter h ero.use("sling") press enter p…" at bounding box center [1366, 266] width 308 height 171
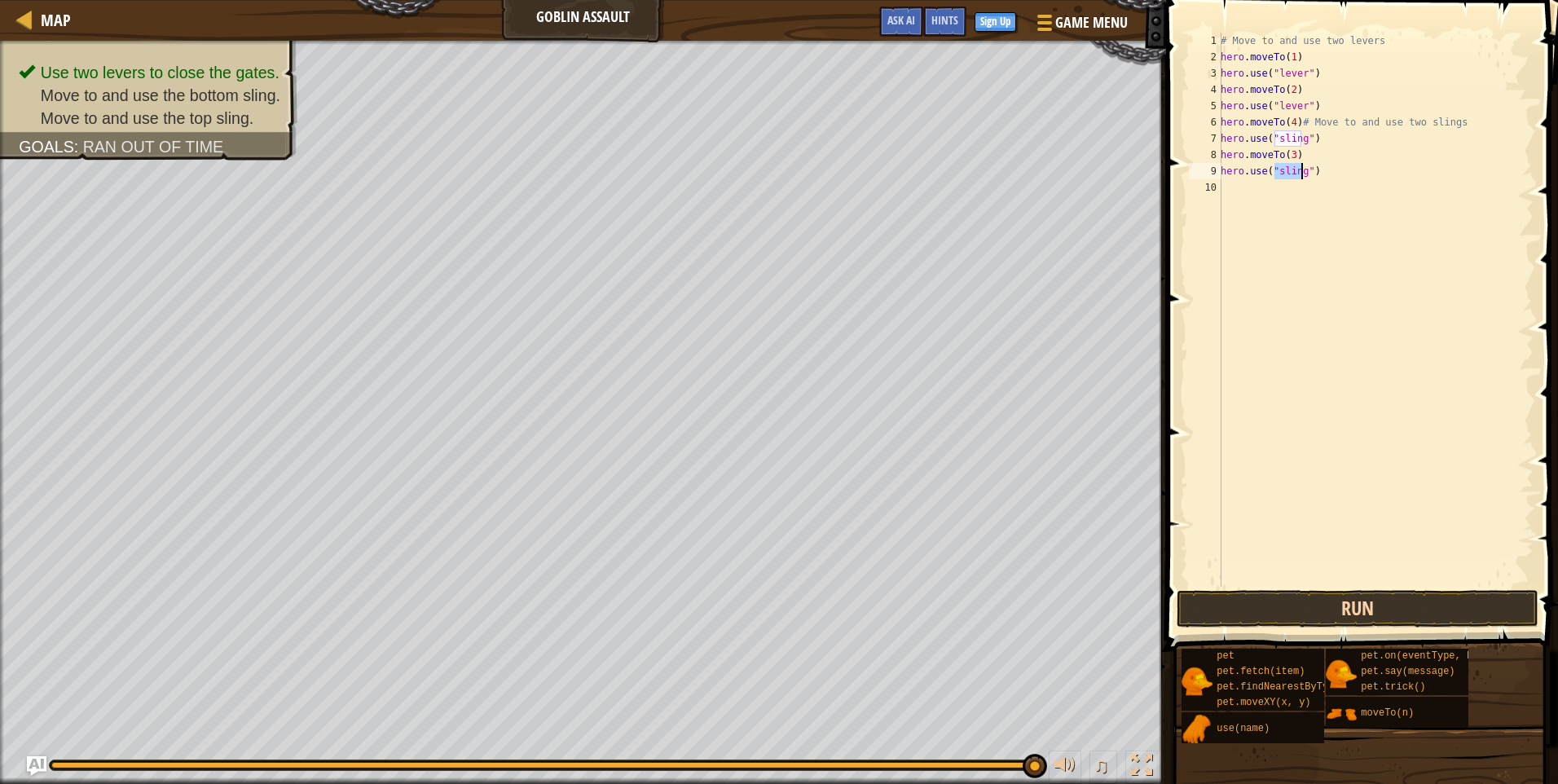
type textarea "hero.use("sling")"
click at [1327, 605] on button "Run" at bounding box center [1358, 609] width 362 height 37
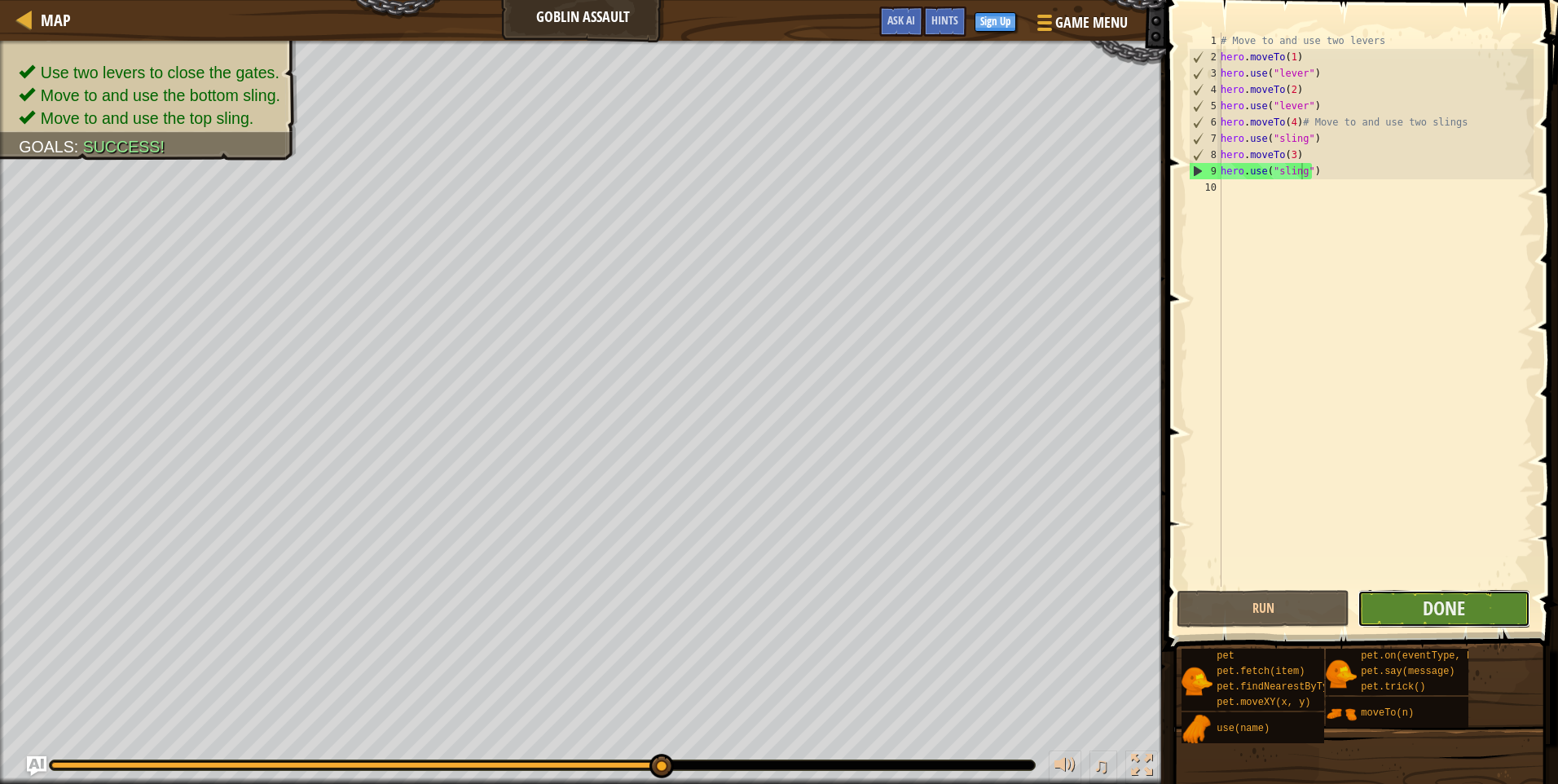
click at [1420, 604] on button "Done" at bounding box center [1444, 609] width 173 height 37
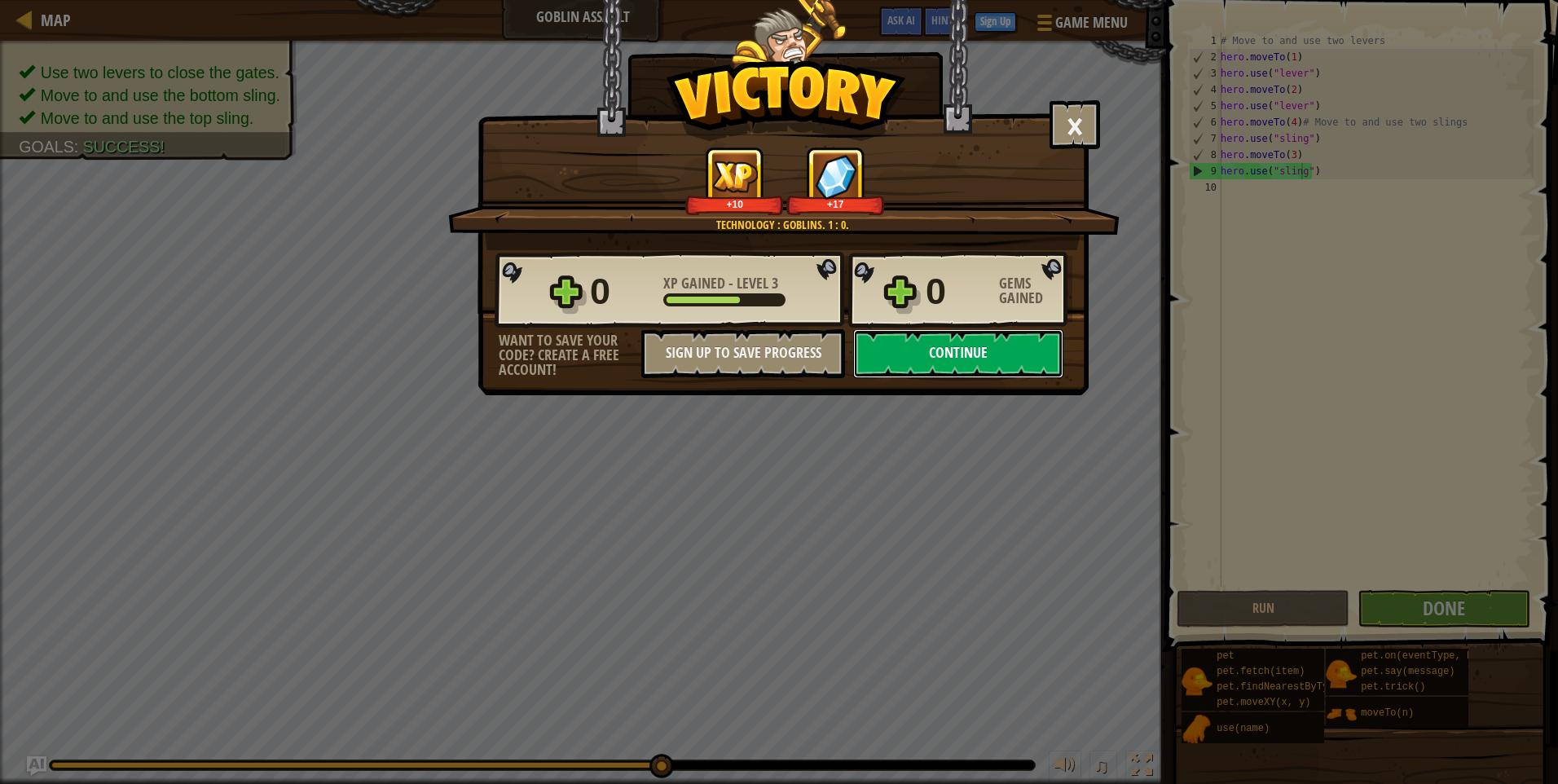
click at [1030, 349] on button "Continue" at bounding box center [958, 353] width 210 height 49
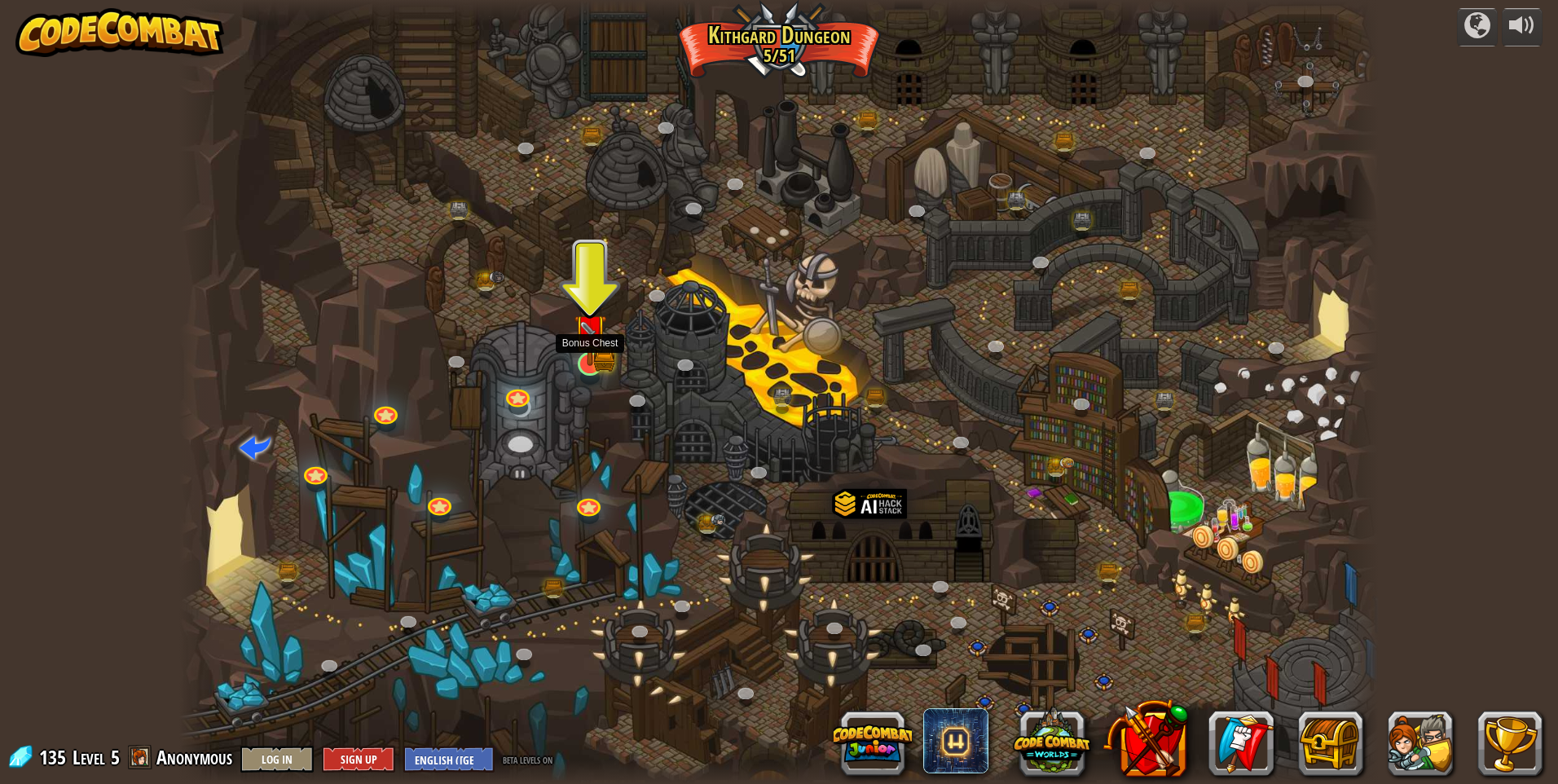
click at [585, 358] on img at bounding box center [590, 330] width 32 height 71
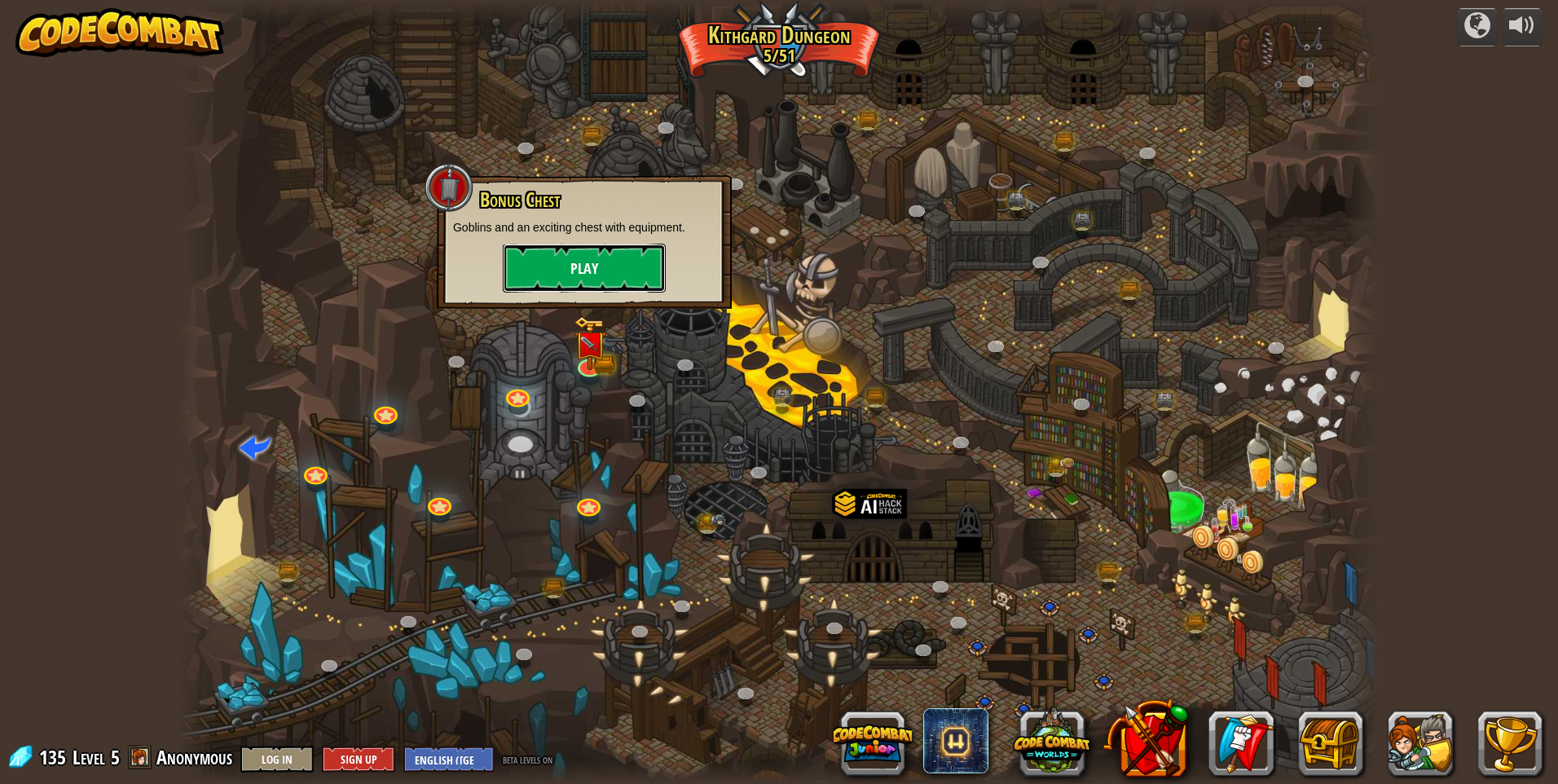
click at [605, 267] on button "Play" at bounding box center [584, 267] width 163 height 49
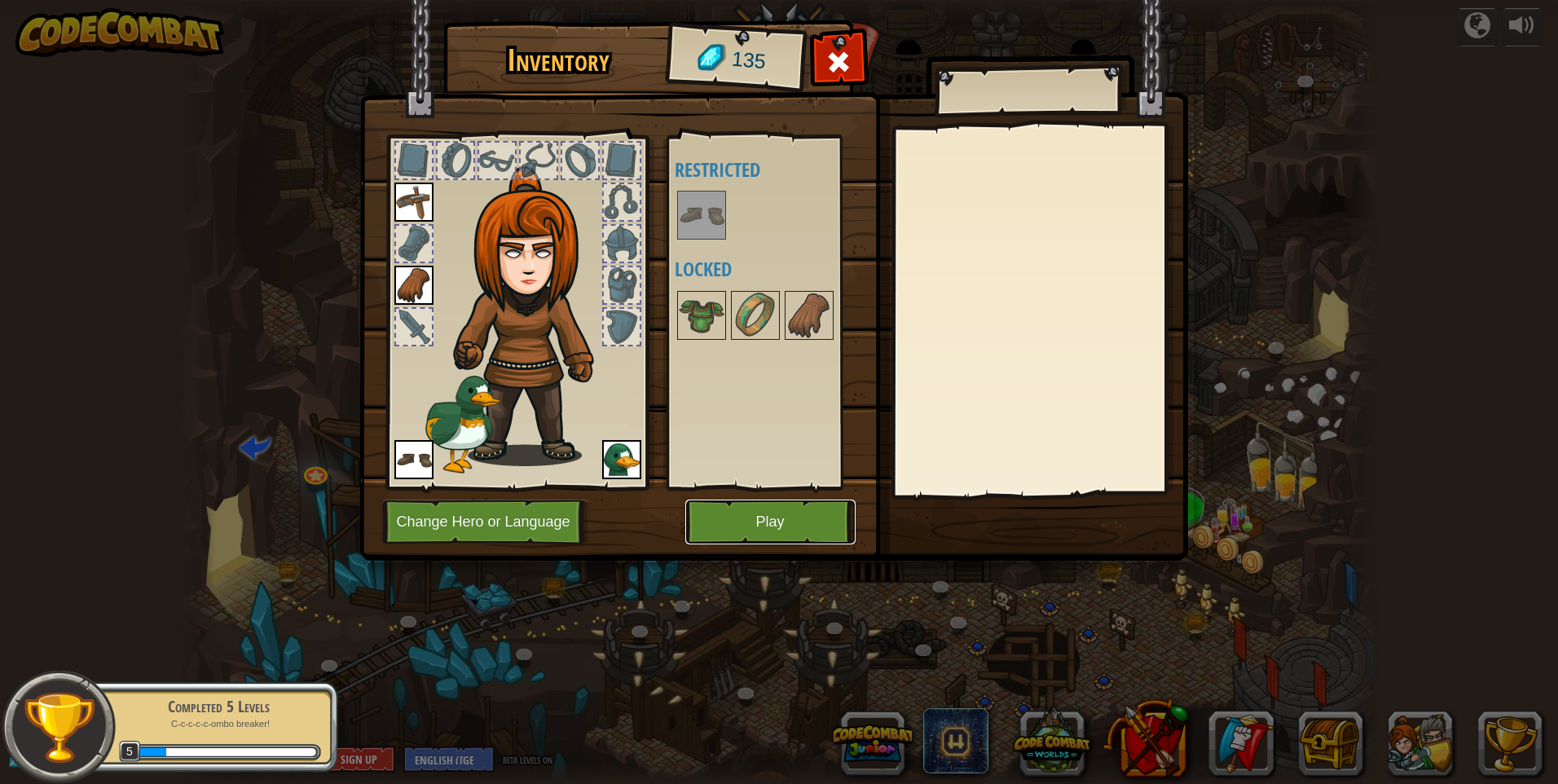
click at [739, 514] on button "Play" at bounding box center [770, 522] width 171 height 45
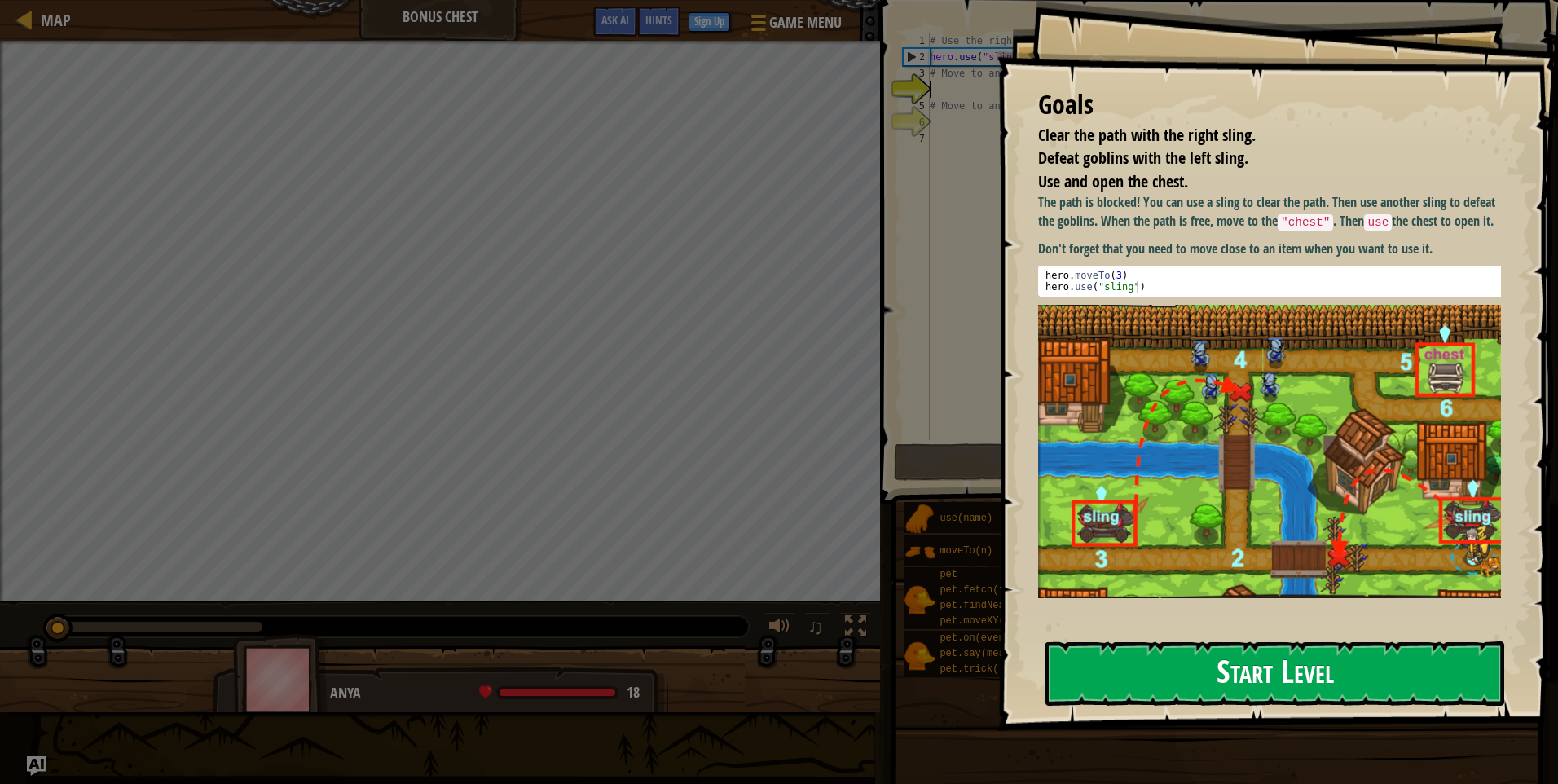
click at [1261, 692] on button "Start Level" at bounding box center [1275, 672] width 459 height 64
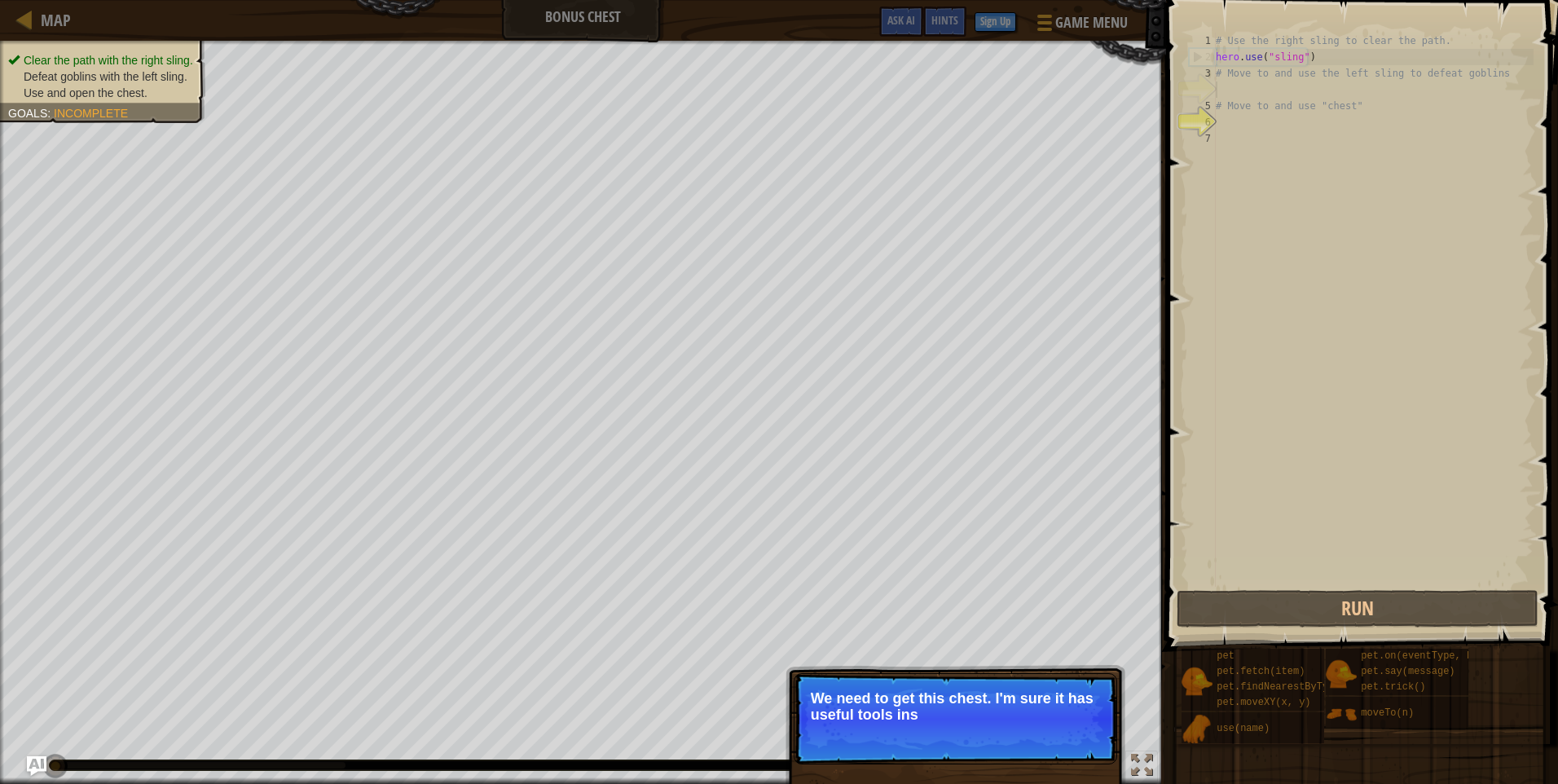
click at [1218, 93] on div "# Use the right sling to clear the path. hero . use ( "sling" ) # Move to and u…" at bounding box center [1373, 325] width 322 height 587
click at [987, 741] on span "Skip (esc)" at bounding box center [1002, 736] width 51 height 13
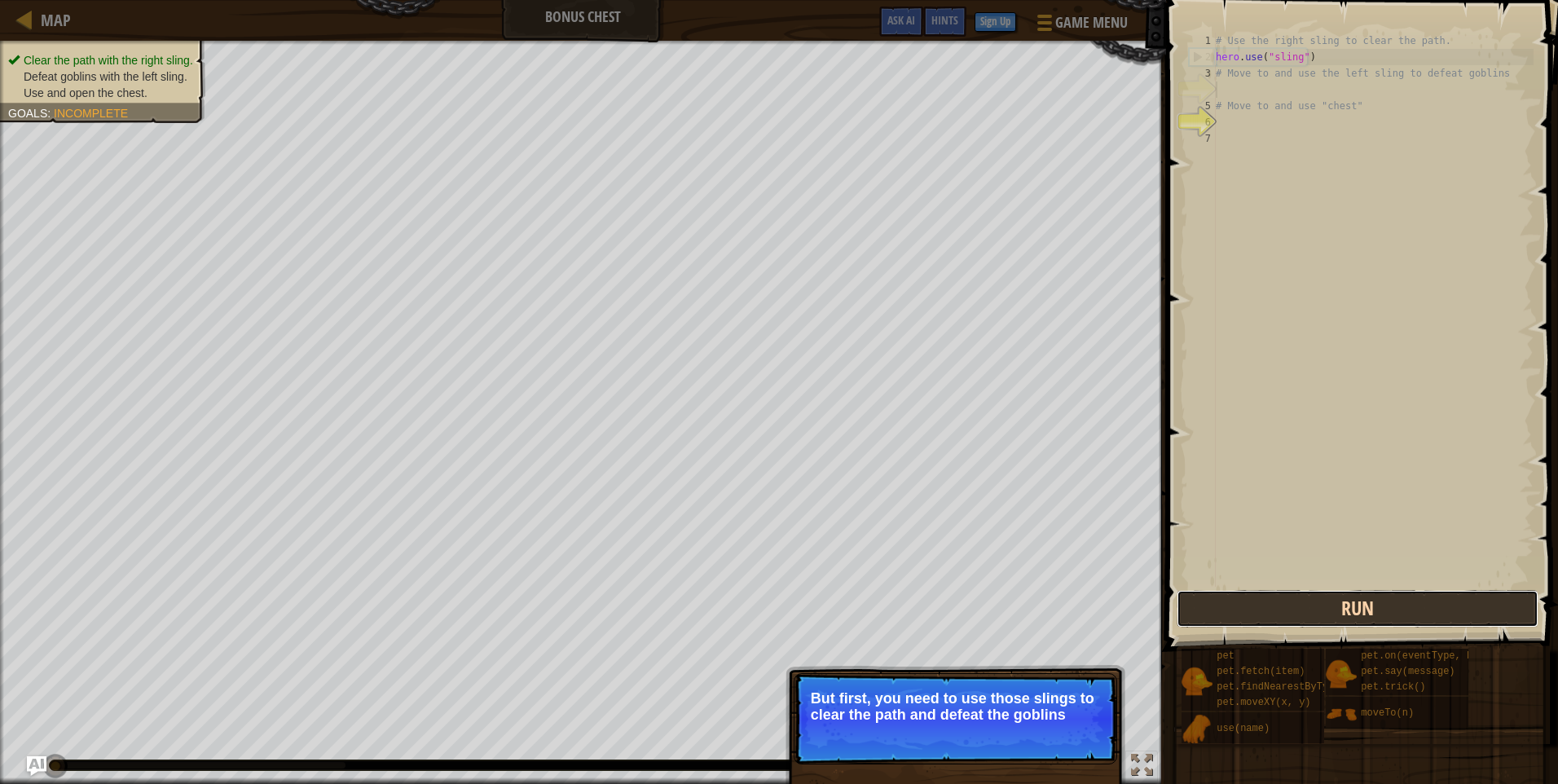
click at [1245, 602] on button "Run" at bounding box center [1358, 609] width 362 height 37
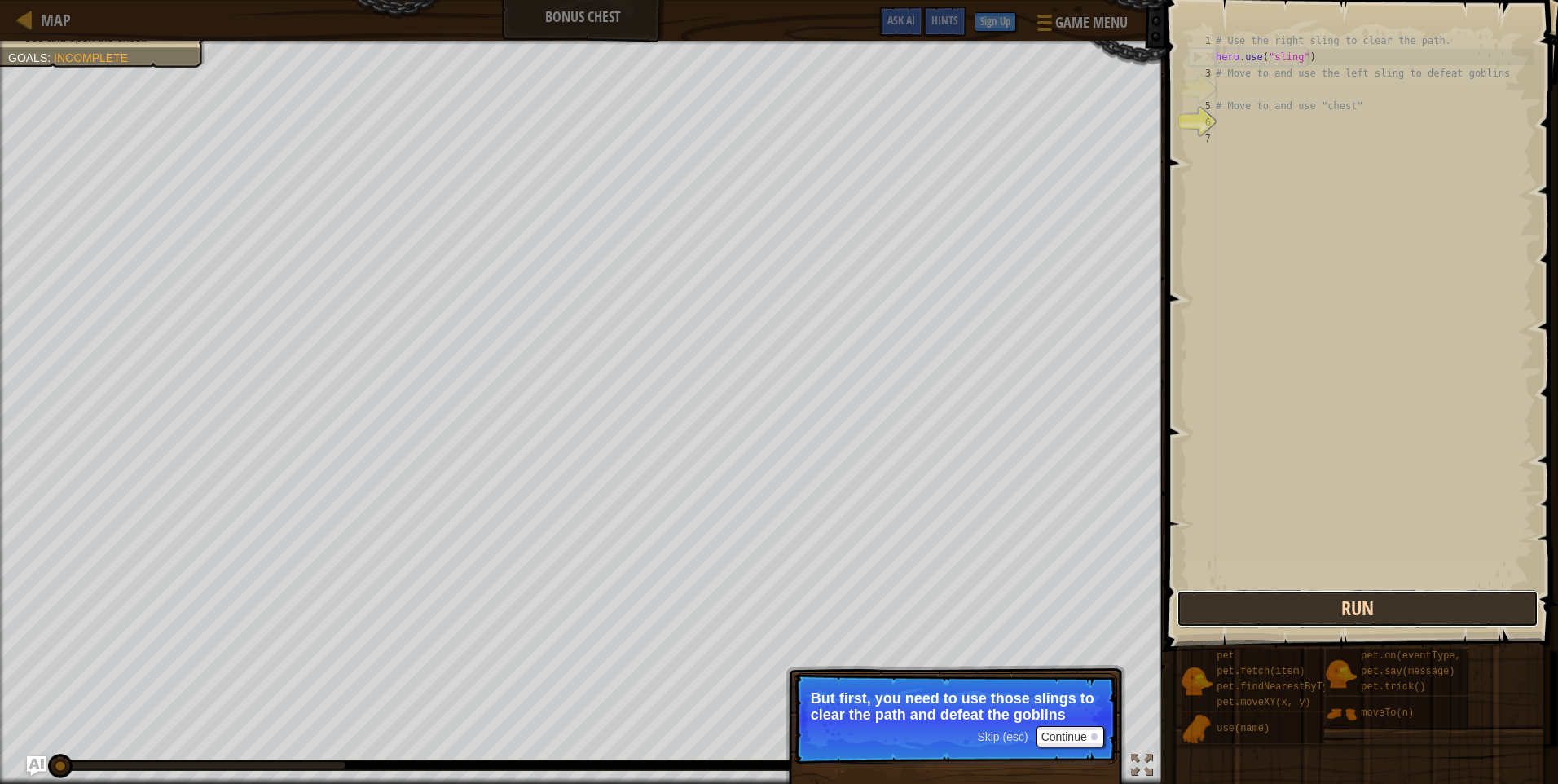
click at [1244, 600] on button "Run" at bounding box center [1358, 609] width 362 height 37
click at [1237, 590] on button "Run" at bounding box center [1358, 609] width 362 height 37
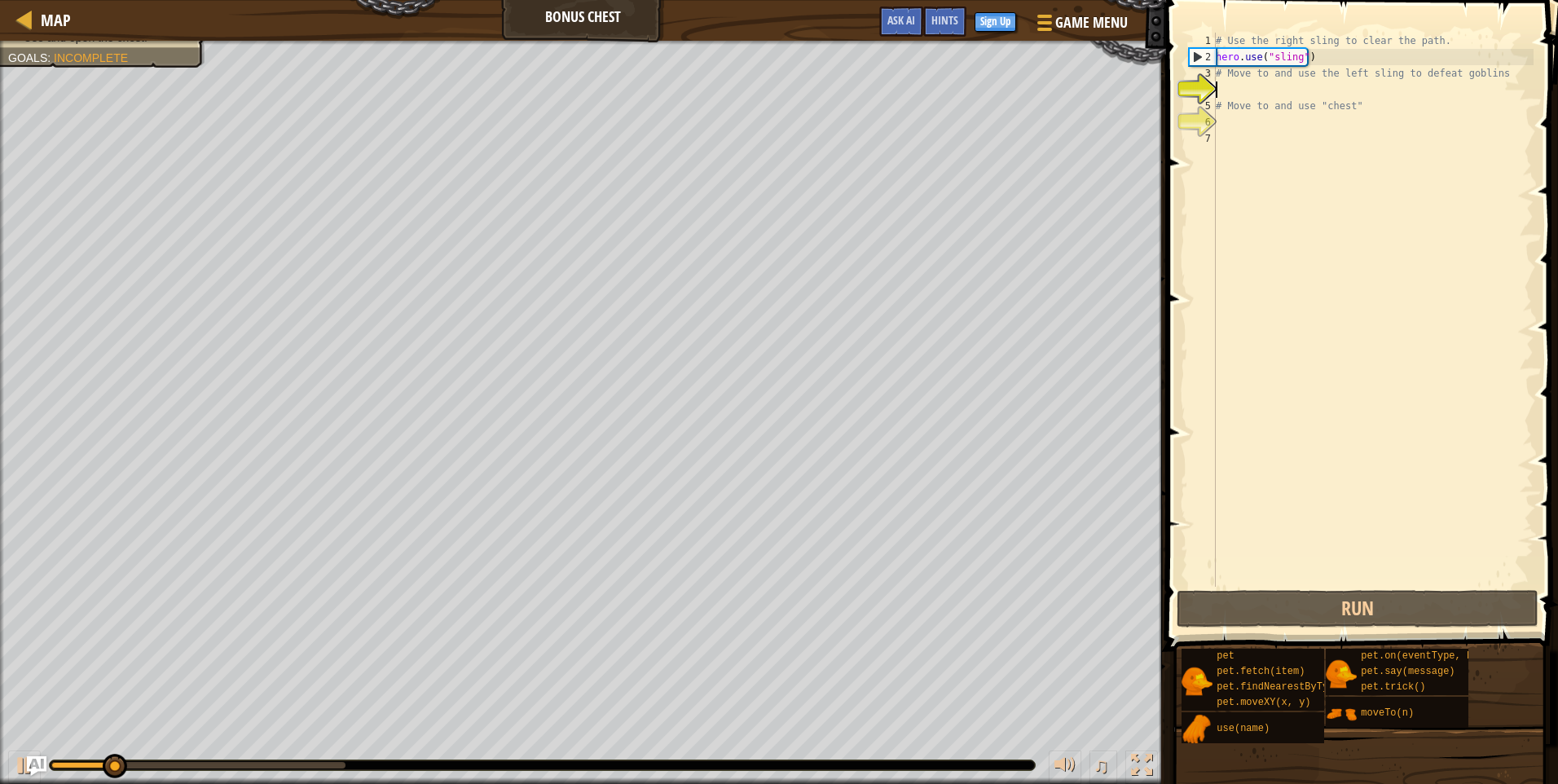
click at [1218, 72] on div "# Use the right sling to clear the path. hero . use ( "sling" ) # Move to and u…" at bounding box center [1373, 325] width 322 height 587
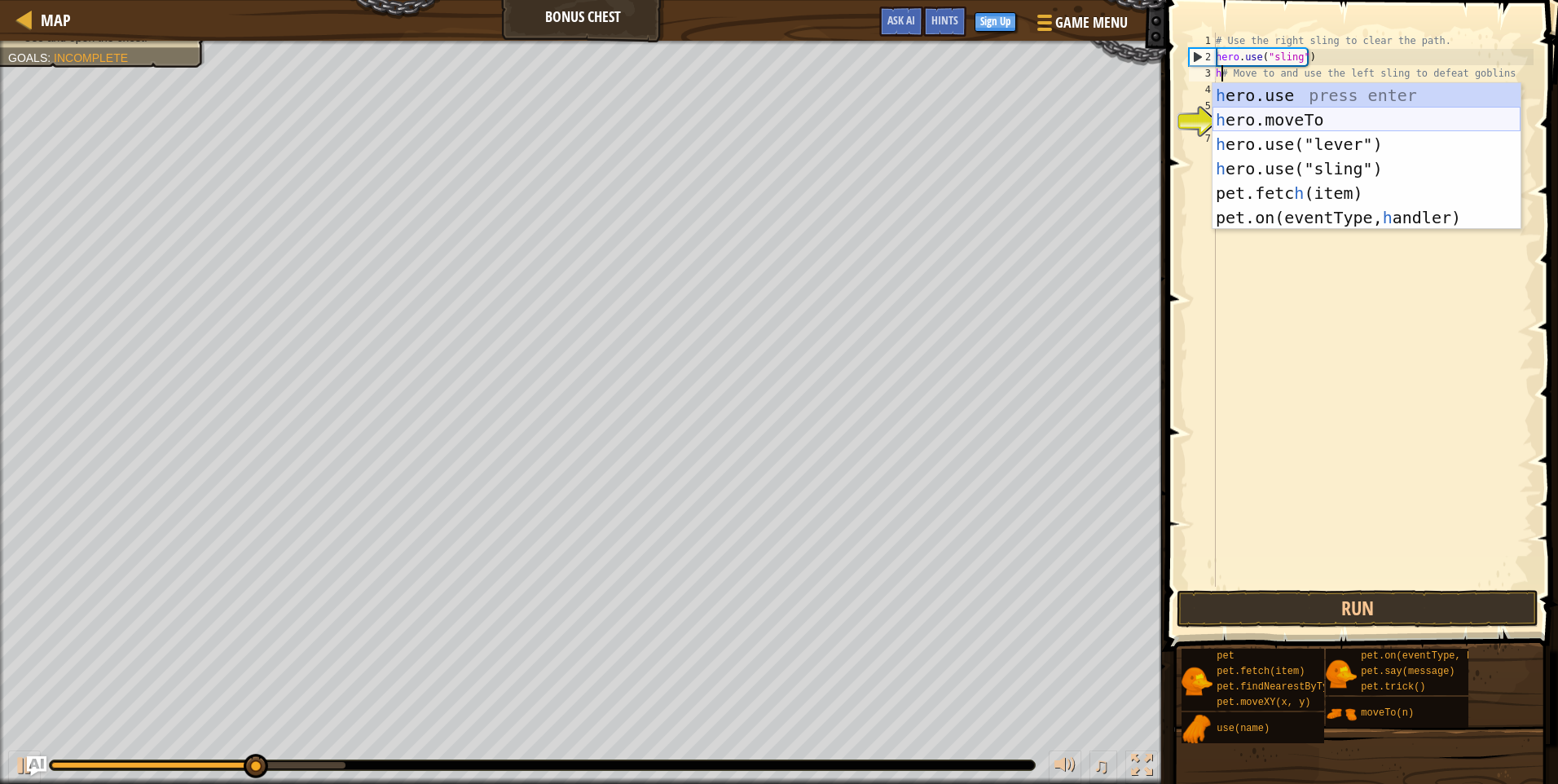
click at [1293, 112] on div "h ero.use press enter h ero.moveTo press enter h ero.use("lever") press enter h…" at bounding box center [1366, 180] width 308 height 196
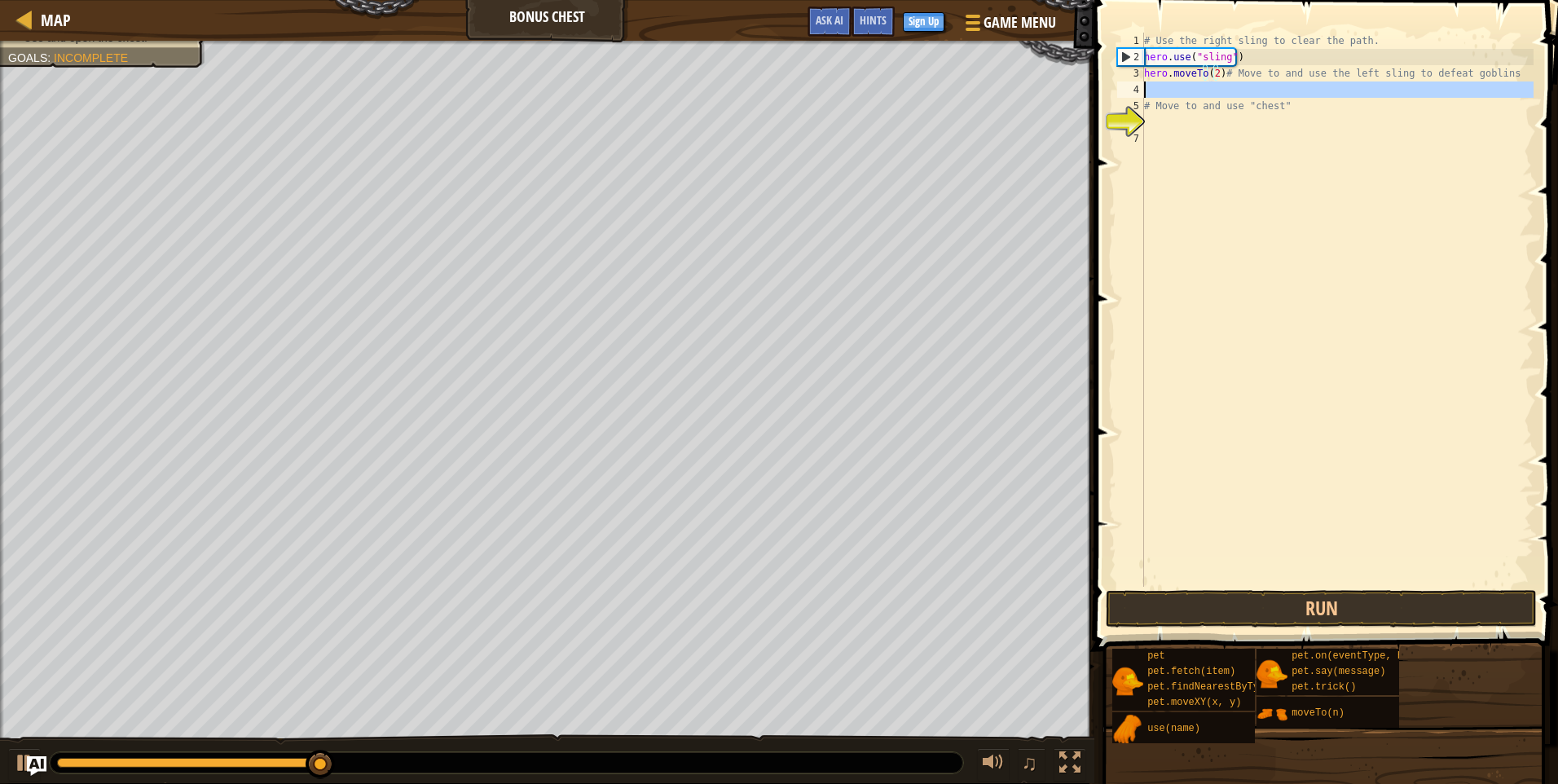
type textarea "# Move to and use "chest""
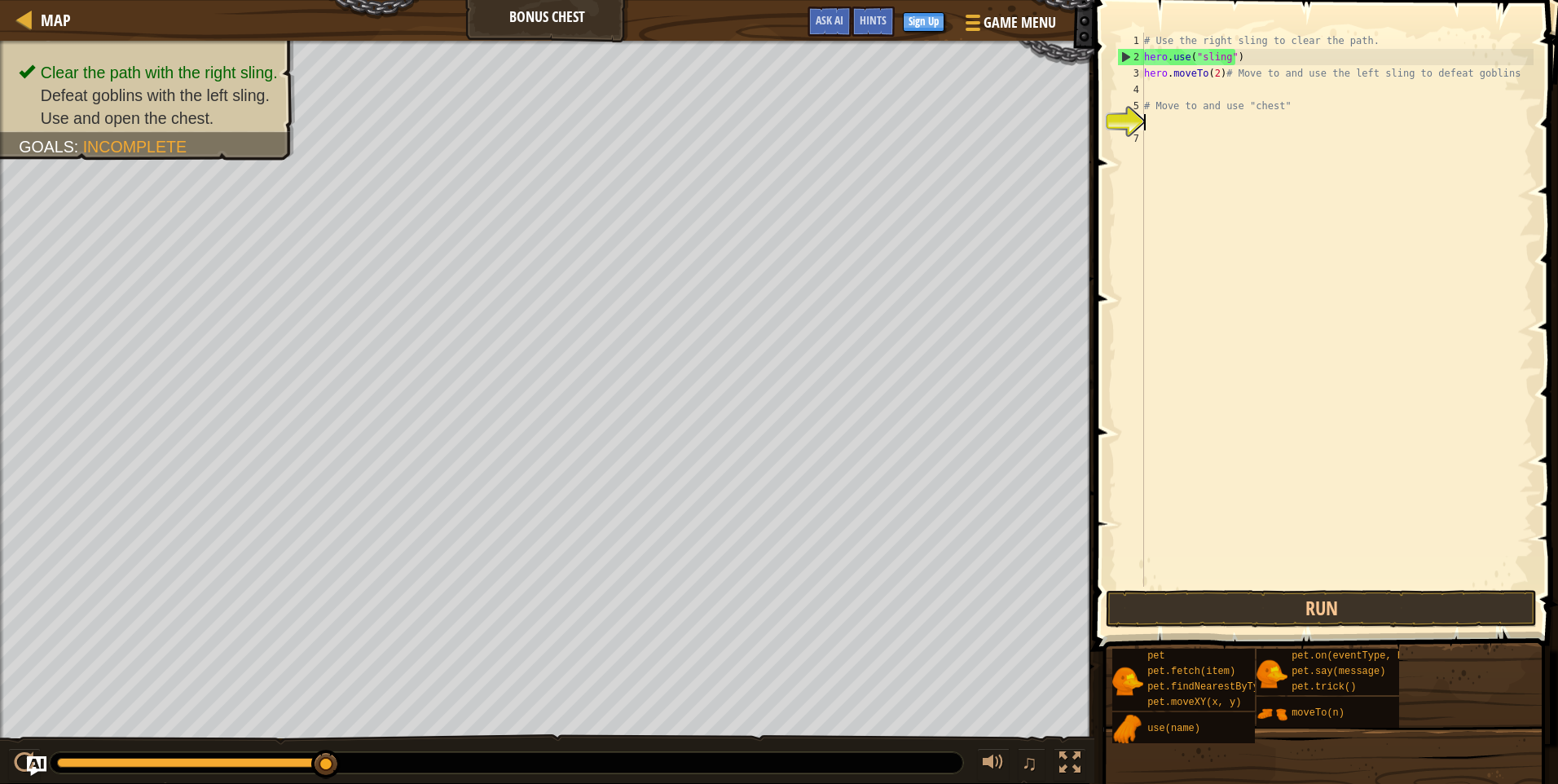
drag, startPoint x: 1142, startPoint y: 87, endPoint x: 1378, endPoint y: 109, distance: 237.0
click at [1415, 118] on div "# Use the right sling to clear the path. hero . use ( "sling" ) hero . moveTo (…" at bounding box center [1338, 325] width 393 height 587
click at [1155, 81] on div "# Use the right sling to clear the path. hero . use ( "sling" ) hero . moveTo (…" at bounding box center [1338, 325] width 393 height 587
type textarea "hero.moveTo(2)# Move to and use the left sling to defeat goblins"
click at [1150, 77] on div "# Use the right sling to clear the path. hero . use ( "sling" ) hero . moveTo (…" at bounding box center [1338, 325] width 393 height 587
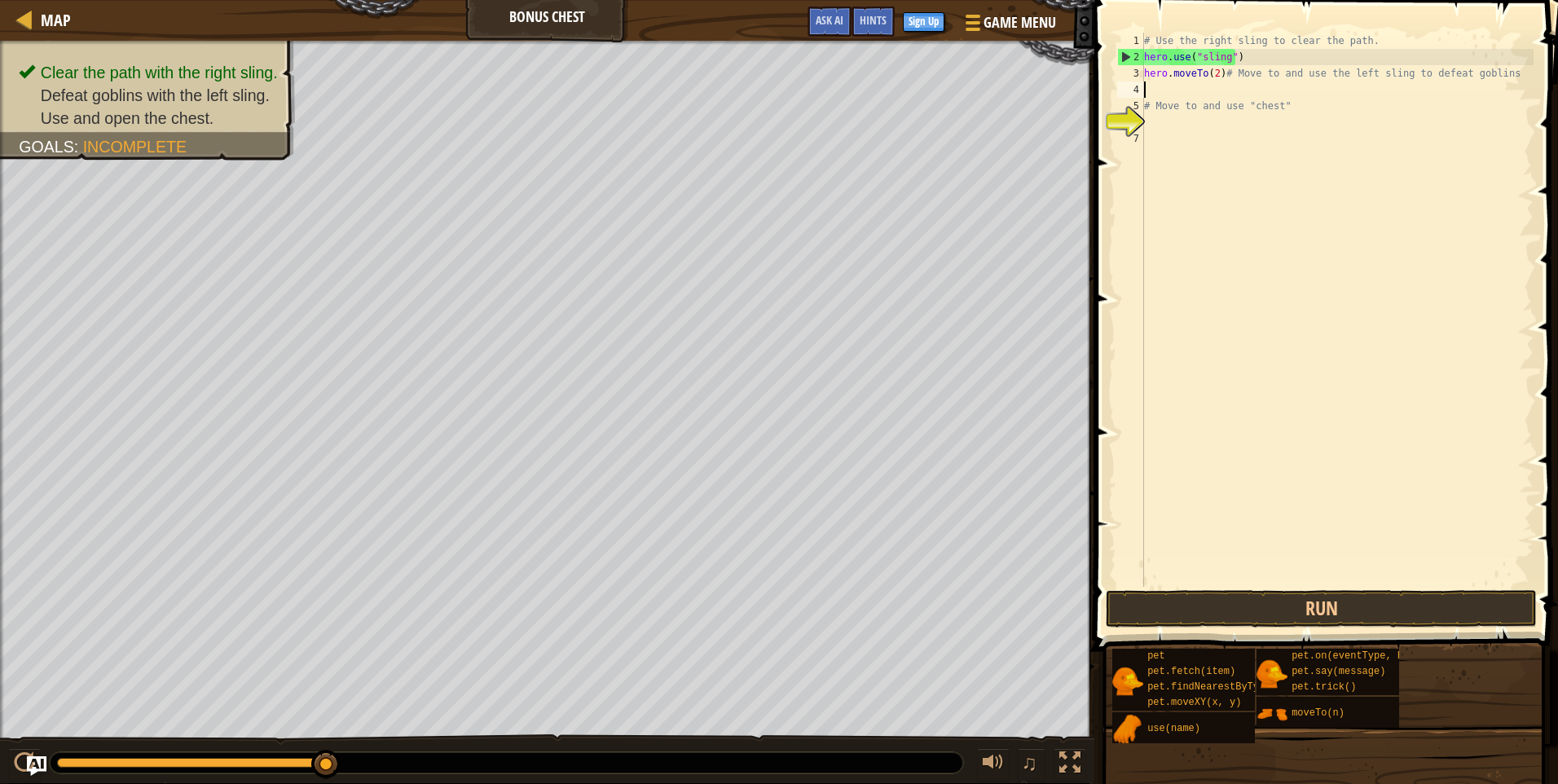
click at [1150, 83] on div "# Use the right sling to clear the path. hero . use ( "sling" ) hero . moveTo (…" at bounding box center [1338, 325] width 393 height 587
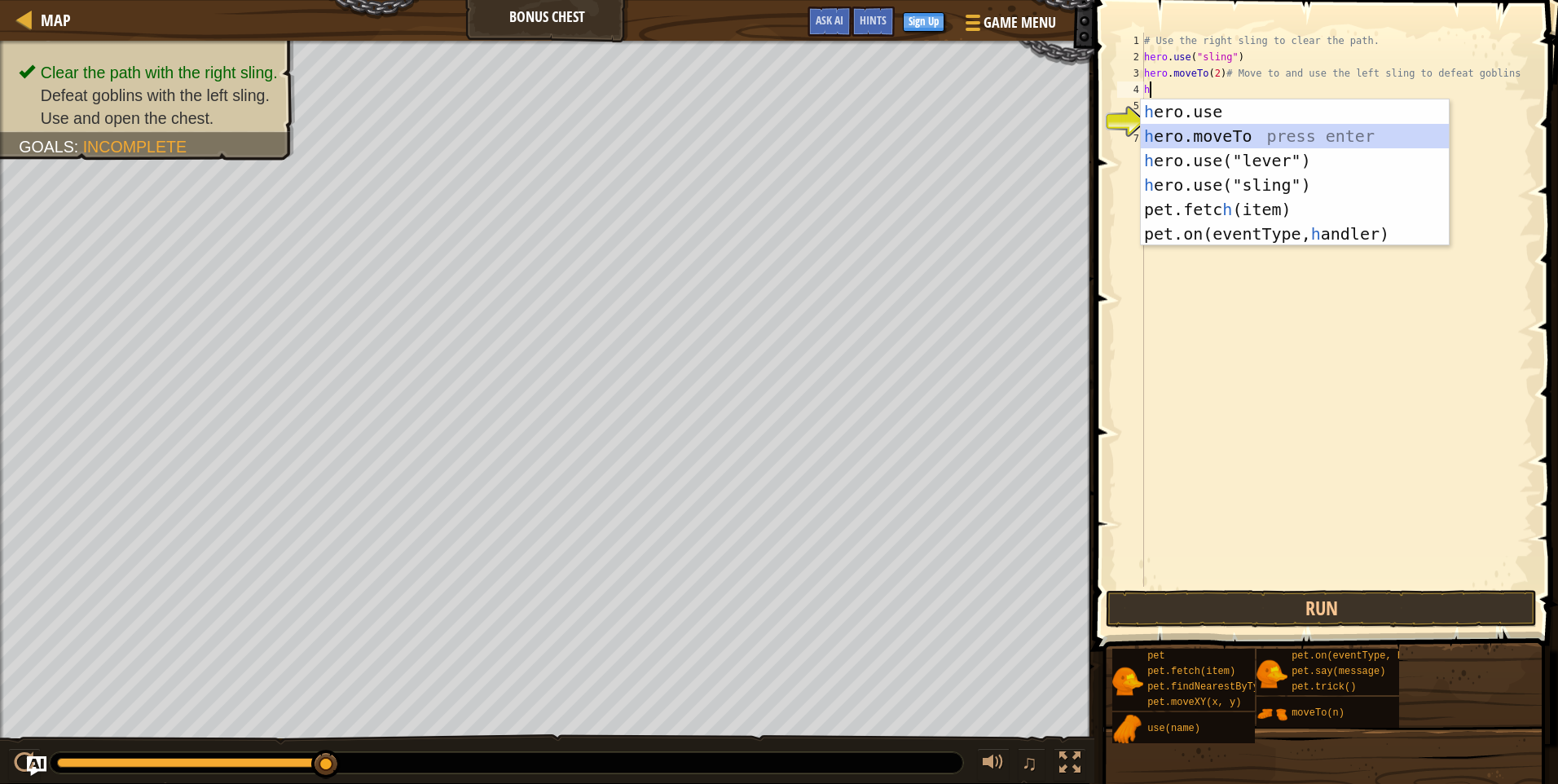
click at [1267, 132] on div "h ero.use press enter h ero.moveTo press enter h ero.use("lever") press enter h…" at bounding box center [1295, 196] width 308 height 196
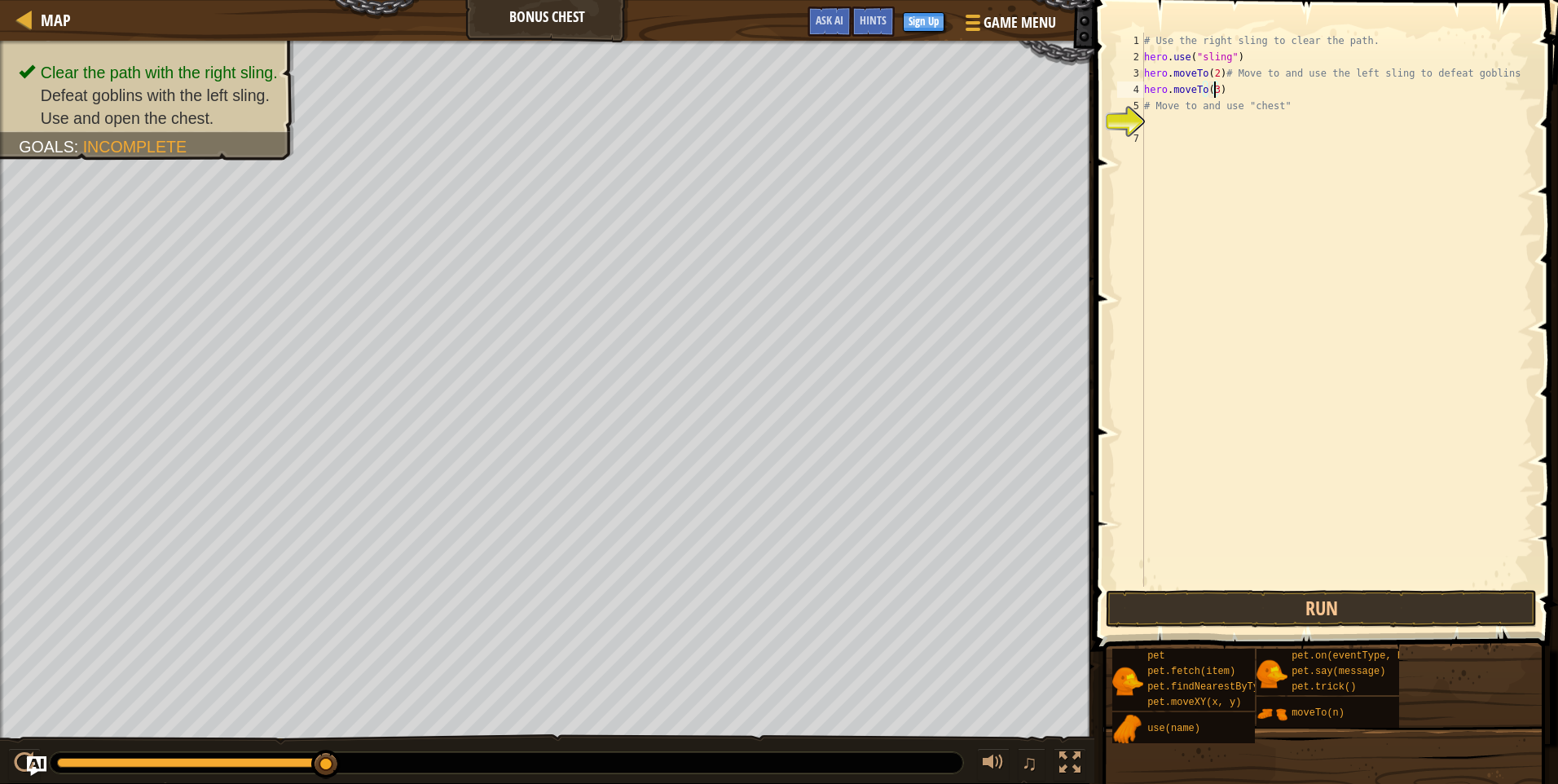
scroll to position [8, 5]
click at [1144, 114] on div "6" at bounding box center [1131, 122] width 27 height 16
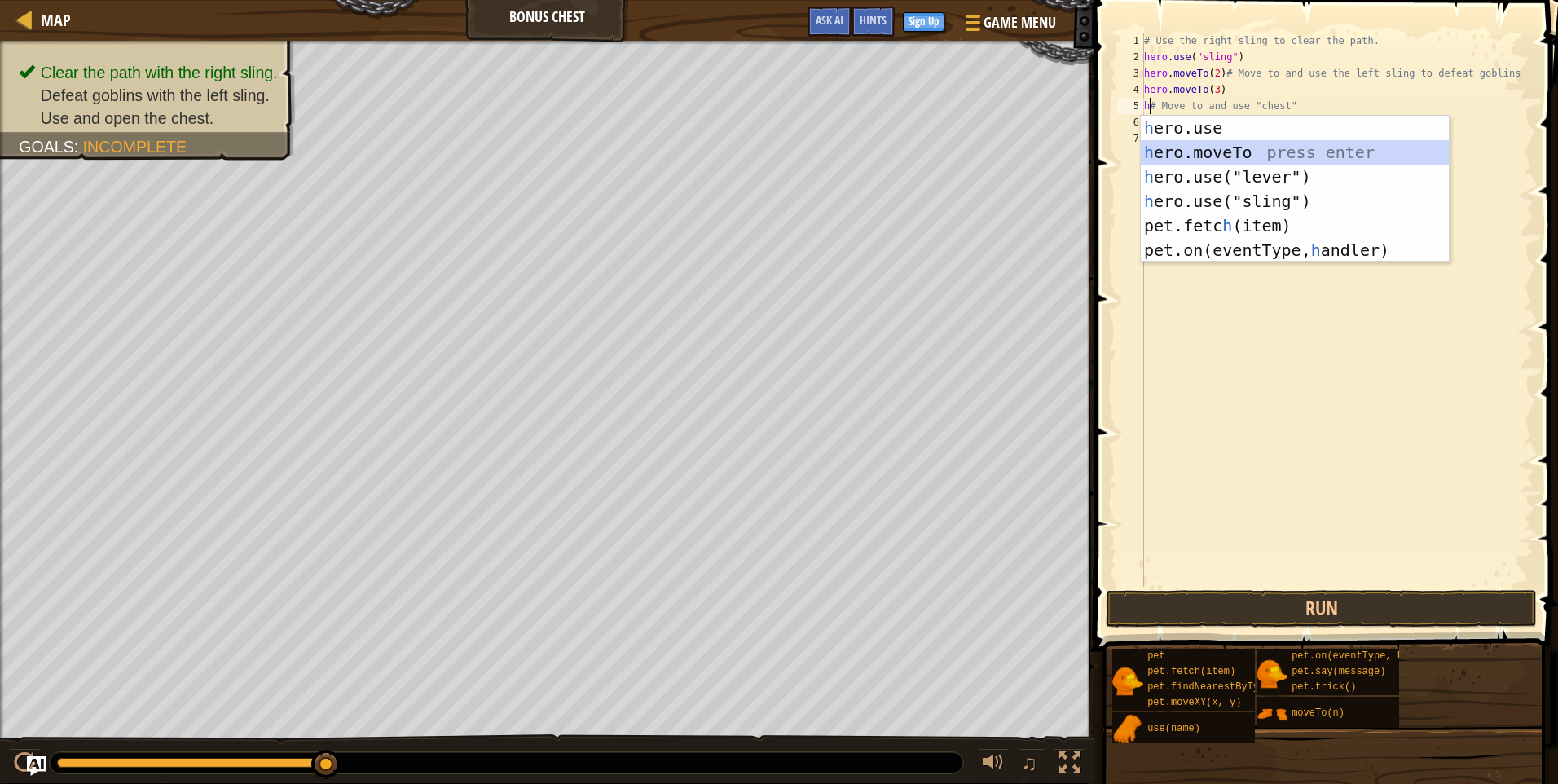
click at [1178, 151] on div "h ero.use press enter h ero.moveTo press enter h ero.use("lever") press enter h…" at bounding box center [1295, 213] width 308 height 196
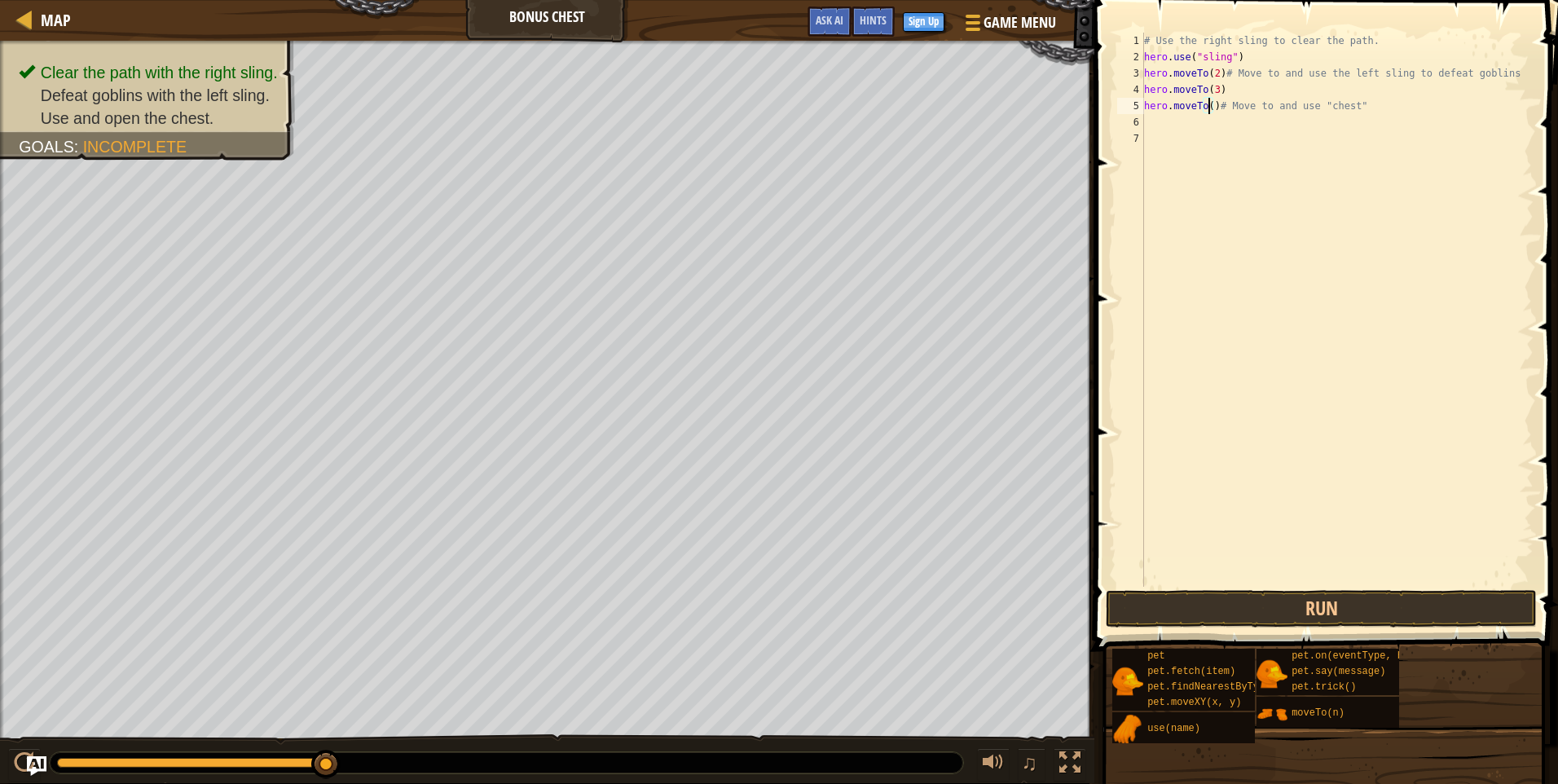
type textarea "hero.moveTo(3)# Move to and use "chest""
click at [1156, 120] on div "# Use the right sling to clear the path. hero . use ( "sling" ) hero . moveTo (…" at bounding box center [1338, 325] width 393 height 587
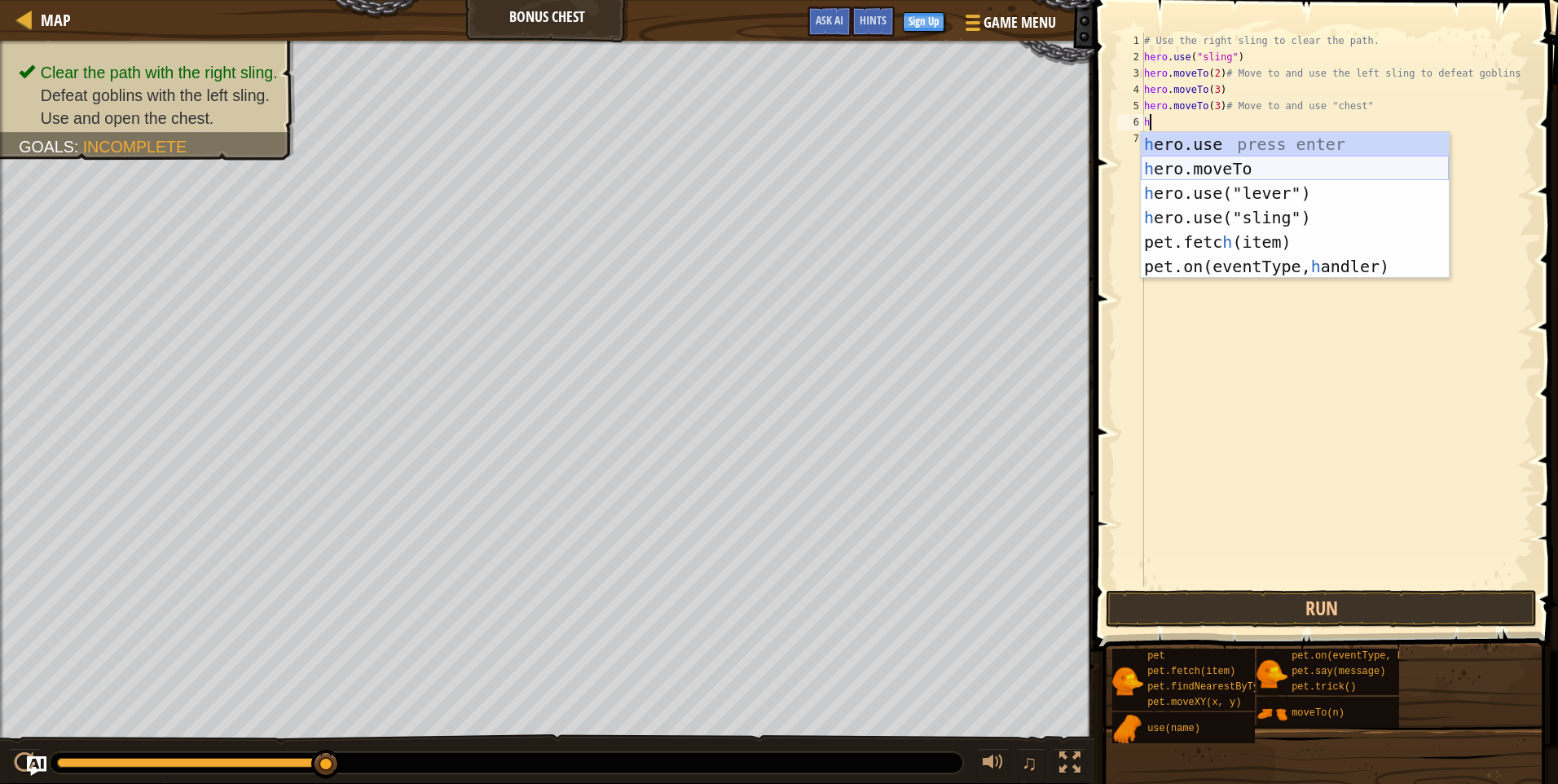
click at [1184, 160] on div "h ero.use press enter h ero.moveTo press enter h ero.use("lever") press enter h…" at bounding box center [1295, 229] width 308 height 196
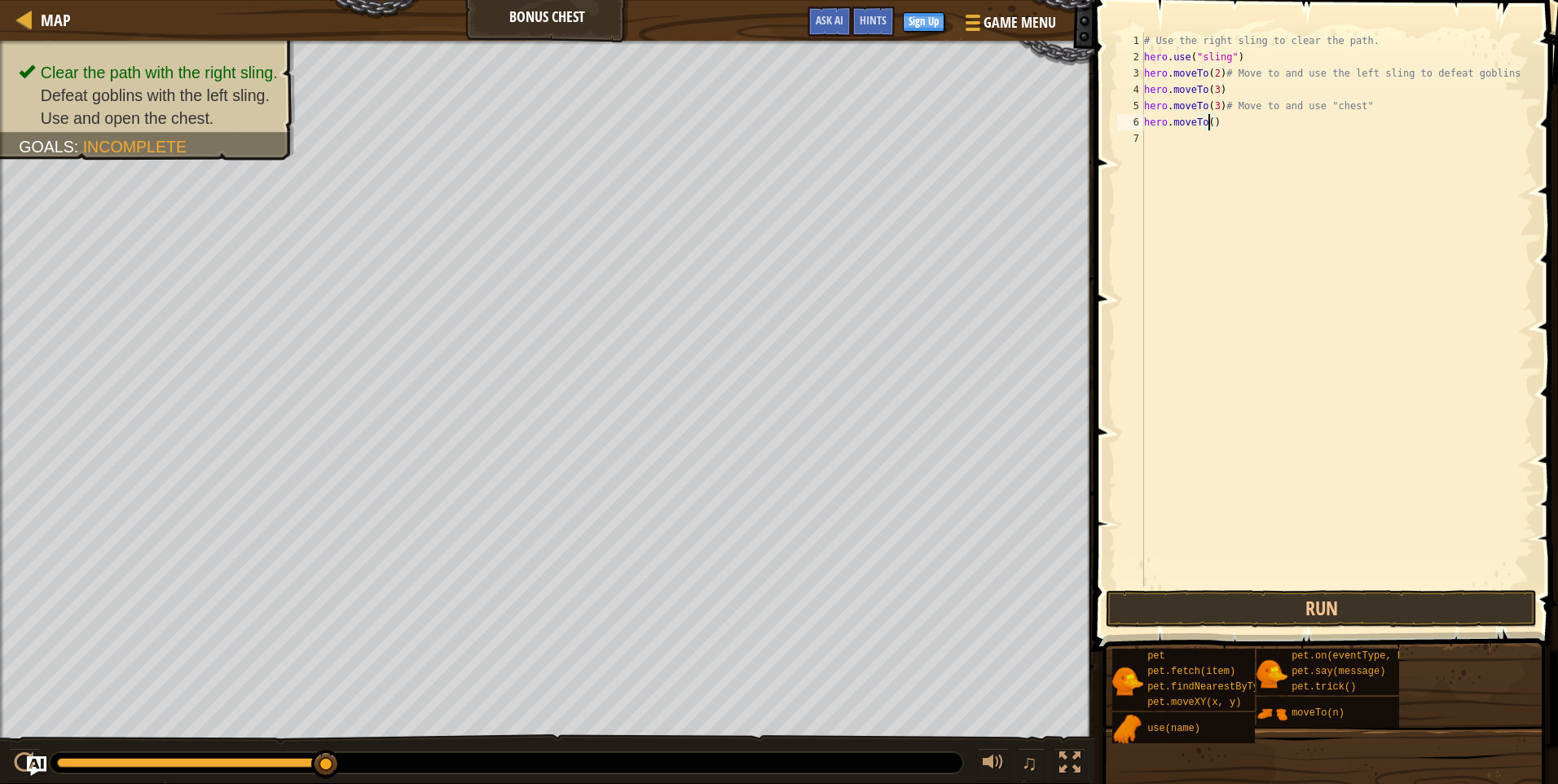
type textarea "hero.moveTo(4)"
click at [1171, 137] on div "# Use the right sling to clear the path. hero . use ( "sling" ) hero . moveTo (…" at bounding box center [1338, 325] width 393 height 587
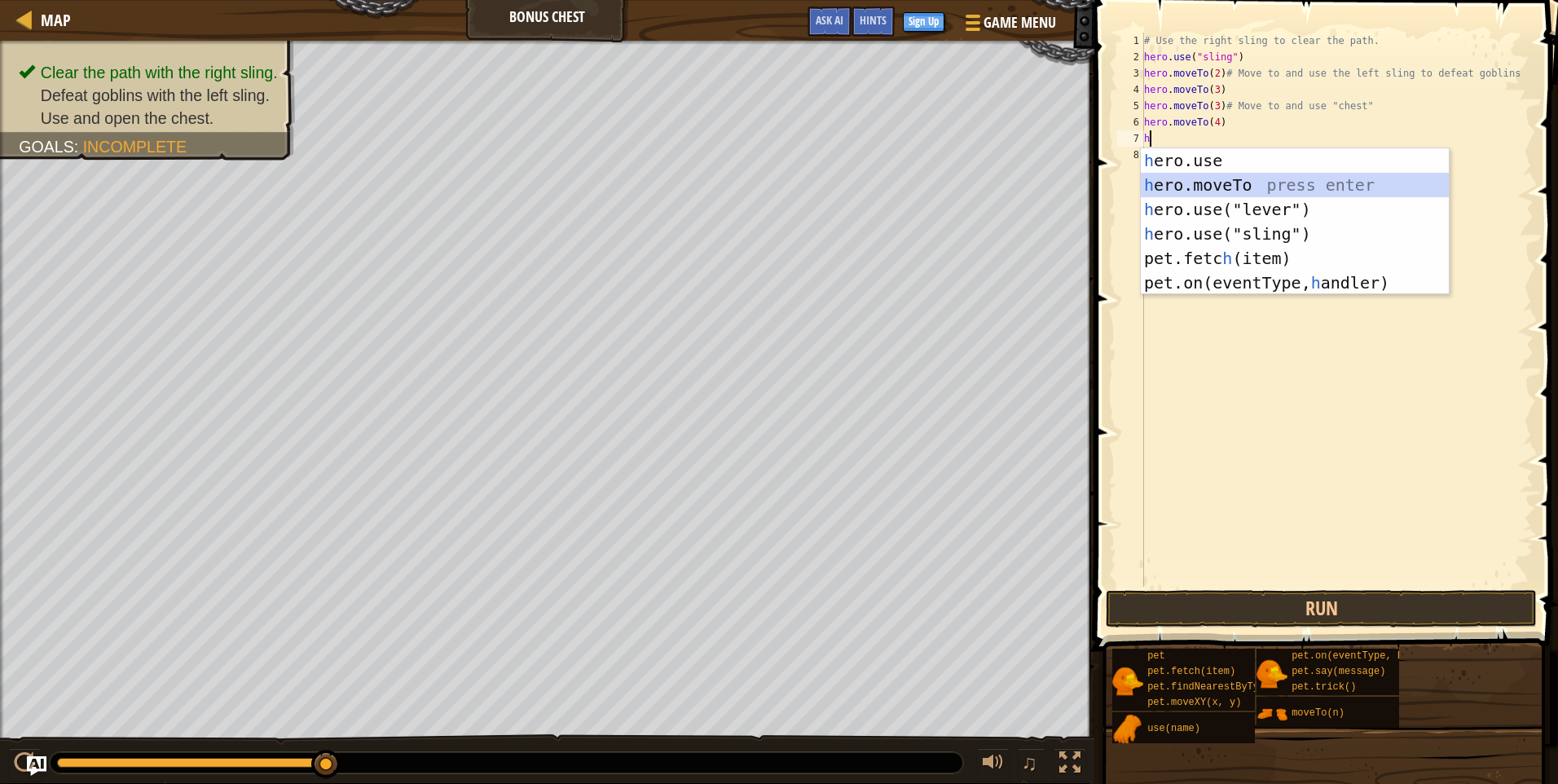
click at [1192, 181] on div "h ero.use press enter h ero.moveTo press enter h ero.use("lever") press enter h…" at bounding box center [1295, 245] width 308 height 196
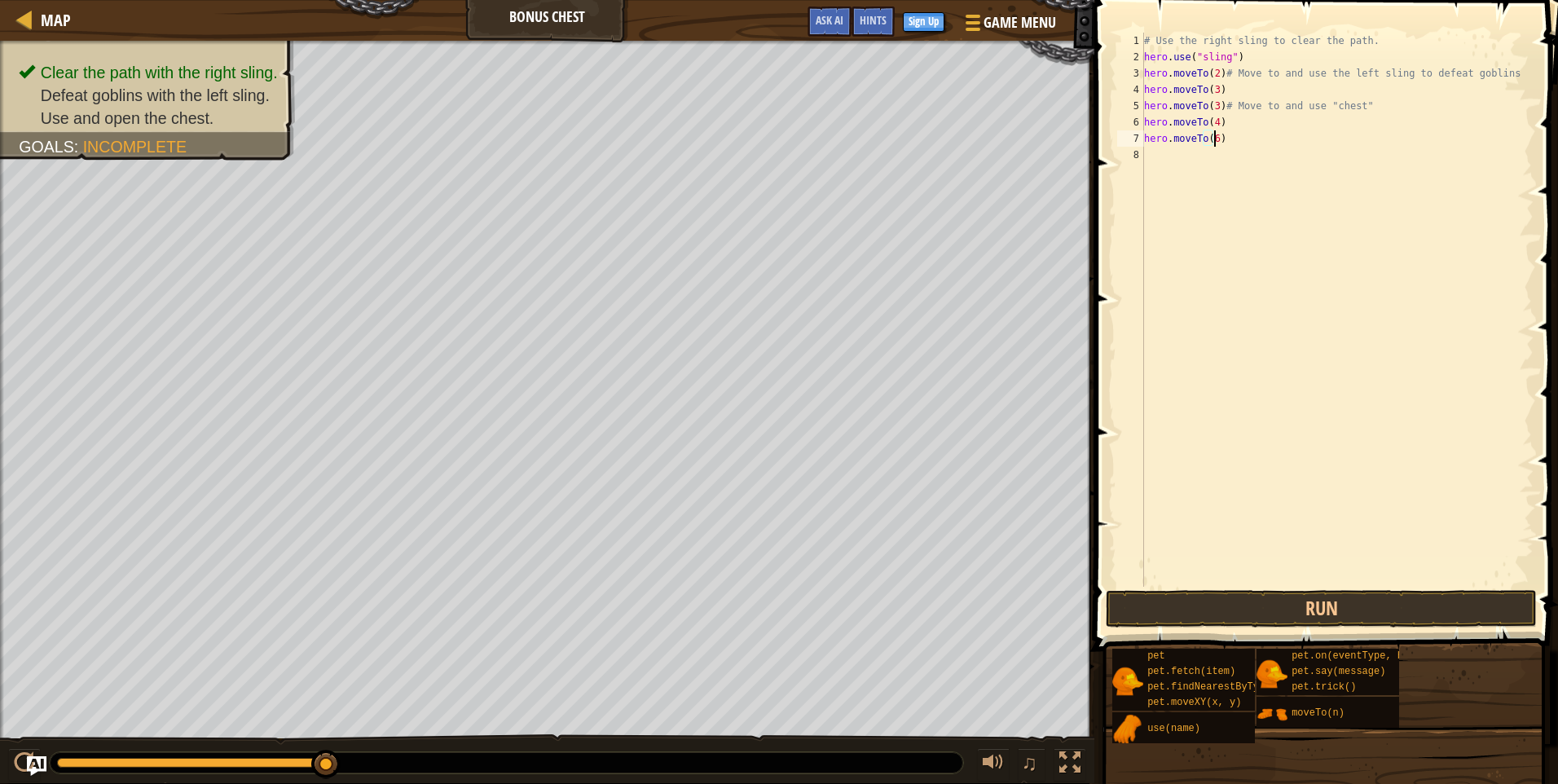
scroll to position [8, 5]
click at [1198, 596] on button "Run" at bounding box center [1321, 609] width 431 height 37
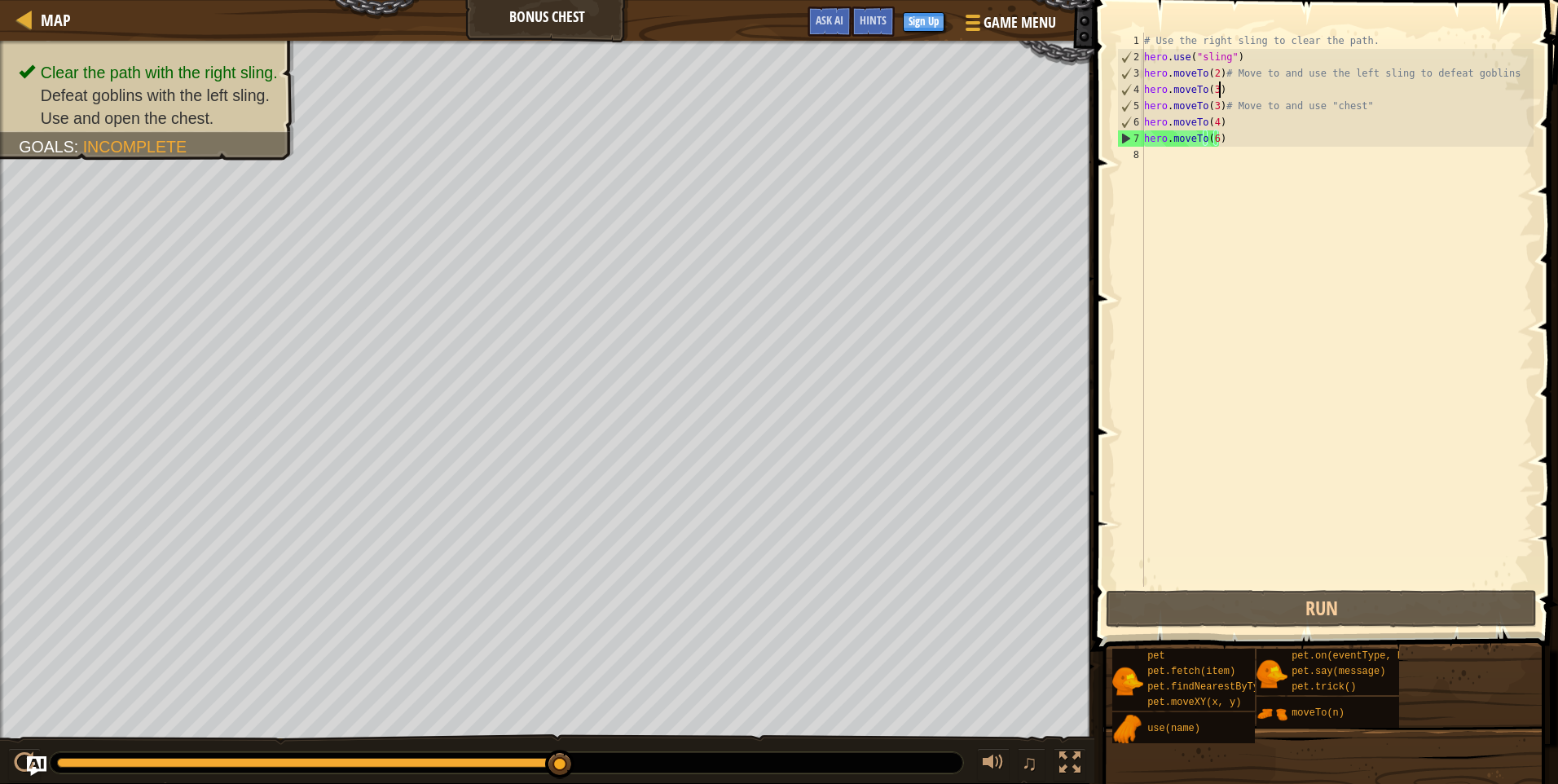
click at [1220, 87] on div "# Use the right sling to clear the path. hero . use ( "sling" ) hero . moveTo (…" at bounding box center [1338, 325] width 393 height 587
type textarea "hero.moveTo(3)"
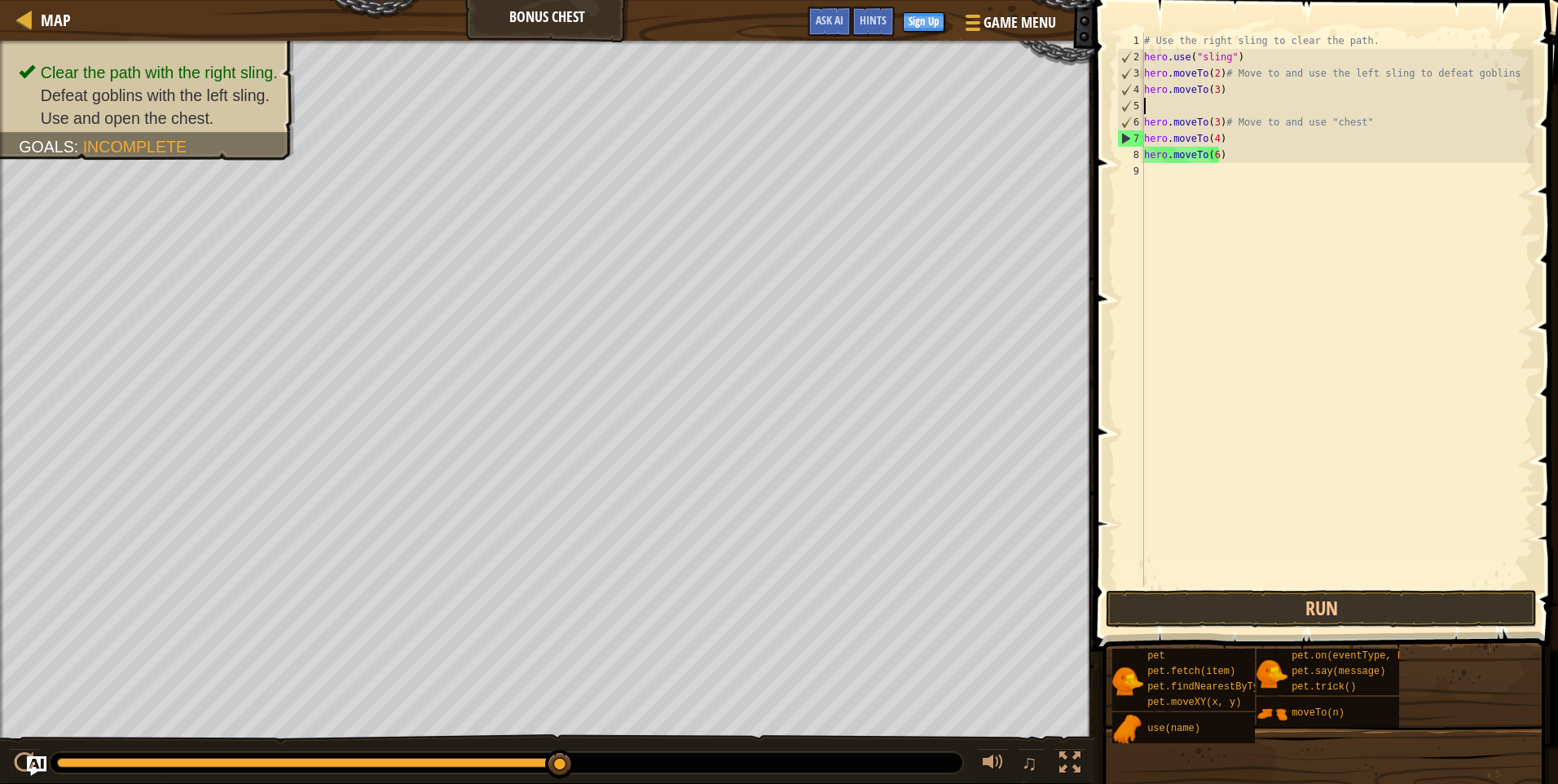
scroll to position [8, 0]
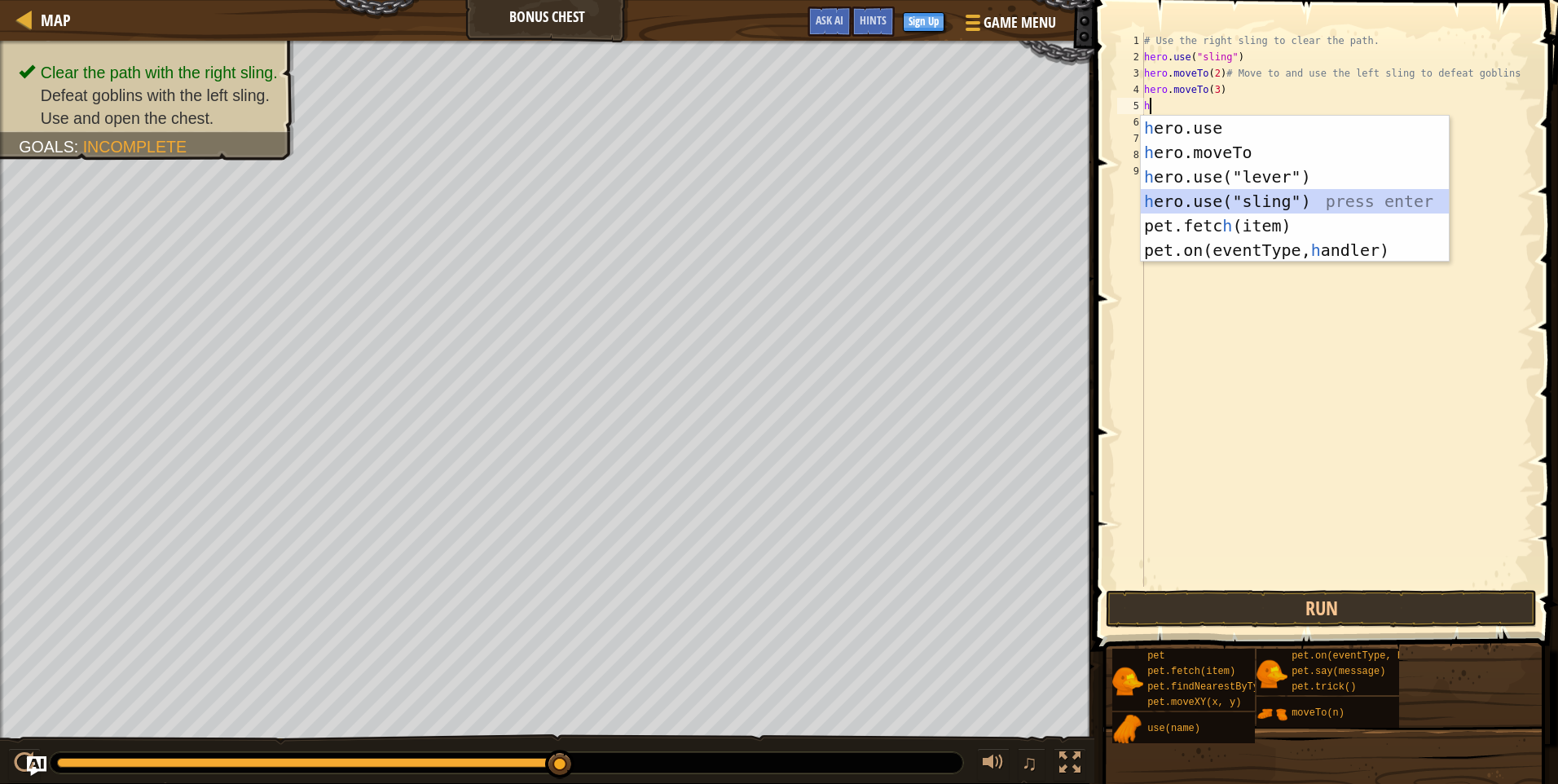
click at [1215, 198] on div "h ero.use press enter h ero.moveTo press enter h ero.use("lever") press enter h…" at bounding box center [1295, 213] width 308 height 196
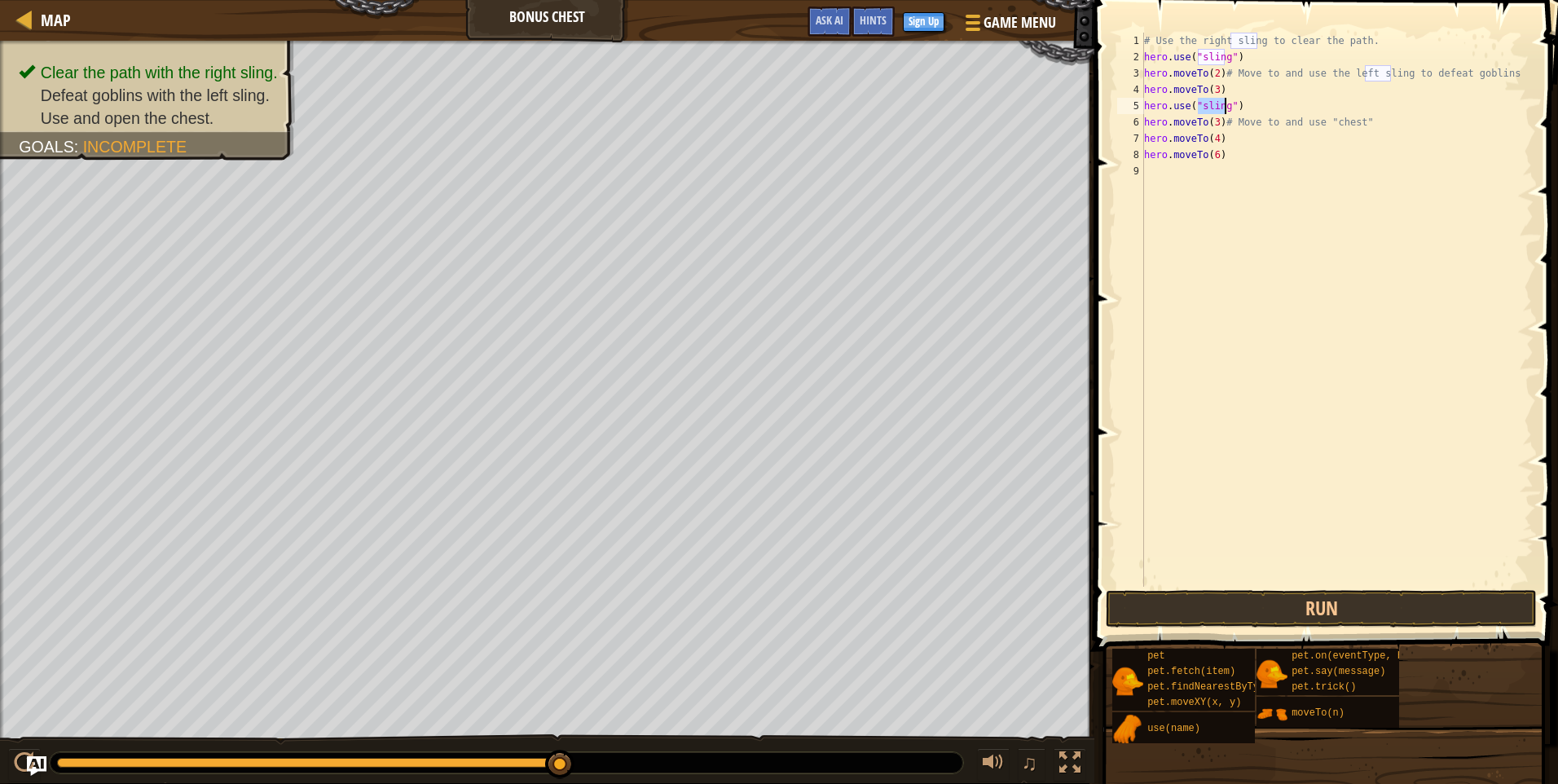
click at [1215, 126] on div "# Use the right sling to clear the path. hero . use ( "sling" ) hero . moveTo (…" at bounding box center [1338, 325] width 393 height 587
type textarea "hero.moveTo(2)# Move to and use "chest""
click at [1334, 601] on button "Run" at bounding box center [1321, 609] width 431 height 37
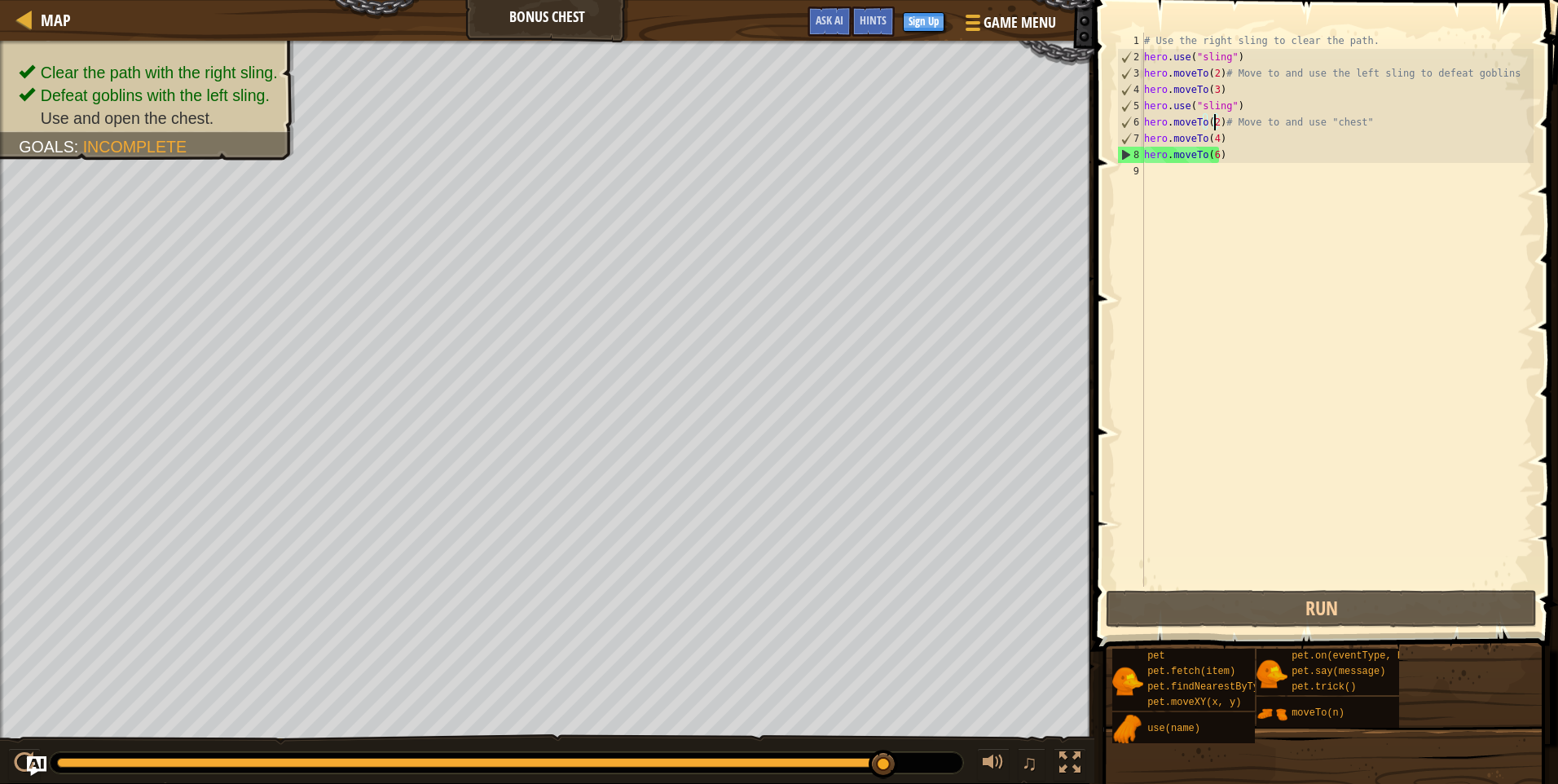
click at [1155, 178] on div "# Use the right sling to clear the path. hero . use ( "sling" ) hero . moveTo (…" at bounding box center [1338, 325] width 393 height 587
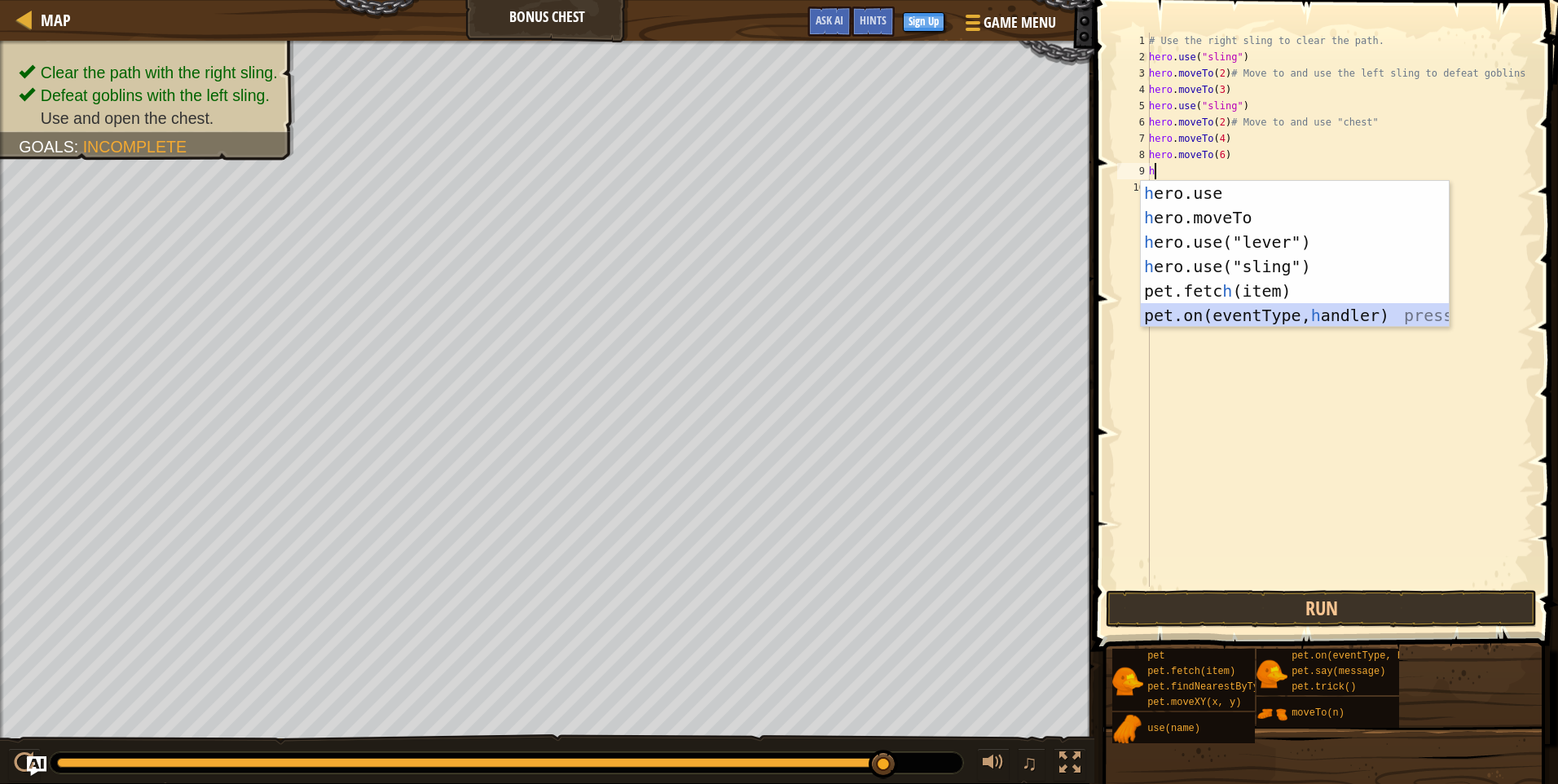
click at [1234, 315] on div "h ero.use press enter h ero.moveTo press enter h ero.use("lever") press enter h…" at bounding box center [1295, 279] width 308 height 196
type textarea "pet.on("spawn", onSpawn)"
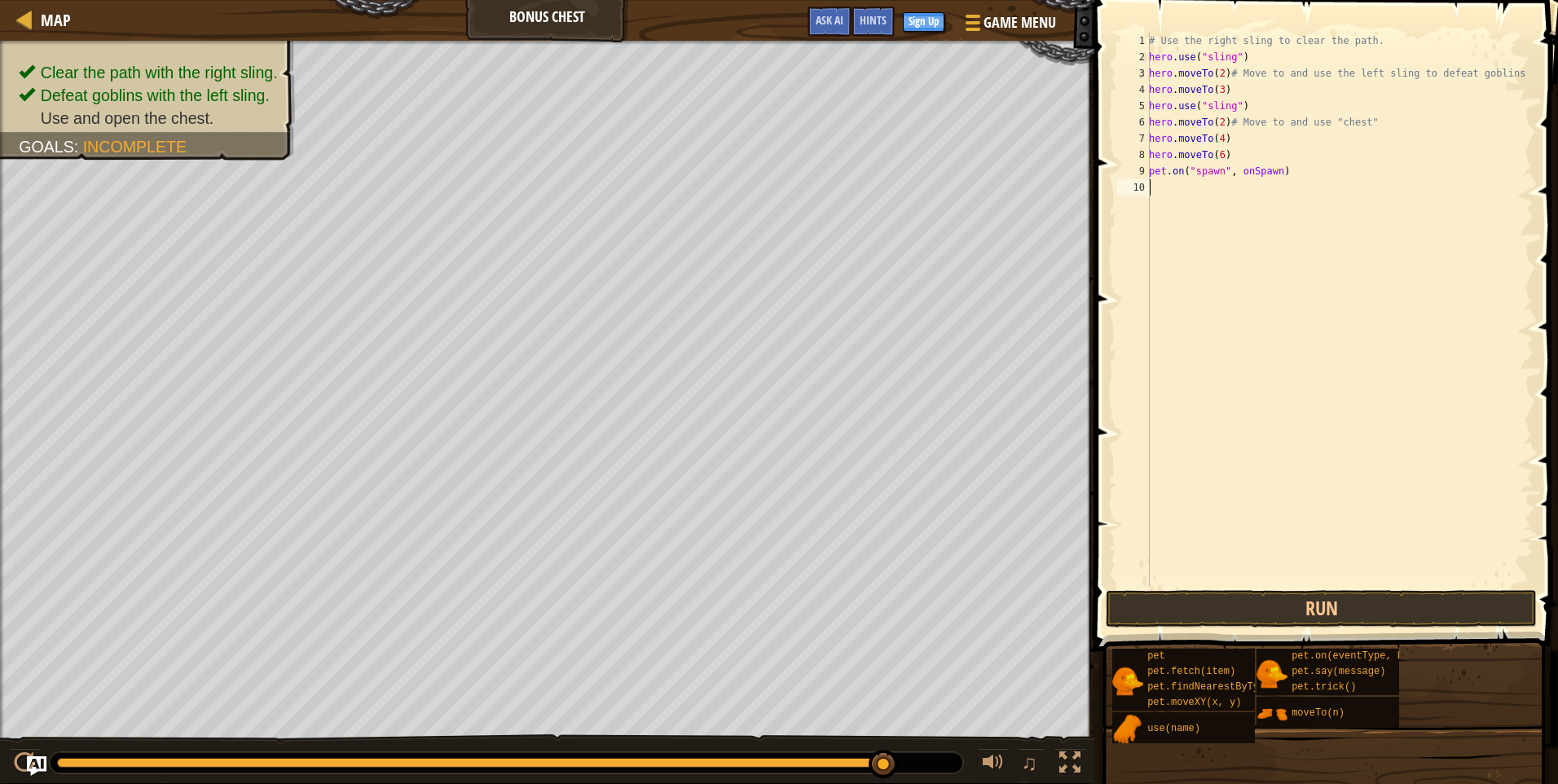
click at [1183, 207] on div "# Use the right sling to clear the path. hero . use ( "sling" ) hero . moveTo (…" at bounding box center [1340, 325] width 388 height 587
click at [1179, 193] on div "# Use the right sling to clear the path. hero . use ( "sling" ) hero . moveTo (…" at bounding box center [1340, 325] width 388 height 587
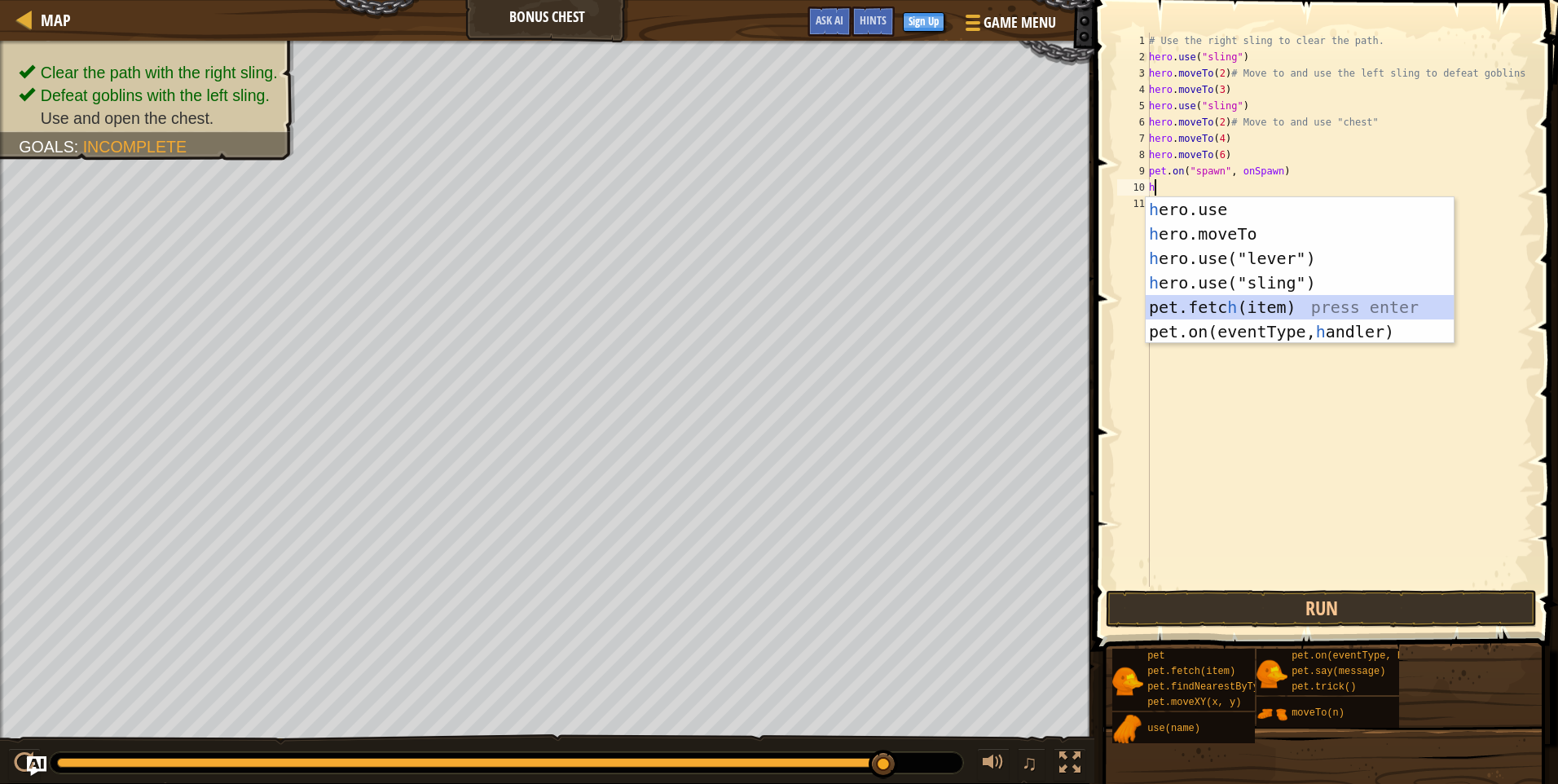
click at [1220, 301] on div "h ero.use press enter h ero.moveTo press enter h ero.use("lever") press enter h…" at bounding box center [1299, 295] width 308 height 196
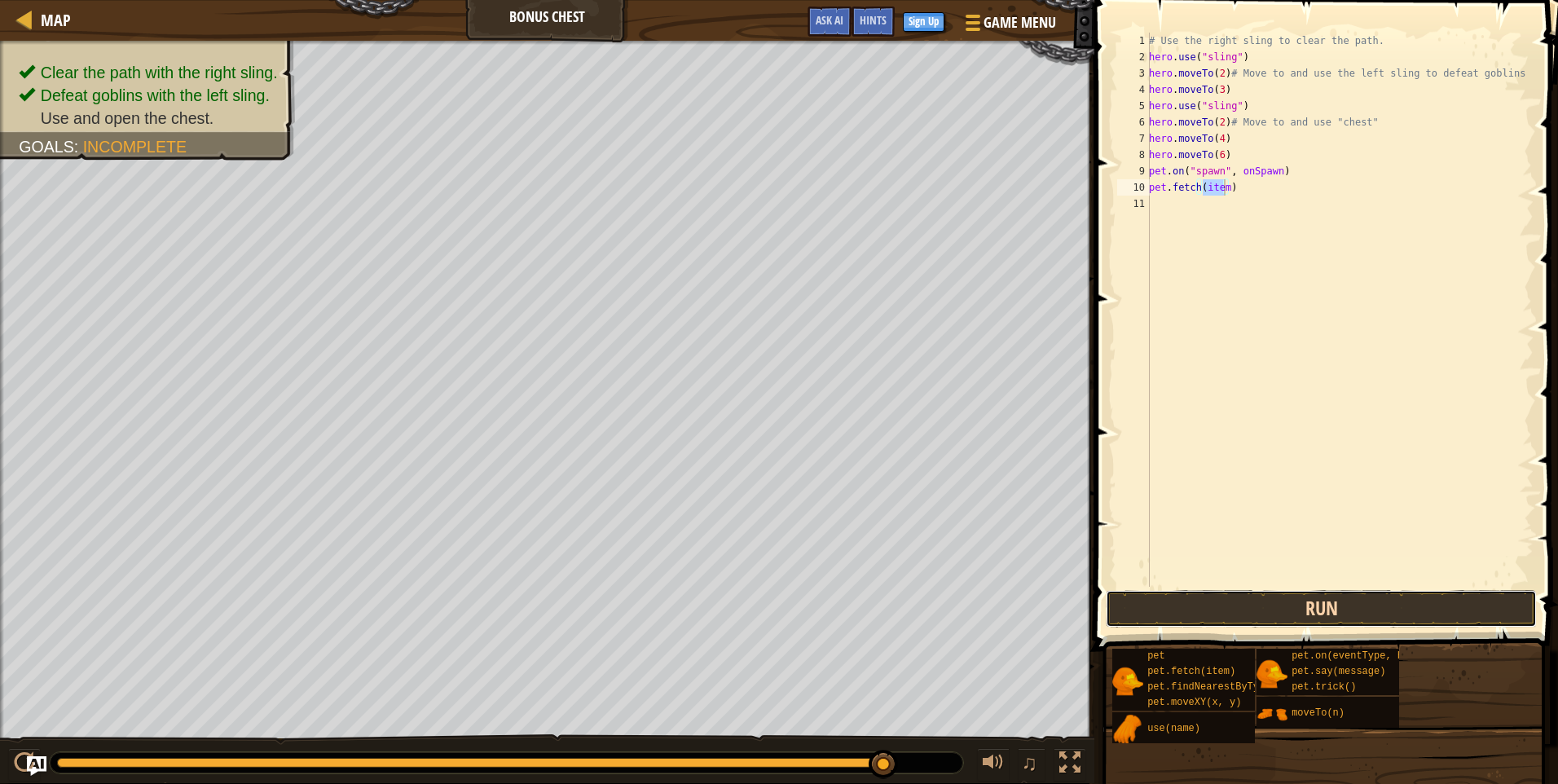
click at [1287, 600] on button "Run" at bounding box center [1321, 609] width 431 height 37
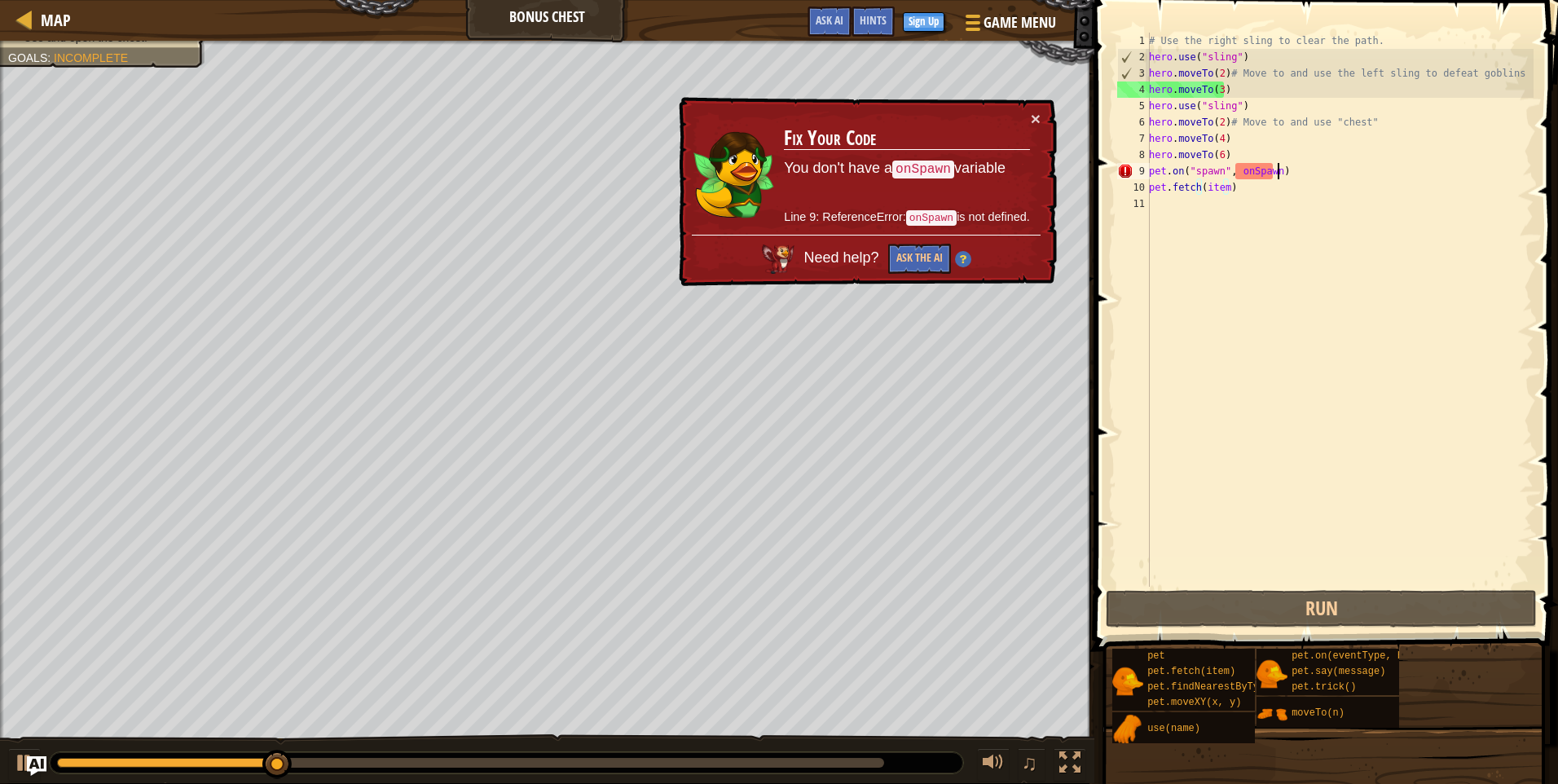
click at [1288, 168] on div "# Use the right sling to clear the path. hero . use ( "sling" ) hero . moveTo (…" at bounding box center [1340, 325] width 388 height 587
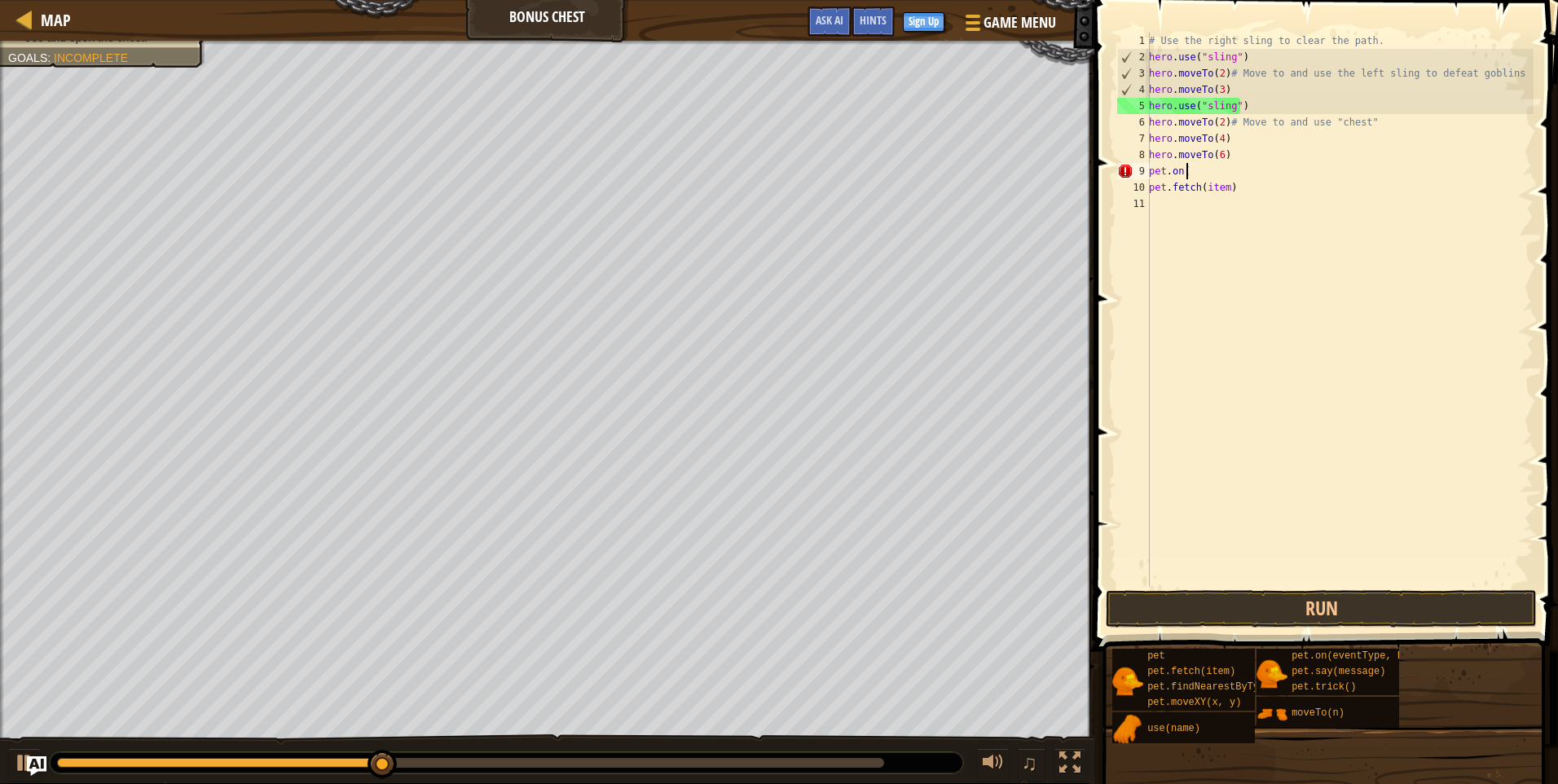
type textarea "p"
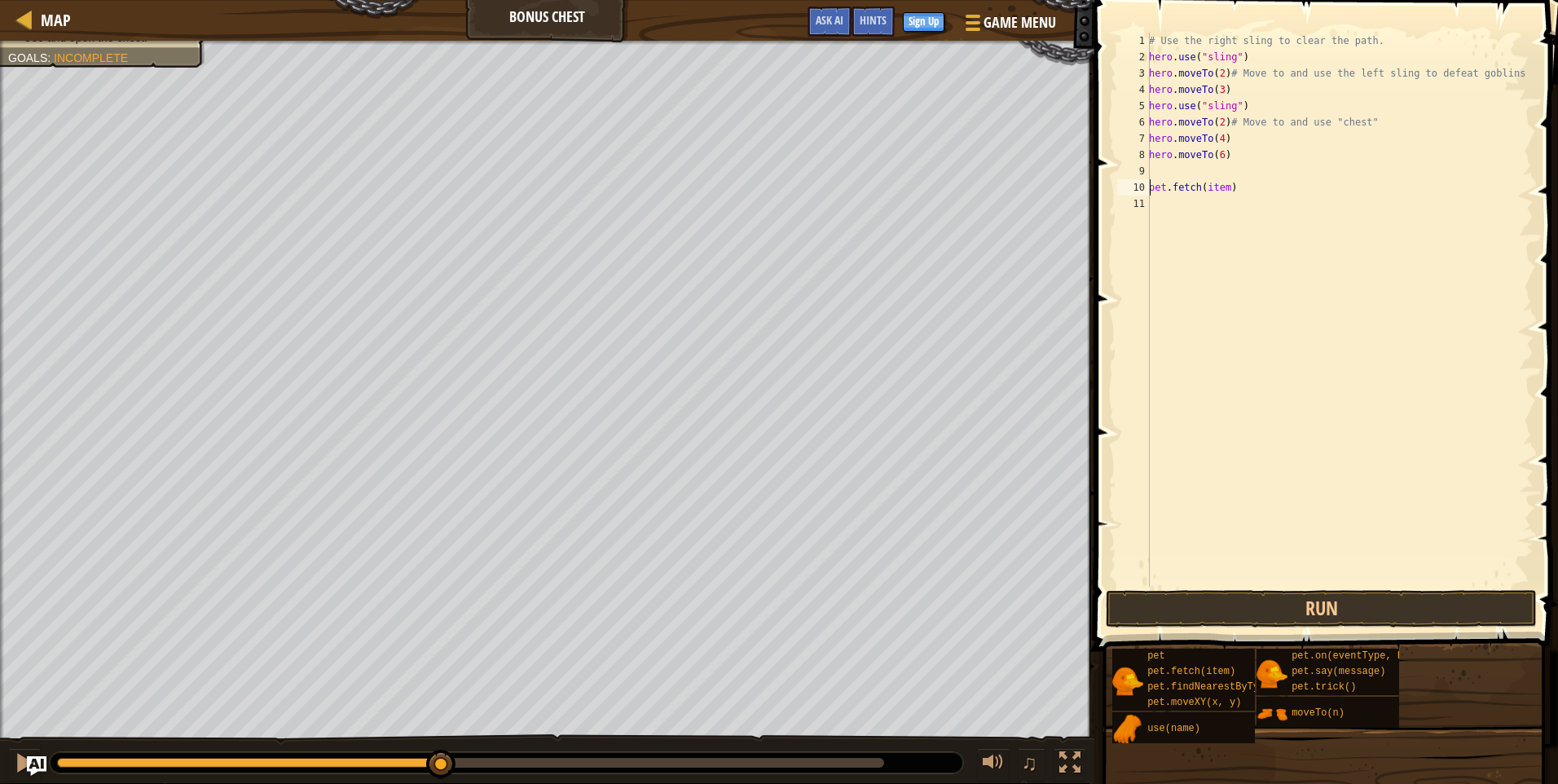
click at [1152, 189] on div "# Use the right sling to clear the path. hero . use ( "sling" ) hero . moveTo (…" at bounding box center [1340, 325] width 388 height 587
type textarea "pet.fetch(item)"
click at [1291, 604] on button "Run" at bounding box center [1321, 609] width 431 height 37
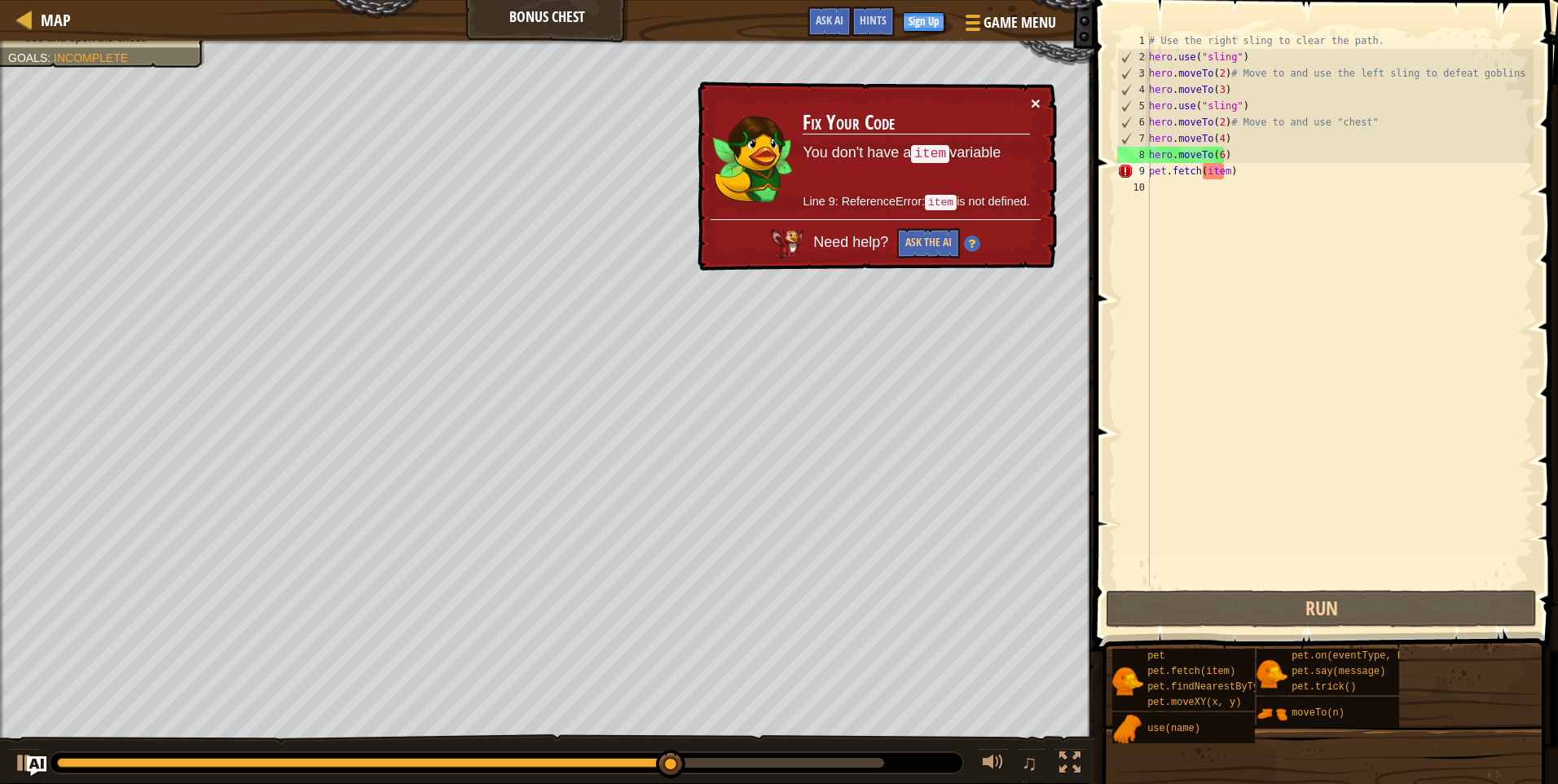
click at [1038, 101] on button "×" at bounding box center [1036, 103] width 10 height 17
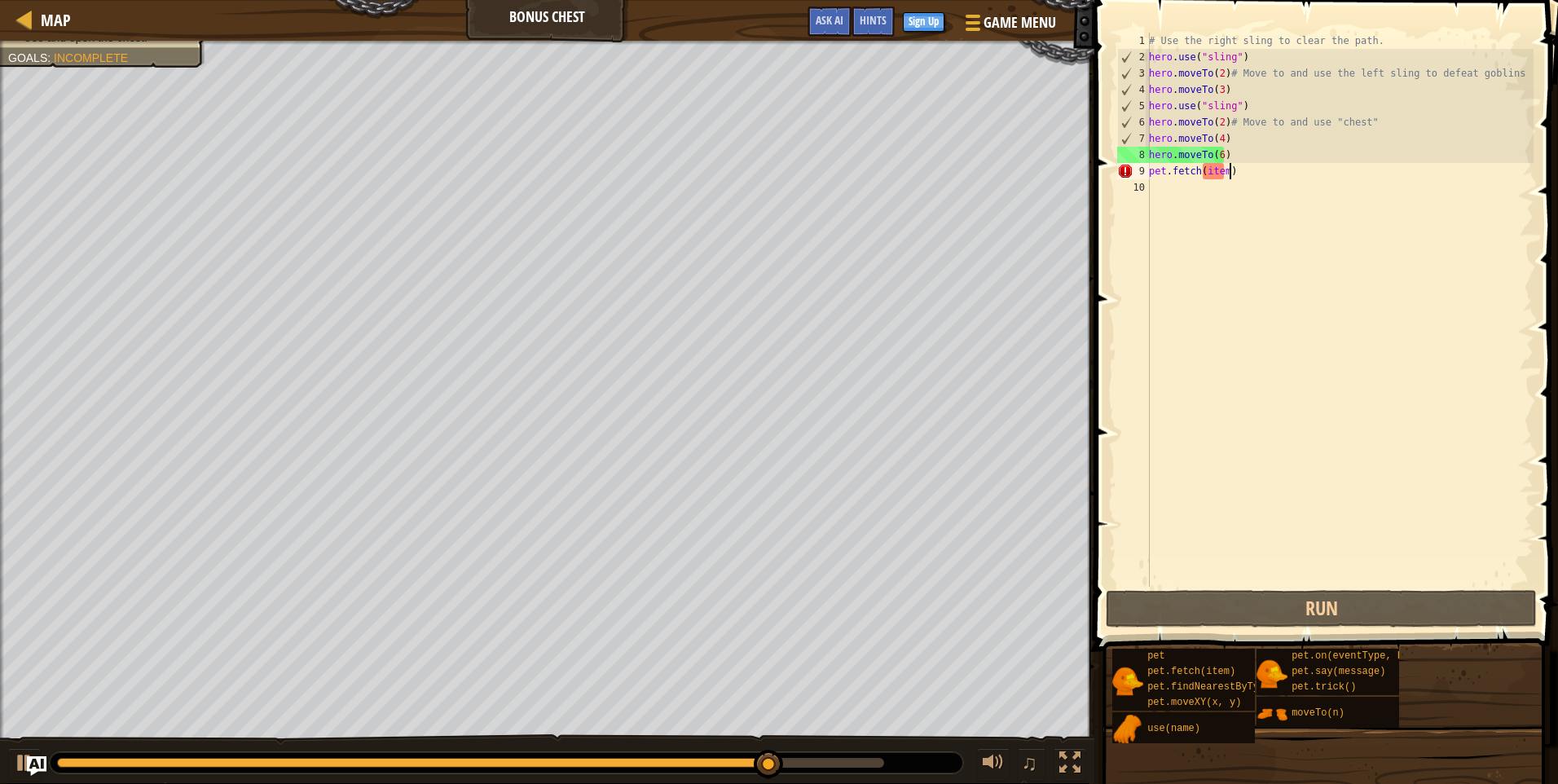
click at [1234, 168] on div "# Use the right sling to clear the path. hero . use ( "sling" ) hero . moveTo (…" at bounding box center [1340, 325] width 388 height 587
click at [1159, 185] on div "# Use the right sling to clear the path. hero . use ( "sling" ) hero . moveTo (…" at bounding box center [1340, 325] width 388 height 587
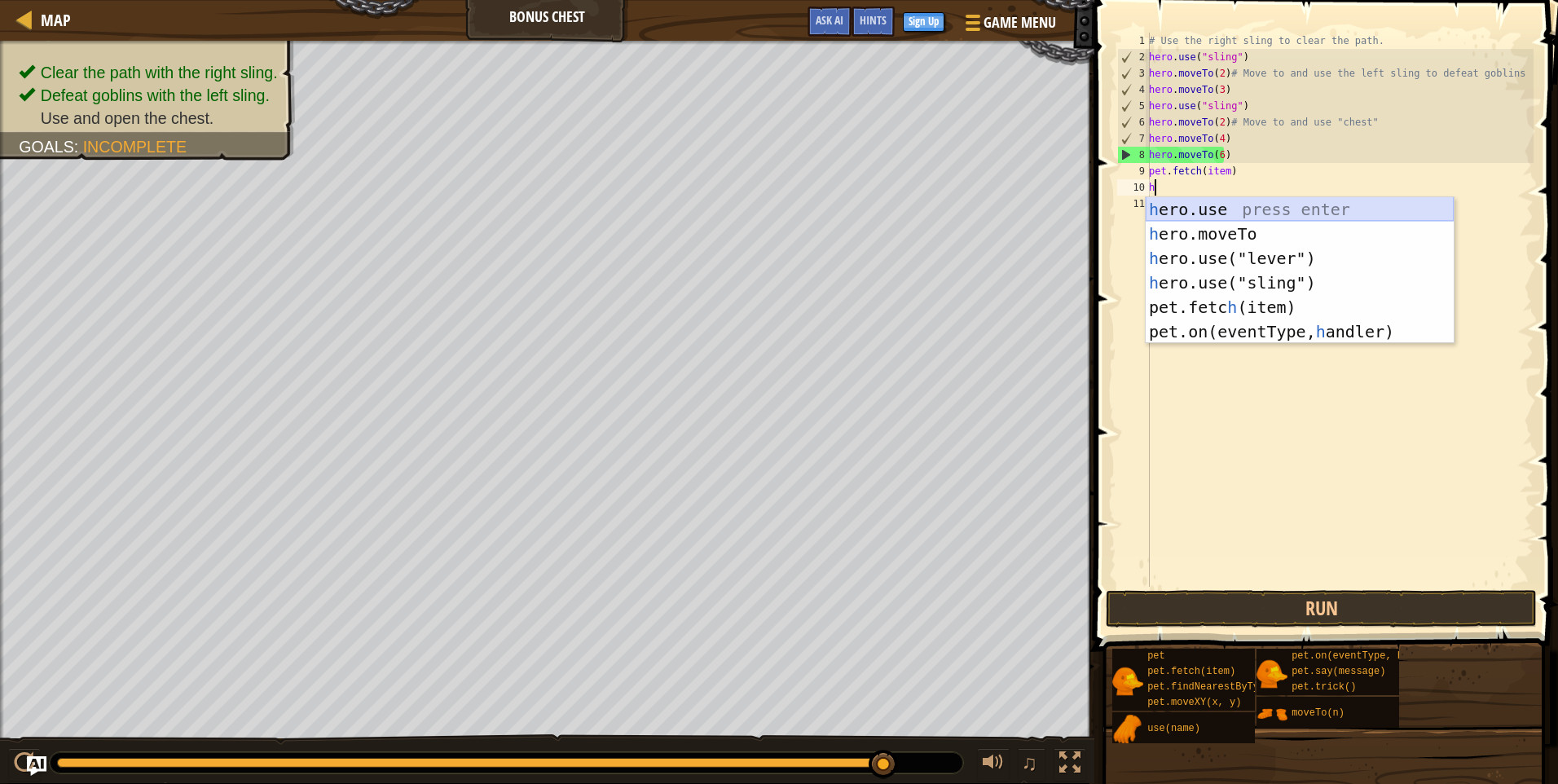
click at [1226, 201] on div "h ero.use press enter h ero.moveTo press enter h ero.use("lever") press enter h…" at bounding box center [1299, 295] width 308 height 196
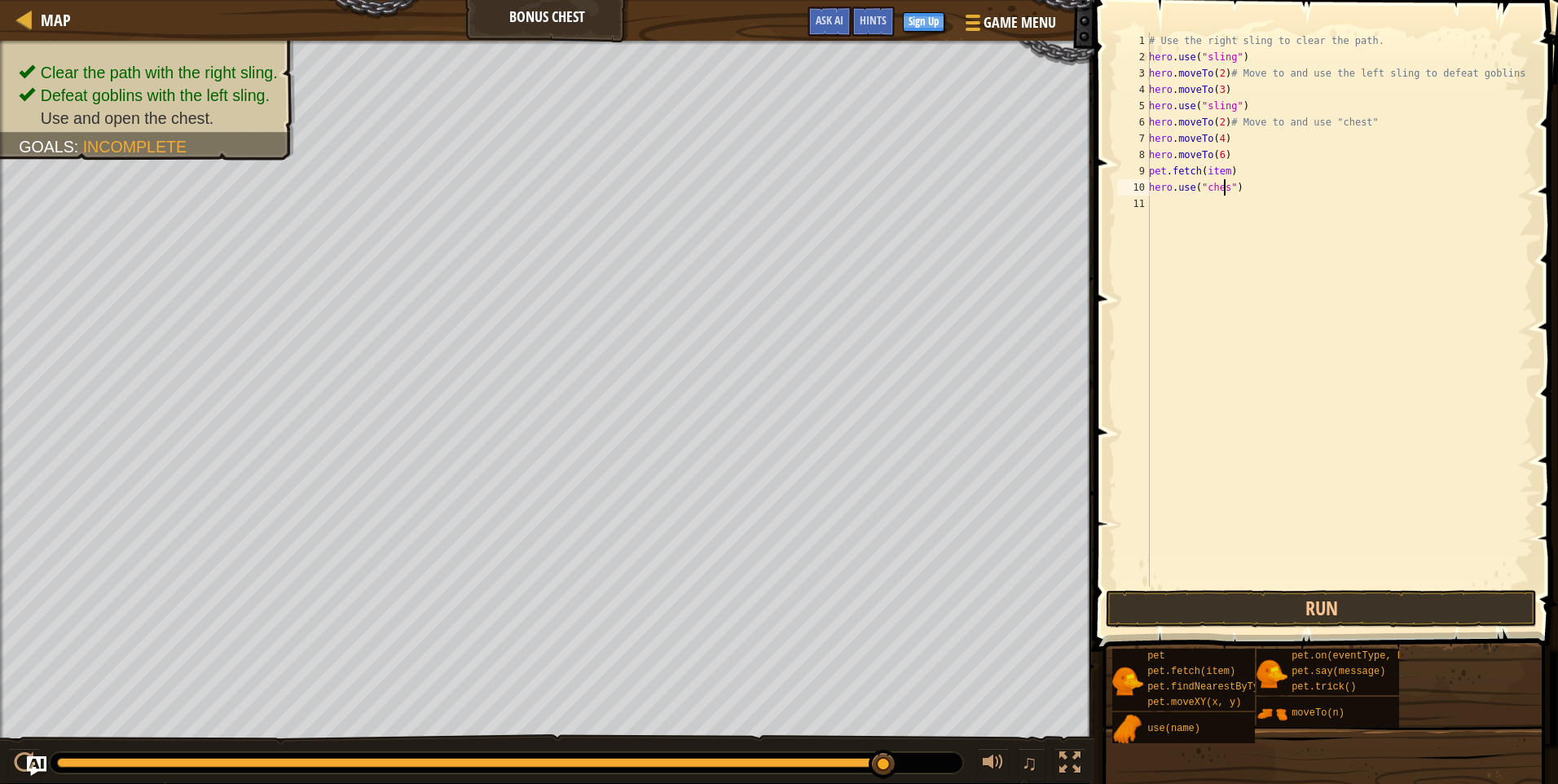
scroll to position [8, 7]
click at [1232, 172] on div "# Use the right sling to clear the path. hero . use ( "sling" ) hero . moveTo (…" at bounding box center [1340, 325] width 388 height 587
type textarea "p"
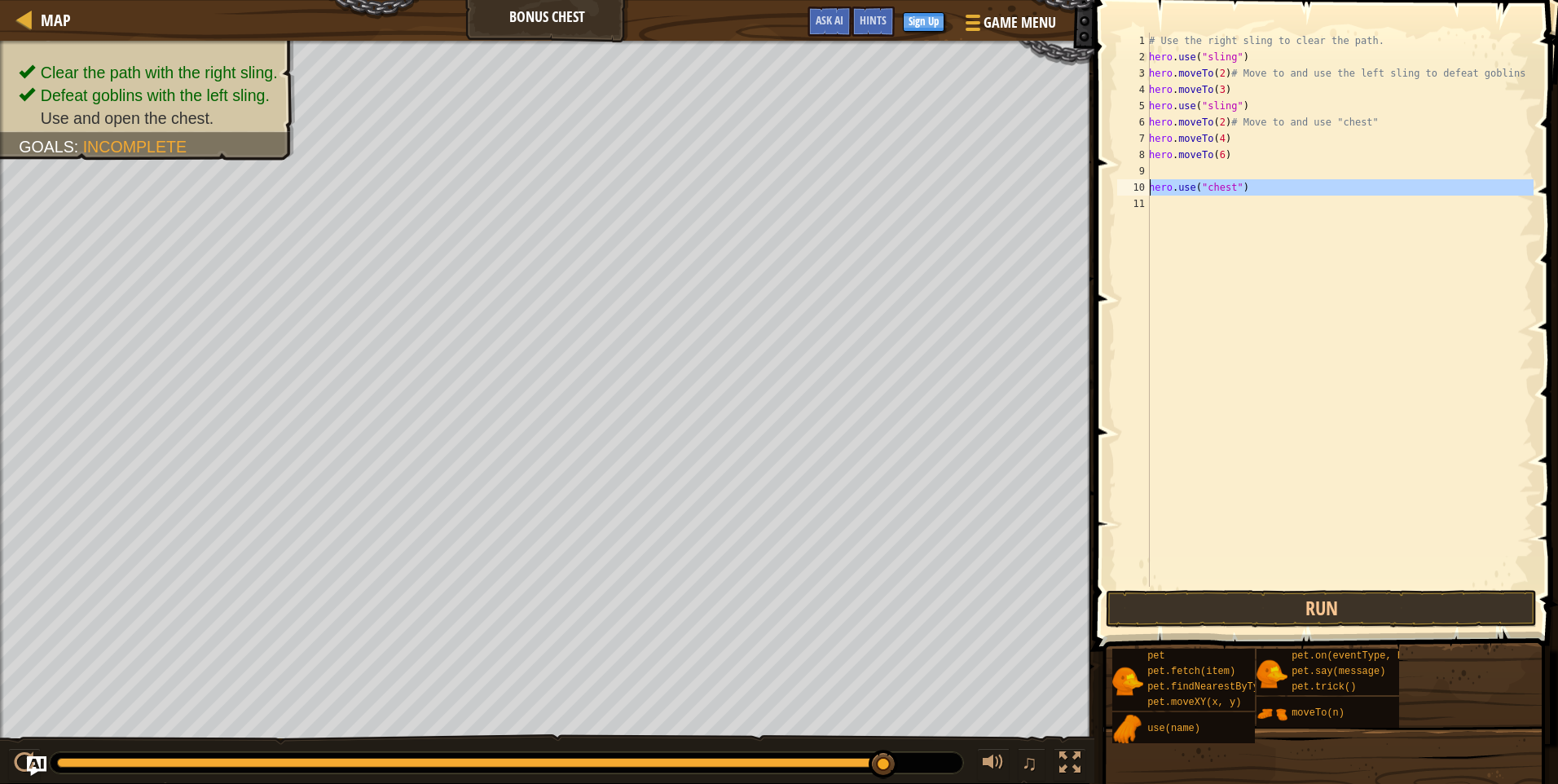
click at [1149, 186] on div "10" at bounding box center [1133, 187] width 32 height 16
click at [1227, 159] on div "# Use the right sling to clear the path. hero . use ( "sling" ) hero . moveTo (…" at bounding box center [1340, 325] width 388 height 587
type textarea "hero.moveTo(6)"
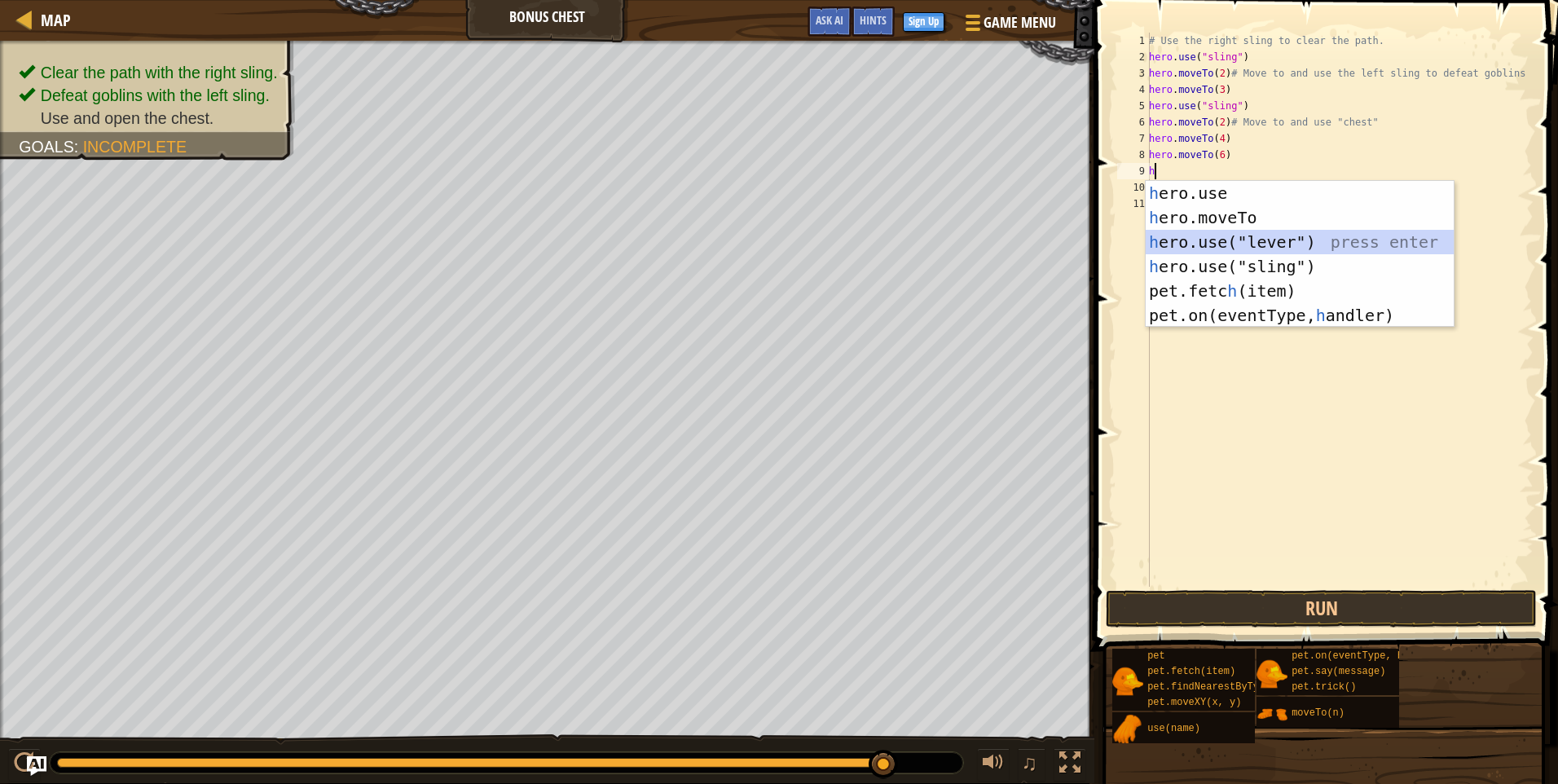
click at [1273, 241] on div "h ero.use press enter h ero.moveTo press enter h ero.use("lever") press enter h…" at bounding box center [1299, 279] width 308 height 196
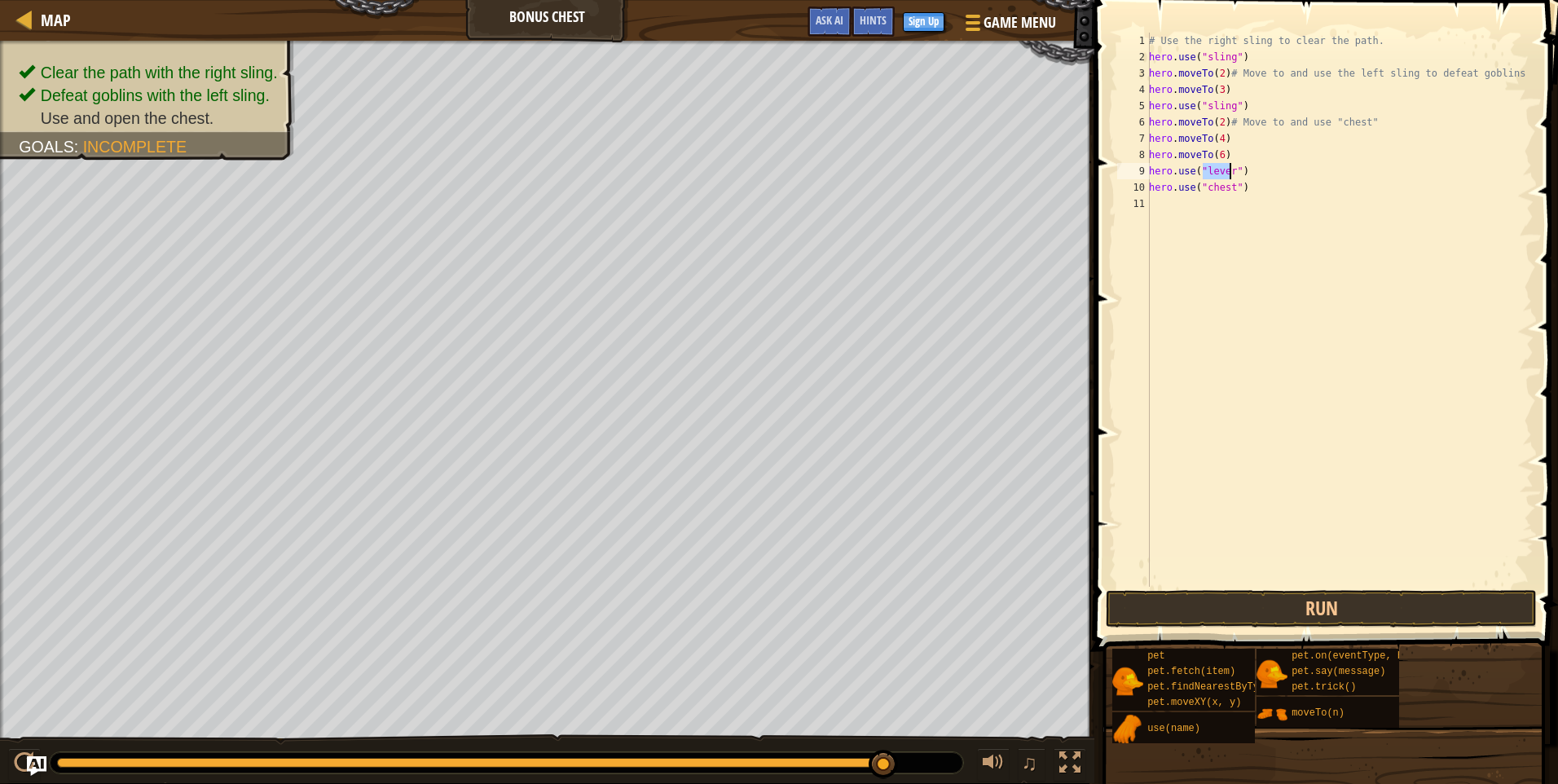
click at [1192, 175] on div "# Use the right sling to clear the path. hero . use ( "sling" ) hero . moveTo (…" at bounding box center [1340, 325] width 388 height 587
click at [1234, 171] on div "# Use the right sling to clear the path. hero . use ( "sling" ) hero . moveTo (…" at bounding box center [1340, 325] width 388 height 587
click at [1278, 611] on button "Run" at bounding box center [1321, 609] width 431 height 37
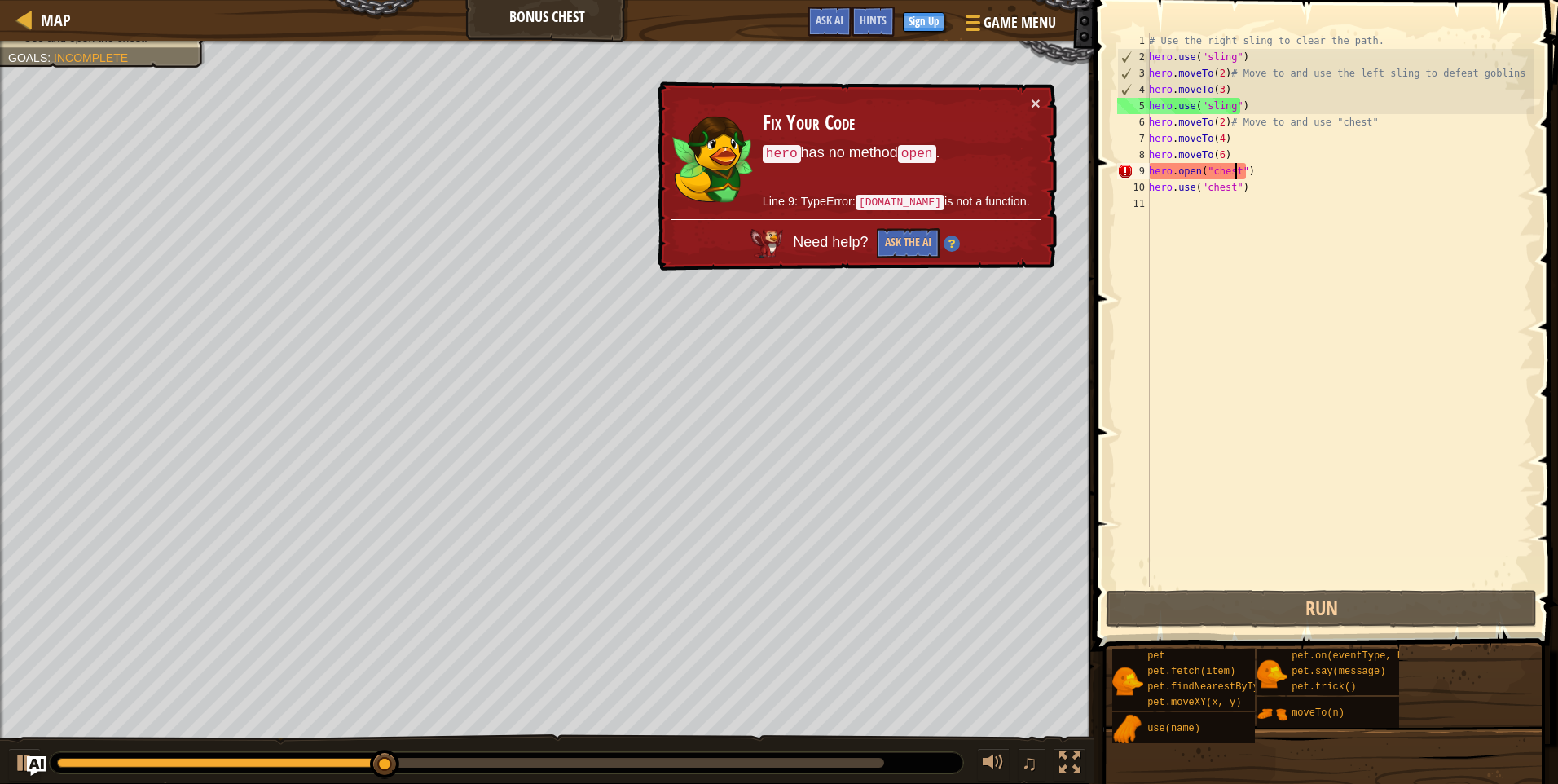
click at [1250, 173] on div "# Use the right sling to clear the path. hero . use ( "sling" ) hero . moveTo (…" at bounding box center [1340, 325] width 388 height 587
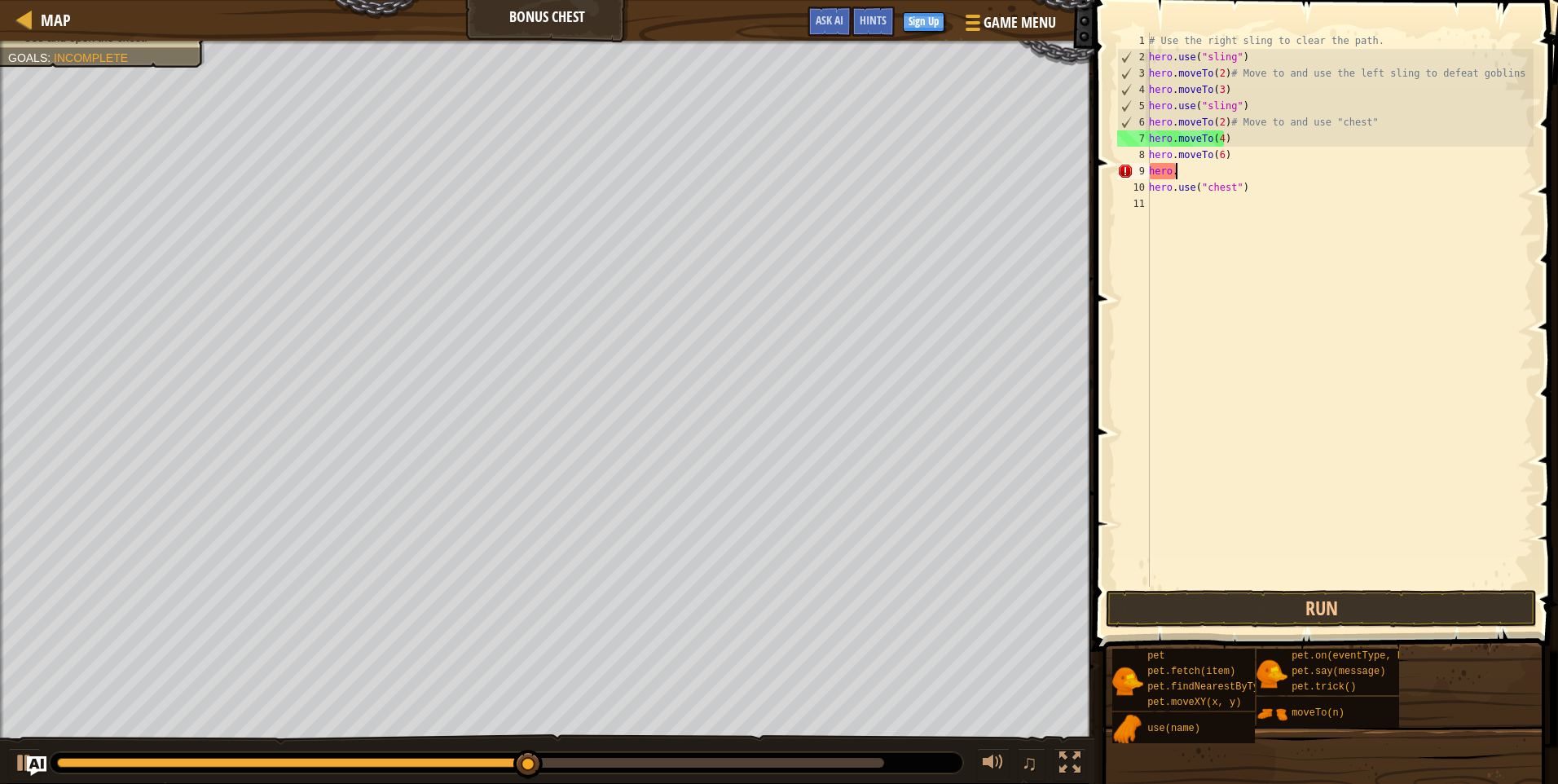
scroll to position [8, 1]
type textarea "h"
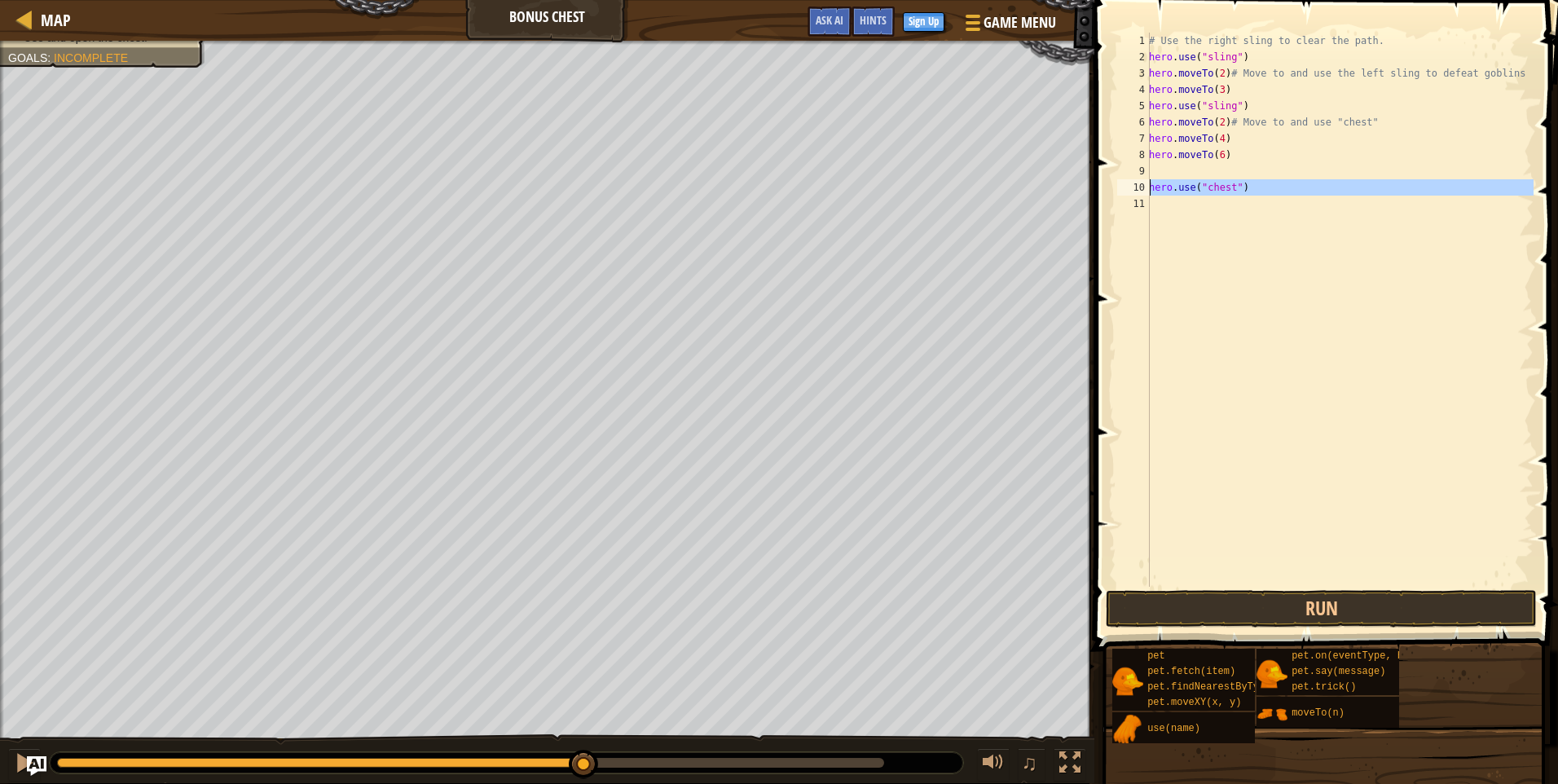
click at [1150, 186] on div "10" at bounding box center [1133, 187] width 32 height 16
type textarea "hero.use("chest")"
click at [1283, 603] on button "Run" at bounding box center [1321, 609] width 431 height 37
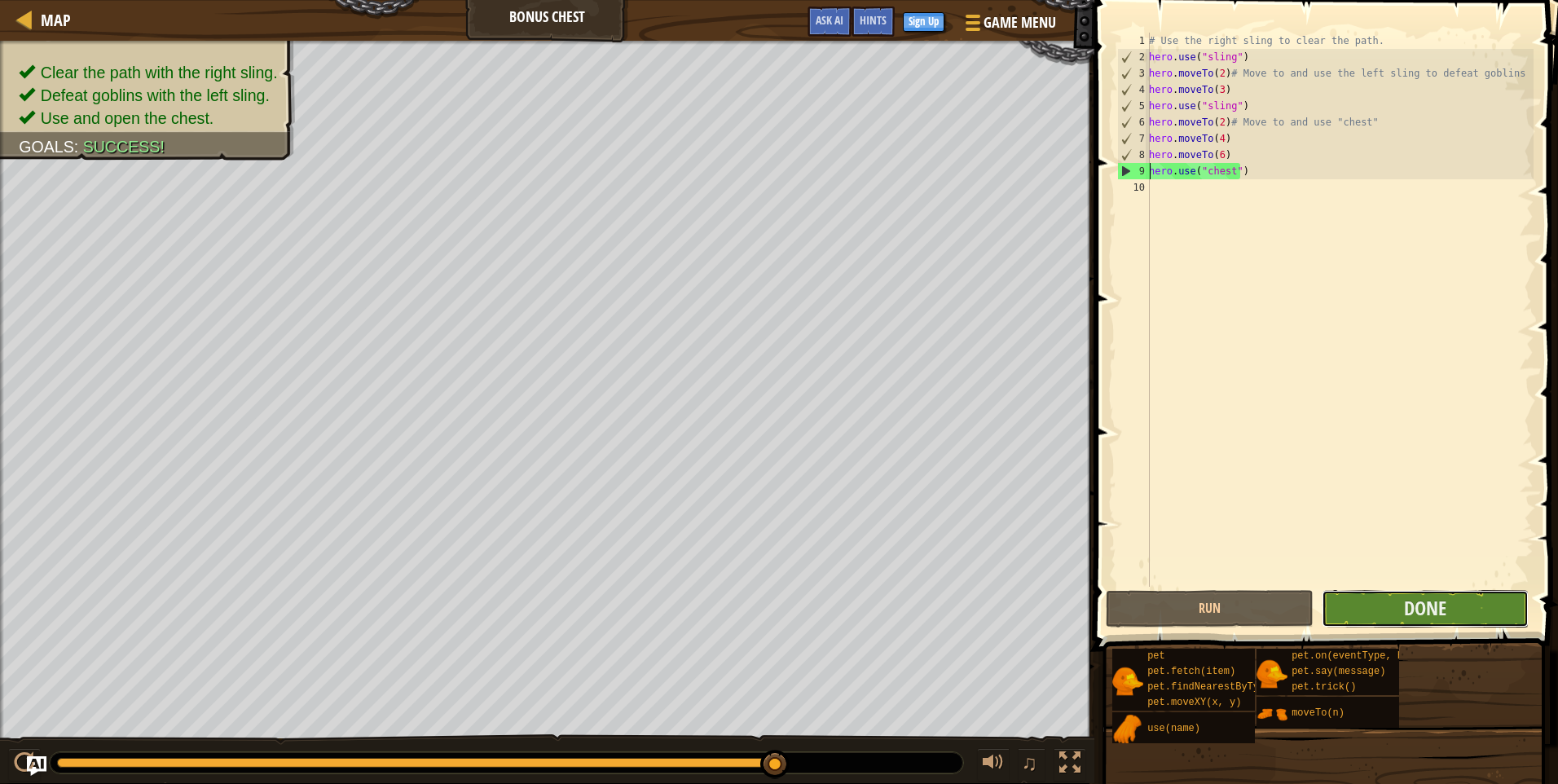
click at [1348, 612] on button "Done" at bounding box center [1425, 609] width 207 height 37
